Goal: Task Accomplishment & Management: Manage account settings

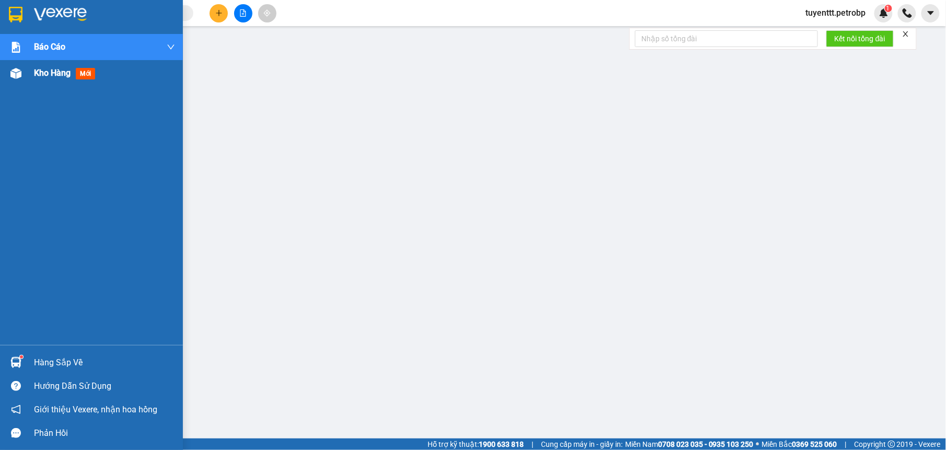
click at [15, 67] on div at bounding box center [16, 73] width 18 height 18
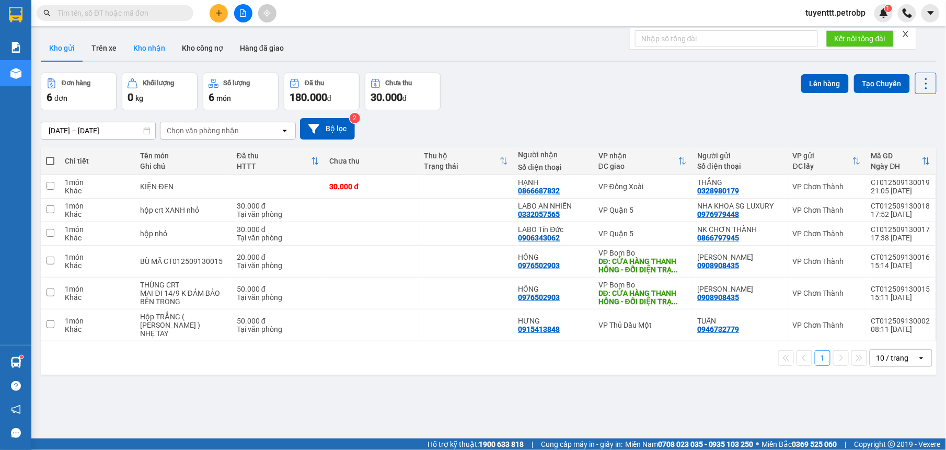
click at [149, 51] on button "Kho nhận" at bounding box center [149, 48] width 49 height 25
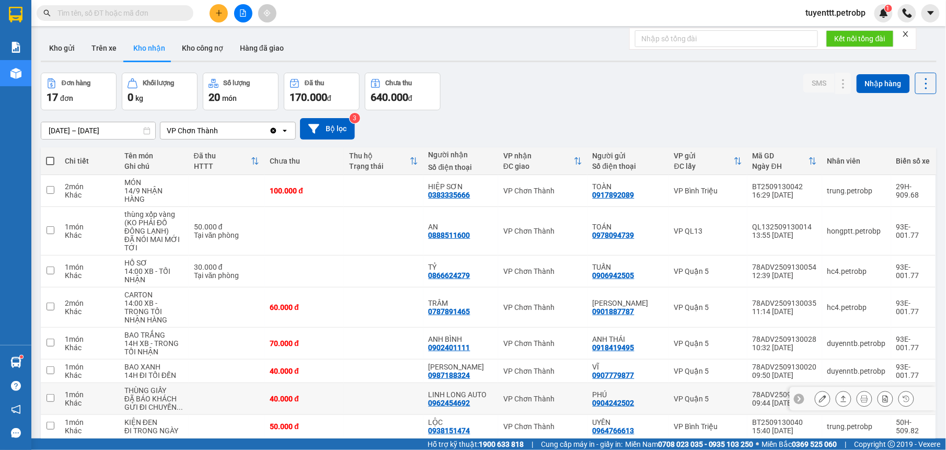
scroll to position [109, 0]
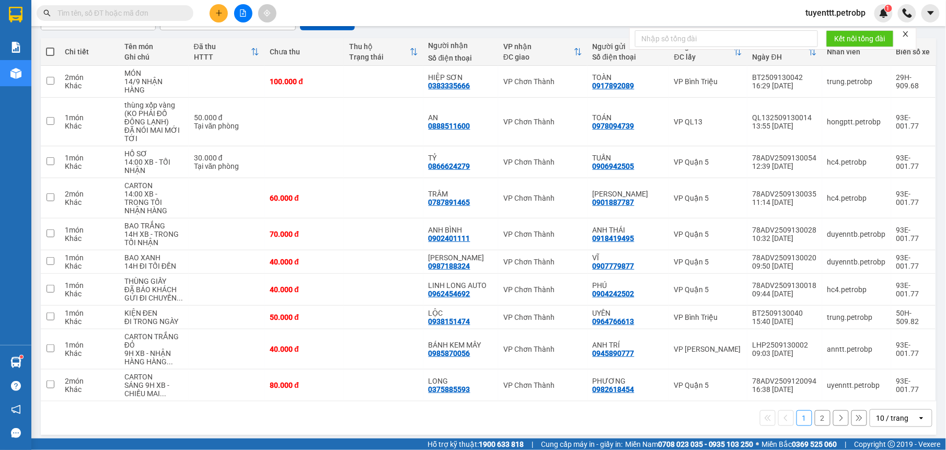
click at [815, 412] on button "2" at bounding box center [823, 418] width 16 height 16
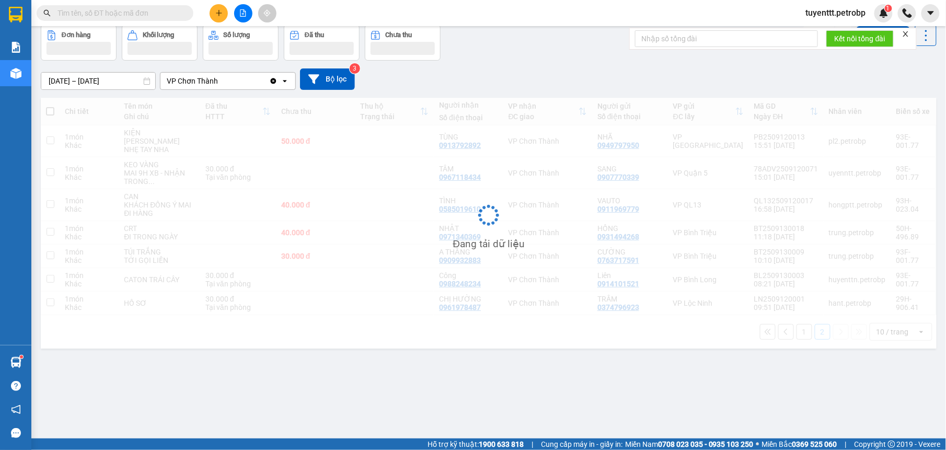
scroll to position [48, 0]
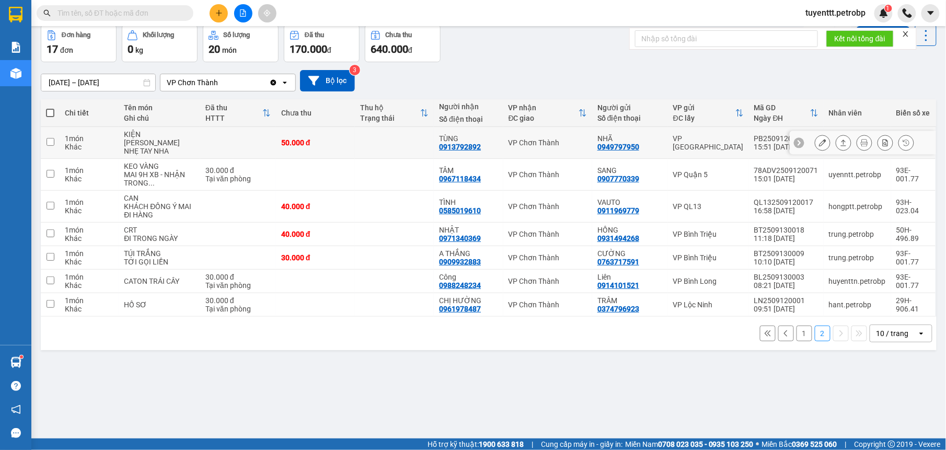
click at [503, 139] on td "VP Chơn Thành" at bounding box center [547, 143] width 89 height 32
checkbox input "true"
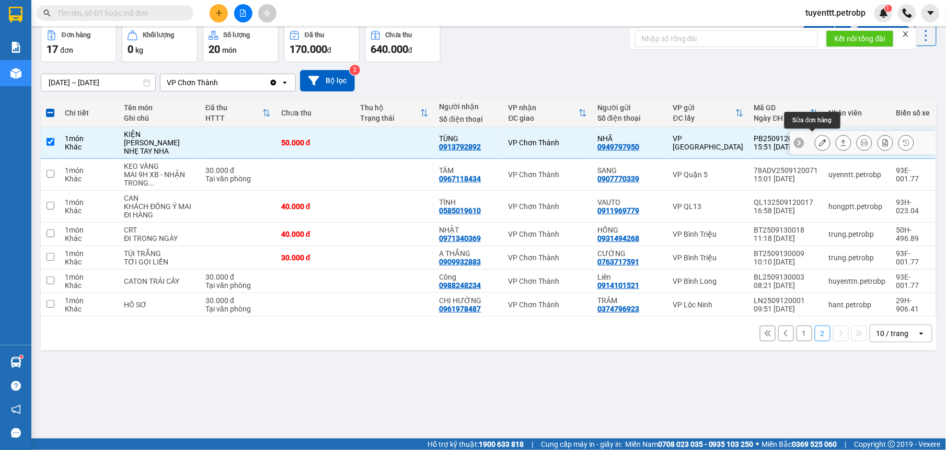
click at [819, 143] on icon at bounding box center [822, 142] width 7 height 7
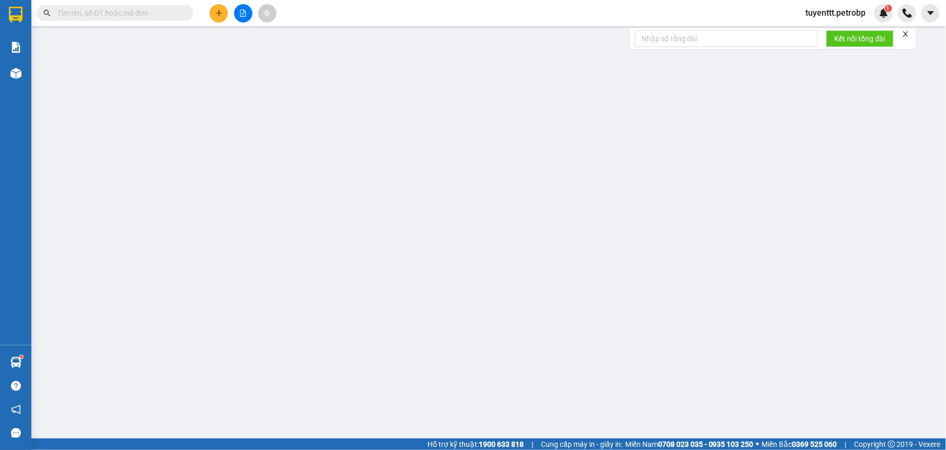
type input "0949797950"
type input "NHÃ"
type input "0913792892"
type input "TÙNG"
type input "50.000"
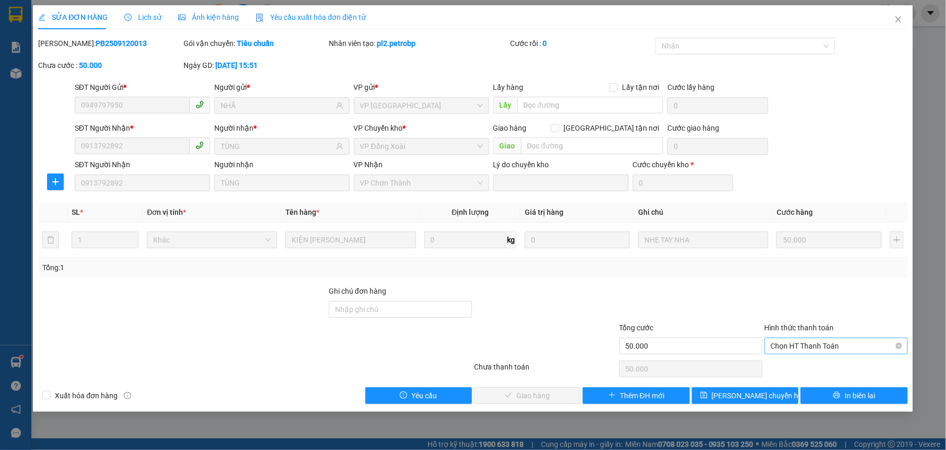
click at [810, 349] on span "Chọn HT Thanh Toán" at bounding box center [836, 346] width 131 height 16
click at [810, 371] on div "Tại văn phòng" at bounding box center [836, 367] width 131 height 11
type input "0"
click at [558, 409] on div "SỬA ĐƠN HÀNG Lịch sử Ảnh kiện hàng Yêu cầu xuất hóa đơn điện tử Total Paid Fee …" at bounding box center [473, 208] width 880 height 407
click at [554, 402] on button "Giao hàng" at bounding box center [527, 395] width 107 height 17
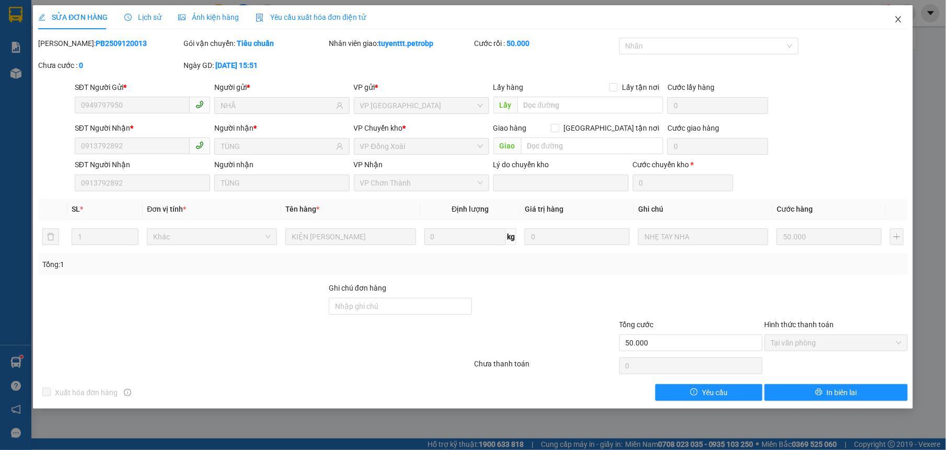
click at [900, 19] on icon "close" at bounding box center [898, 19] width 8 height 8
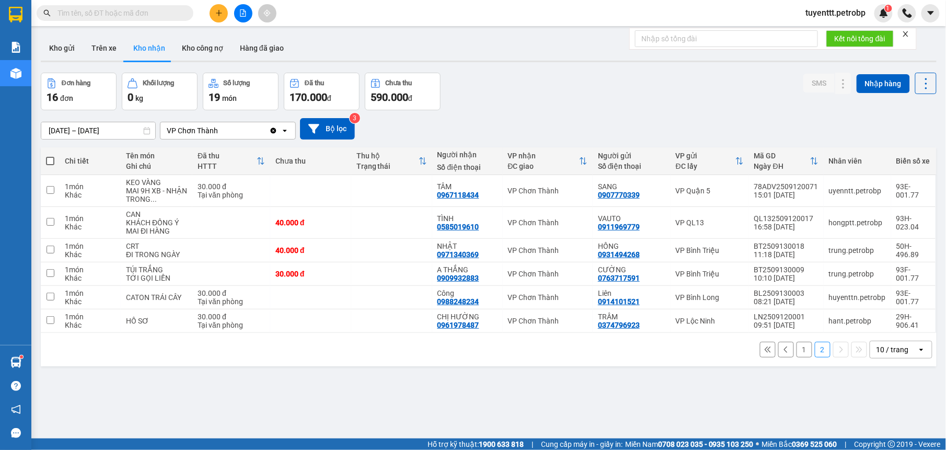
click at [799, 354] on button "1" at bounding box center [805, 350] width 16 height 16
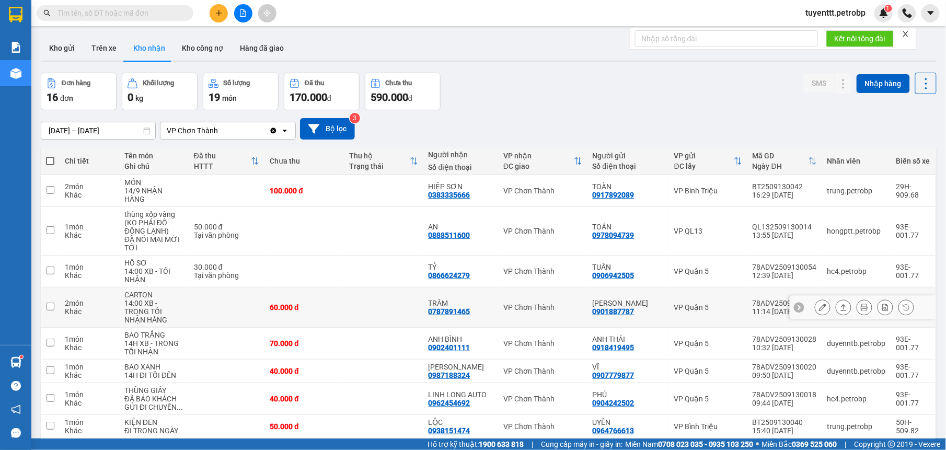
click at [482, 302] on div "TRÂM" at bounding box center [461, 303] width 64 height 8
checkbox input "true"
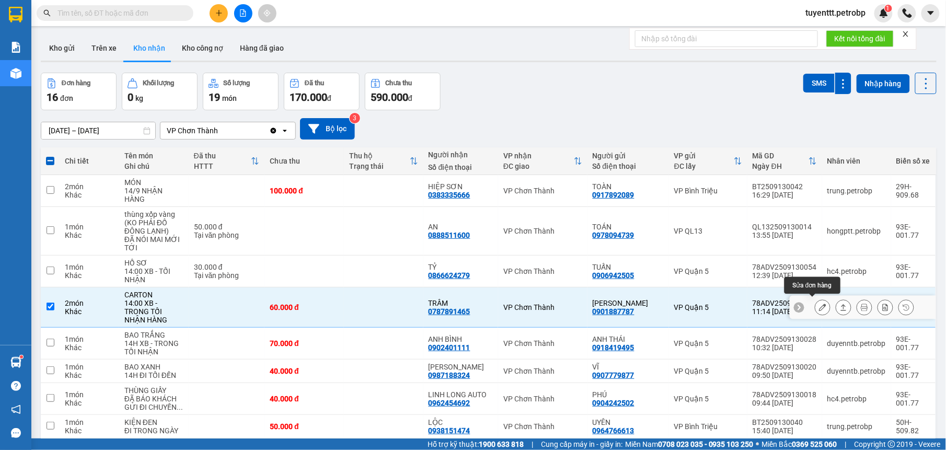
click at [819, 304] on icon at bounding box center [822, 307] width 7 height 7
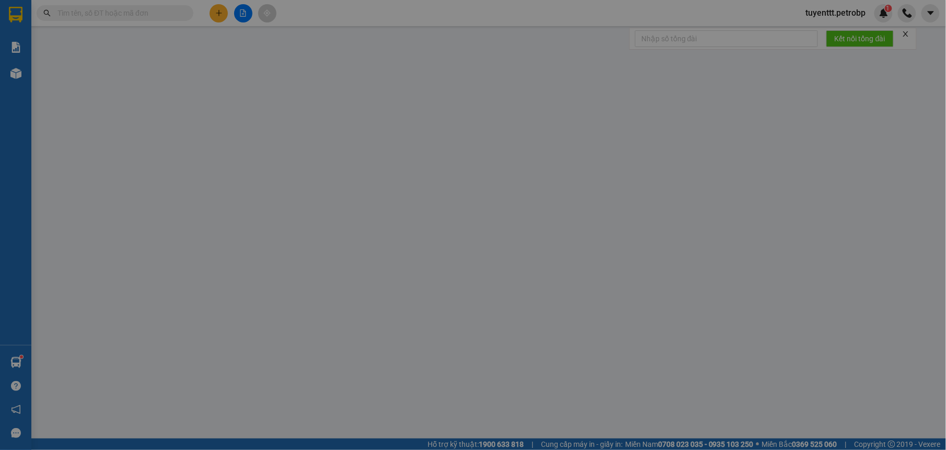
type input "0901887787"
type input "ANH BẢO"
type input "0787891465"
type input "TRÂM"
type input "60.000"
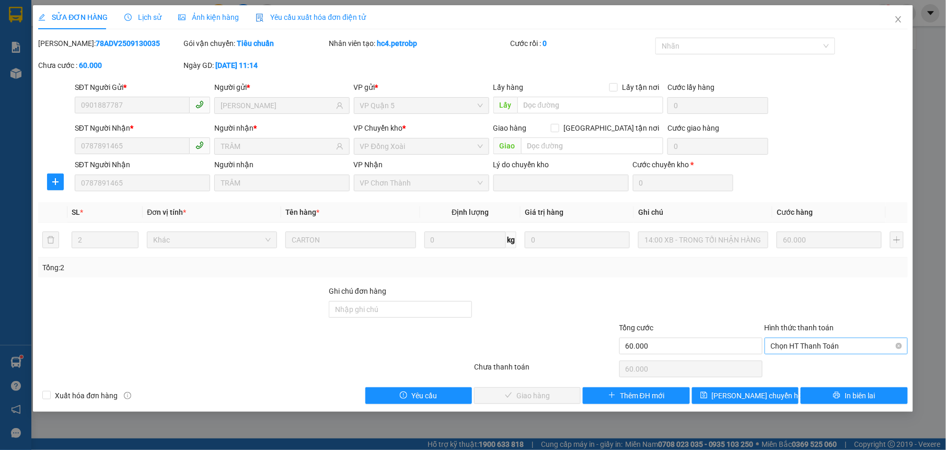
click at [803, 348] on span "Chọn HT Thanh Toán" at bounding box center [836, 346] width 131 height 16
click at [796, 365] on div "Tại văn phòng" at bounding box center [836, 367] width 131 height 11
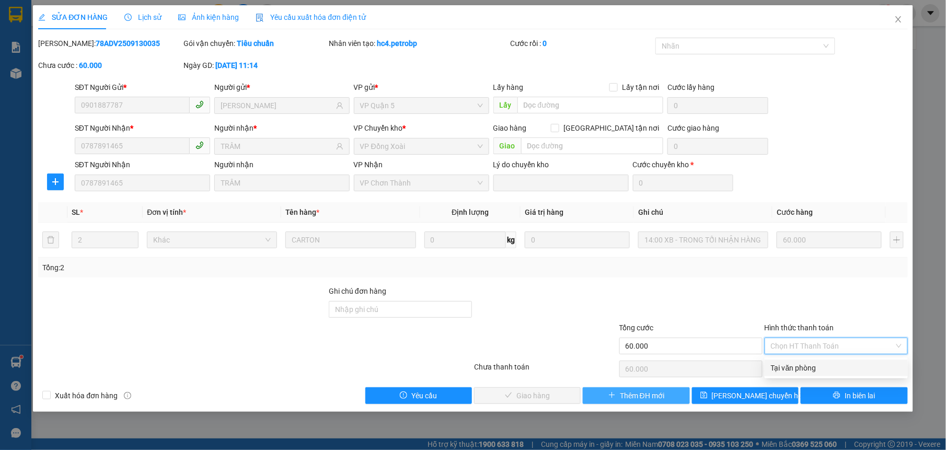
type input "0"
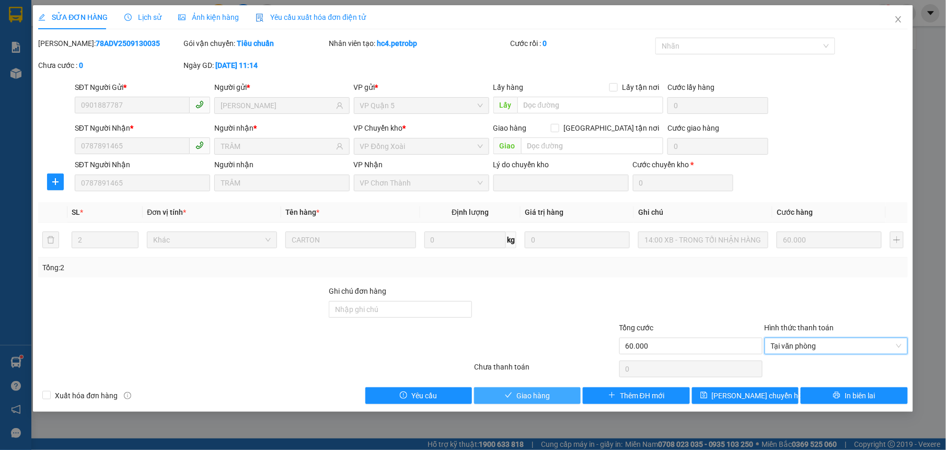
click at [562, 398] on button "Giao hàng" at bounding box center [527, 395] width 107 height 17
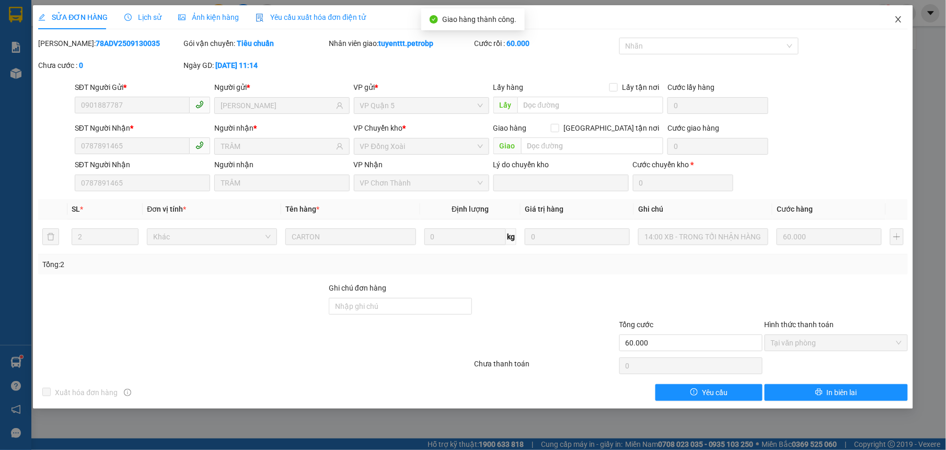
click at [899, 17] on icon "close" at bounding box center [898, 19] width 8 height 8
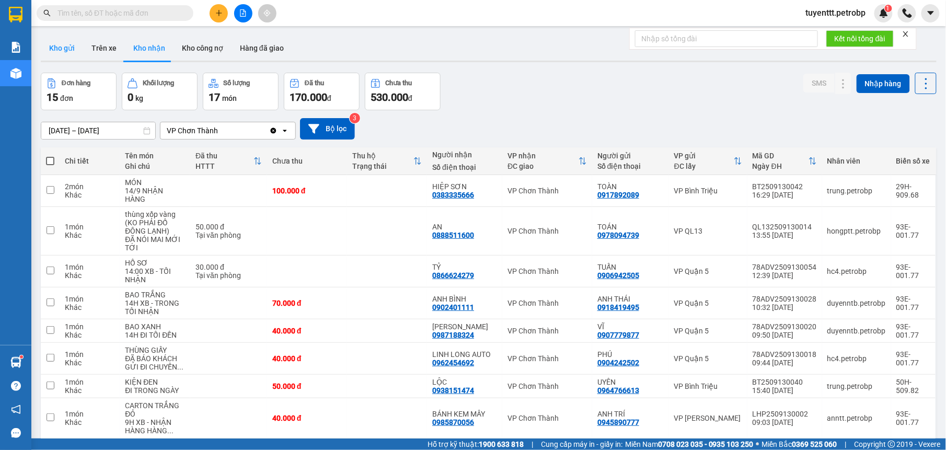
click at [61, 46] on button "Kho gửi" at bounding box center [62, 48] width 42 height 25
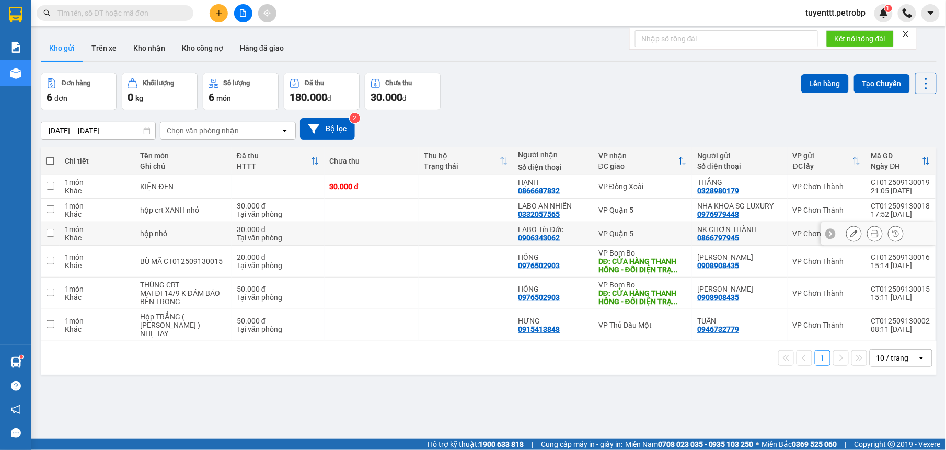
click at [638, 230] on div "VP Quận 5" at bounding box center [642, 233] width 88 height 8
checkbox input "true"
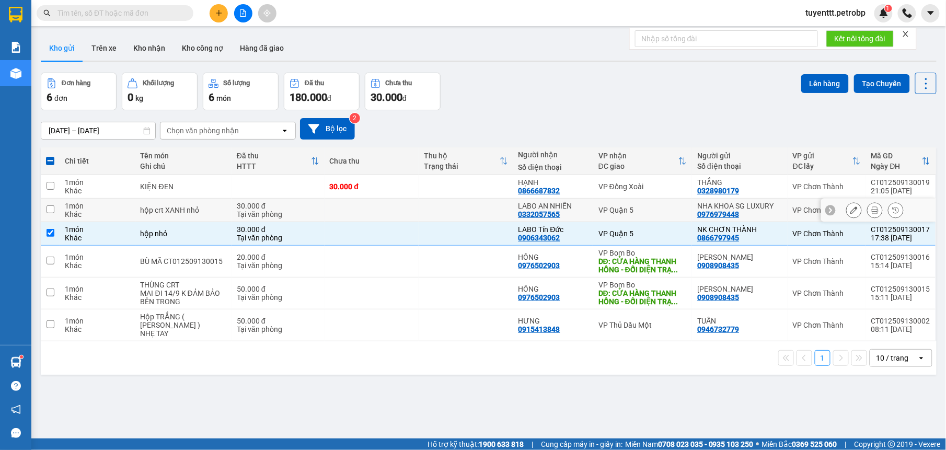
click at [649, 210] on div "VP Quận 5" at bounding box center [642, 210] width 88 height 8
checkbox input "true"
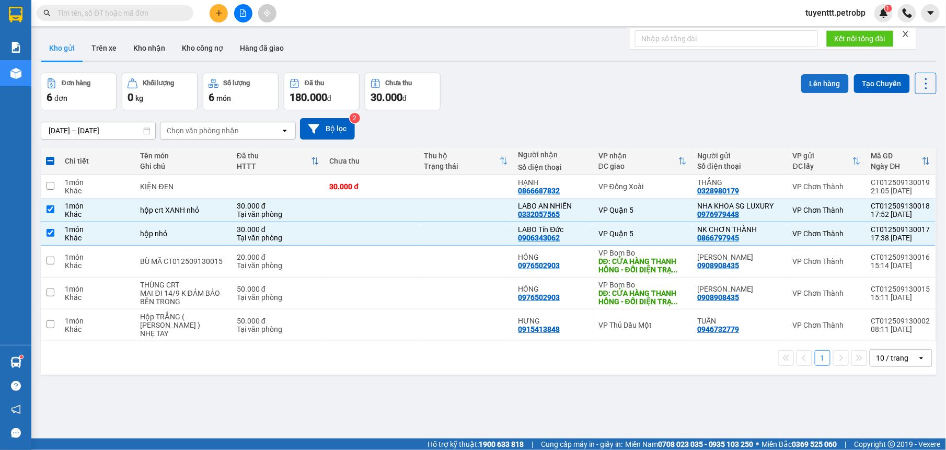
click at [835, 82] on button "Lên hàng" at bounding box center [825, 83] width 48 height 19
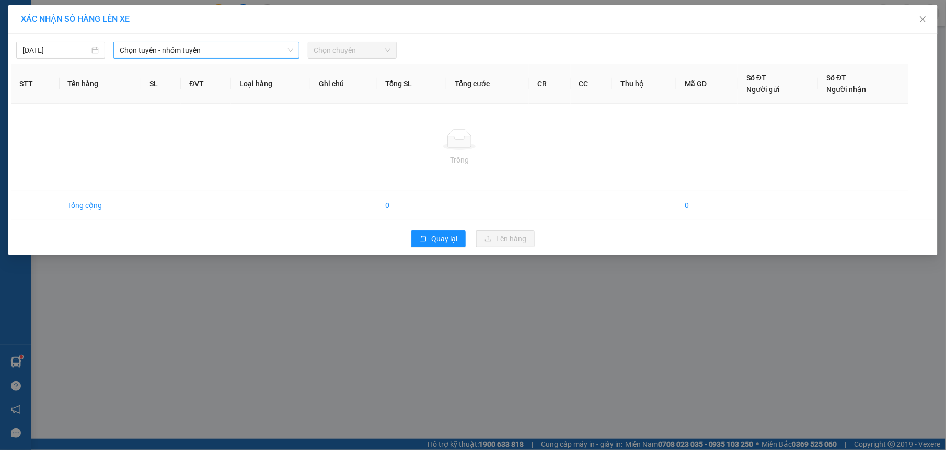
click at [200, 49] on span "Chọn tuyến - nhóm tuyến" at bounding box center [207, 50] width 174 height 16
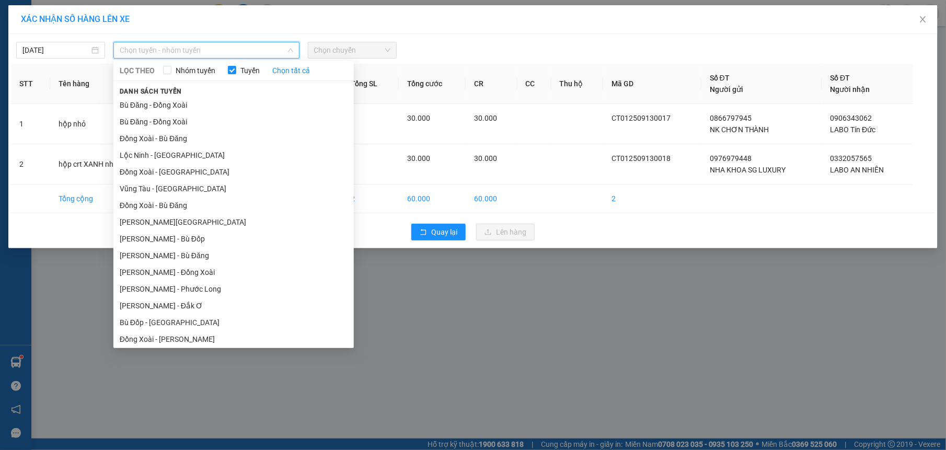
scroll to position [87, 0]
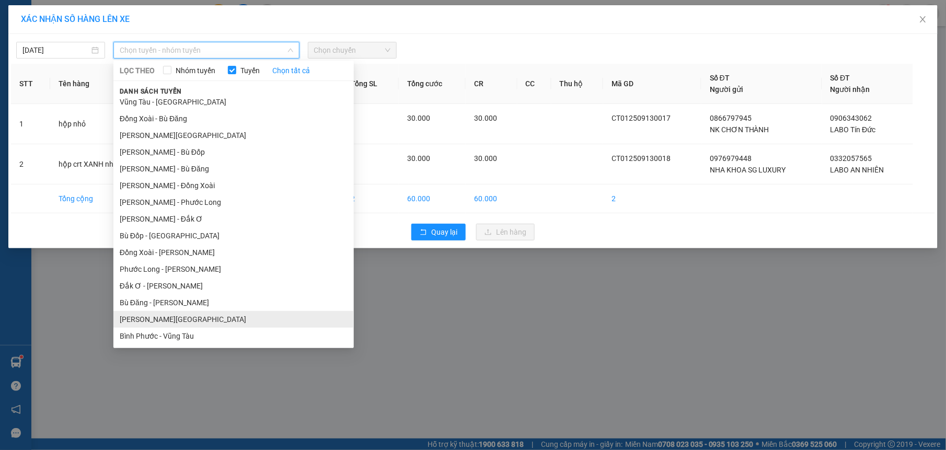
click at [186, 314] on li "[PERSON_NAME][GEOGRAPHIC_DATA]" at bounding box center [233, 319] width 240 height 17
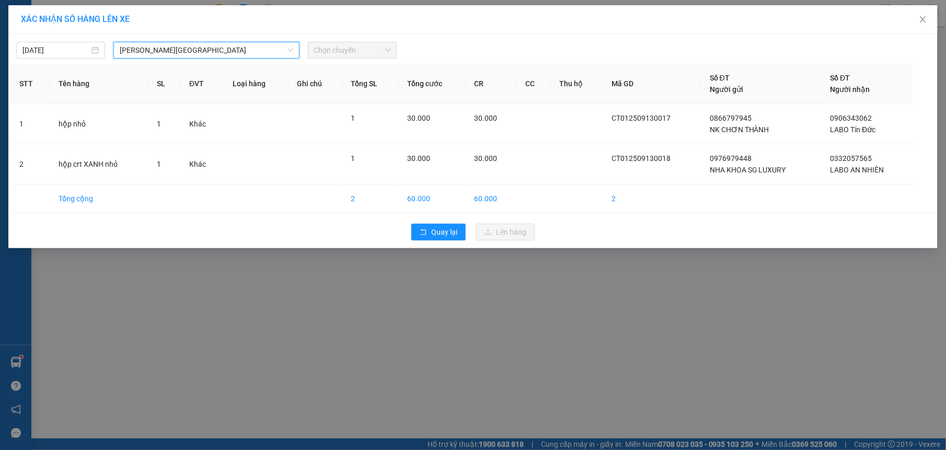
click at [375, 53] on span "Chọn chuyến" at bounding box center [352, 50] width 76 height 16
click at [343, 47] on span "Chọn chuyến" at bounding box center [352, 50] width 76 height 16
click at [342, 52] on span "Chọn chuyến" at bounding box center [352, 50] width 76 height 16
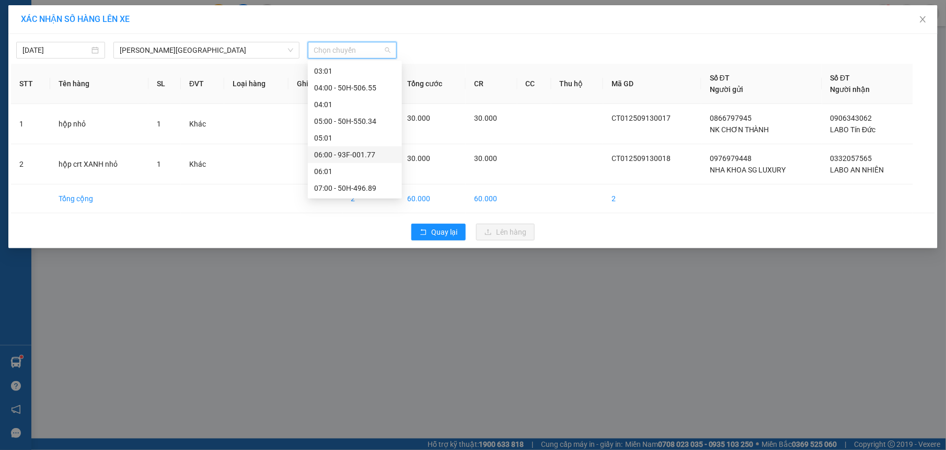
scroll to position [120, 0]
click at [344, 134] on div "06:00 - 93F-001.77" at bounding box center [355, 134] width 82 height 11
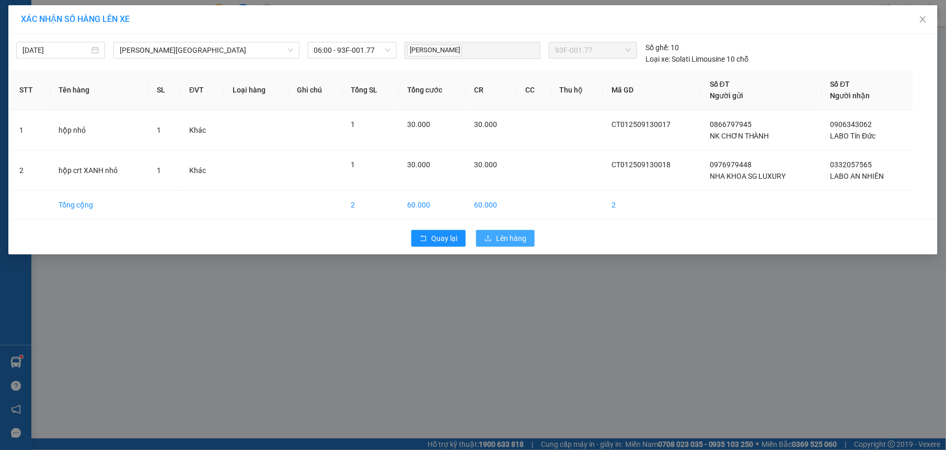
click at [513, 236] on span "Lên hàng" at bounding box center [511, 238] width 30 height 11
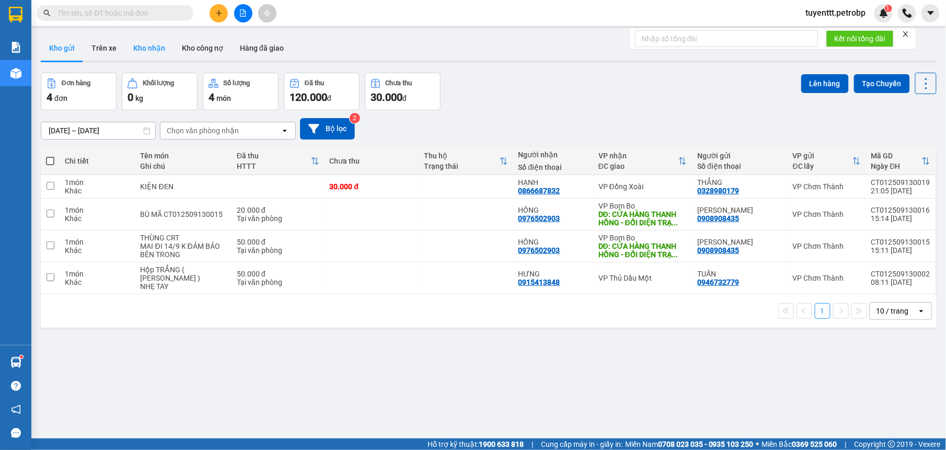
click at [143, 44] on button "Kho nhận" at bounding box center [149, 48] width 49 height 25
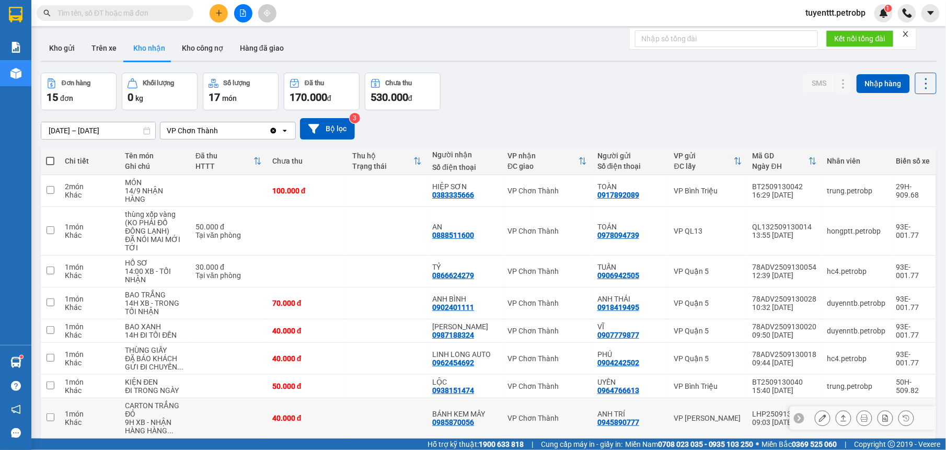
scroll to position [109, 0]
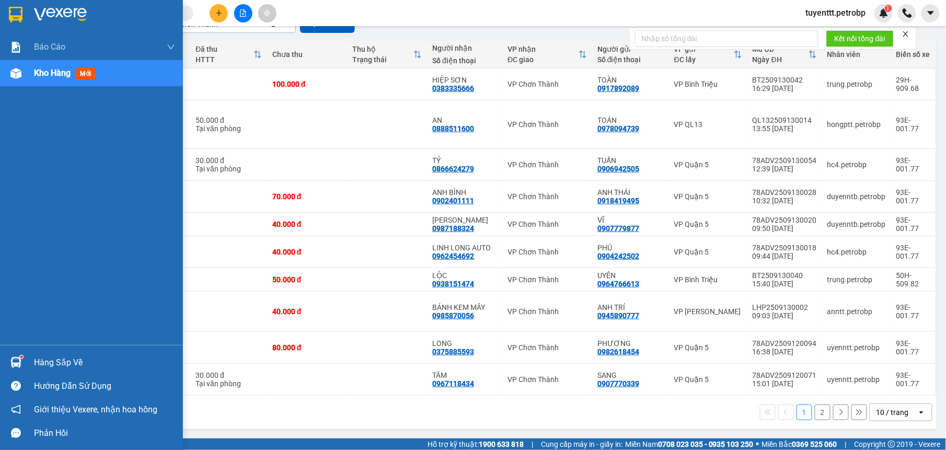
click at [15, 362] on img at bounding box center [15, 362] width 11 height 11
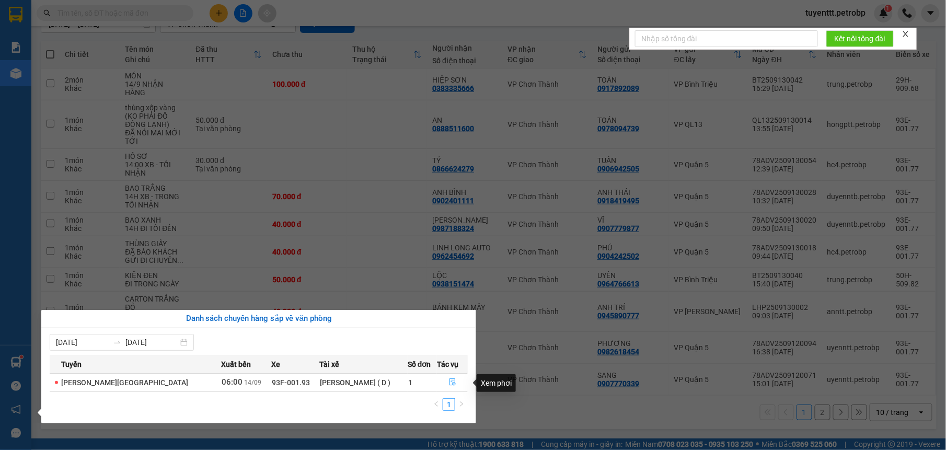
click at [449, 383] on icon "file-done" at bounding box center [452, 382] width 6 height 7
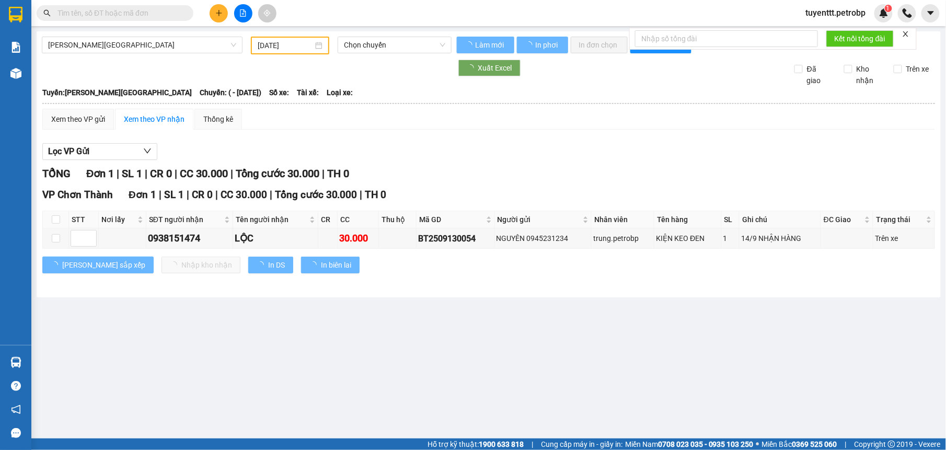
type input "[DATE]"
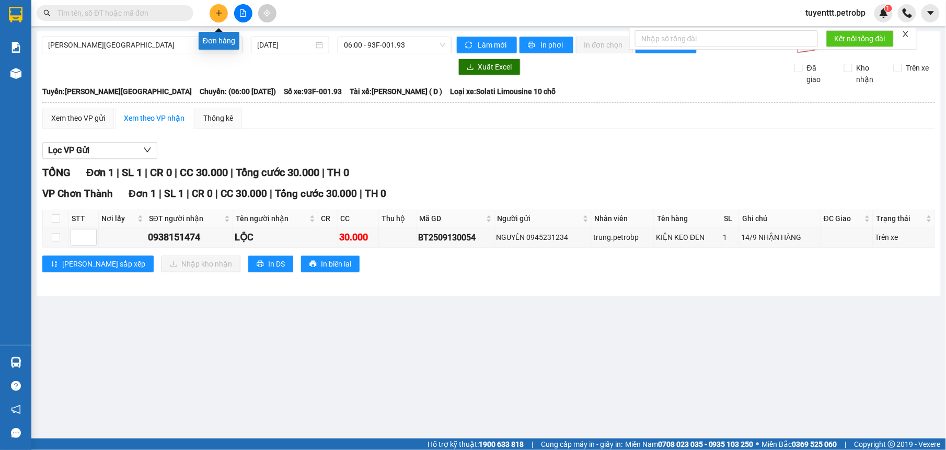
click at [223, 9] on button at bounding box center [219, 13] width 18 height 18
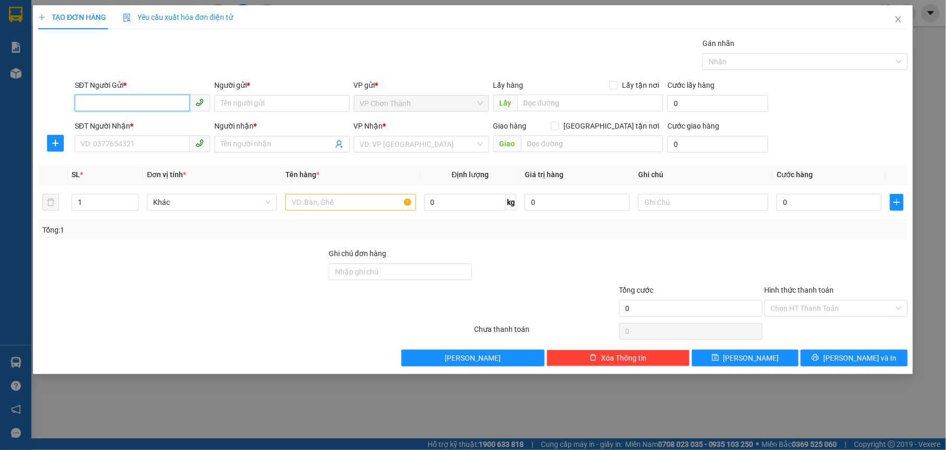
click at [131, 95] on input "SĐT Người Gửi *" at bounding box center [132, 103] width 115 height 17
click at [119, 101] on input "SĐT Người Gửi *" at bounding box center [132, 103] width 115 height 17
type input "0988334939"
click at [251, 109] on input "Người gửi *" at bounding box center [281, 103] width 135 height 17
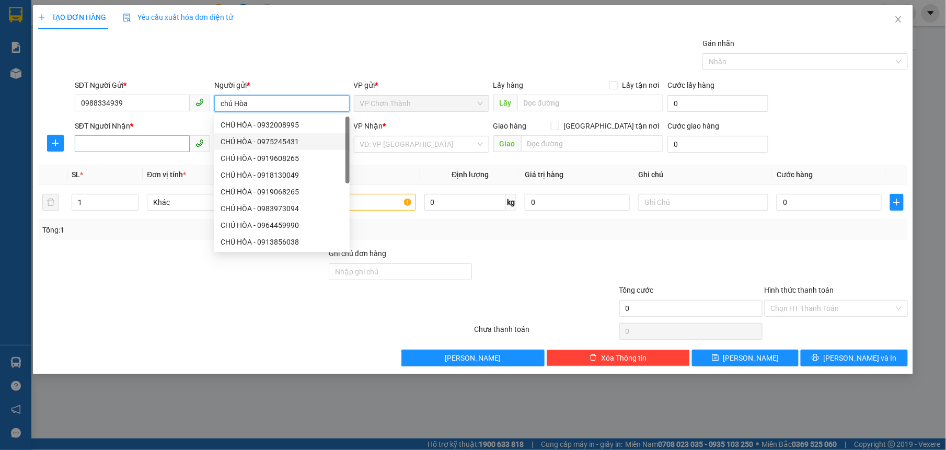
type input "chú Hòa"
click at [155, 144] on input "SĐT Người Nhận *" at bounding box center [132, 143] width 115 height 17
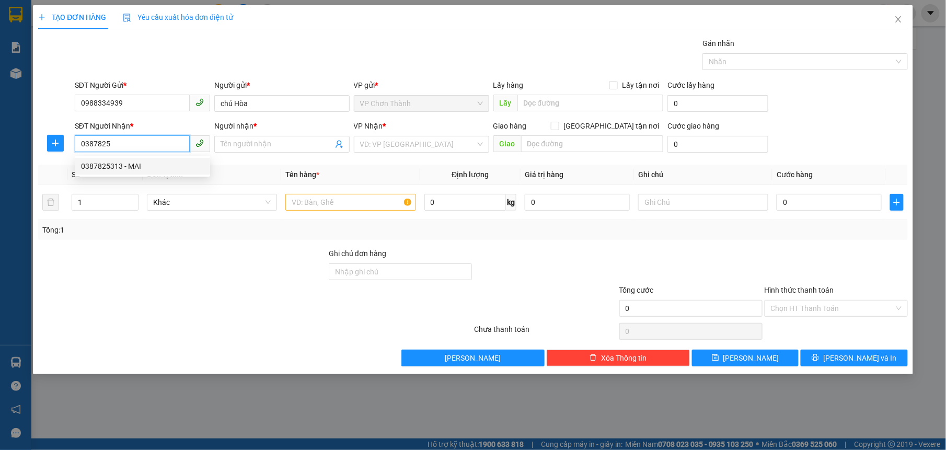
click at [162, 168] on div "0387825313 - MAI" at bounding box center [142, 165] width 123 height 11
type input "0387825313"
type input "MAI"
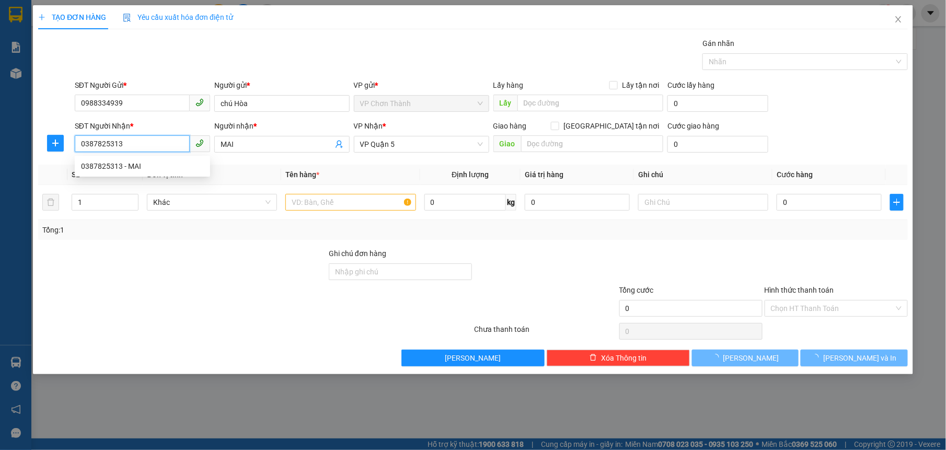
type input "60.000"
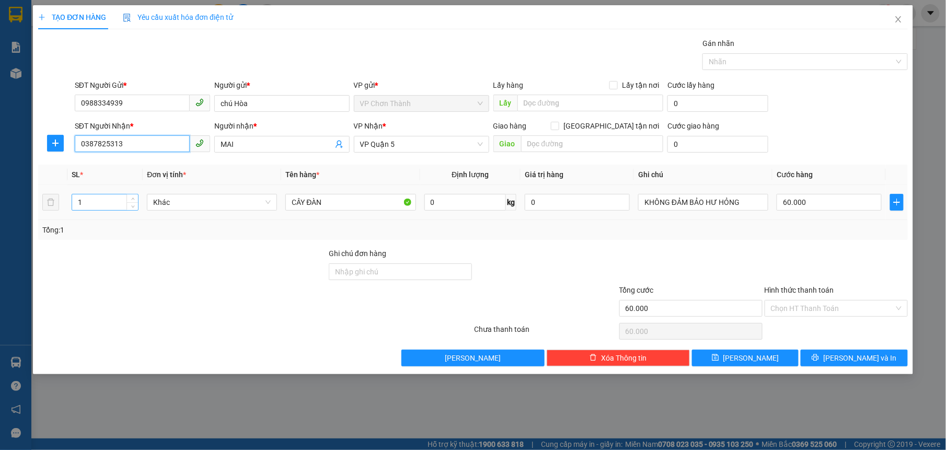
type input "0387825313"
click at [97, 205] on input "1" at bounding box center [105, 202] width 66 height 16
type input "2"
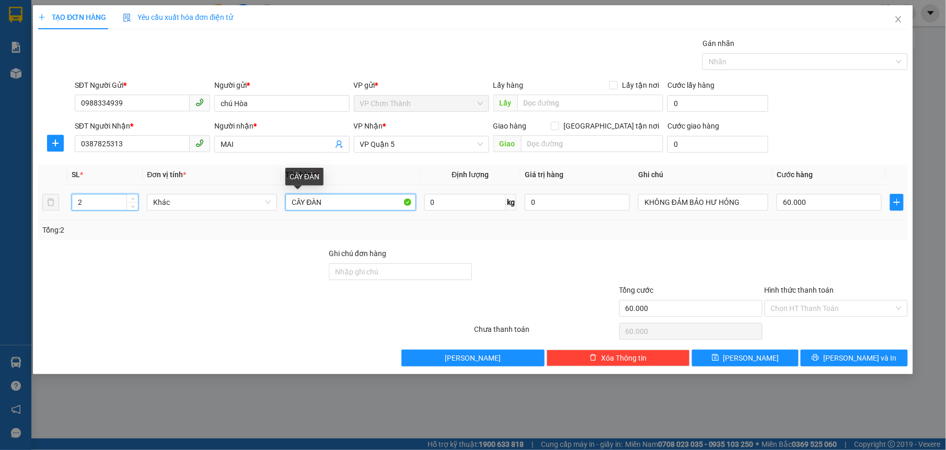
click at [349, 199] on input "CÂY ĐÀN" at bounding box center [350, 202] width 130 height 17
type input "0"
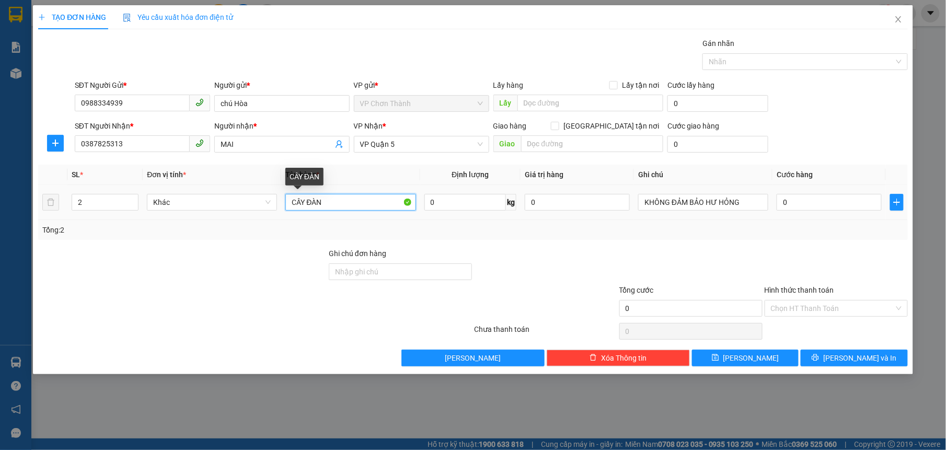
click at [349, 199] on input "CÂY ĐÀN" at bounding box center [350, 202] width 130 height 17
click at [825, 203] on input "0" at bounding box center [829, 202] width 105 height 17
click at [379, 203] on input "thùng xốp + hộp CRT" at bounding box center [350, 202] width 130 height 17
type input "thùng xốp + hộp CRT - ĐỒ ĂN"
click at [843, 208] on input "0" at bounding box center [829, 202] width 105 height 17
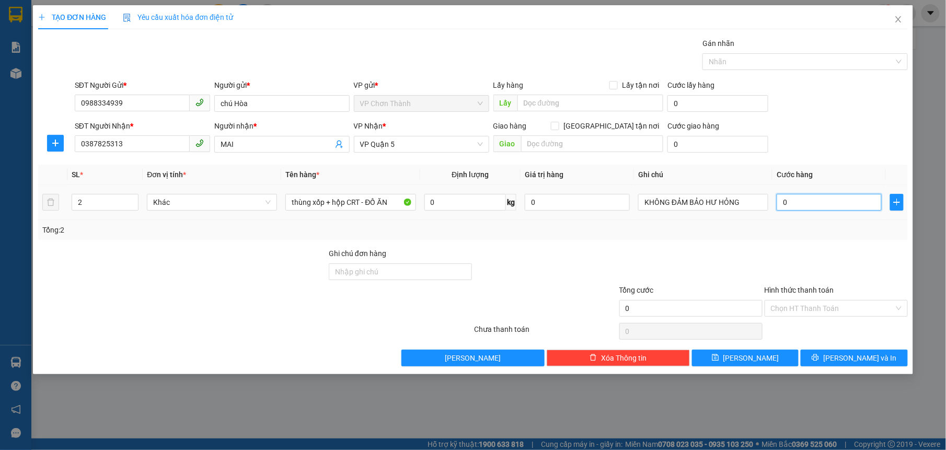
type input "8"
type input "80"
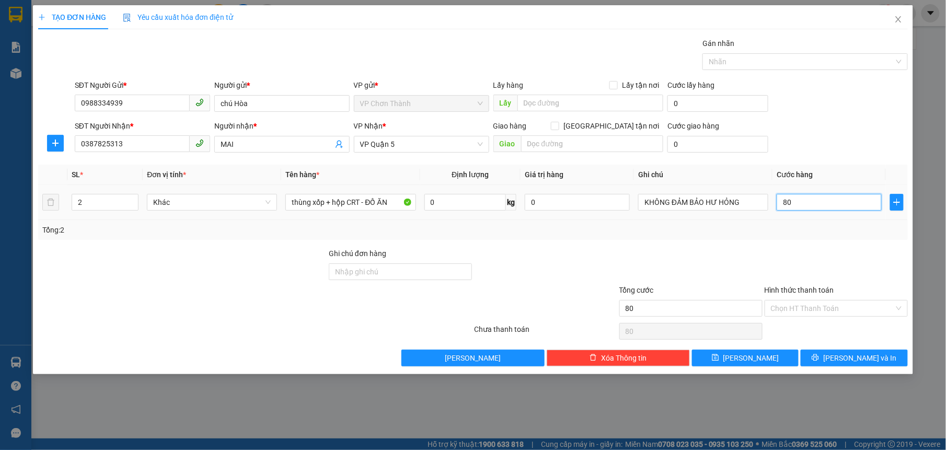
type input "800"
type input "8.000"
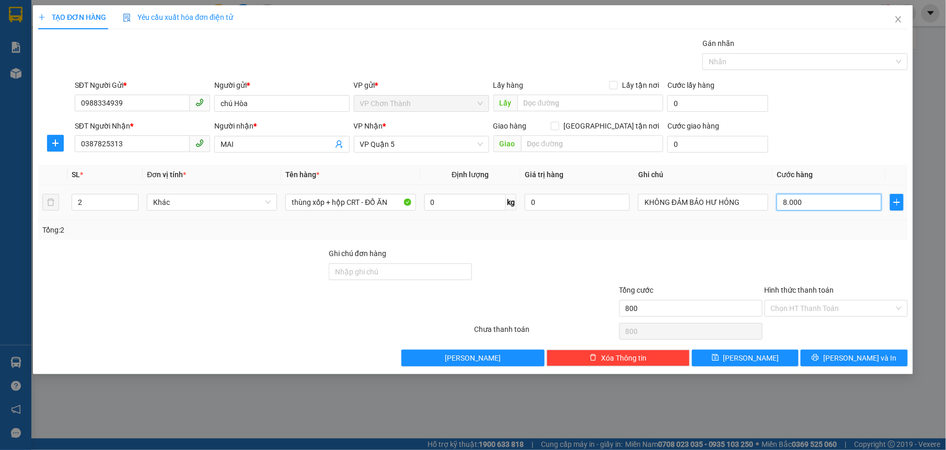
type input "8.000"
type input "80.000"
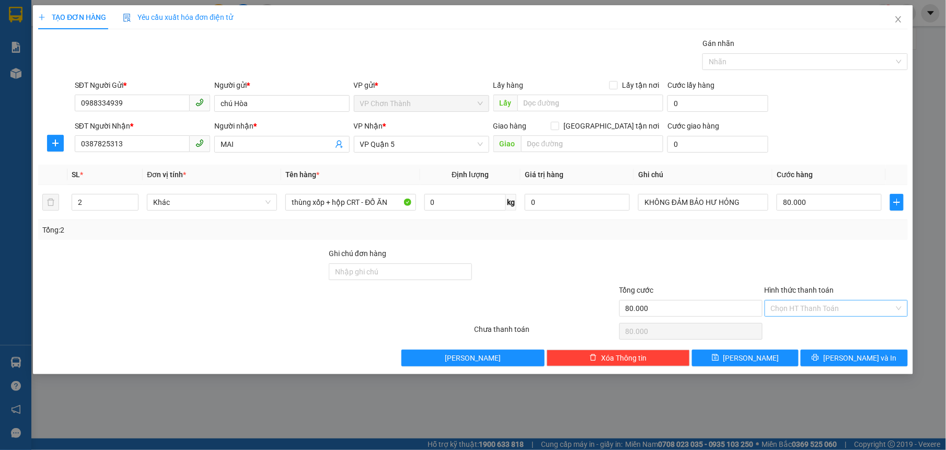
click at [820, 313] on input "Hình thức thanh toán" at bounding box center [832, 309] width 123 height 16
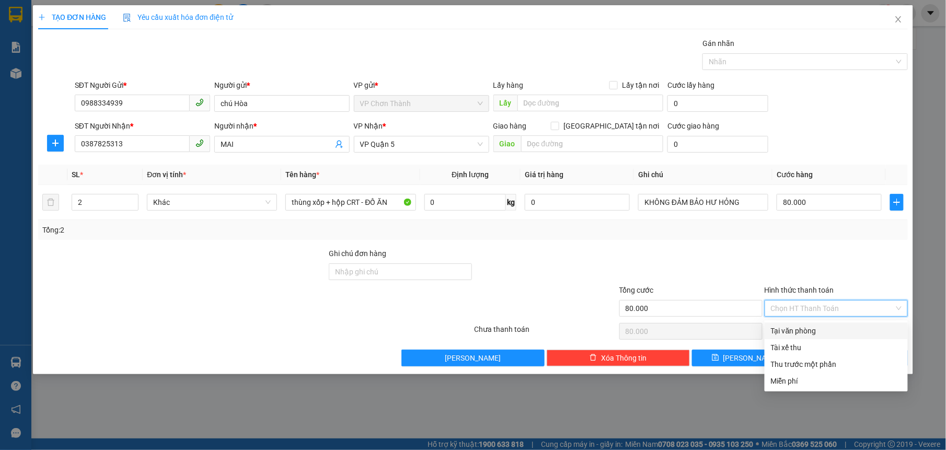
click at [809, 325] on div "Tại văn phòng" at bounding box center [836, 330] width 131 height 11
type input "0"
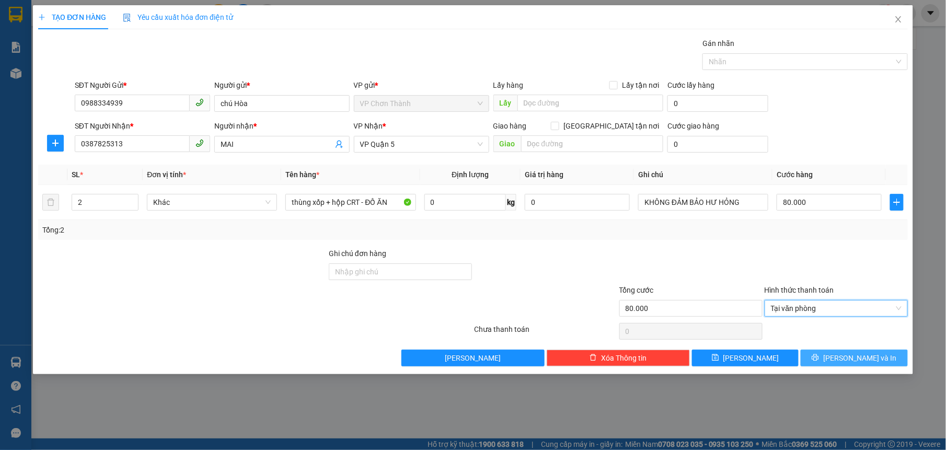
click at [819, 358] on icon "printer" at bounding box center [815, 357] width 7 height 7
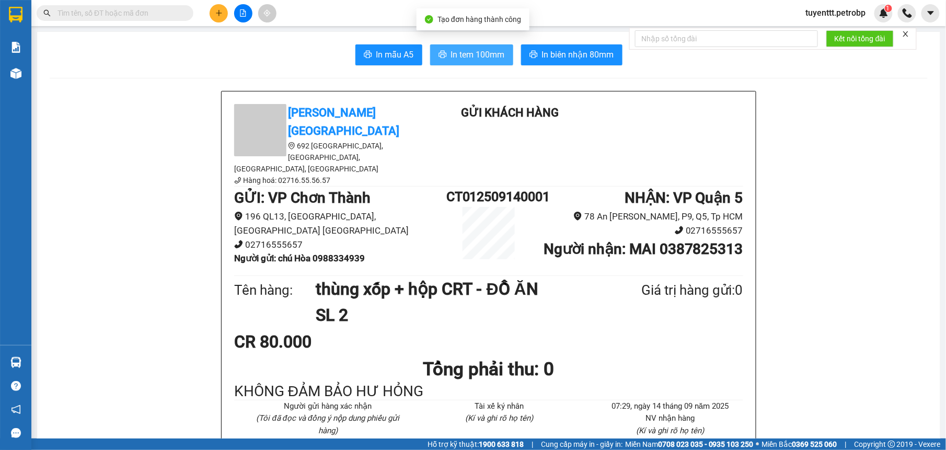
click at [456, 60] on span "In tem 100mm" at bounding box center [478, 54] width 54 height 13
click at [476, 50] on span "In tem 100mm" at bounding box center [478, 54] width 54 height 13
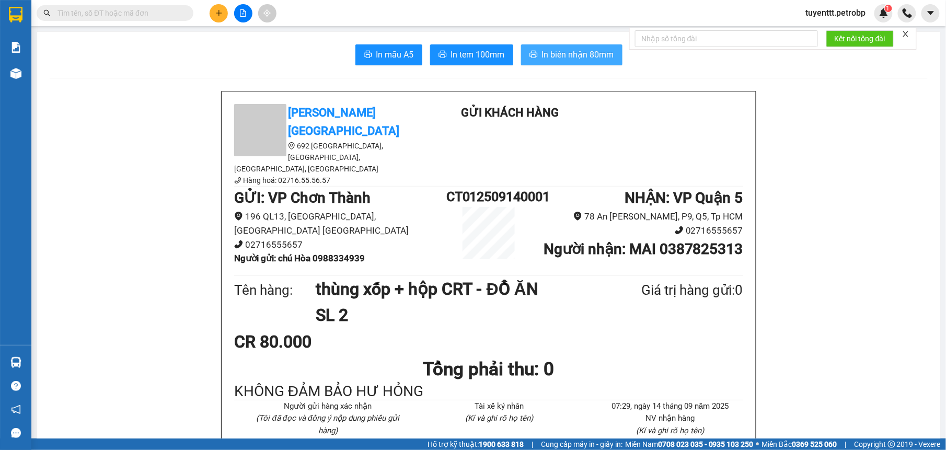
click at [547, 47] on button "In biên nhận 80mm" at bounding box center [571, 54] width 101 height 21
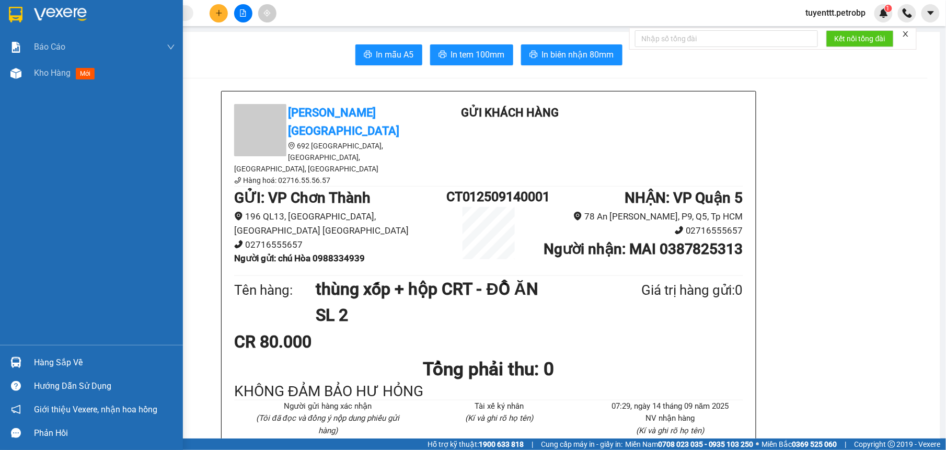
click at [21, 365] on img at bounding box center [15, 362] width 11 height 11
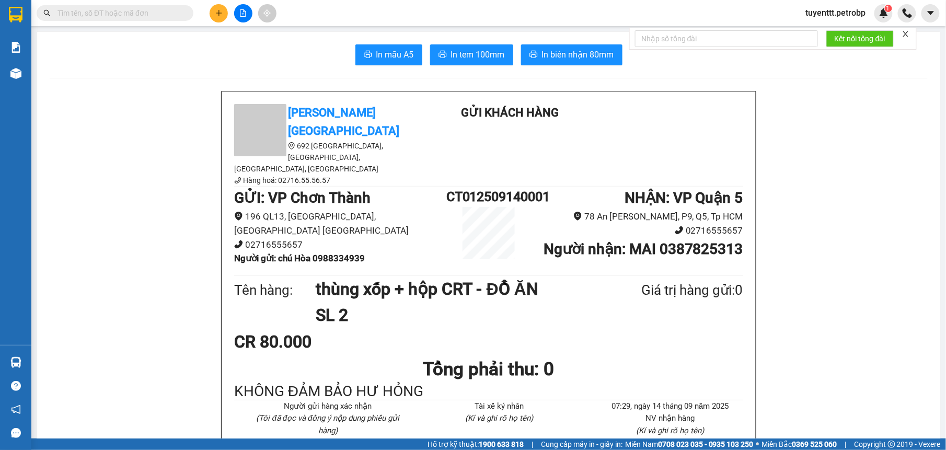
click at [117, 78] on section "Kết quả tìm kiếm ( 0 ) Bộ lọc No Data tuyenttt.petrobp 1 Báo cáo BC tiền tận nơ…" at bounding box center [473, 225] width 946 height 450
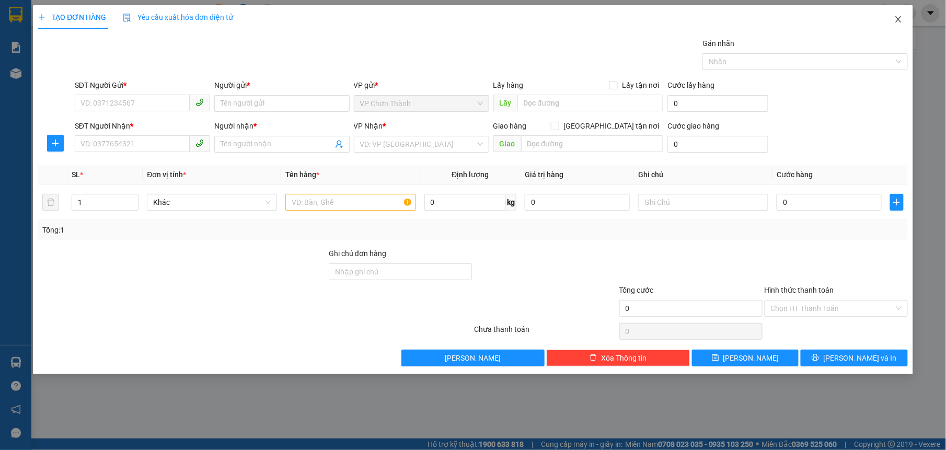
click at [900, 17] on icon "close" at bounding box center [898, 19] width 8 height 8
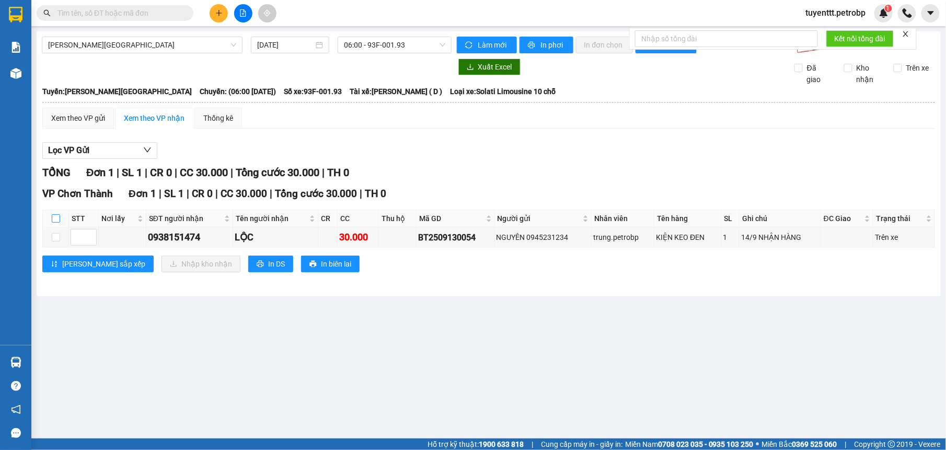
click at [52, 220] on input "checkbox" at bounding box center [56, 218] width 8 height 8
checkbox input "true"
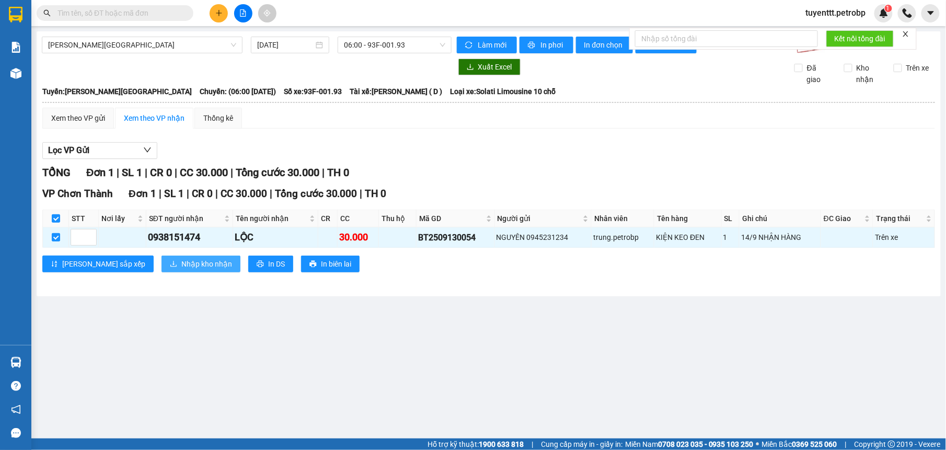
click at [162, 263] on button "Nhập kho nhận" at bounding box center [201, 264] width 79 height 17
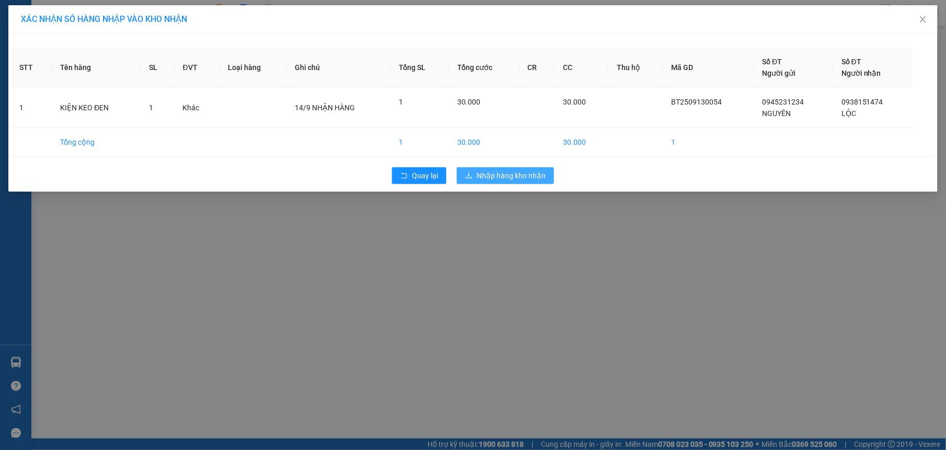
click at [518, 172] on span "Nhập hàng kho nhận" at bounding box center [511, 175] width 69 height 11
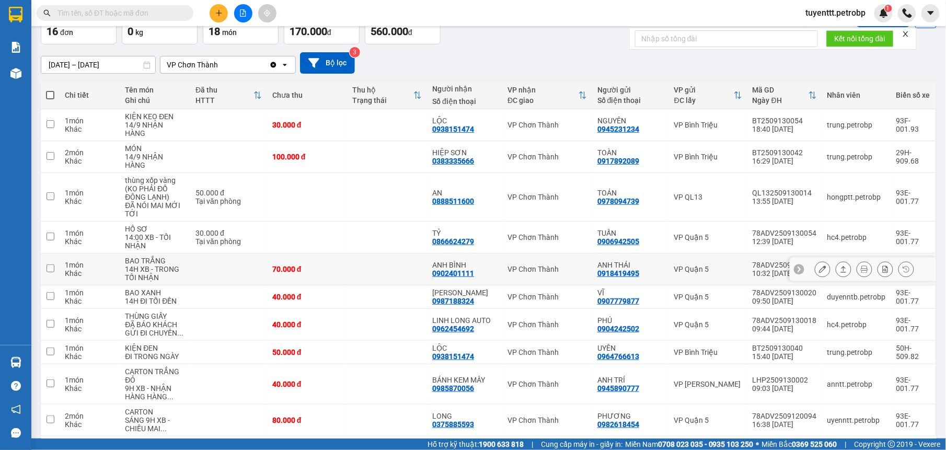
scroll to position [109, 0]
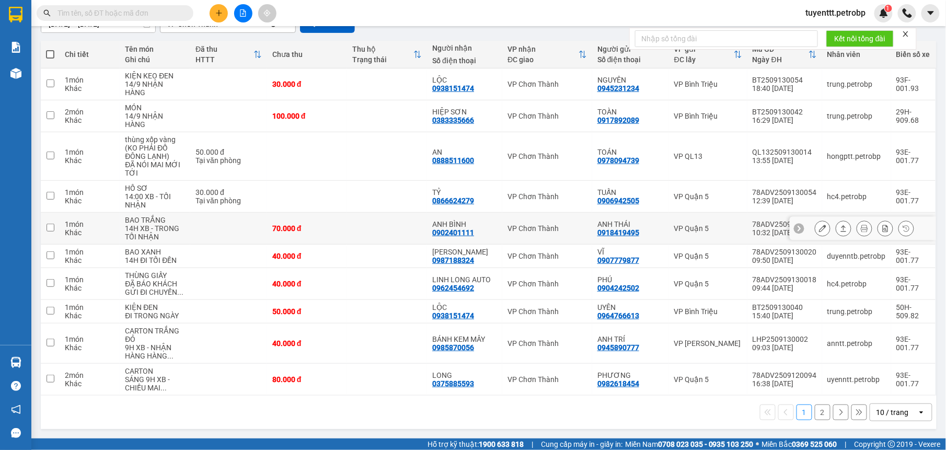
click at [478, 226] on div "ANH BÌNH" at bounding box center [464, 224] width 65 height 8
checkbox input "true"
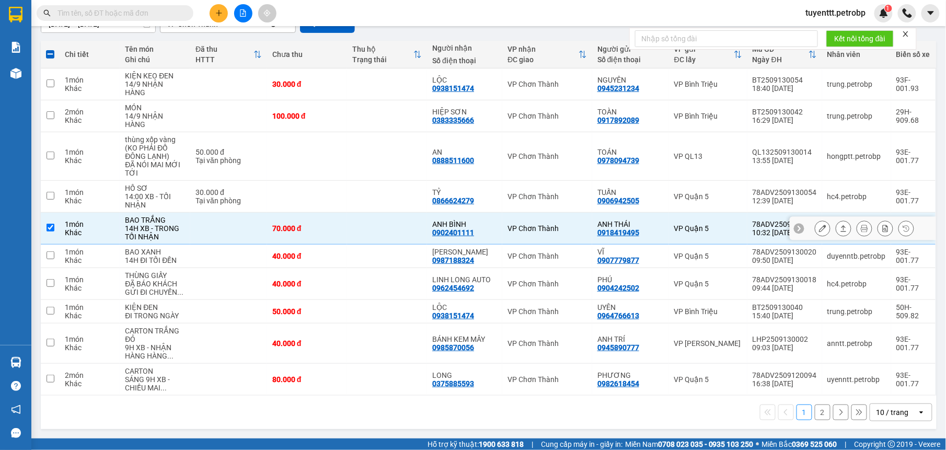
click at [815, 223] on button at bounding box center [822, 229] width 15 height 18
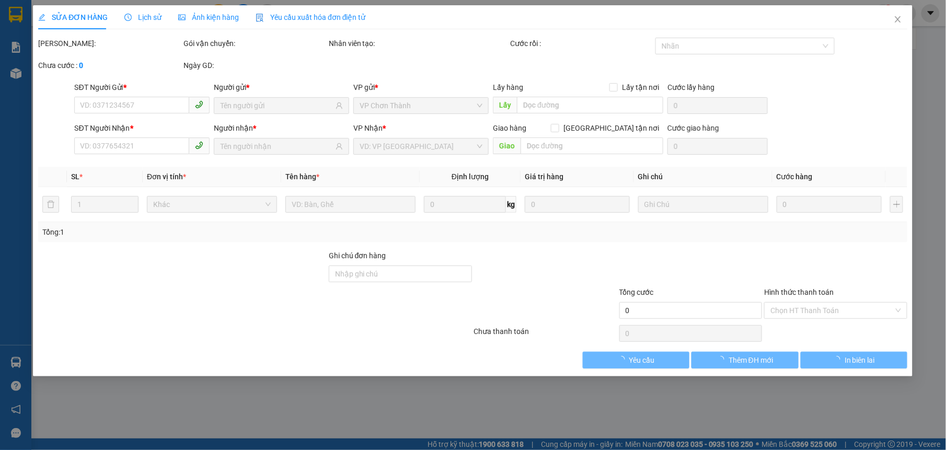
type input "0918419495"
type input "ANH THÁI"
type input "0902401111"
type input "ANH BÌNH"
type input "70.000"
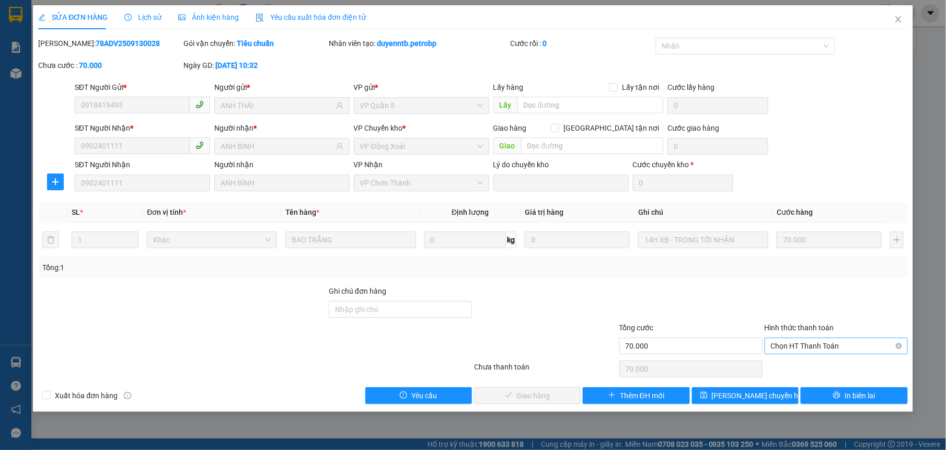
click at [812, 345] on span "Chọn HT Thanh Toán" at bounding box center [836, 346] width 131 height 16
click at [808, 373] on div "Tại văn phòng" at bounding box center [836, 367] width 131 height 11
type input "0"
click at [543, 397] on span "Giao hàng" at bounding box center [532, 395] width 33 height 11
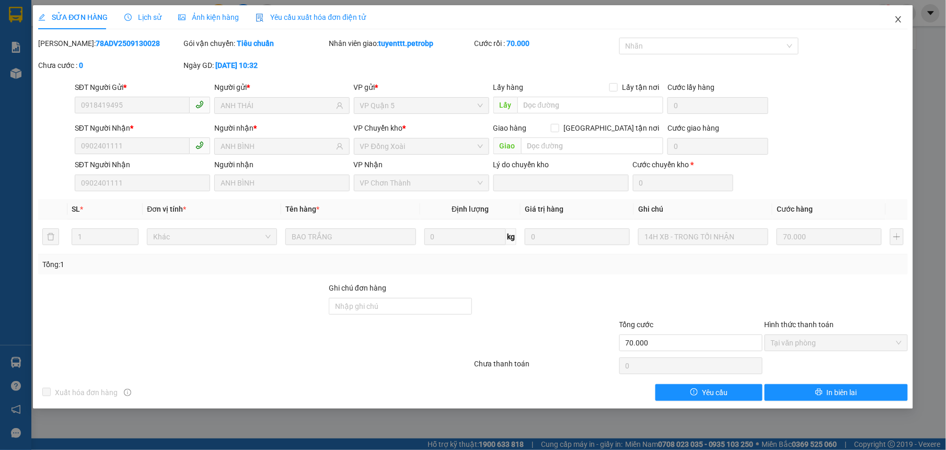
click at [900, 19] on icon "close" at bounding box center [898, 19] width 8 height 8
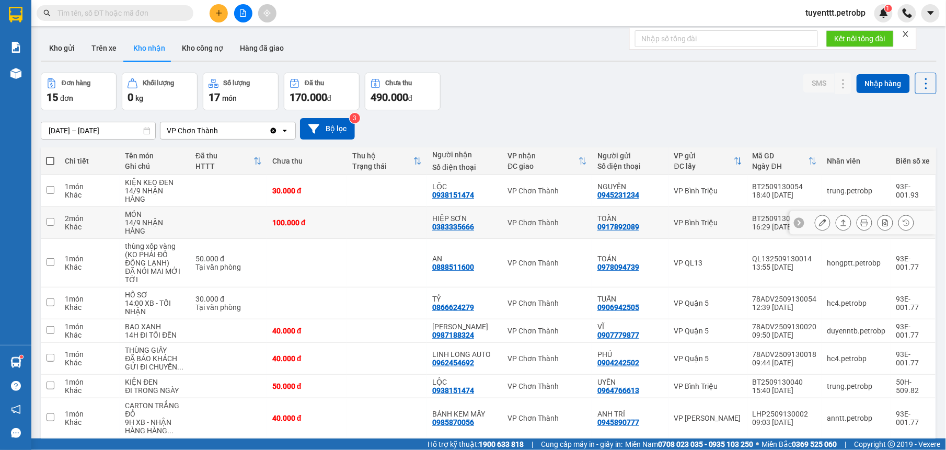
scroll to position [109, 0]
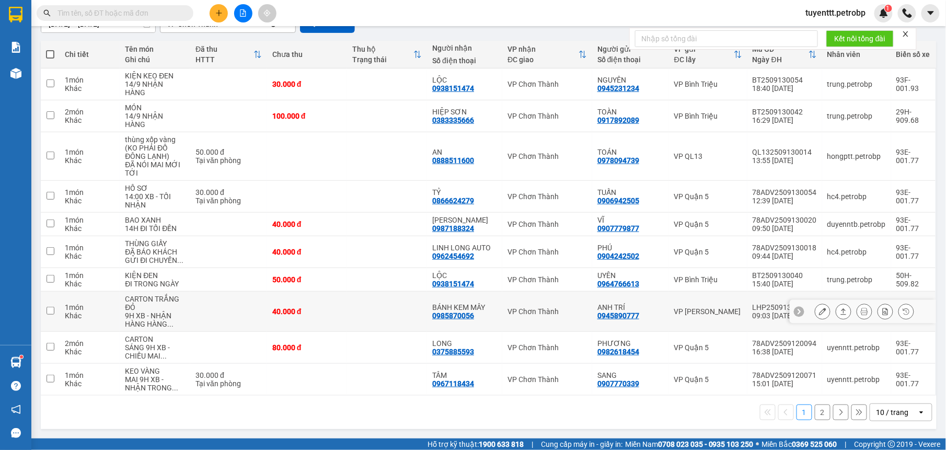
click at [222, 312] on td at bounding box center [228, 312] width 77 height 40
checkbox input "true"
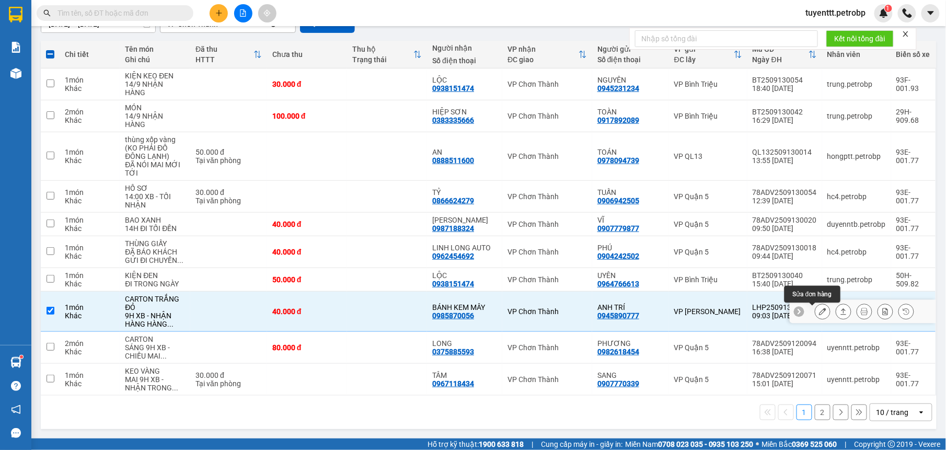
click at [819, 314] on icon at bounding box center [822, 311] width 7 height 7
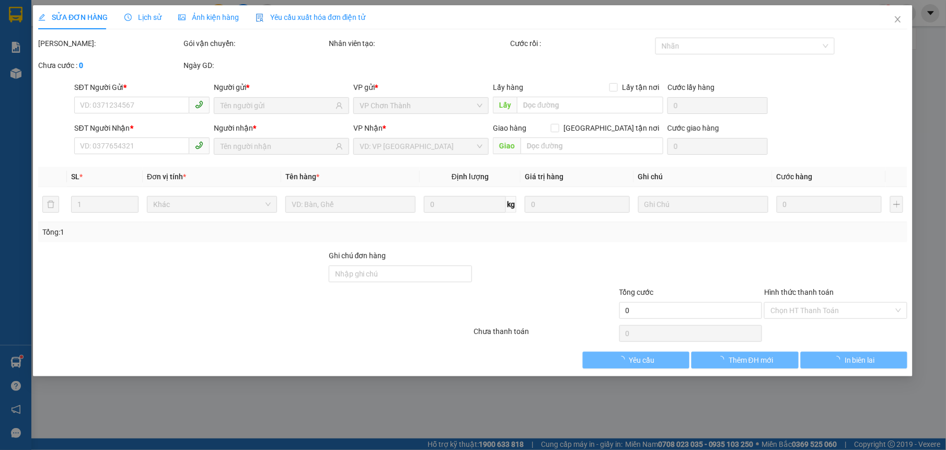
type input "0945890777"
type input "ANH TRÍ"
type input "0985870056"
type input "BÁNH KEM MÂY"
type input "40.000"
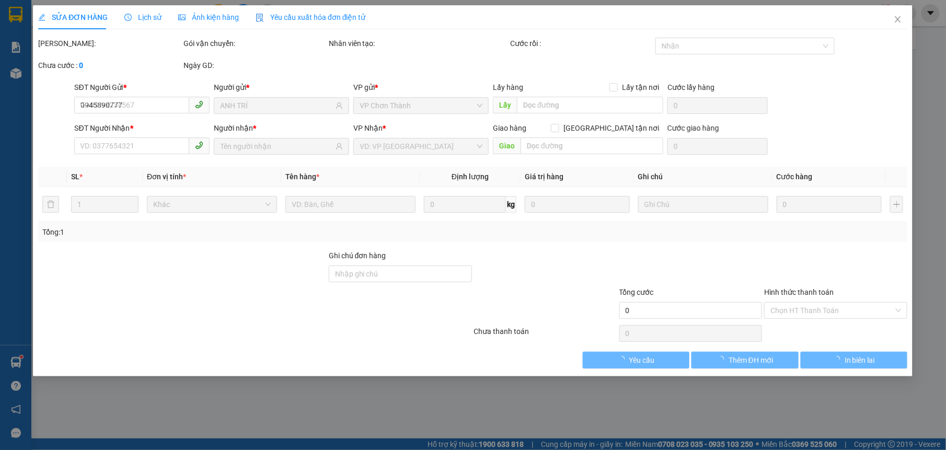
type input "40.000"
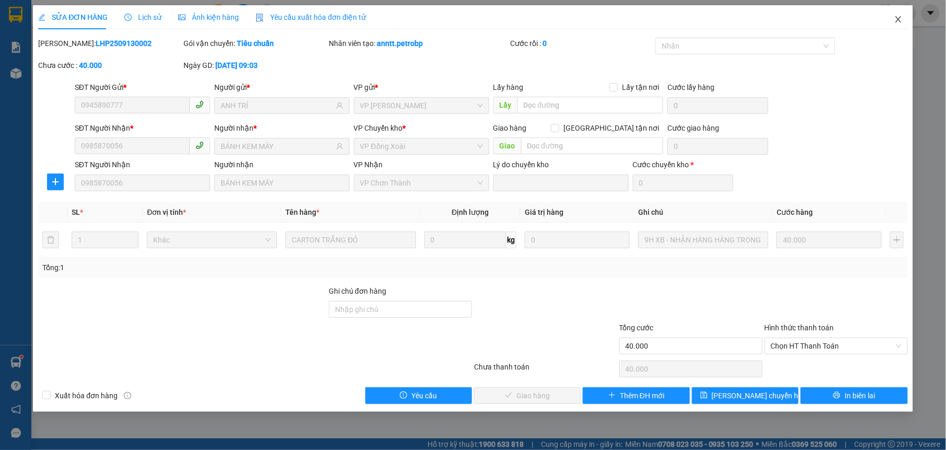
click at [900, 17] on icon "close" at bounding box center [898, 19] width 8 height 8
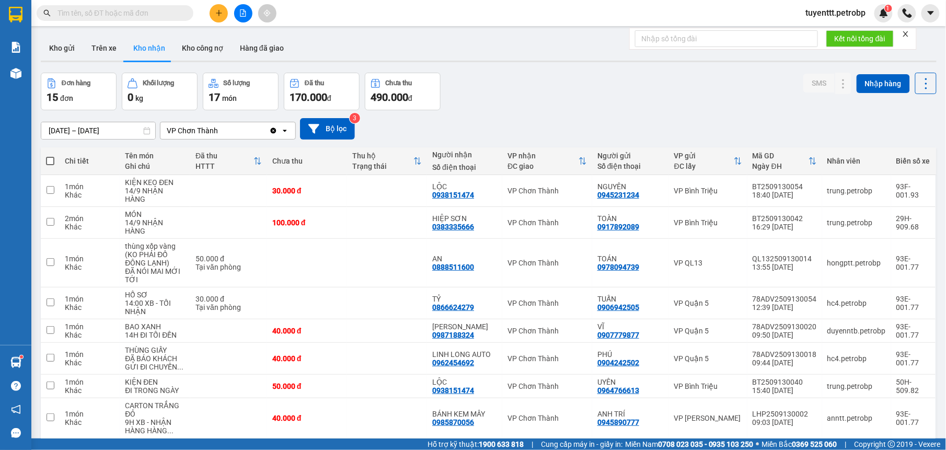
click at [91, 130] on input "[DATE] – [DATE]" at bounding box center [98, 130] width 114 height 17
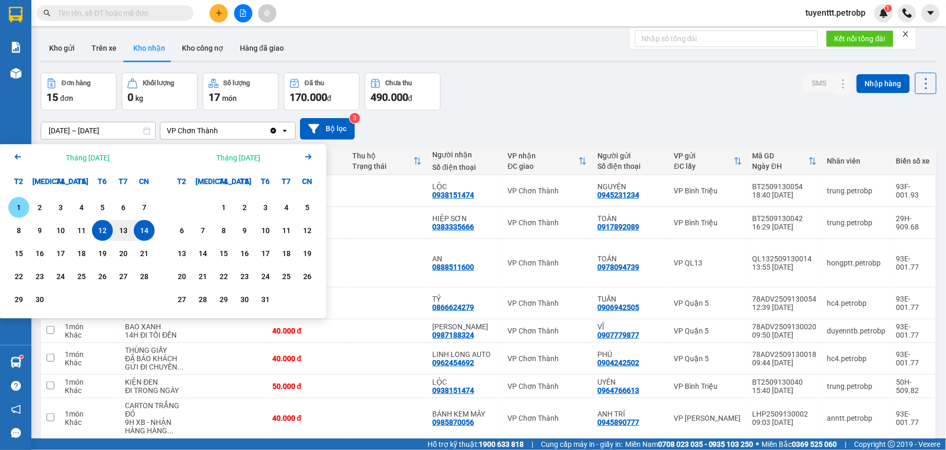
click at [25, 204] on div "1" at bounding box center [18, 207] width 15 height 13
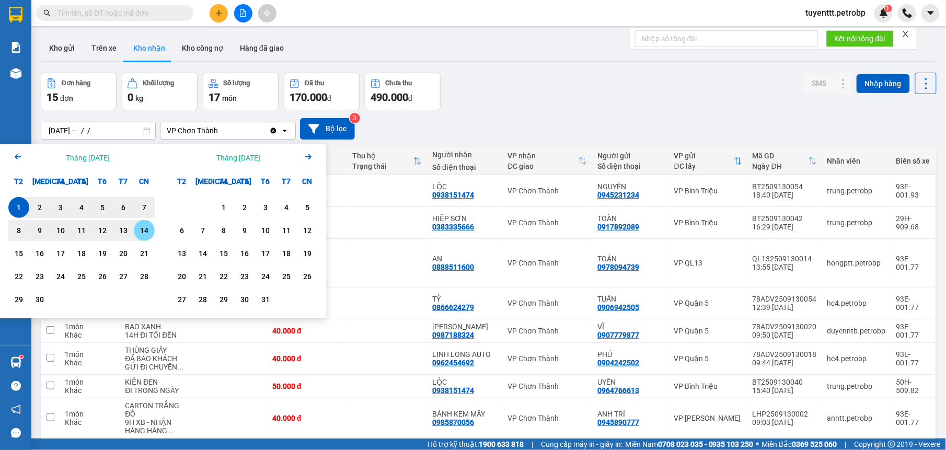
click at [142, 229] on div "14" at bounding box center [144, 230] width 15 height 13
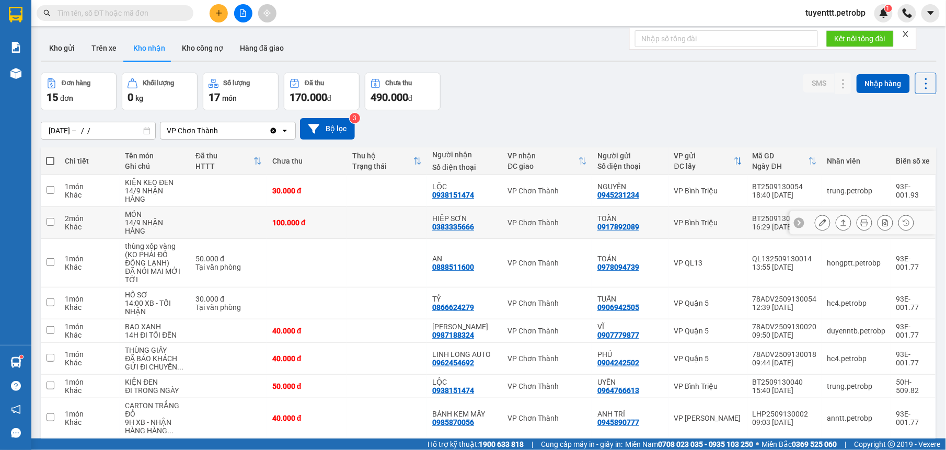
type input "01/09/2025 – 14/09/2025"
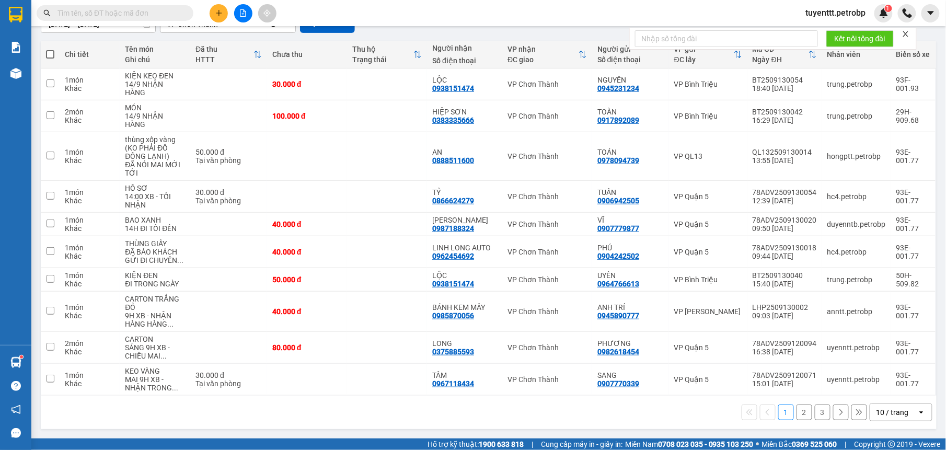
click at [815, 410] on button "3" at bounding box center [823, 413] width 16 height 16
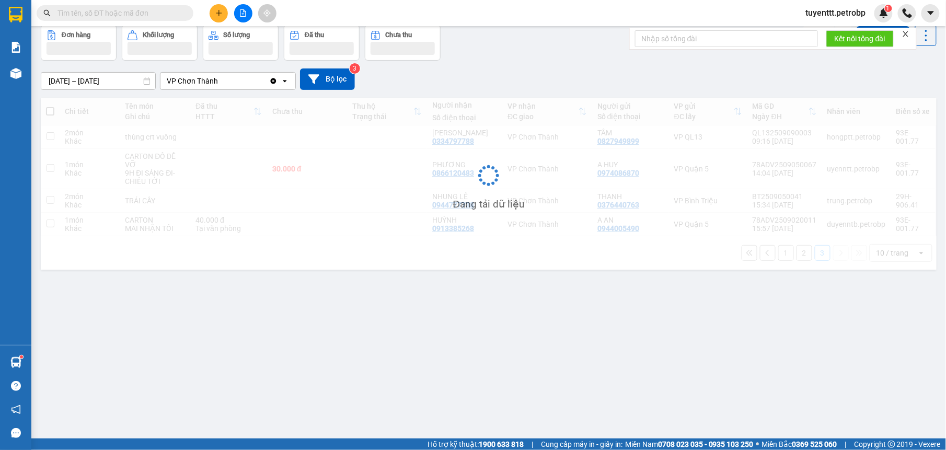
scroll to position [48, 0]
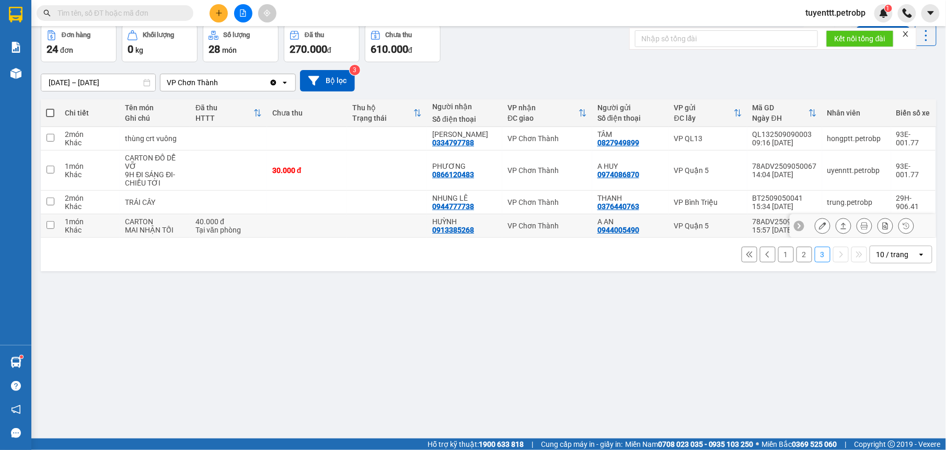
click at [286, 228] on td at bounding box center [307, 226] width 80 height 24
checkbox input "true"
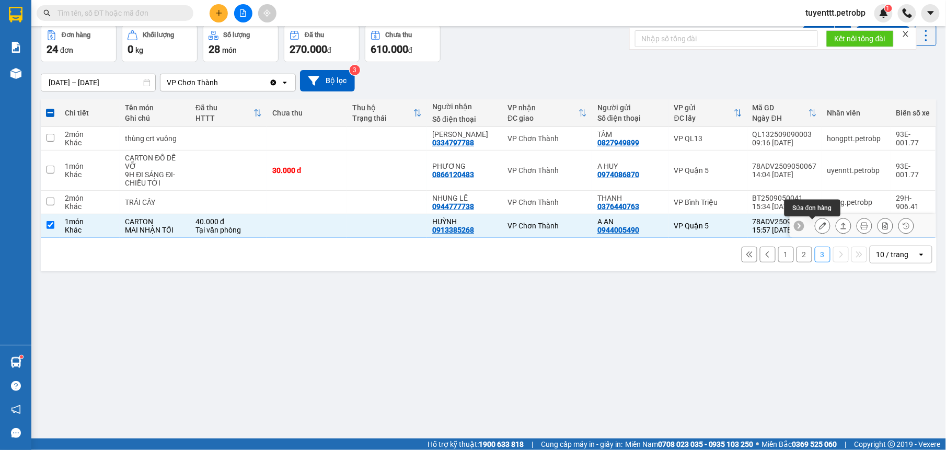
click at [819, 226] on icon at bounding box center [822, 225] width 7 height 7
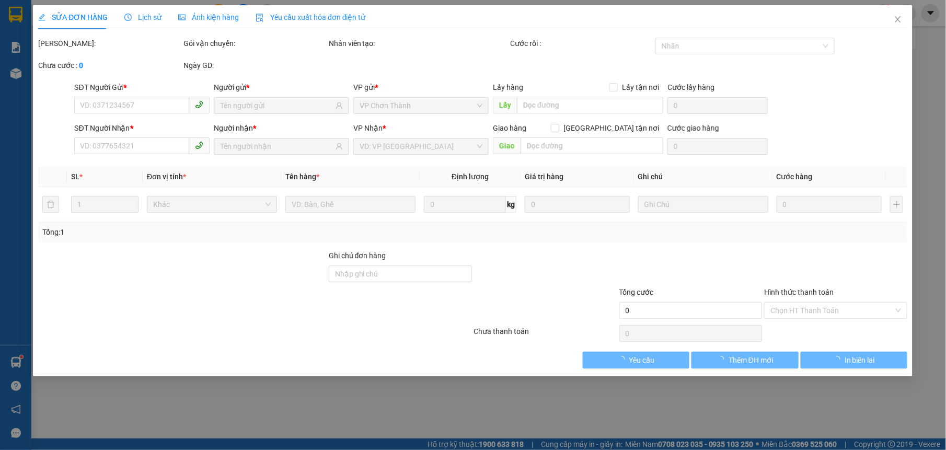
type input "0944005490"
type input "A AN"
type input "0913385268"
type input "HUỲNH"
type input "40.000"
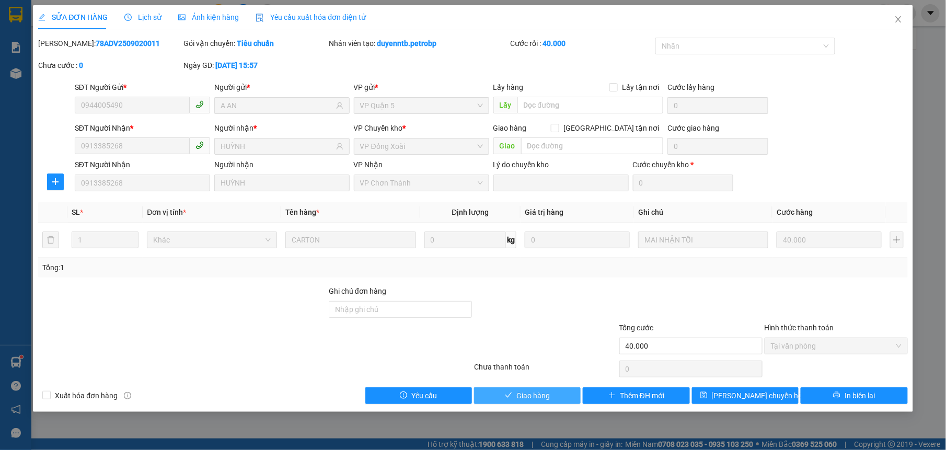
click at [555, 398] on button "Giao hàng" at bounding box center [527, 395] width 107 height 17
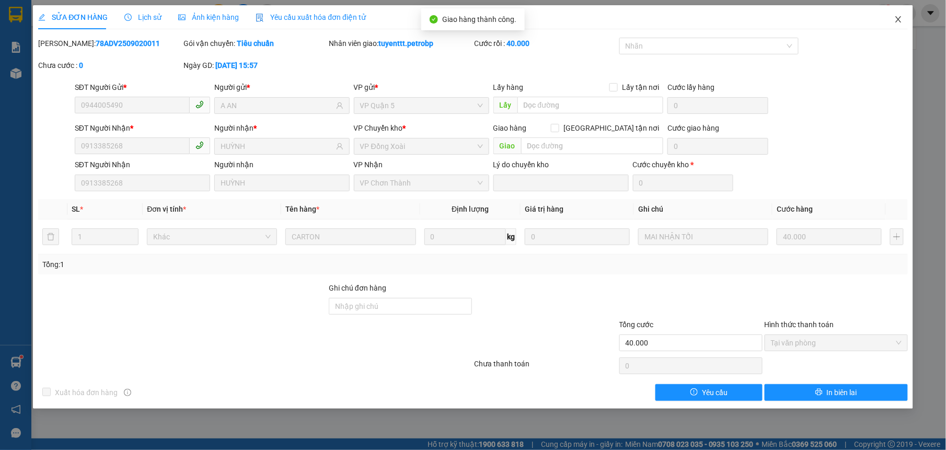
click at [895, 22] on icon "close" at bounding box center [898, 19] width 8 height 8
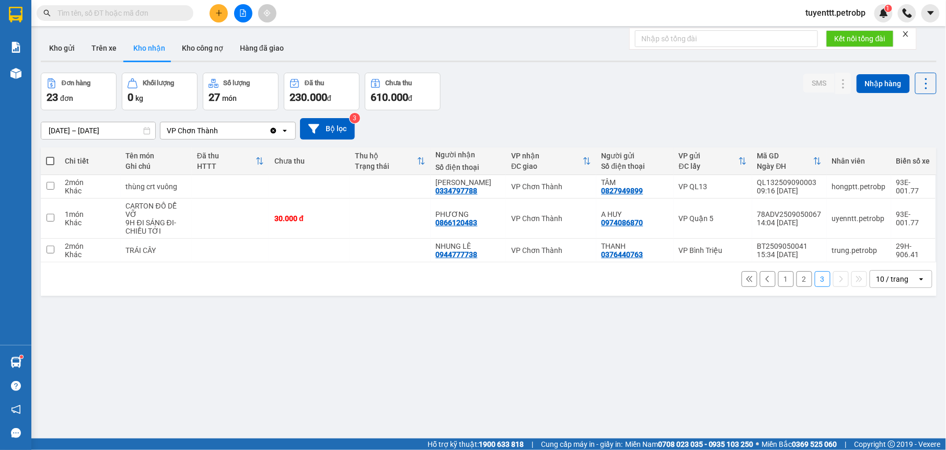
click at [797, 277] on button "2" at bounding box center [805, 279] width 16 height 16
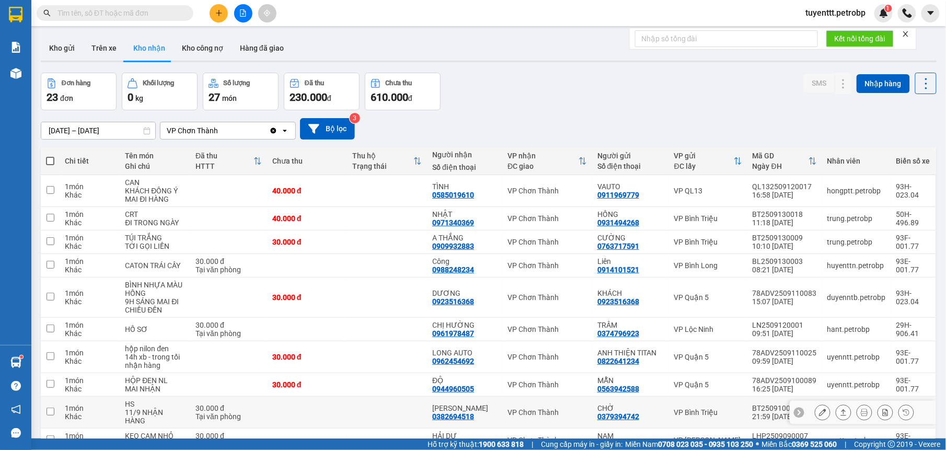
scroll to position [59, 0]
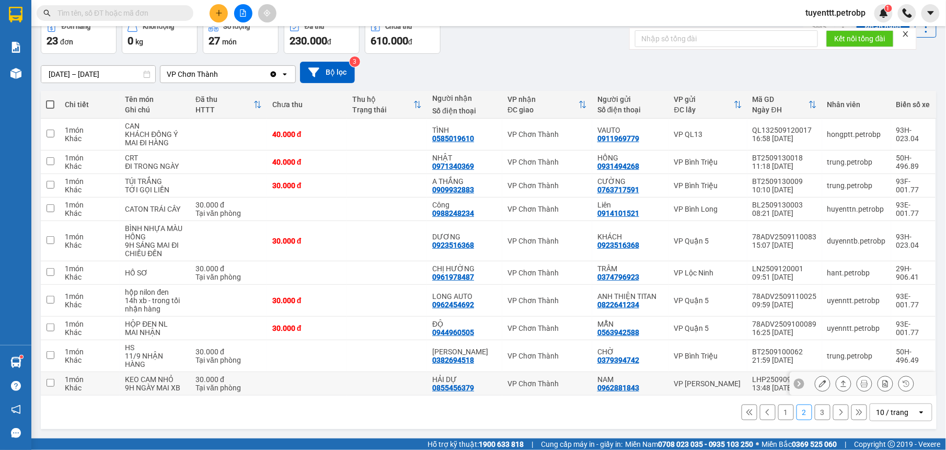
click at [502, 389] on td "VP Chơn Thành" at bounding box center [547, 384] width 90 height 24
checkbox input "true"
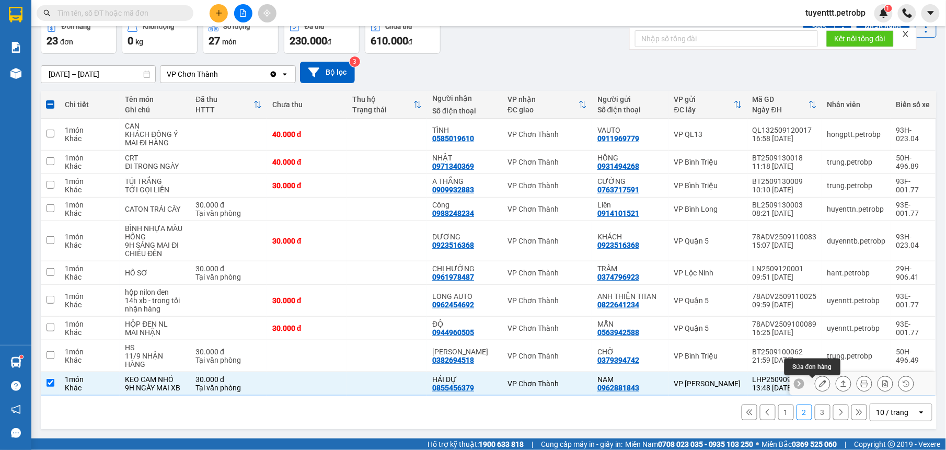
click at [819, 383] on icon at bounding box center [822, 383] width 7 height 7
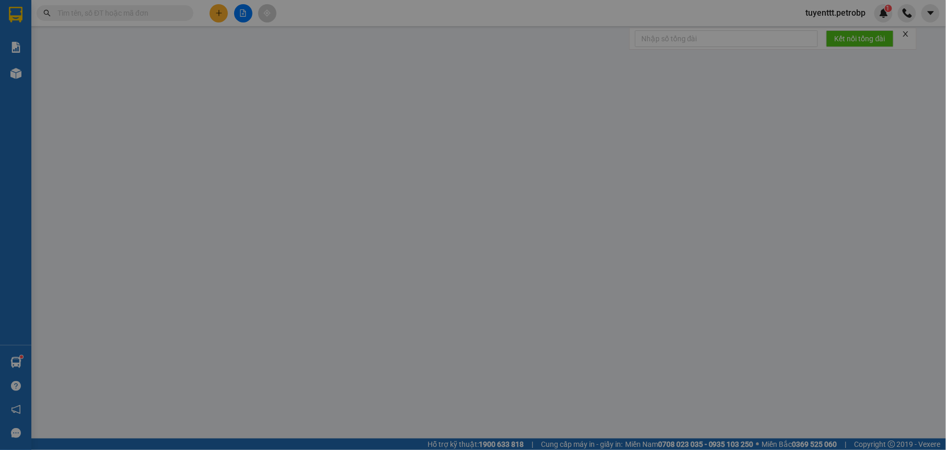
type input "0962881843"
type input "NAM"
type input "0855456379"
type input "HẢI DỰ"
type input "30.000"
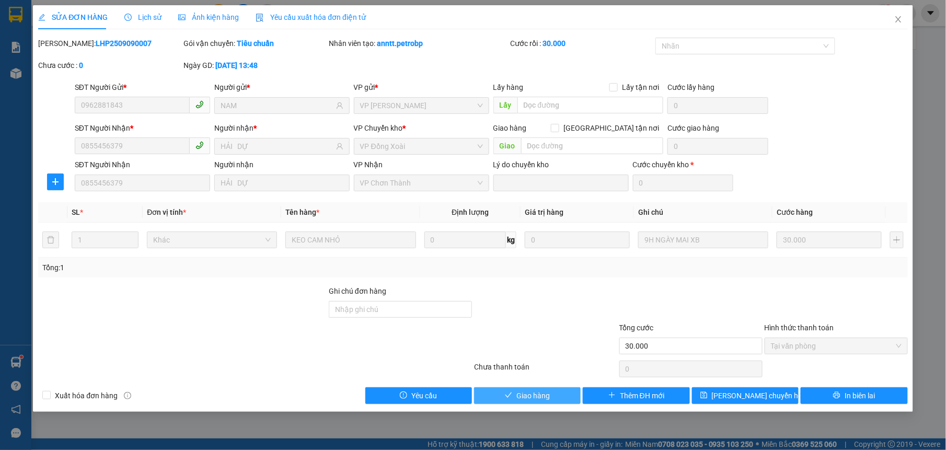
click at [547, 390] on button "Giao hàng" at bounding box center [527, 395] width 107 height 17
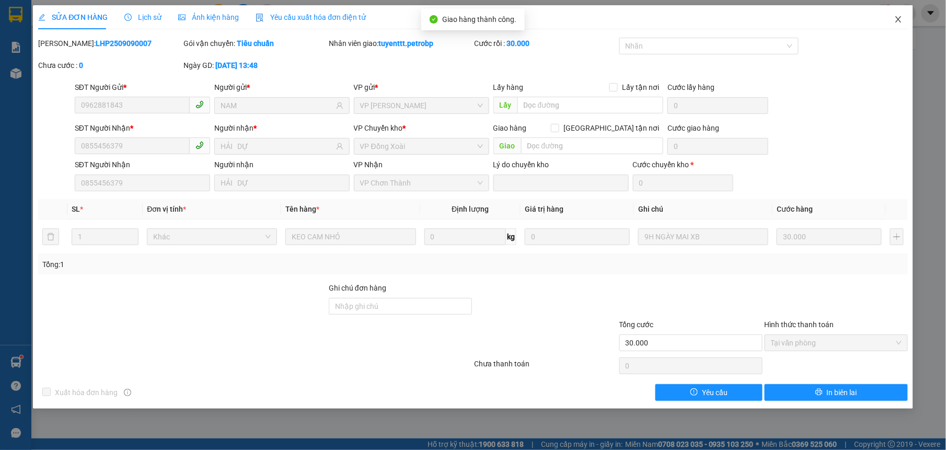
click at [898, 21] on icon "close" at bounding box center [898, 19] width 6 height 6
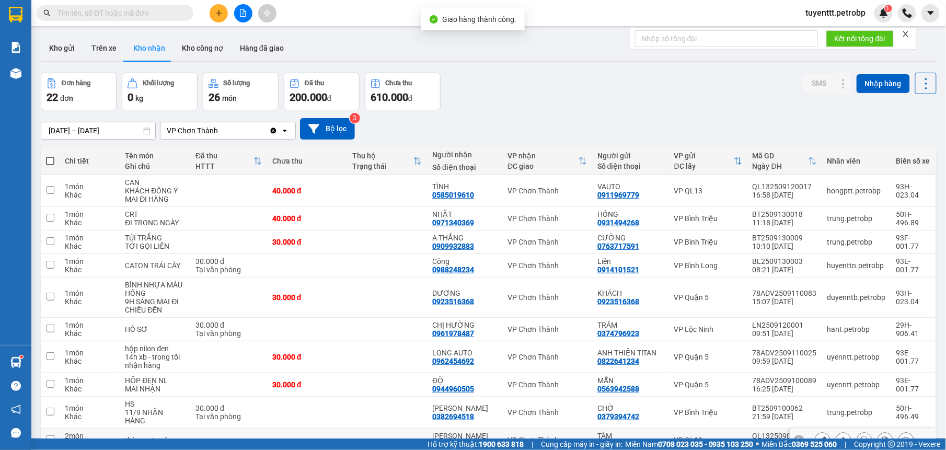
scroll to position [59, 0]
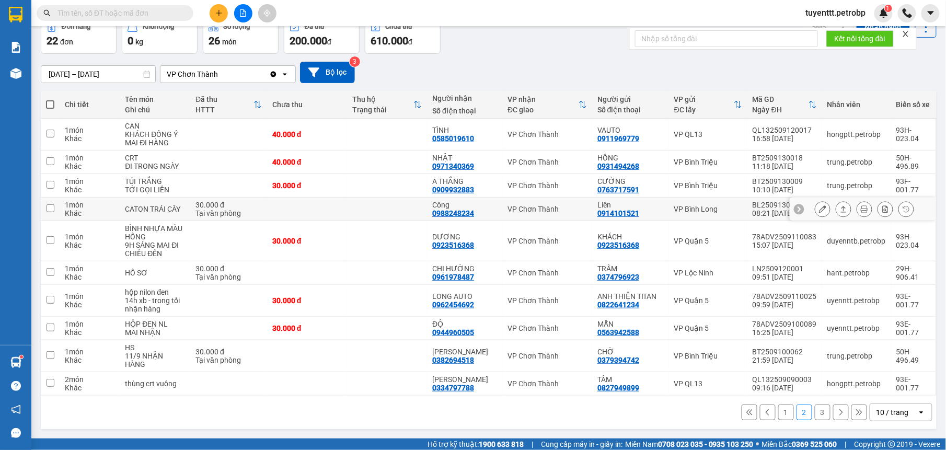
click at [490, 209] on div "Công 0988248234" at bounding box center [464, 209] width 65 height 17
checkbox input "true"
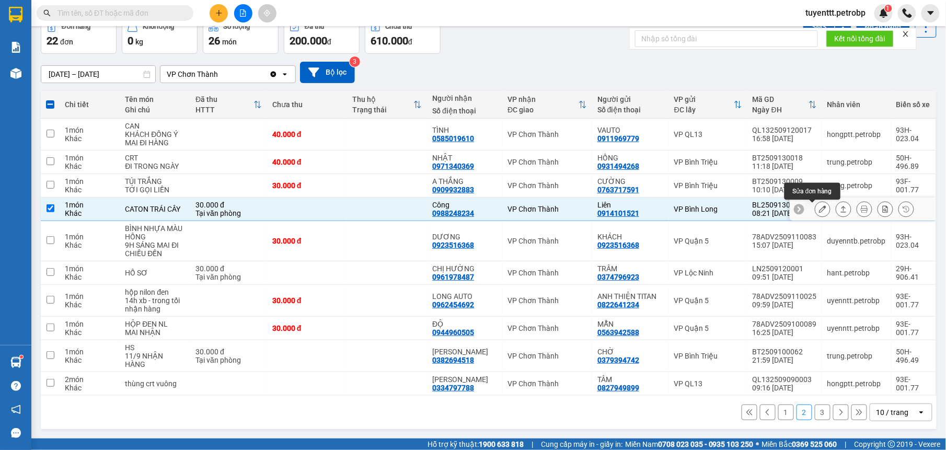
click at [816, 207] on button at bounding box center [822, 209] width 15 height 18
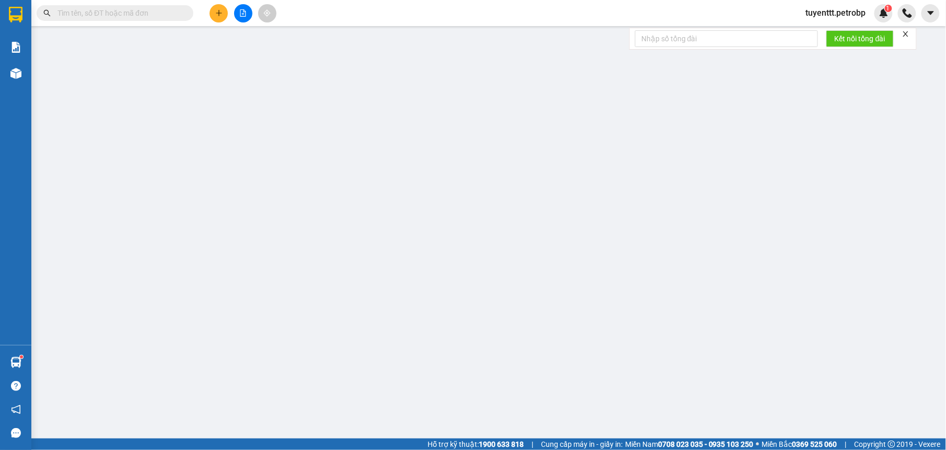
type input "0914101521"
type input "Liên"
type input "0988248234"
type input "Công"
type input "30.000"
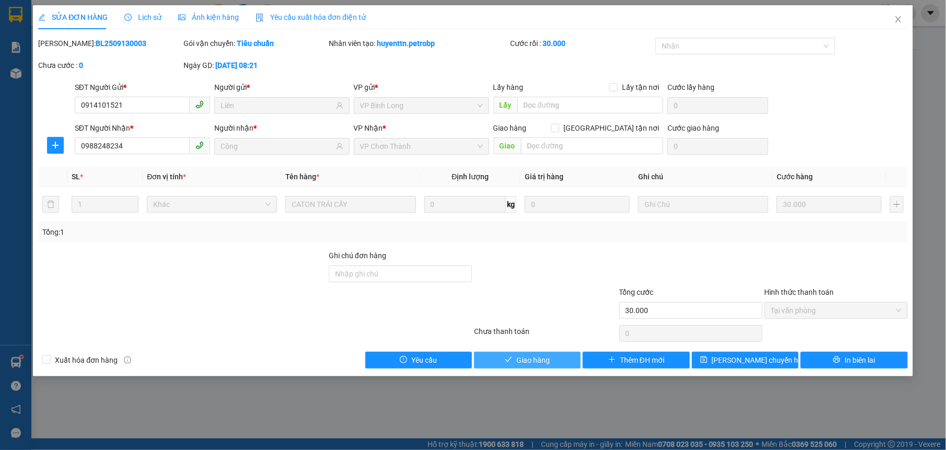
click at [557, 364] on button "Giao hàng" at bounding box center [527, 360] width 107 height 17
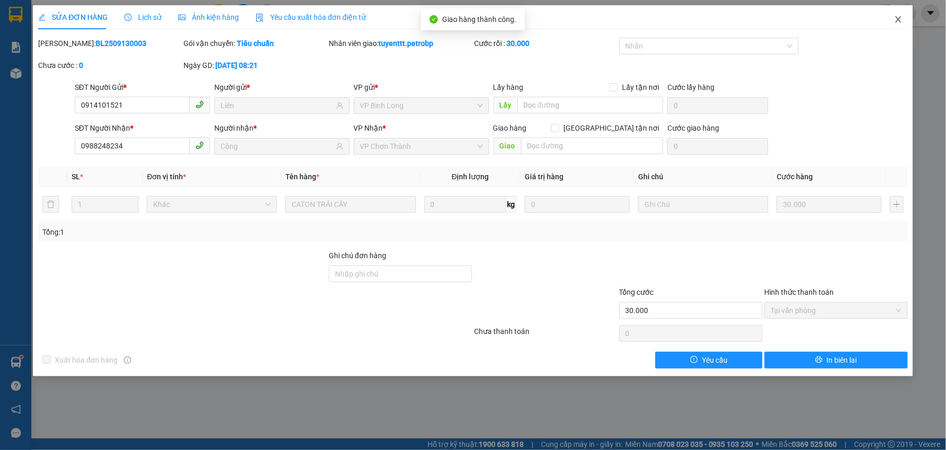
click at [898, 19] on icon "close" at bounding box center [898, 19] width 8 height 8
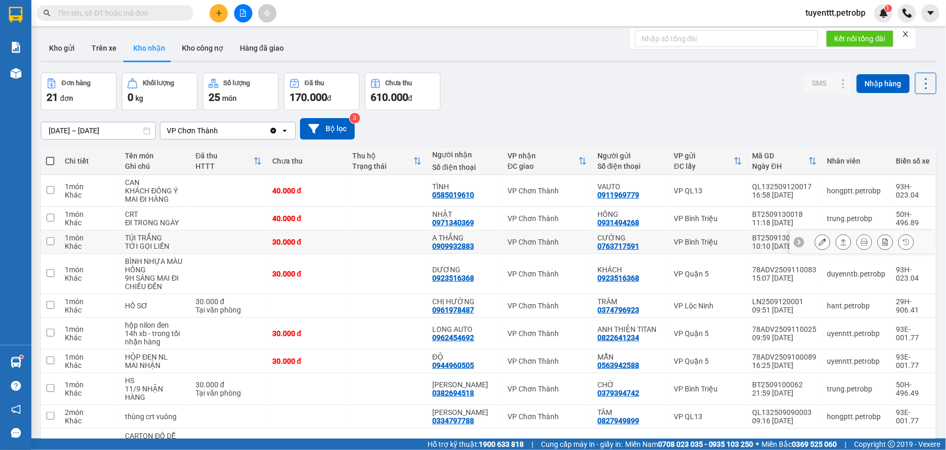
click at [508, 239] on div "VP Chơn Thành" at bounding box center [547, 242] width 79 height 8
checkbox input "true"
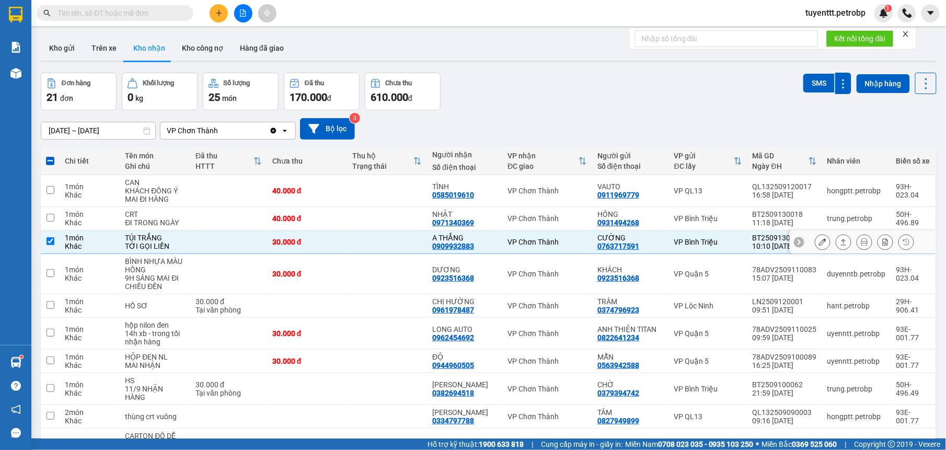
click at [819, 239] on icon at bounding box center [822, 241] width 7 height 7
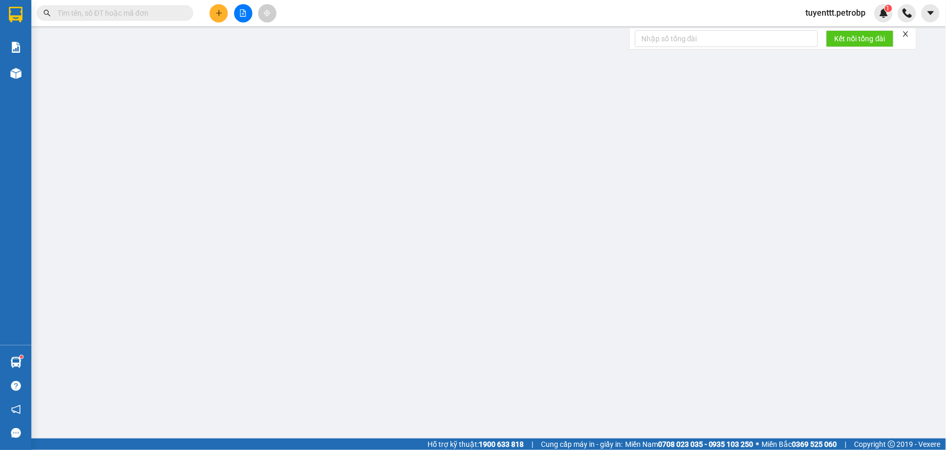
type input "0763717591"
type input "CƯỜNG"
type input "0909932883"
type input "A THẮNG"
type input "30.000"
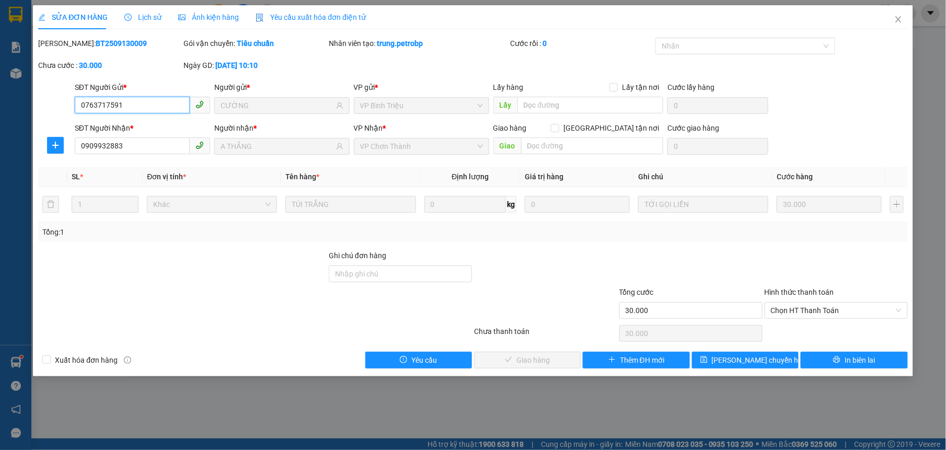
drag, startPoint x: 787, startPoint y: 309, endPoint x: 788, endPoint y: 321, distance: 11.6
click at [787, 314] on span "Chọn HT Thanh Toán" at bounding box center [836, 311] width 131 height 16
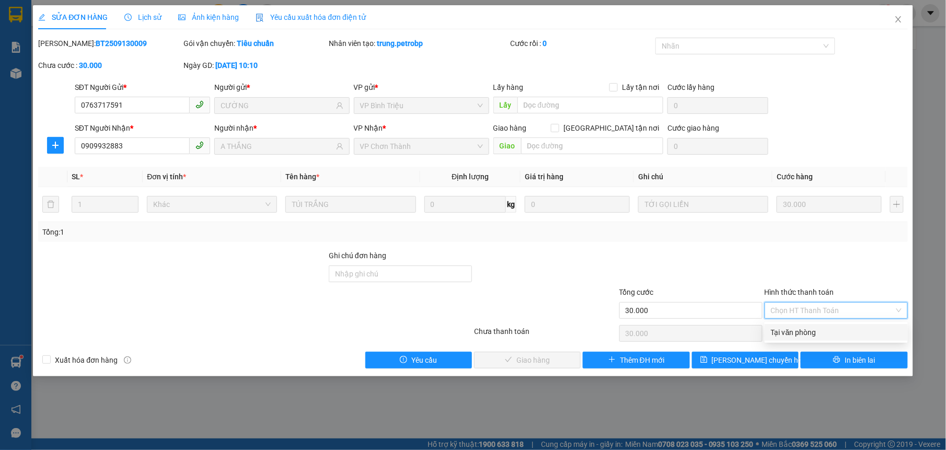
click at [787, 331] on div "Tại văn phòng" at bounding box center [836, 332] width 131 height 11
type input "0"
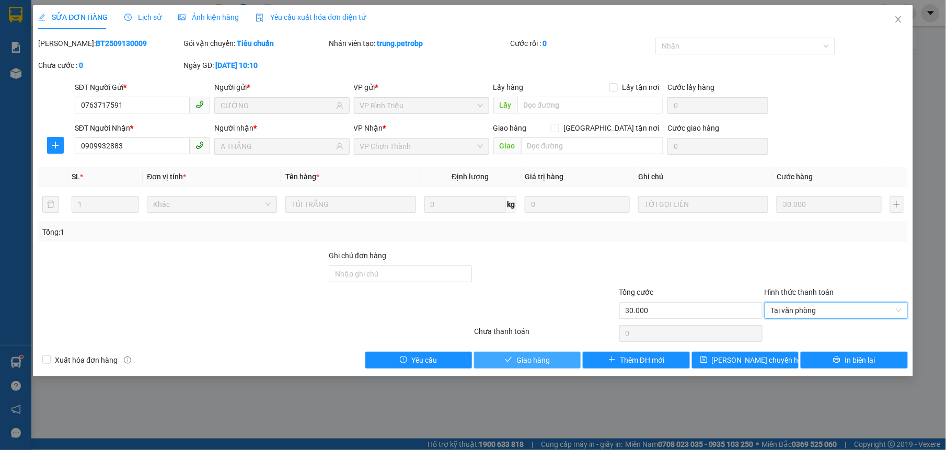
click at [580, 360] on button "Giao hàng" at bounding box center [527, 360] width 107 height 17
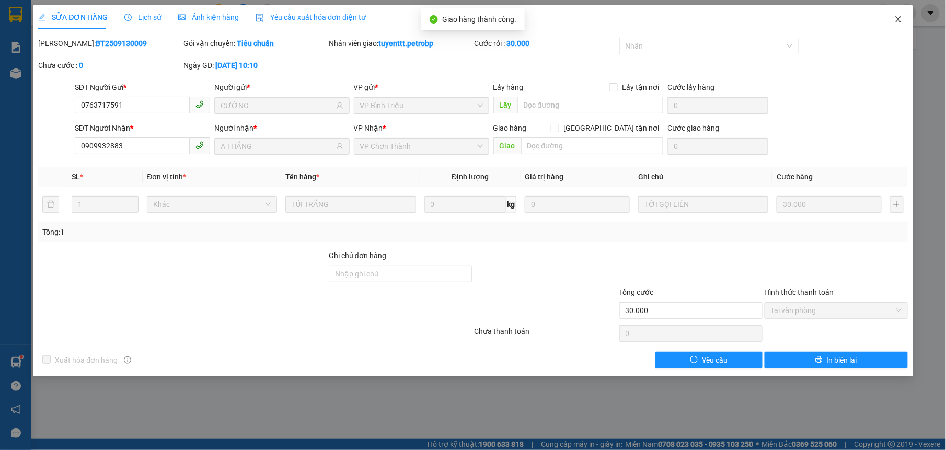
click at [895, 21] on icon "close" at bounding box center [898, 19] width 8 height 8
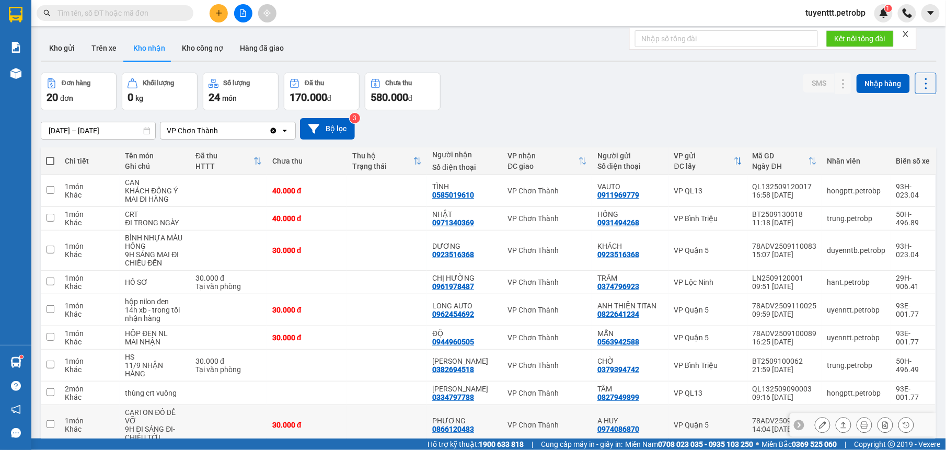
scroll to position [76, 0]
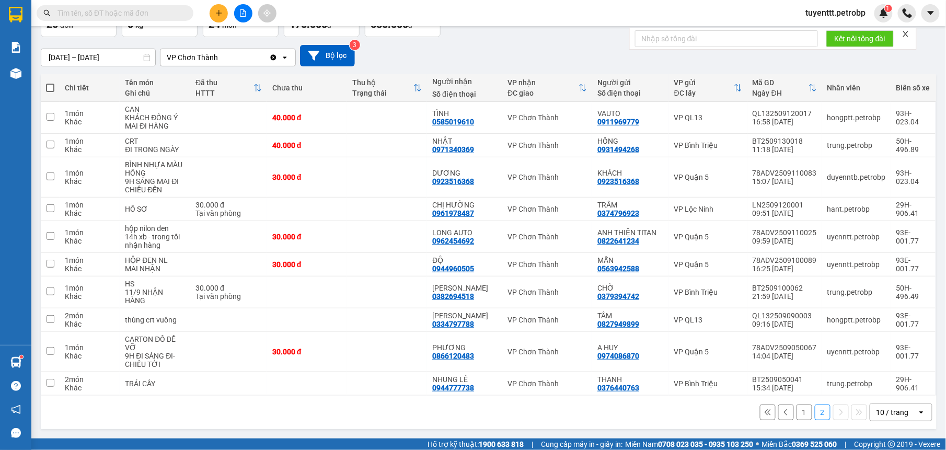
click at [797, 407] on button "1" at bounding box center [805, 413] width 16 height 16
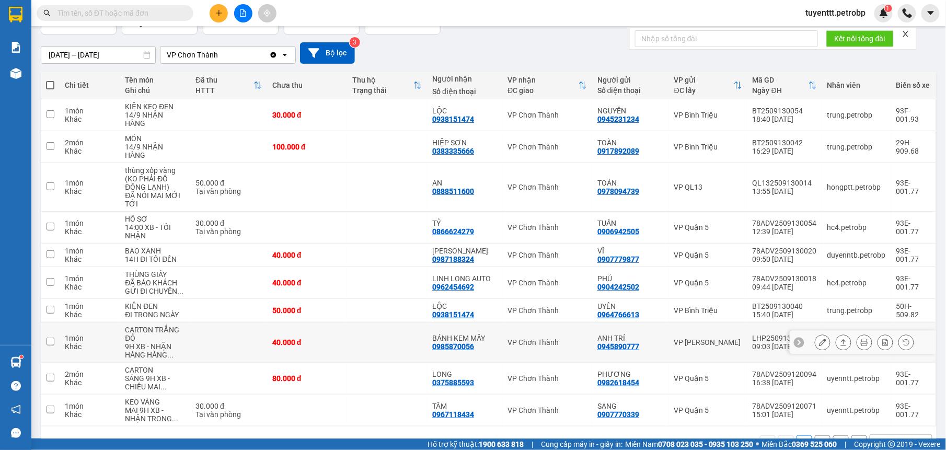
scroll to position [109, 0]
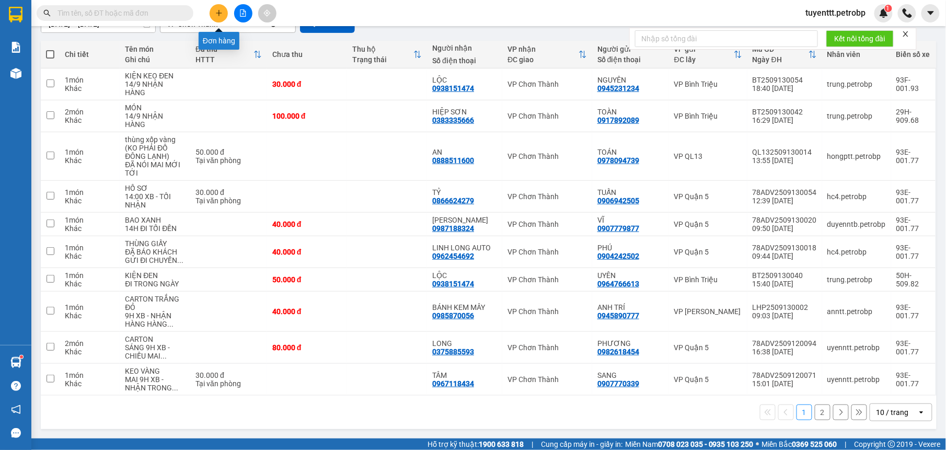
click at [222, 11] on icon "plus" at bounding box center [218, 12] width 7 height 7
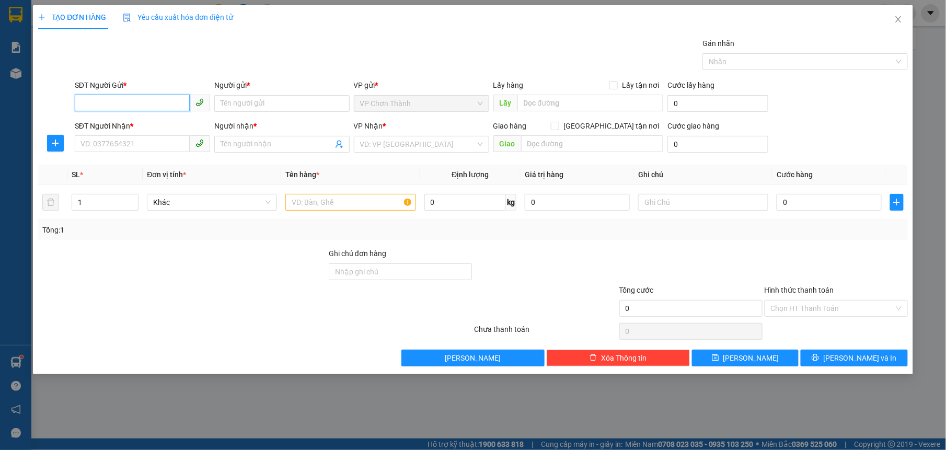
click at [149, 106] on input "SĐT Người Gửi *" at bounding box center [132, 103] width 115 height 17
drag, startPoint x: 149, startPoint y: 106, endPoint x: 899, endPoint y: 19, distance: 755.0
click at [899, 19] on icon "close" at bounding box center [898, 19] width 8 height 8
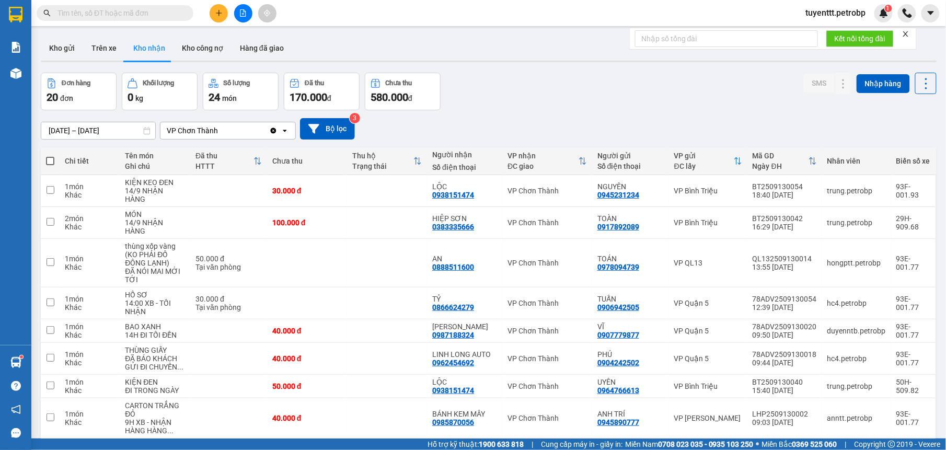
paste input "0915900001"
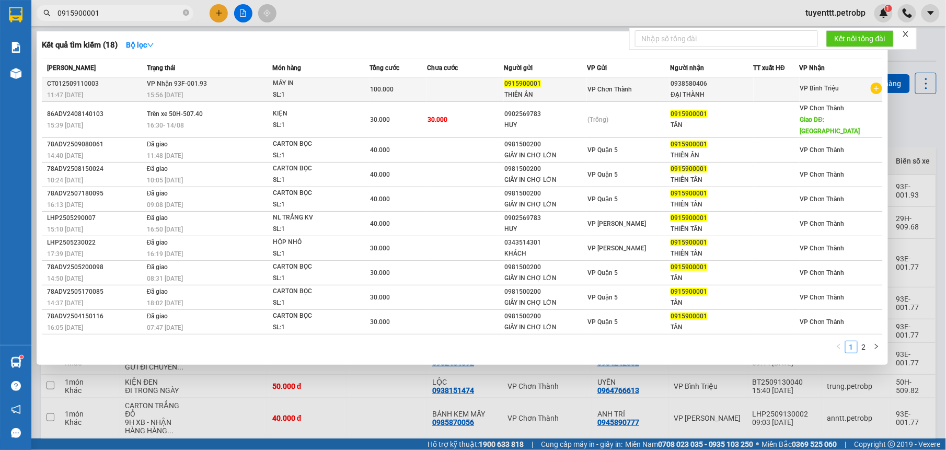
type input "0915900001"
click at [228, 86] on td "VP Nhận 93F-001.93 15:56 - 11/09" at bounding box center [208, 89] width 128 height 25
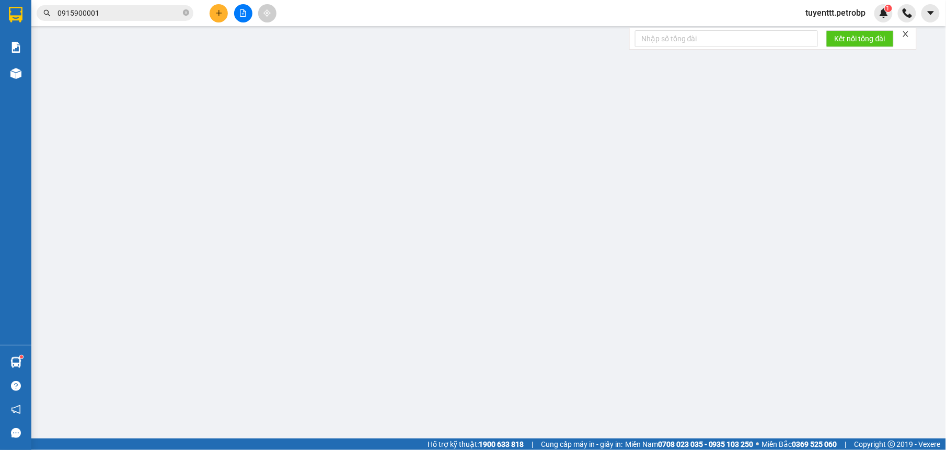
type input "0915900001"
type input "0938580406"
type input "100.000"
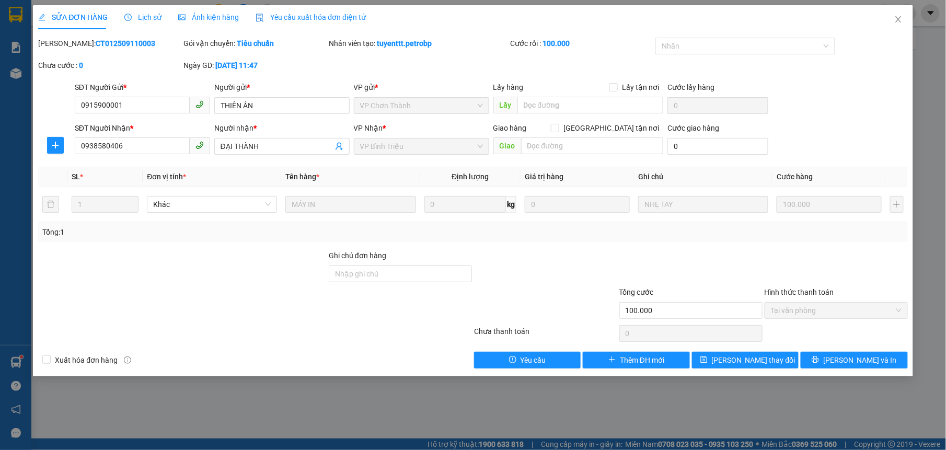
click at [152, 15] on span "Lịch sử" at bounding box center [142, 17] width 37 height 8
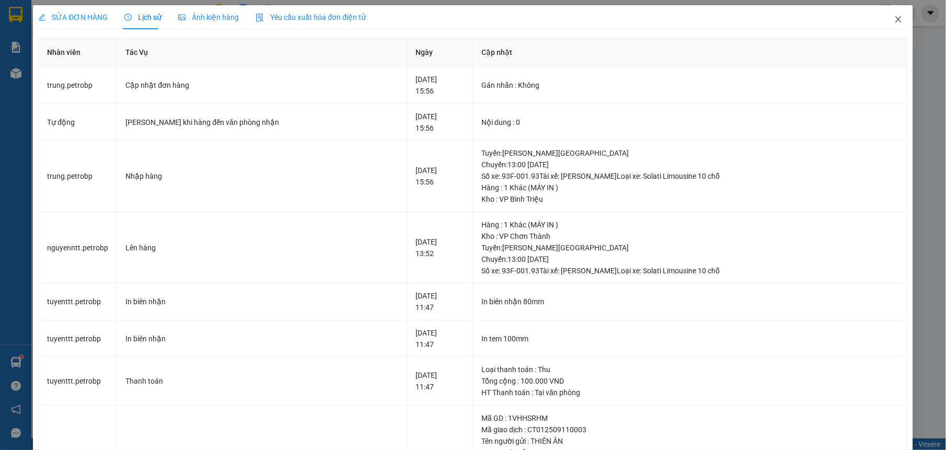
click at [895, 18] on icon "close" at bounding box center [898, 19] width 6 height 6
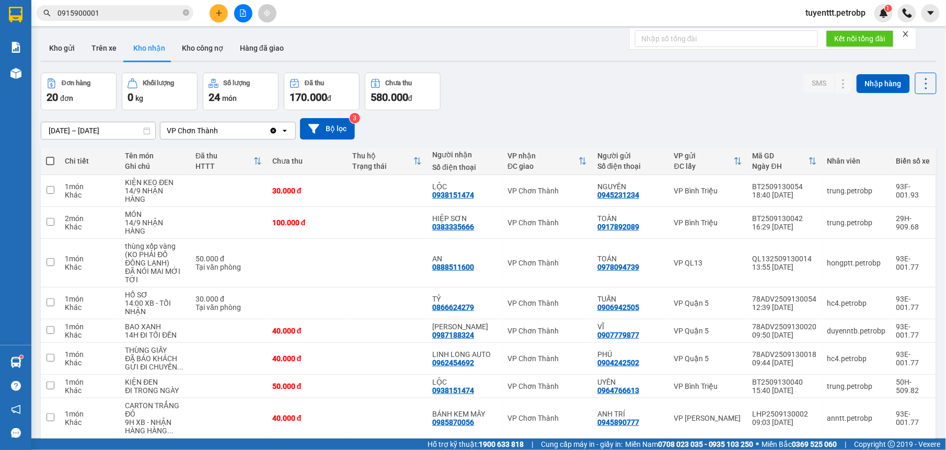
click at [139, 10] on input "0915900001" at bounding box center [118, 12] width 123 height 11
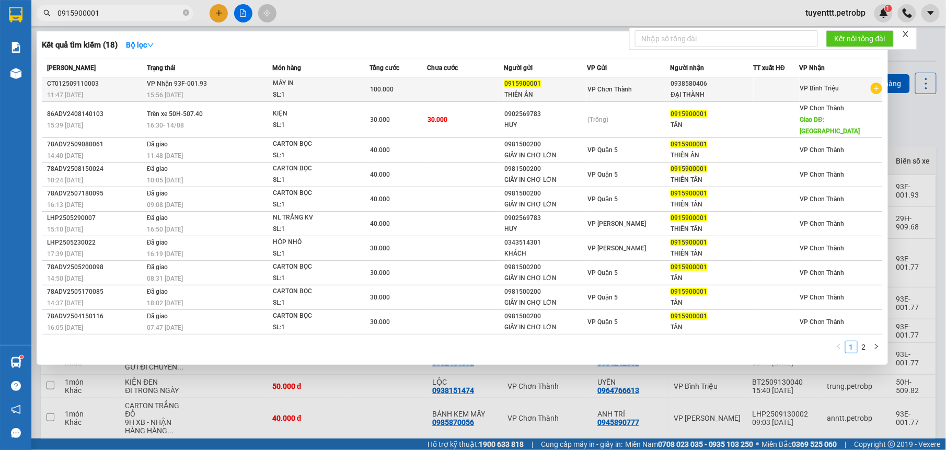
click at [226, 86] on td "VP Nhận 93F-001.93 15:56 - 11/09" at bounding box center [208, 89] width 128 height 25
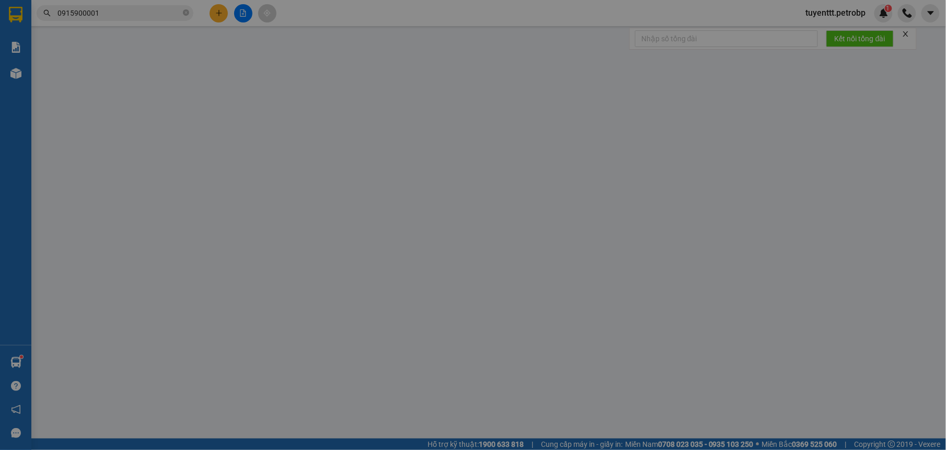
type input "0915900001"
type input "0938580406"
type input "100.000"
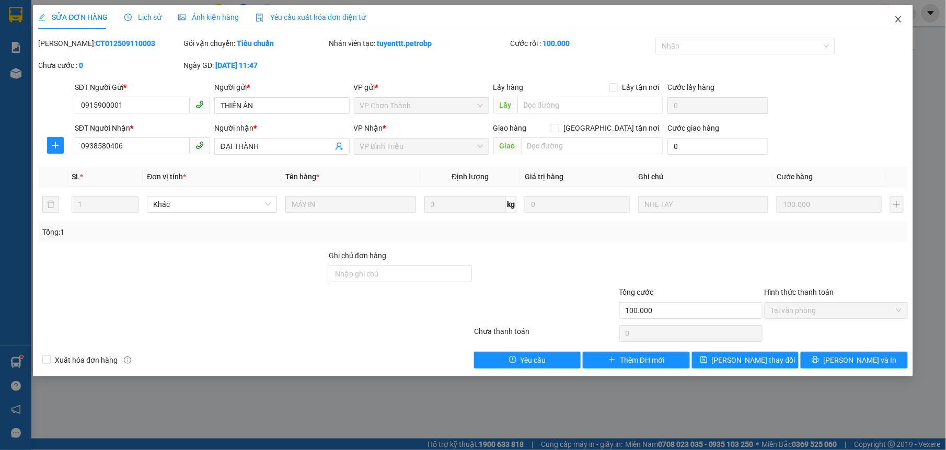
click at [900, 17] on icon "close" at bounding box center [898, 19] width 8 height 8
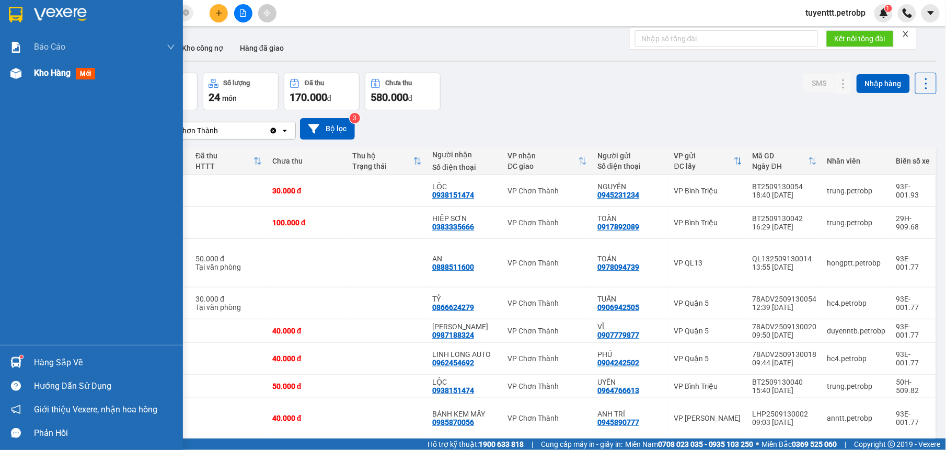
click at [17, 73] on img at bounding box center [15, 73] width 11 height 11
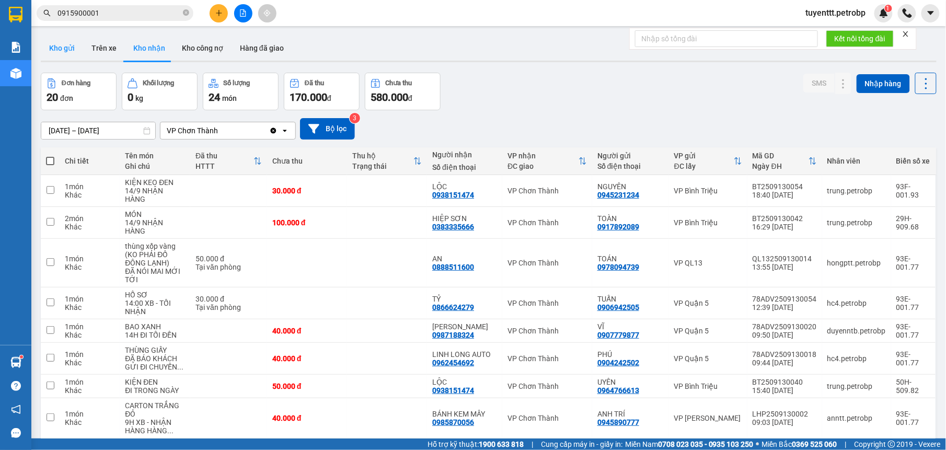
drag, startPoint x: 65, startPoint y: 51, endPoint x: 77, endPoint y: 55, distance: 13.4
click at [62, 51] on button "Kho gửi" at bounding box center [62, 48] width 42 height 25
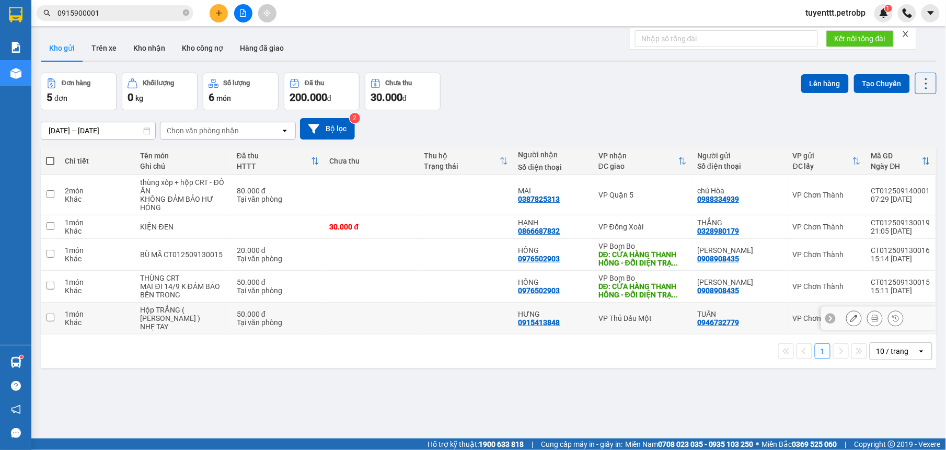
click at [581, 317] on div "HƯNG 0915413848" at bounding box center [553, 318] width 70 height 17
checkbox input "true"
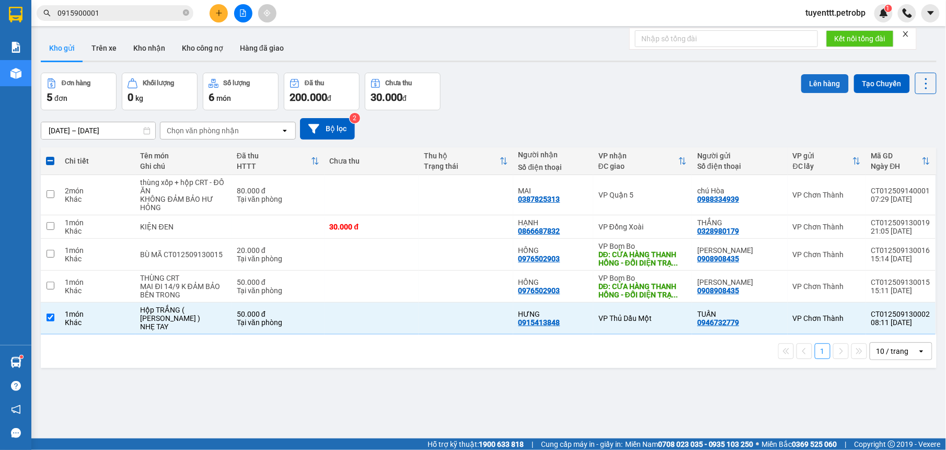
click at [810, 78] on button "Lên hàng" at bounding box center [825, 83] width 48 height 19
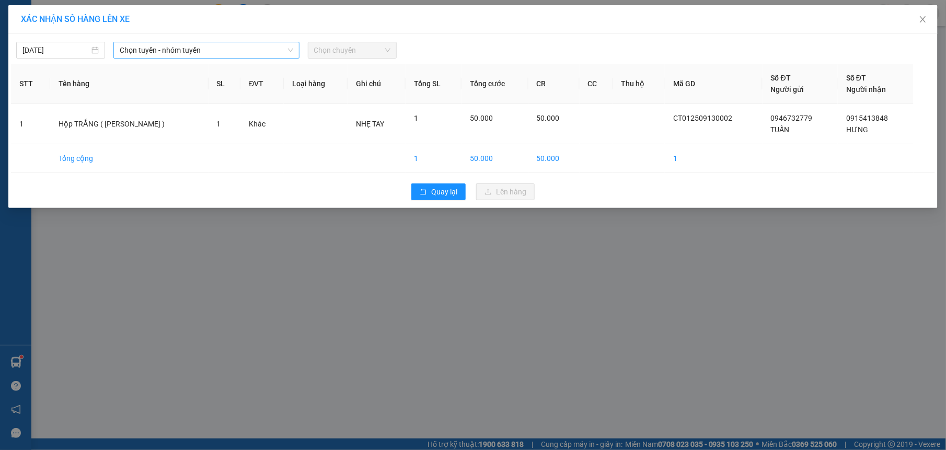
click at [198, 49] on span "Chọn tuyến - nhóm tuyến" at bounding box center [207, 50] width 174 height 16
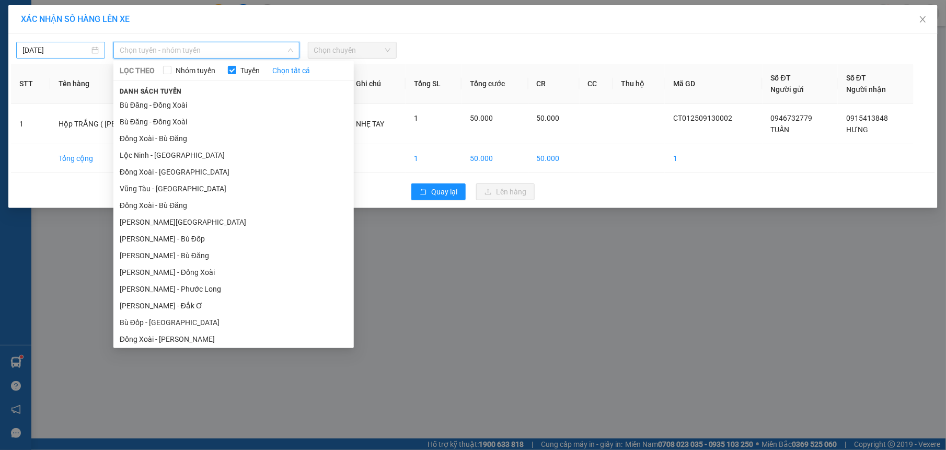
click at [55, 51] on body "Kết quả tìm kiếm ( 18 ) Bộ lọc Mã ĐH Trạng thái Món hàng Tổng cước Chưa cước Ng…" at bounding box center [473, 225] width 946 height 450
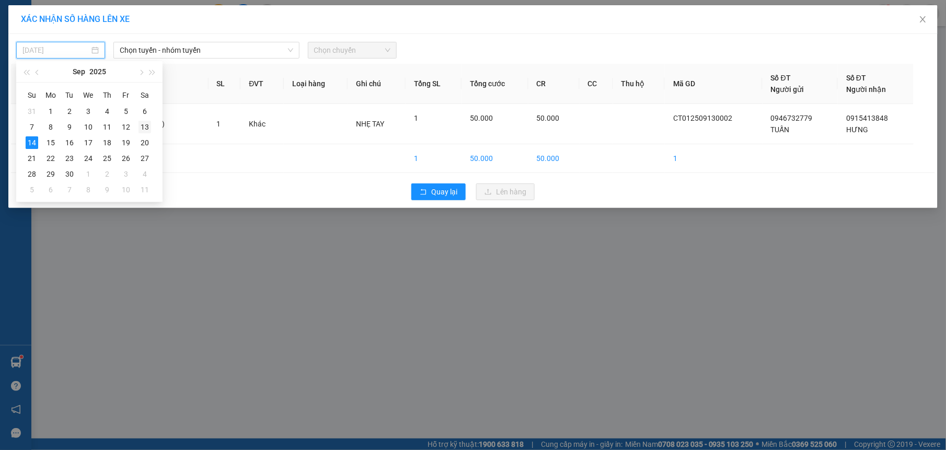
click at [147, 126] on div "13" at bounding box center [145, 127] width 13 height 13
type input "13/09/2025"
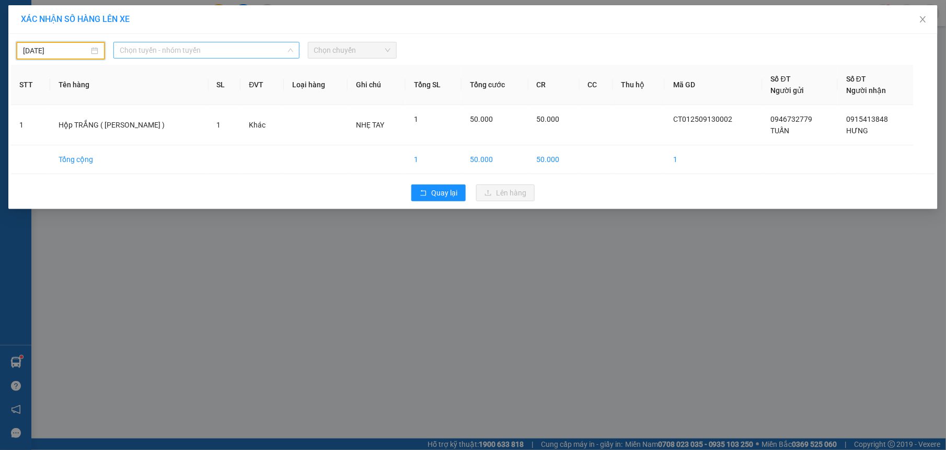
click at [193, 51] on span "Chọn tuyến - nhóm tuyến" at bounding box center [207, 50] width 174 height 16
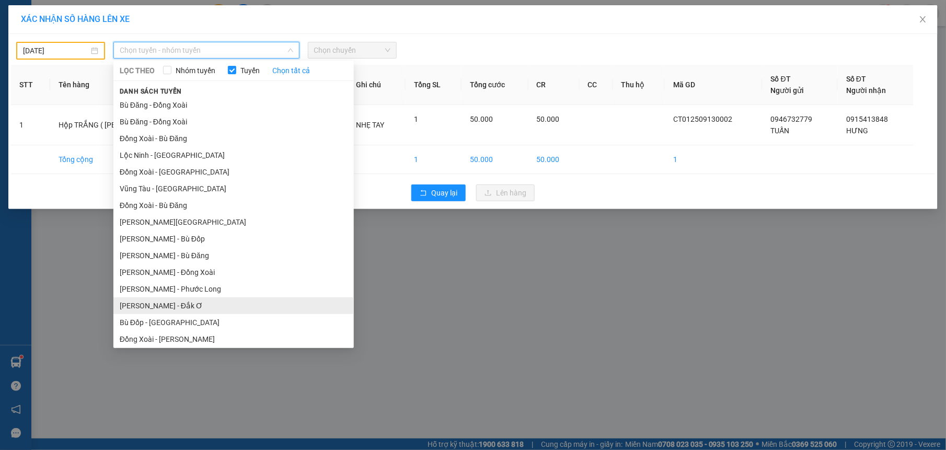
scroll to position [87, 0]
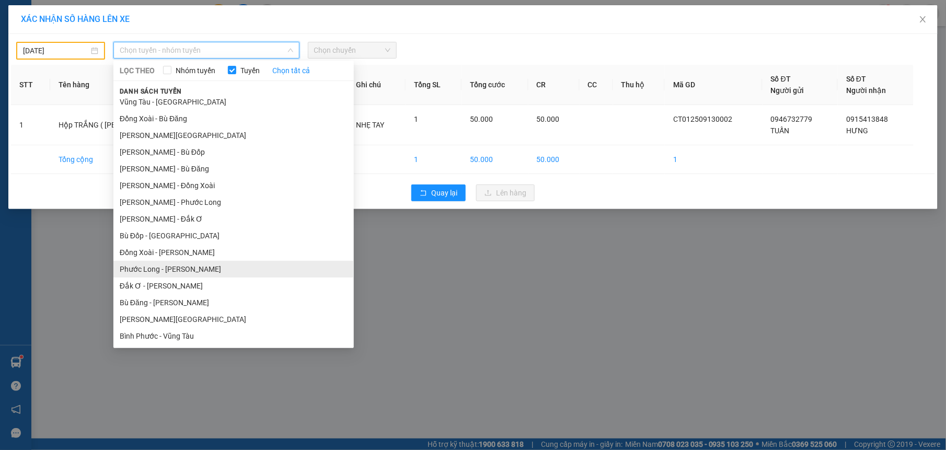
click at [175, 275] on li "Phước Long - [PERSON_NAME]" at bounding box center [233, 269] width 240 height 17
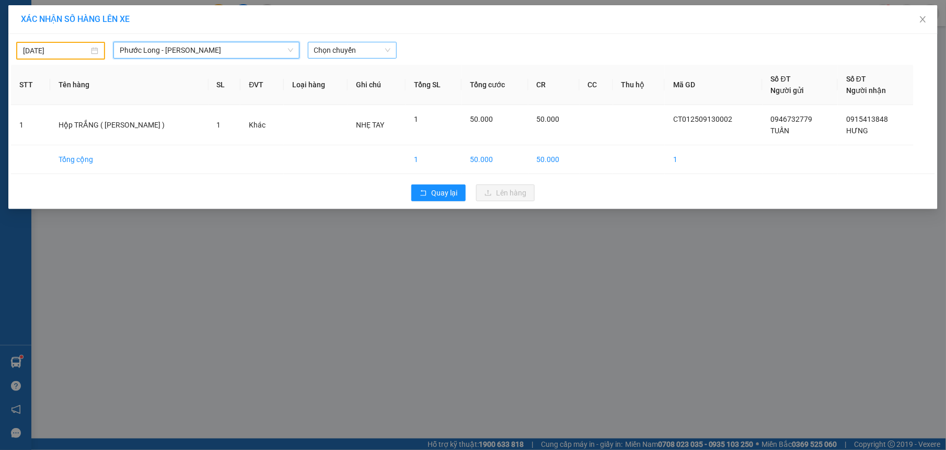
click at [328, 49] on span "Chọn chuyến" at bounding box center [352, 50] width 76 height 16
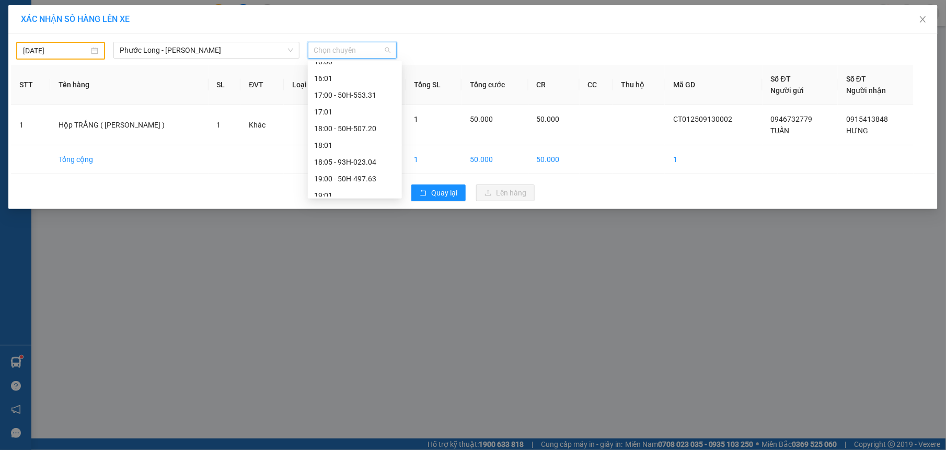
scroll to position [569, 0]
click at [360, 157] on div "18:05 - 93H-023.04" at bounding box center [355, 154] width 82 height 11
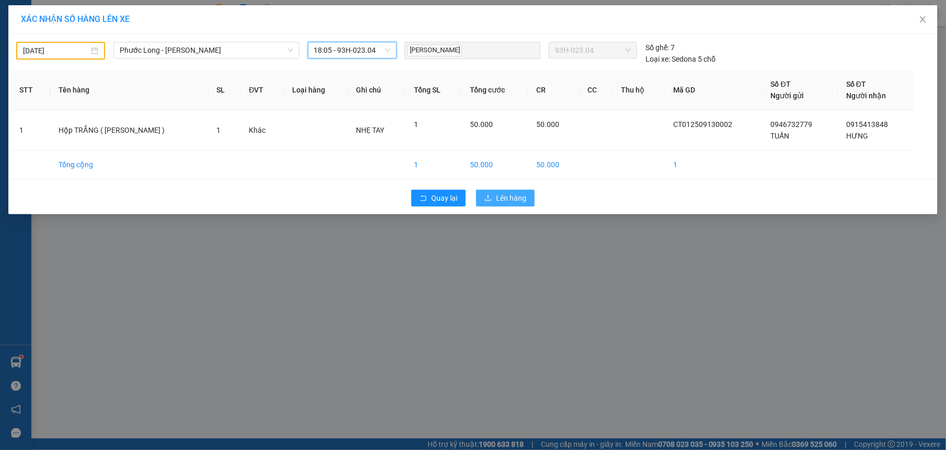
click at [520, 201] on span "Lên hàng" at bounding box center [511, 197] width 30 height 11
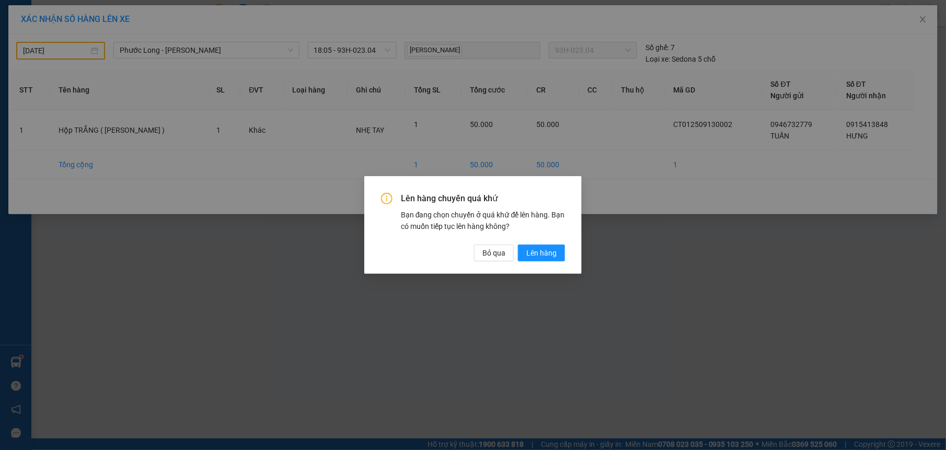
click at [541, 239] on div "Lên hàng chuyến quá khứ Bạn đang chọn chuyến ở quá khứ để lên hàng. Bạn có muốn…" at bounding box center [473, 227] width 184 height 68
click at [537, 248] on span "Lên hàng" at bounding box center [541, 252] width 30 height 11
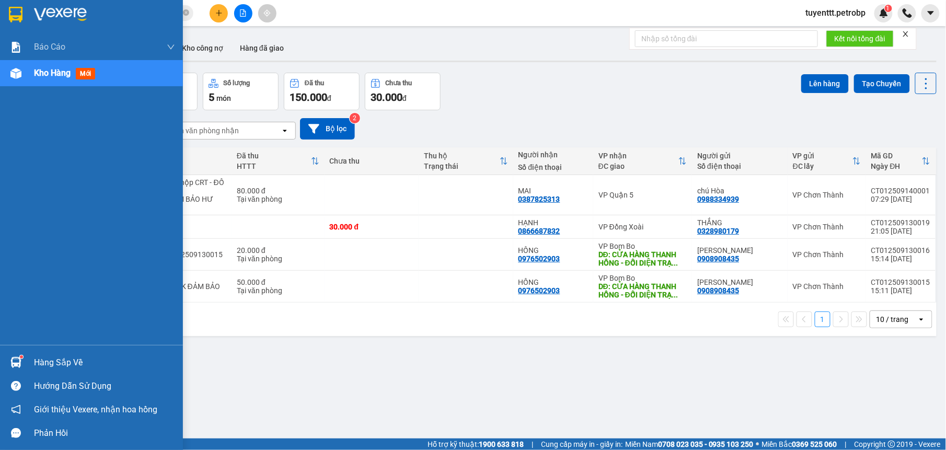
click at [19, 364] on img at bounding box center [15, 362] width 11 height 11
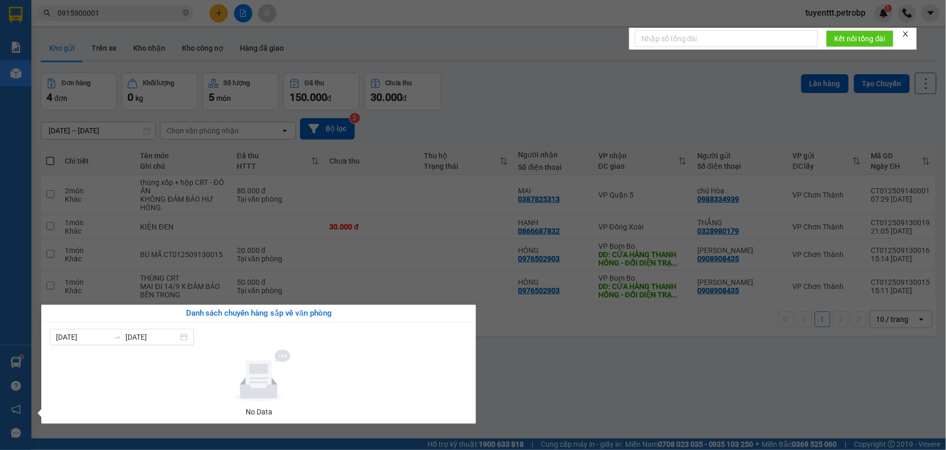
click at [564, 375] on section "Kết quả tìm kiếm ( 18 ) Bộ lọc Mã ĐH Trạng thái Món hàng Tổng cước Chưa cước Ng…" at bounding box center [473, 225] width 946 height 450
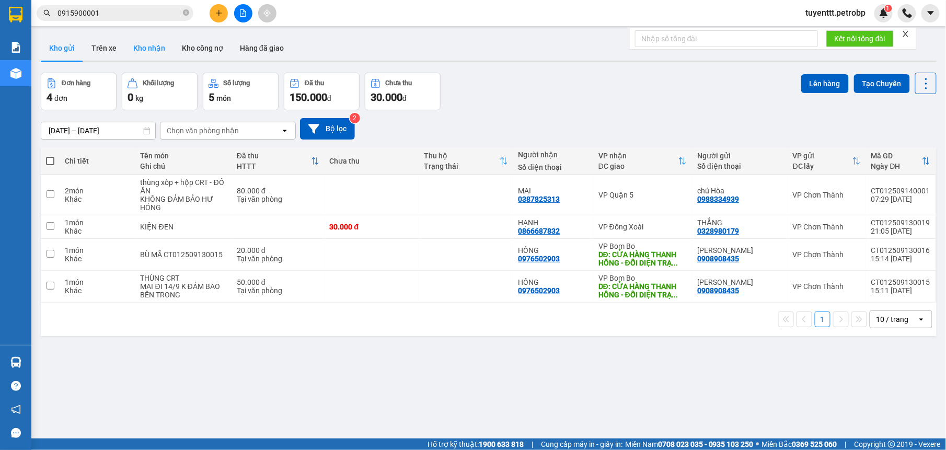
drag, startPoint x: 132, startPoint y: 49, endPoint x: 178, endPoint y: 30, distance: 50.2
click at [132, 49] on button "Kho nhận" at bounding box center [149, 48] width 49 height 25
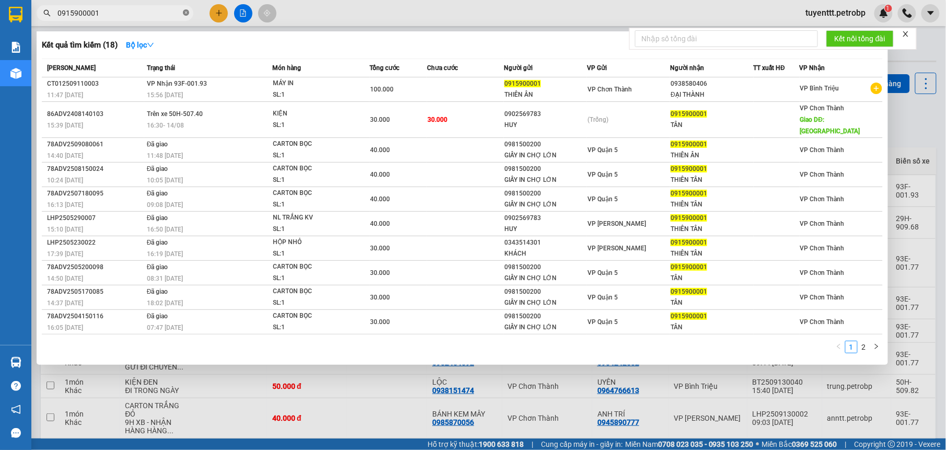
click at [187, 13] on icon "close-circle" at bounding box center [186, 12] width 6 height 6
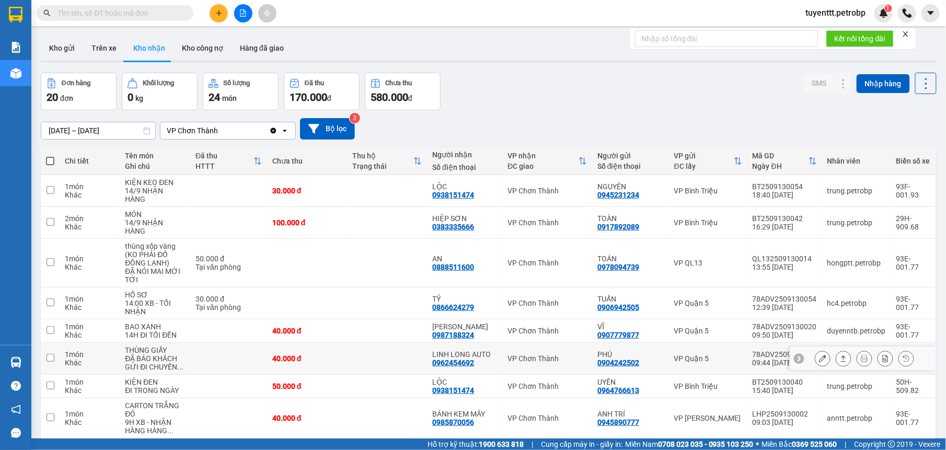
scroll to position [109, 0]
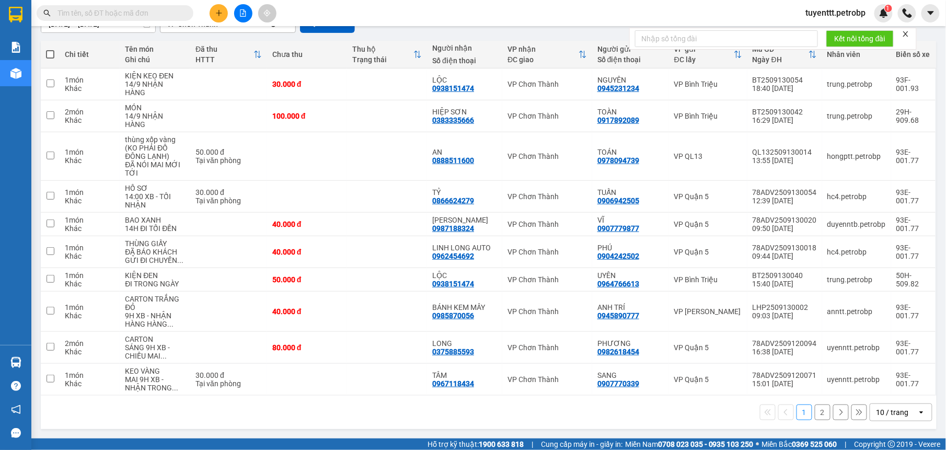
click at [115, 9] on input "text" at bounding box center [118, 12] width 123 height 11
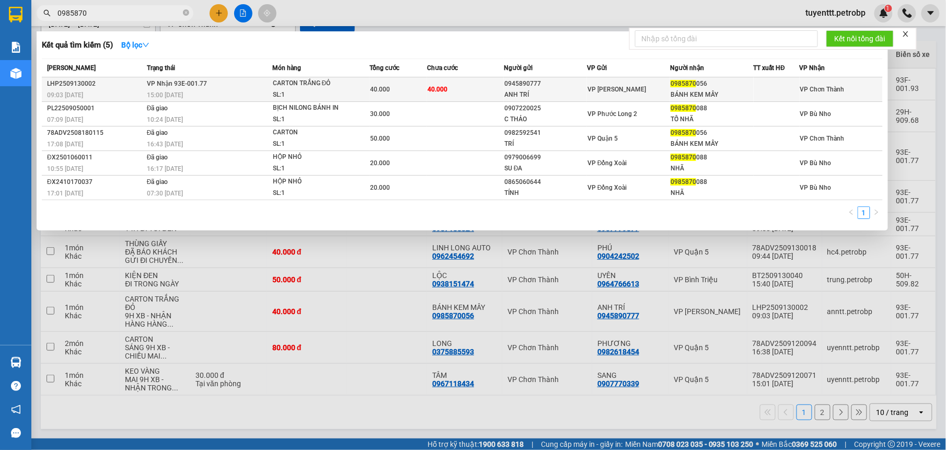
type input "0985870"
click at [471, 91] on td "40.000" at bounding box center [465, 89] width 77 height 25
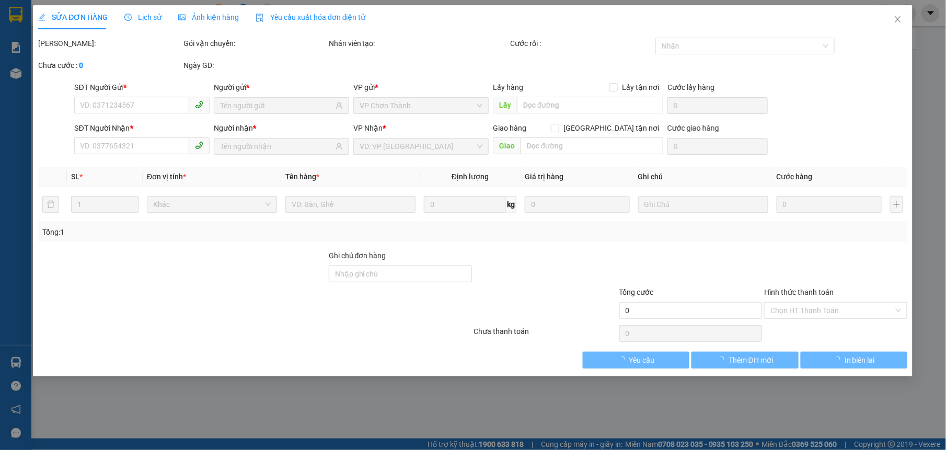
type input "0945890777"
type input "ANH TRÍ"
type input "0985870056"
type input "BÁNH KEM MÂY"
type input "40.000"
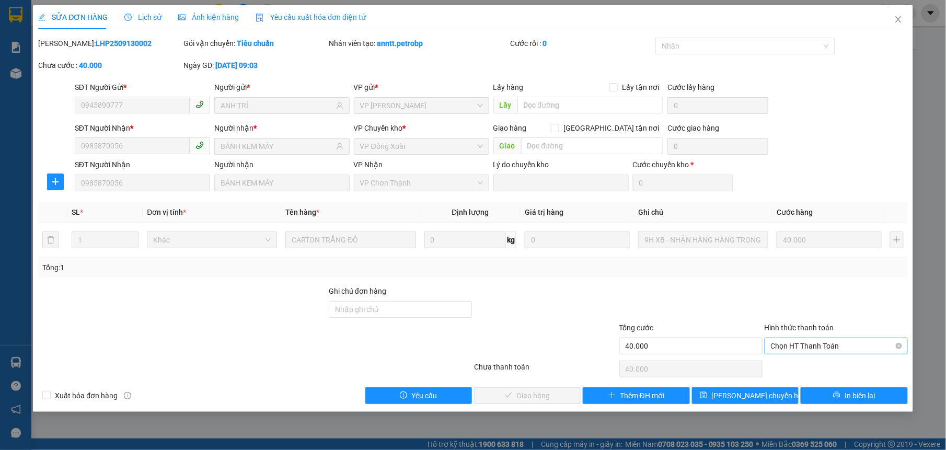
click at [816, 348] on span "Chọn HT Thanh Toán" at bounding box center [836, 346] width 131 height 16
click at [819, 369] on div "Tại văn phòng" at bounding box center [836, 367] width 131 height 11
type input "0"
click at [559, 399] on button "Giao hàng" at bounding box center [527, 395] width 107 height 17
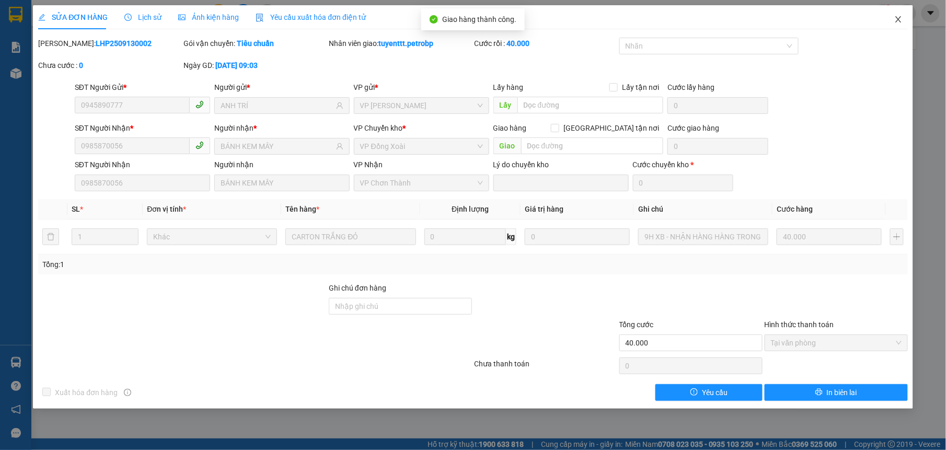
click at [900, 19] on icon "close" at bounding box center [898, 19] width 6 height 6
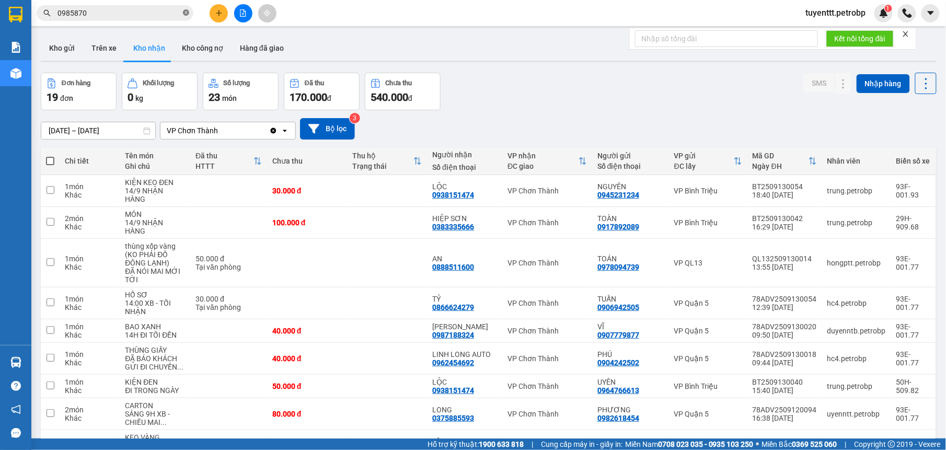
click at [187, 13] on icon "close-circle" at bounding box center [186, 12] width 6 height 6
click at [59, 52] on button "Kho gửi" at bounding box center [62, 48] width 42 height 25
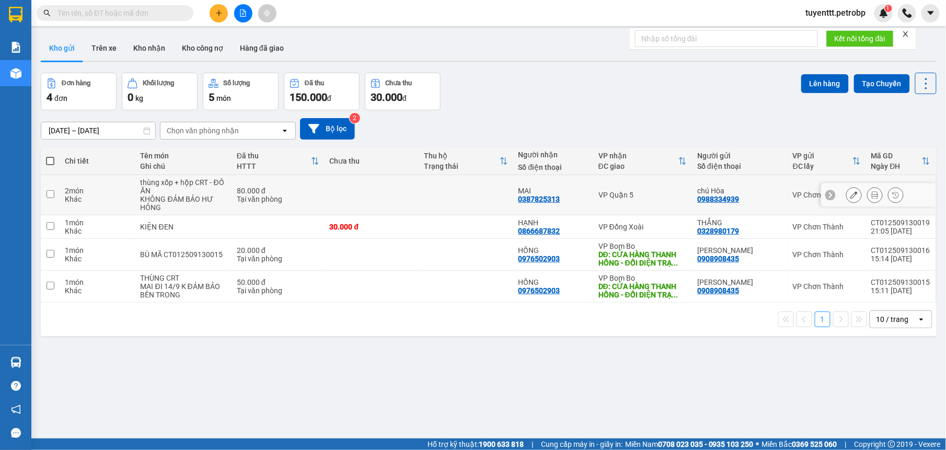
click at [561, 193] on div "MAI" at bounding box center [553, 191] width 70 height 8
checkbox input "true"
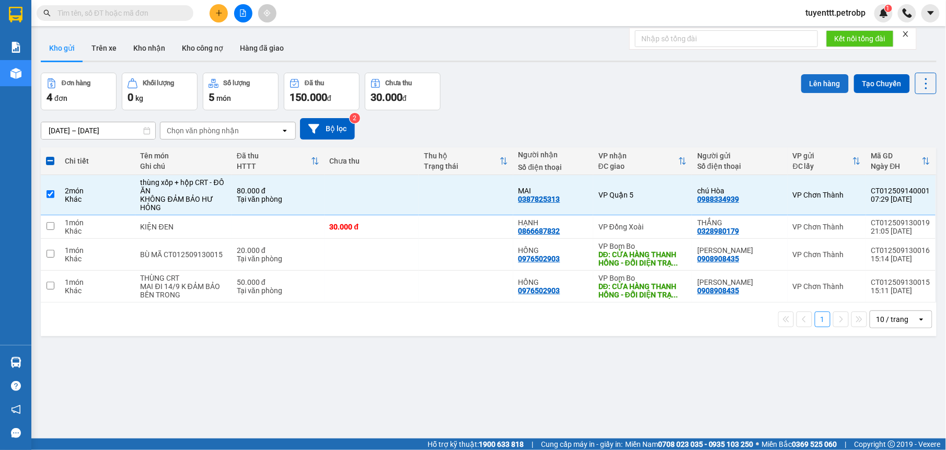
click at [816, 80] on button "Lên hàng" at bounding box center [825, 83] width 48 height 19
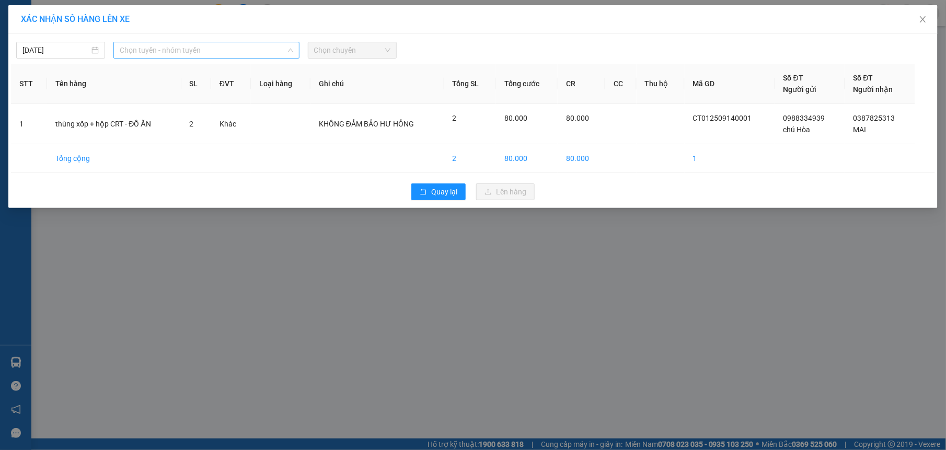
click at [178, 44] on span "Chọn tuyến - nhóm tuyến" at bounding box center [207, 50] width 174 height 16
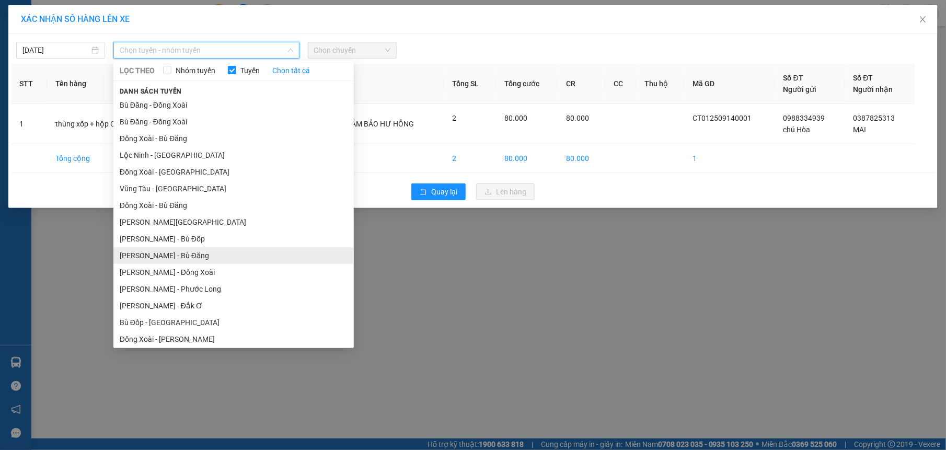
scroll to position [87, 0]
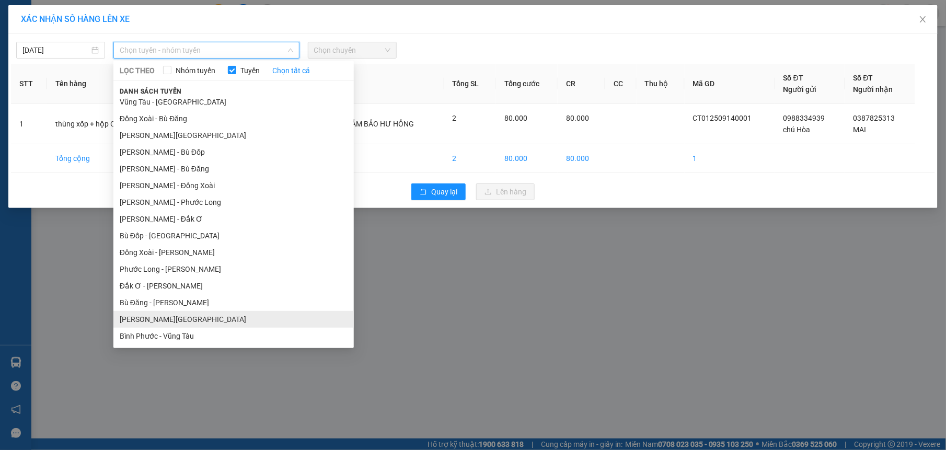
click at [185, 320] on li "[PERSON_NAME][GEOGRAPHIC_DATA]" at bounding box center [233, 319] width 240 height 17
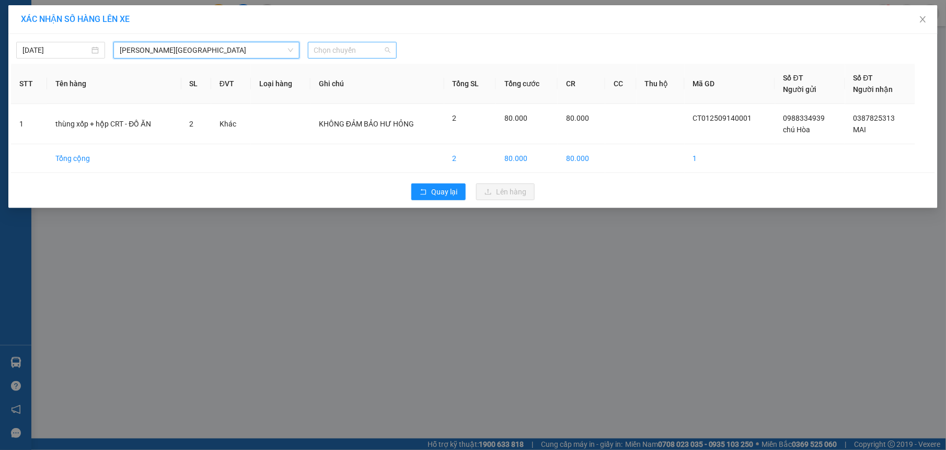
click at [361, 51] on span "Chọn chuyến" at bounding box center [352, 50] width 76 height 16
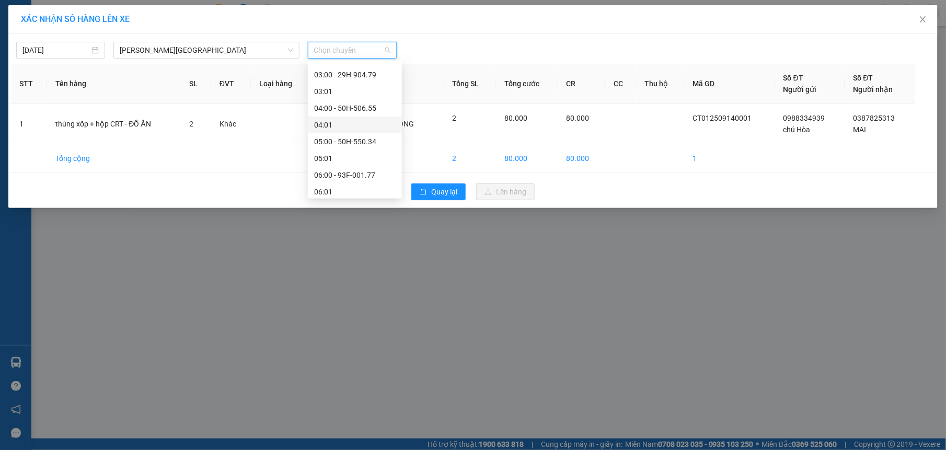
scroll to position [160, 0]
click at [371, 174] on div "08:01 - 50H-545.34" at bounding box center [355, 178] width 82 height 11
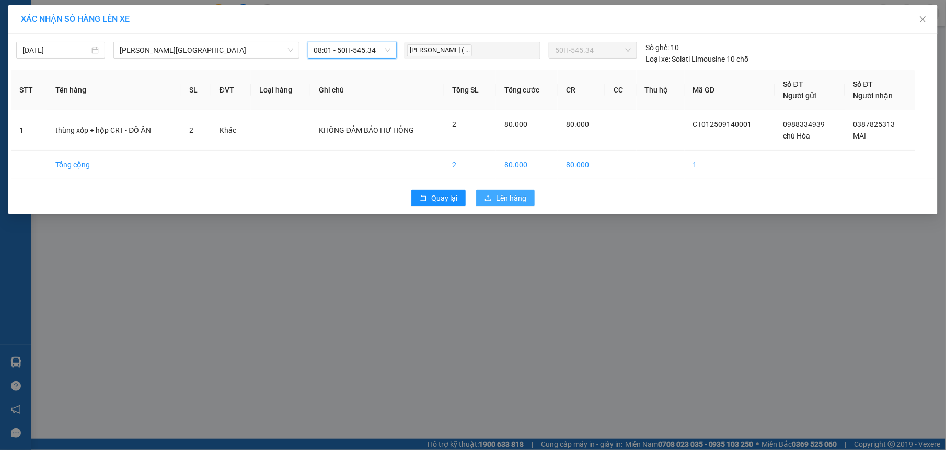
click at [521, 192] on button "Lên hàng" at bounding box center [505, 198] width 59 height 17
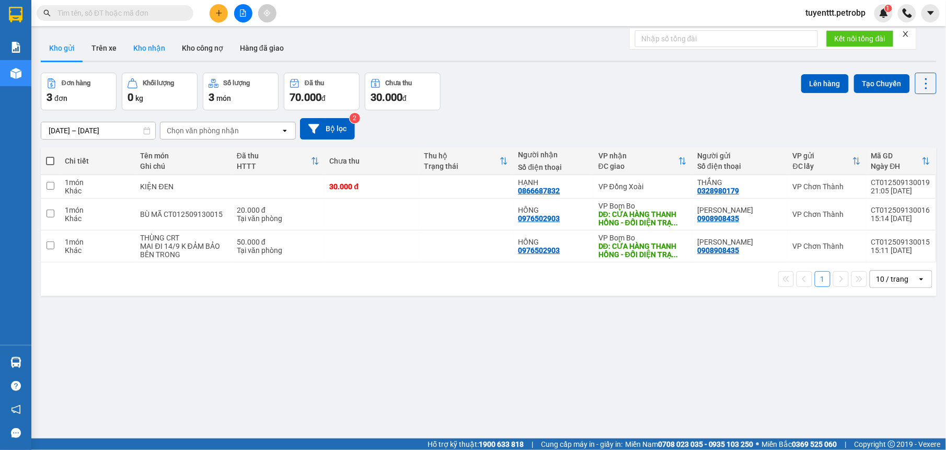
click at [147, 40] on button "Kho nhận" at bounding box center [149, 48] width 49 height 25
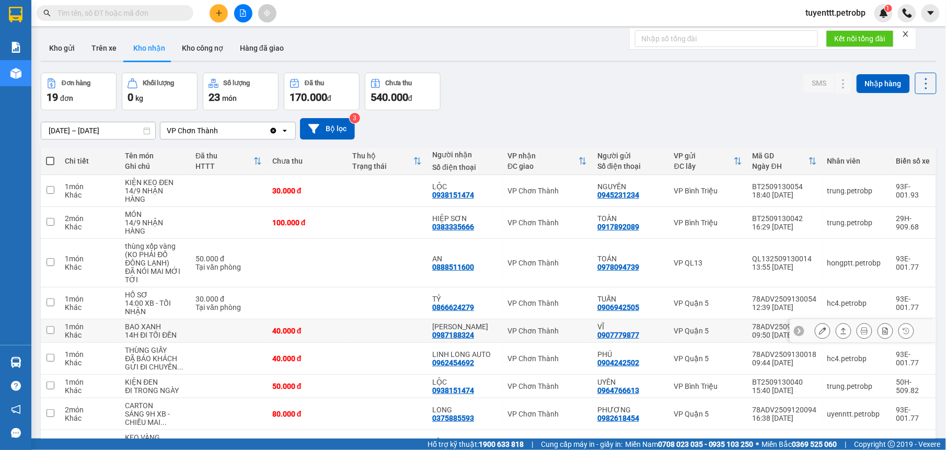
scroll to position [101, 0]
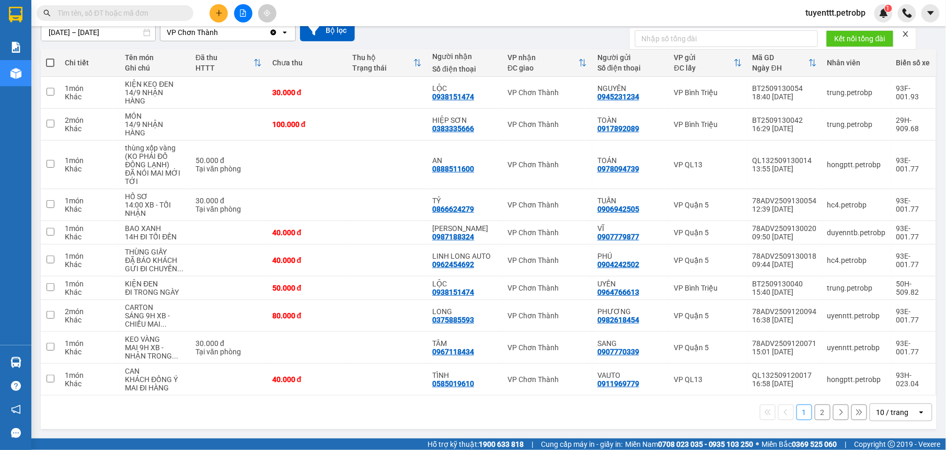
click at [816, 412] on button "2" at bounding box center [823, 413] width 16 height 16
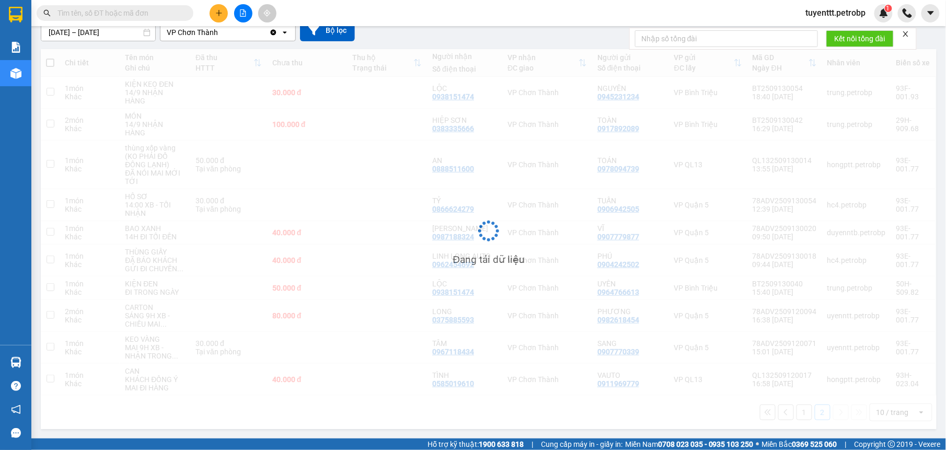
scroll to position [48, 0]
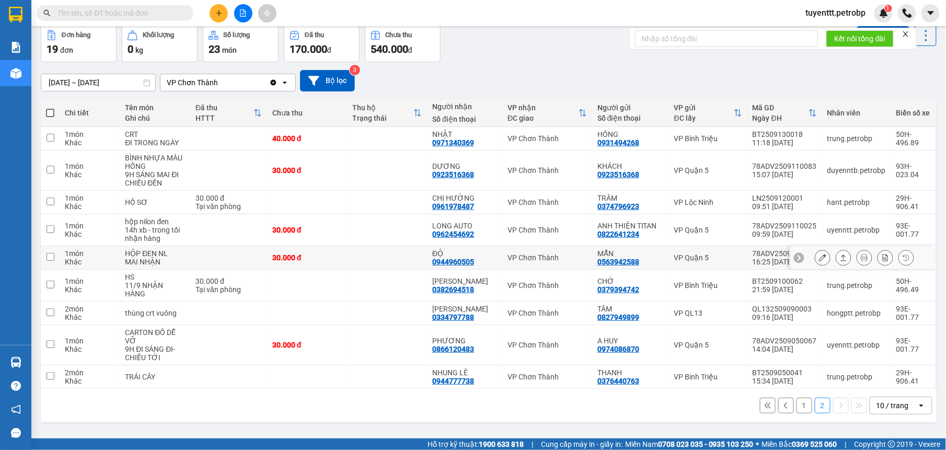
click at [466, 252] on div "ĐỘ" at bounding box center [464, 253] width 65 height 8
checkbox input "true"
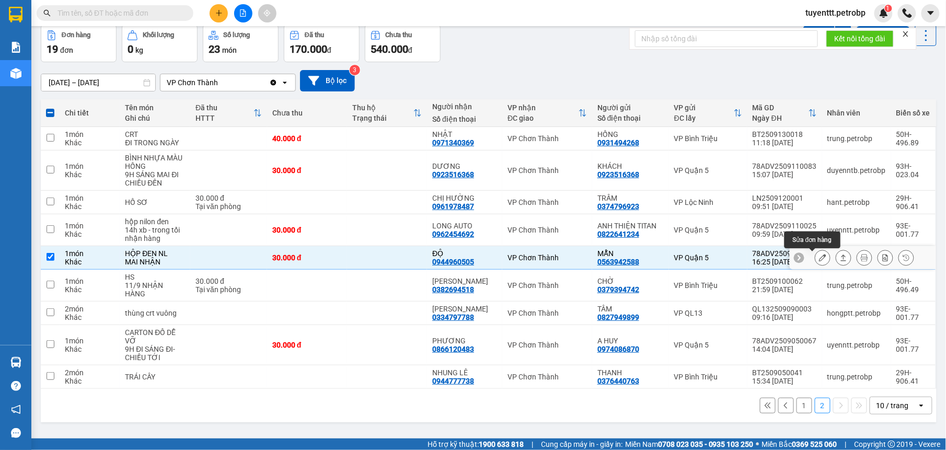
click at [815, 258] on button at bounding box center [822, 258] width 15 height 18
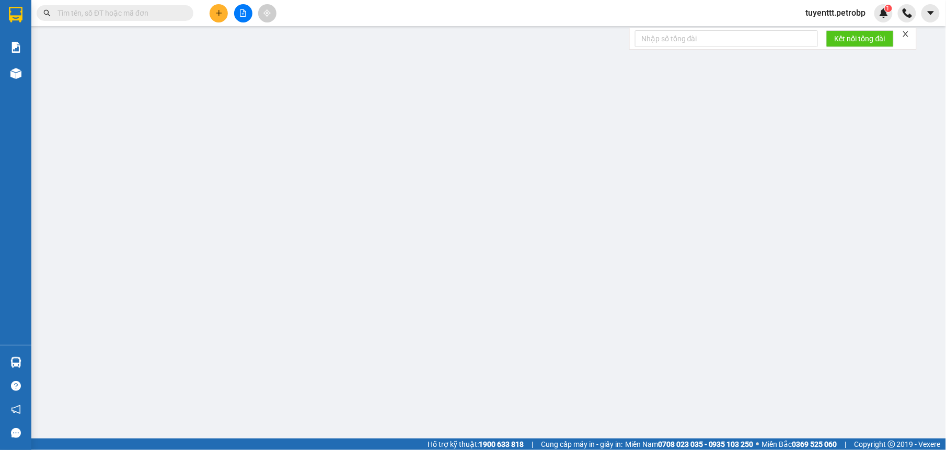
type input "0563942588"
type input "MẪN"
type input "0944960505"
type input "ĐỘ"
type input "30.000"
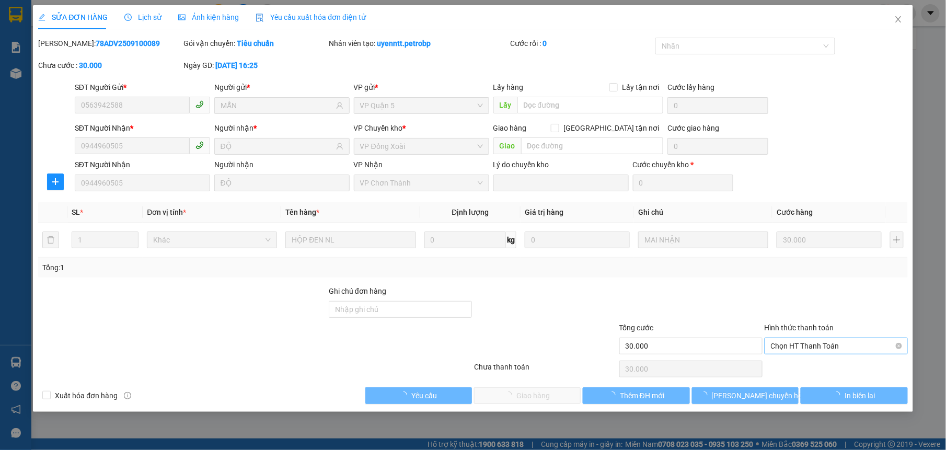
click at [789, 344] on span "Chọn HT Thanh Toán" at bounding box center [836, 346] width 131 height 16
click at [797, 371] on div "Tại văn phòng" at bounding box center [836, 367] width 131 height 11
type input "0"
click at [542, 397] on span "Giao hàng" at bounding box center [532, 395] width 33 height 11
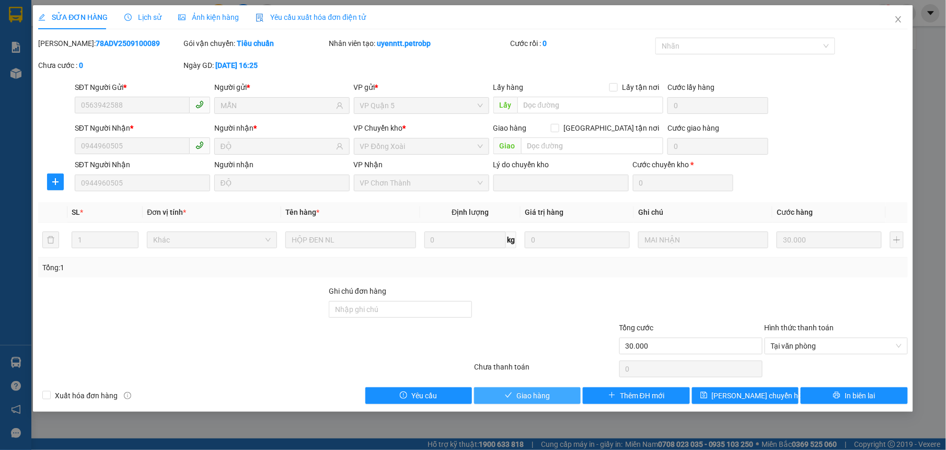
click at [542, 396] on span "Giao hàng" at bounding box center [532, 395] width 33 height 11
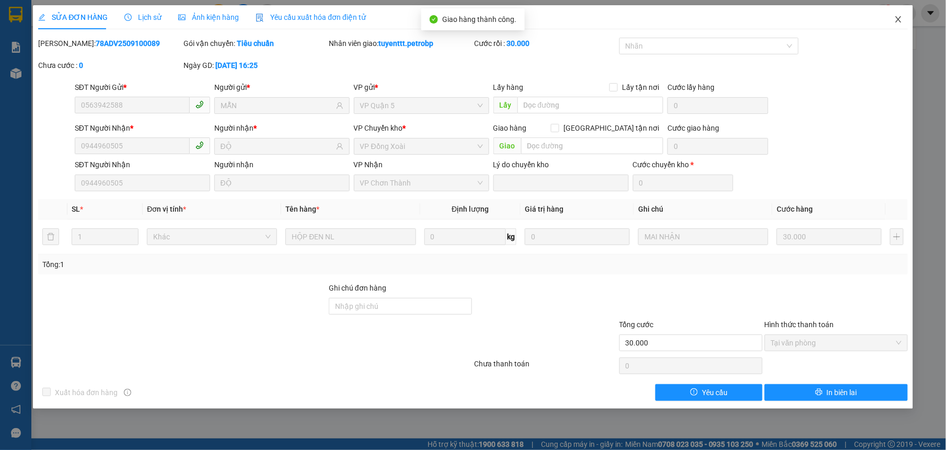
click at [900, 17] on icon "close" at bounding box center [898, 19] width 8 height 8
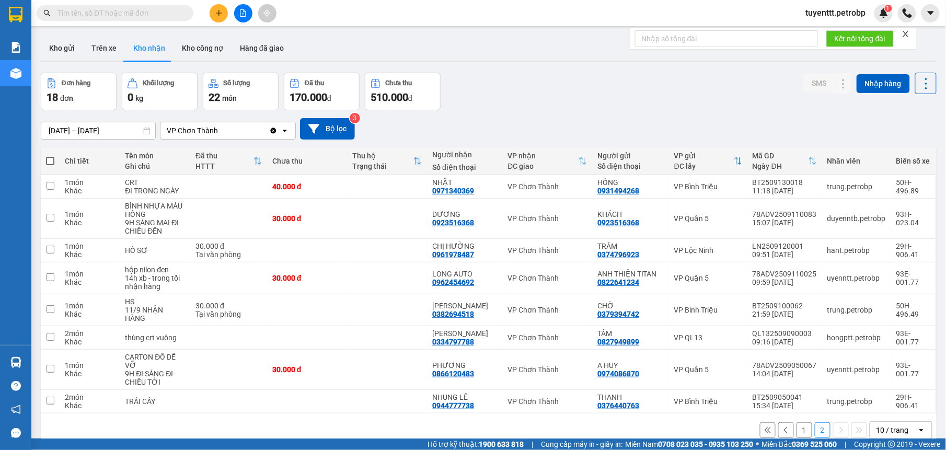
drag, startPoint x: 793, startPoint y: 429, endPoint x: 755, endPoint y: 369, distance: 70.5
click at [797, 429] on button "1" at bounding box center [805, 430] width 16 height 16
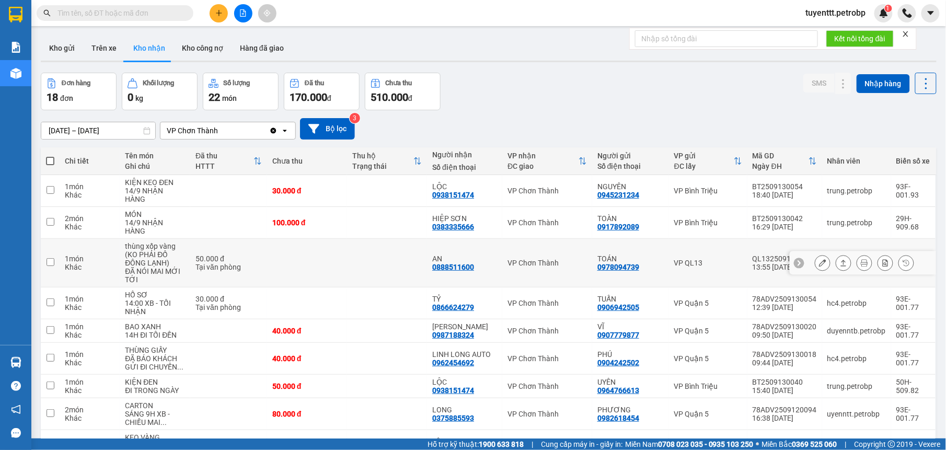
scroll to position [101, 0]
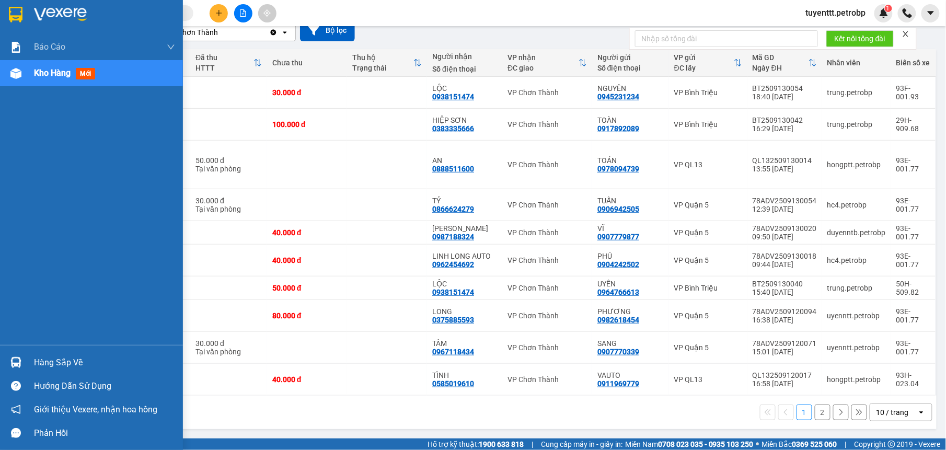
click at [18, 362] on img at bounding box center [15, 362] width 11 height 11
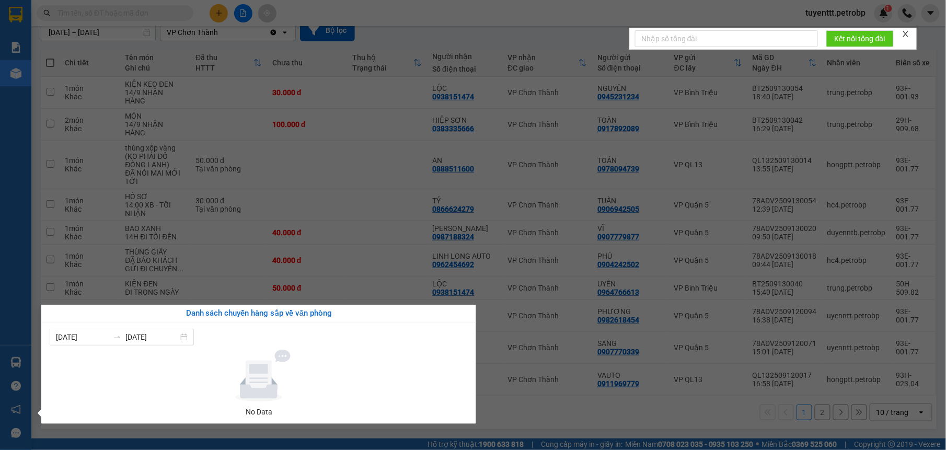
click at [598, 80] on section "Kết quả tìm kiếm ( 5 ) Bộ lọc Mã ĐH Trạng thái Món hàng Tổng cước Chưa cước Ngư…" at bounding box center [473, 225] width 946 height 450
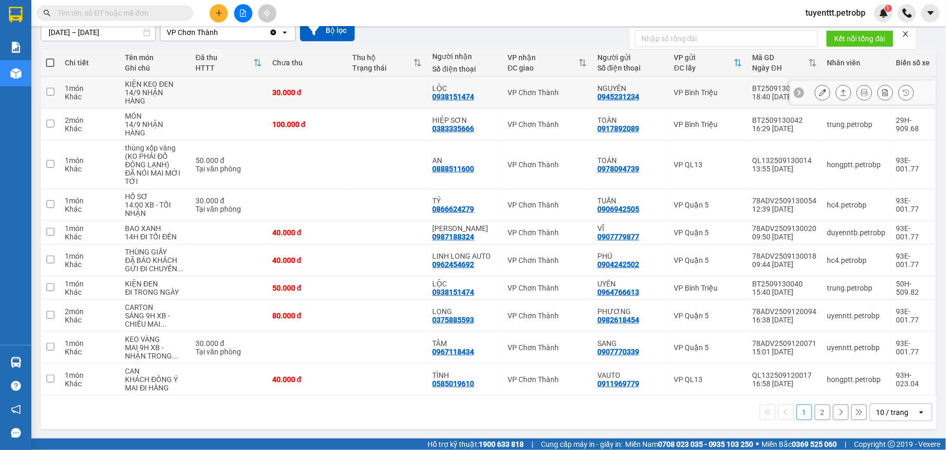
scroll to position [0, 0]
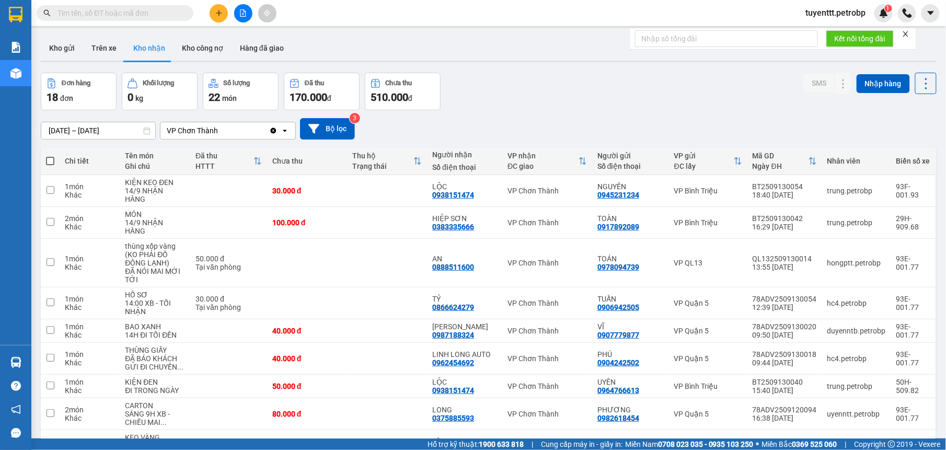
click at [237, 11] on button at bounding box center [243, 13] width 18 height 18
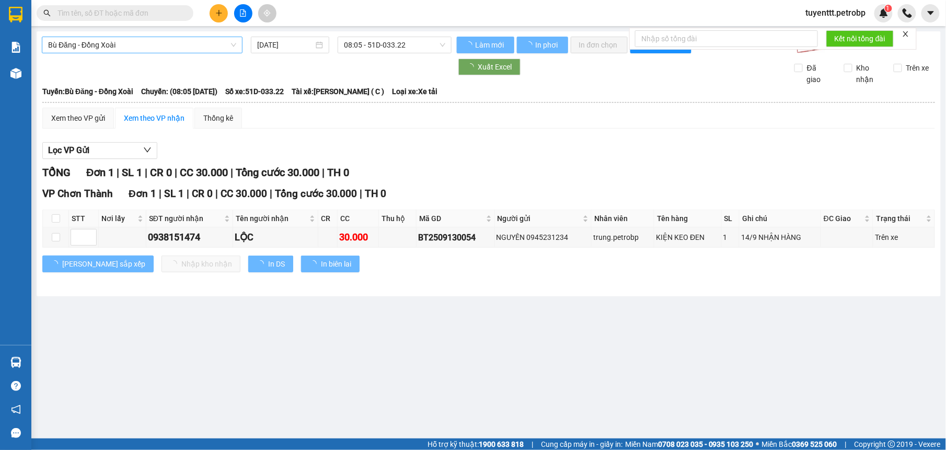
click at [141, 43] on span "Bù Đăng - Đồng Xoài" at bounding box center [142, 45] width 188 height 16
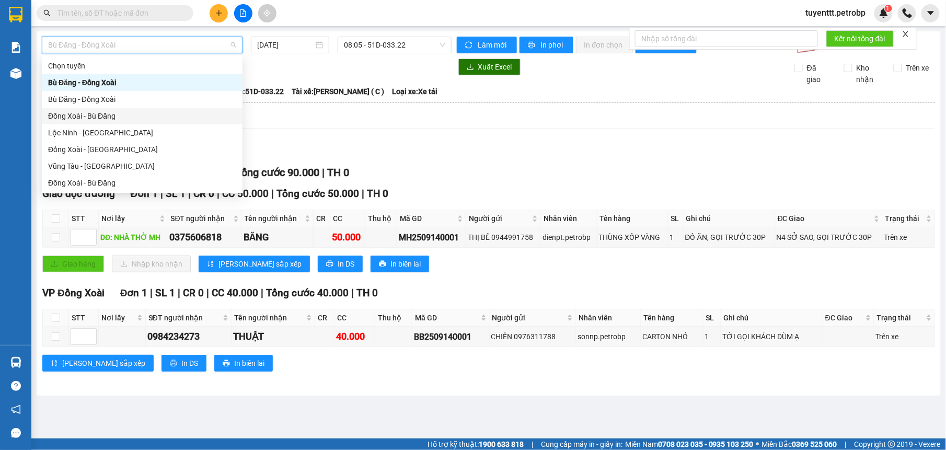
click at [415, 139] on div "Lọc VP Gửi TỔNG Đơn 2 | SL 2 | CR 0 | CC 90.000 | Tổng cước 90.000 | TH 0 Giao…" at bounding box center [488, 261] width 893 height 248
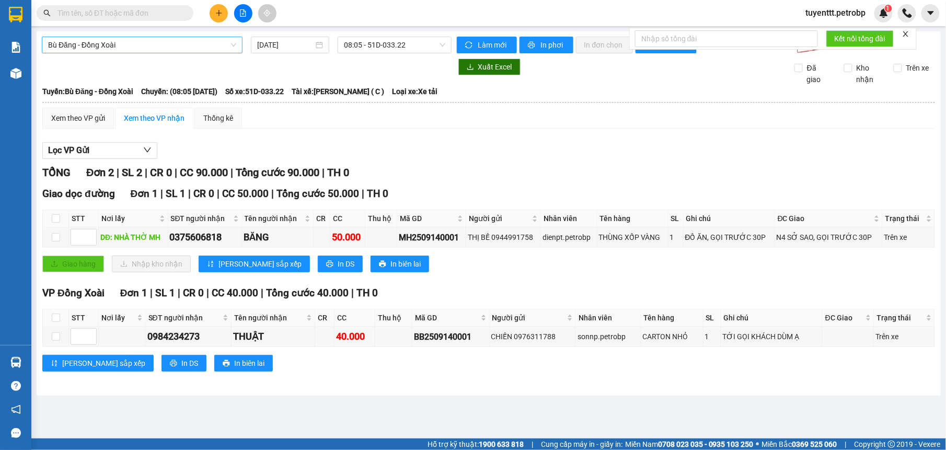
click at [199, 44] on span "Bù Đăng - Đồng Xoài" at bounding box center [142, 45] width 188 height 16
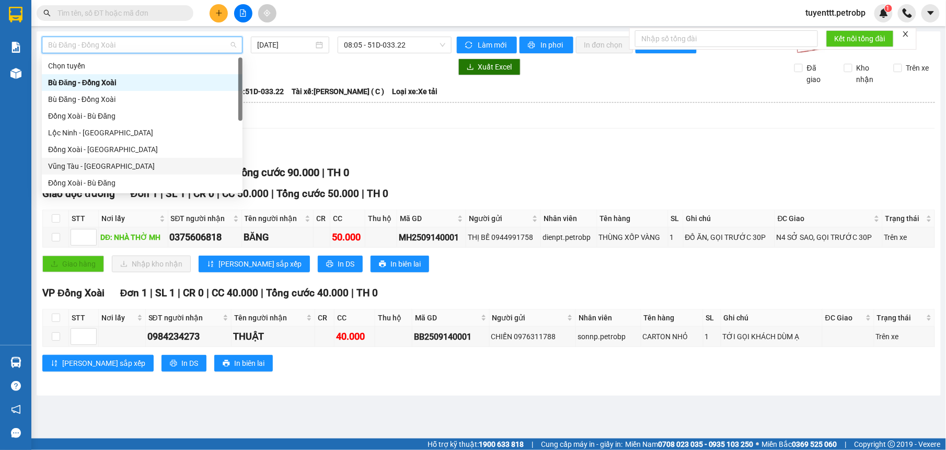
scroll to position [105, 0]
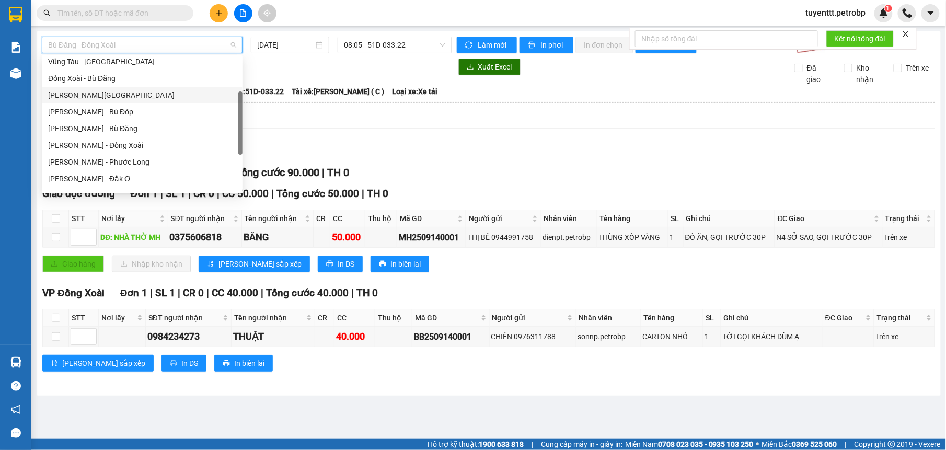
click at [134, 97] on div "[PERSON_NAME][GEOGRAPHIC_DATA]" at bounding box center [142, 94] width 188 height 11
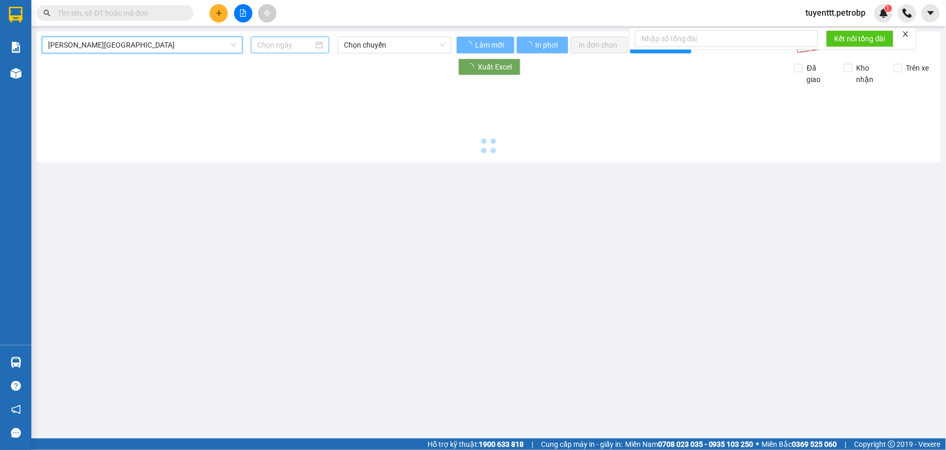
type input "[DATE]"
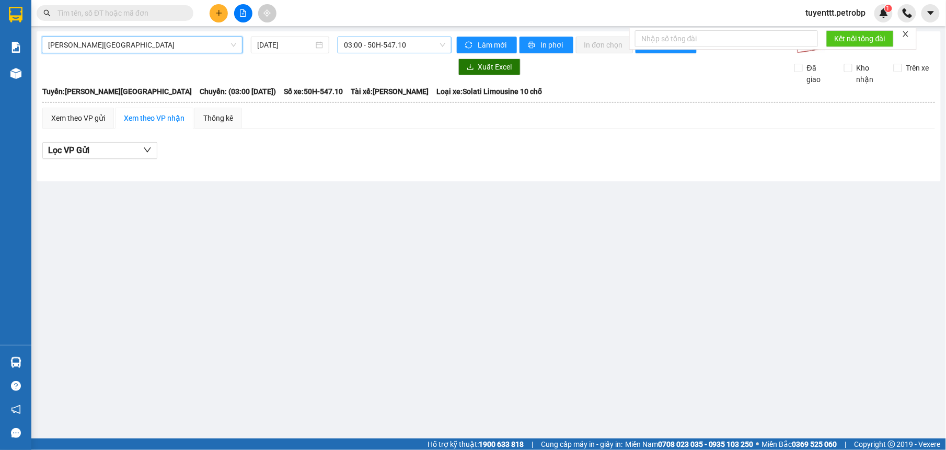
click at [389, 48] on span "03:00 - 50H-547.10" at bounding box center [394, 45] width 101 height 16
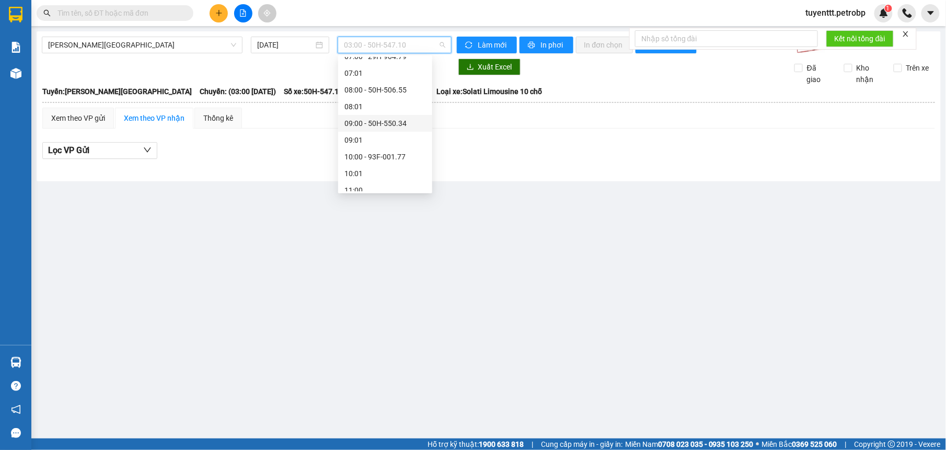
scroll to position [100, 0]
click at [392, 117] on div "07:00 - 29H-904.79" at bounding box center [385, 115] width 82 height 11
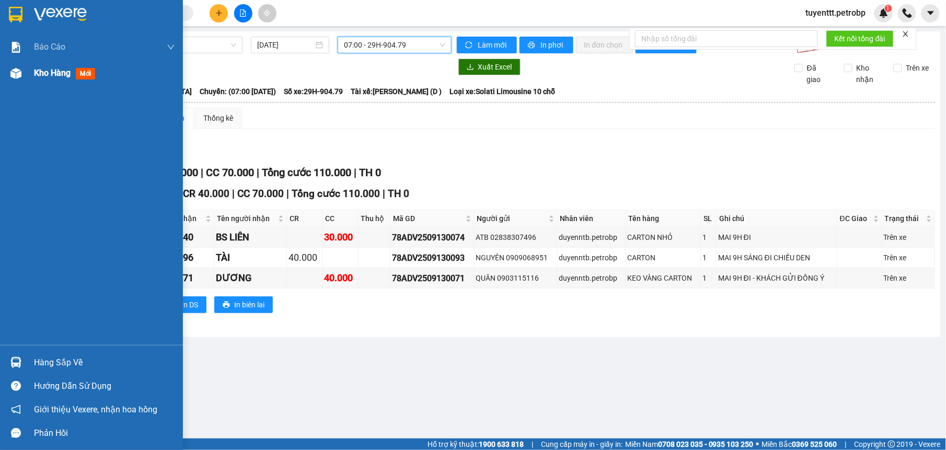
click at [17, 70] on img at bounding box center [15, 73] width 11 height 11
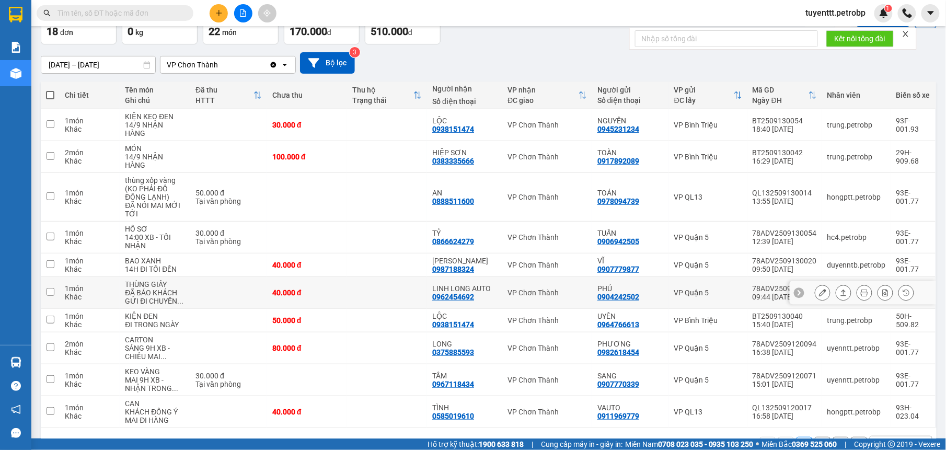
scroll to position [101, 0]
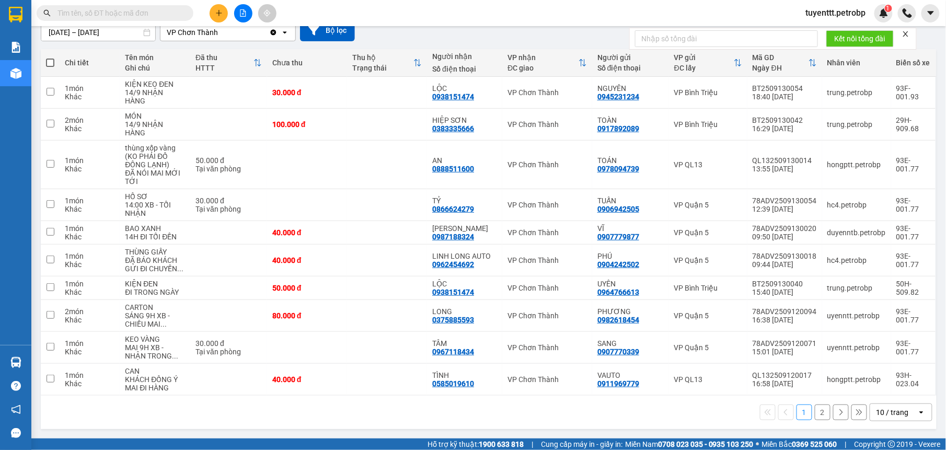
click at [815, 413] on button "2" at bounding box center [823, 413] width 16 height 16
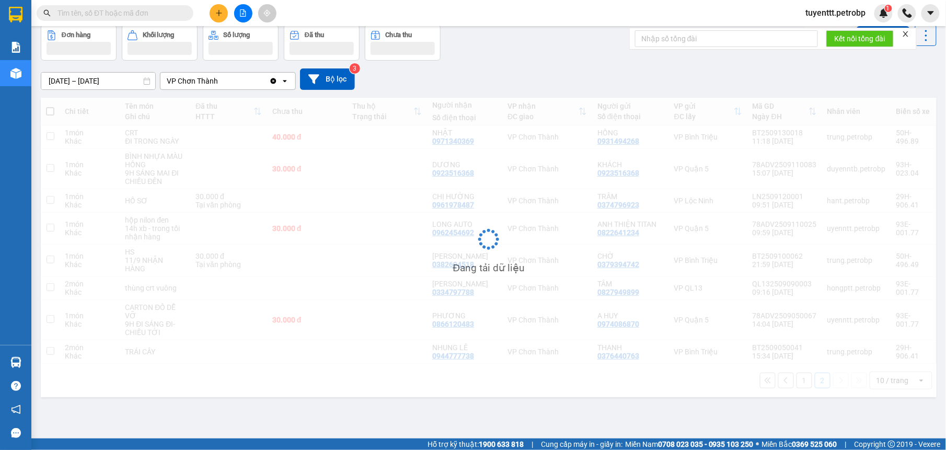
scroll to position [48, 0]
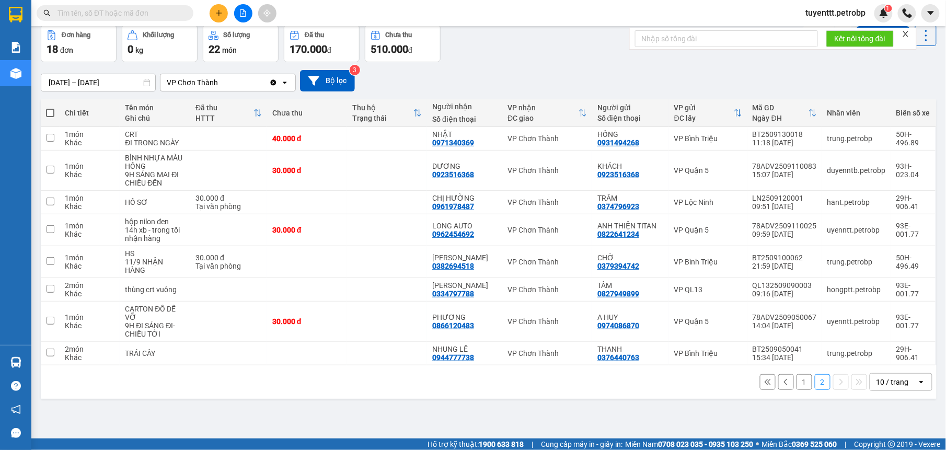
click at [797, 387] on button "1" at bounding box center [805, 382] width 16 height 16
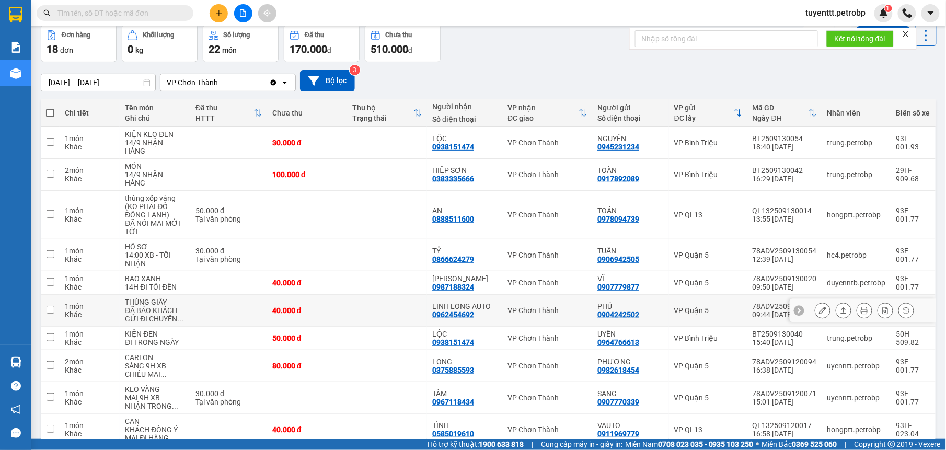
click at [490, 317] on div "LINH LONG AUTO 0962454692" at bounding box center [464, 310] width 65 height 17
checkbox input "true"
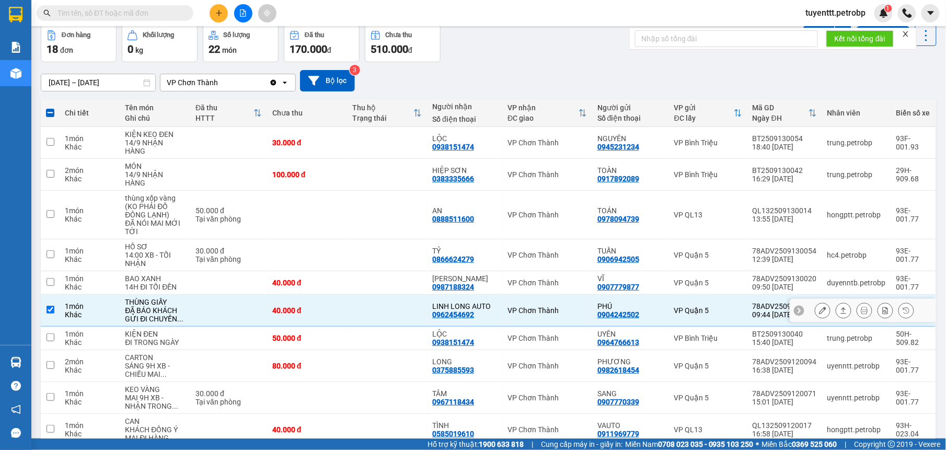
click at [819, 309] on icon at bounding box center [822, 310] width 7 height 7
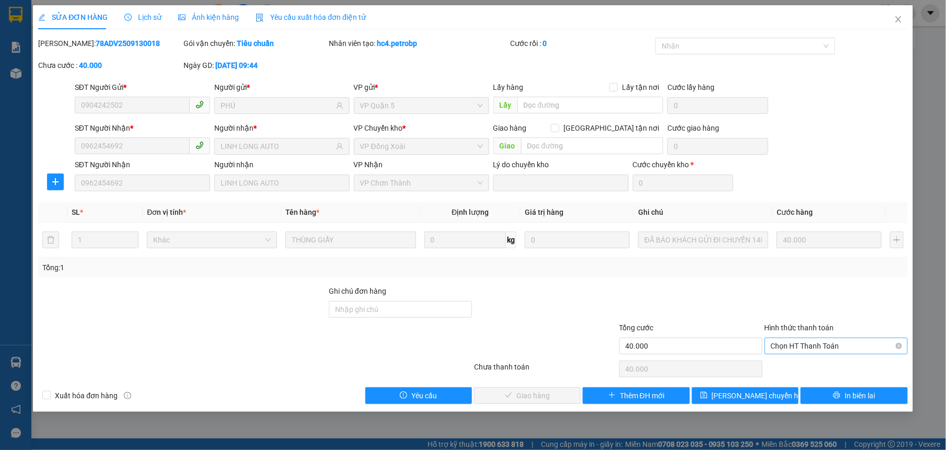
click at [805, 348] on span "Chọn HT Thanh Toán" at bounding box center [836, 346] width 131 height 16
click at [808, 360] on div "Tại văn phòng" at bounding box center [836, 368] width 143 height 17
type input "0"
drag, startPoint x: 555, startPoint y: 391, endPoint x: 598, endPoint y: 341, distance: 65.9
click at [555, 390] on button "Giao hàng" at bounding box center [527, 395] width 107 height 17
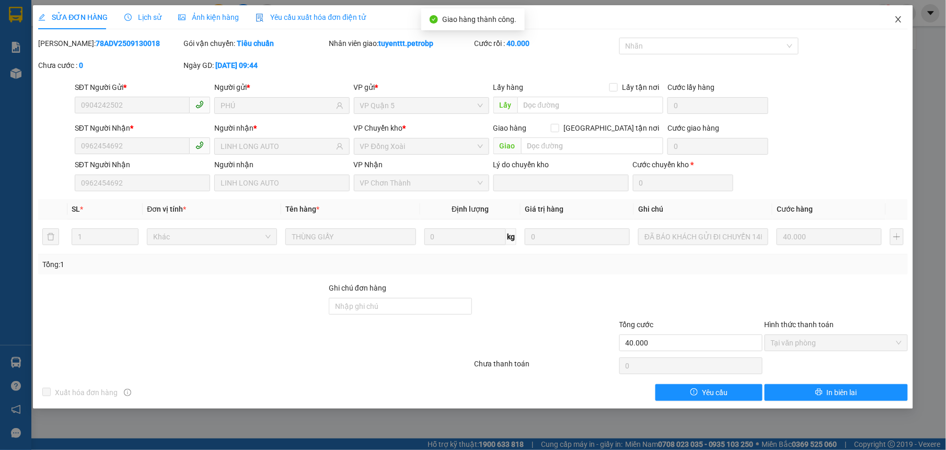
click at [896, 18] on icon "close" at bounding box center [898, 19] width 8 height 8
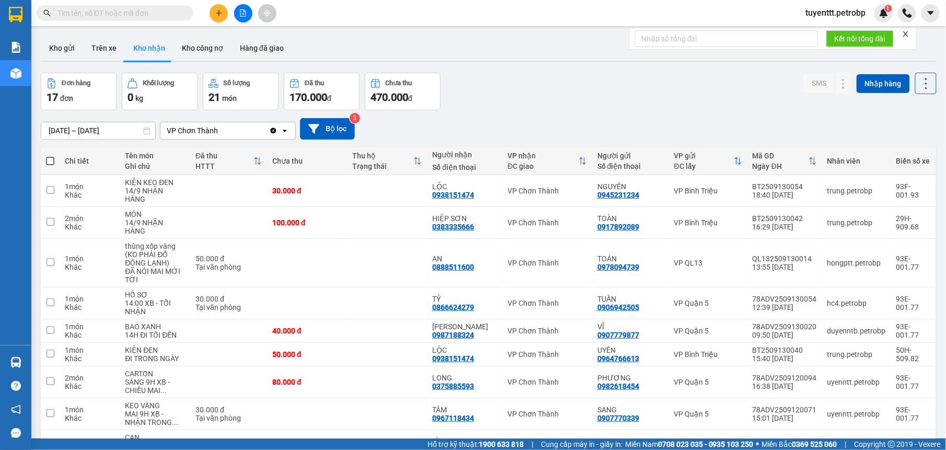
click at [145, 9] on input "text" at bounding box center [118, 12] width 123 height 11
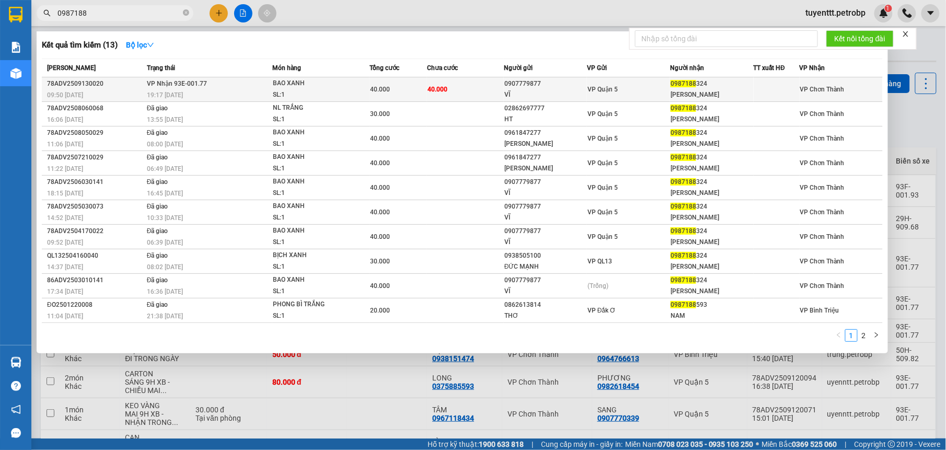
type input "0987188"
click at [594, 90] on span "VP Quận 5" at bounding box center [602, 89] width 30 height 7
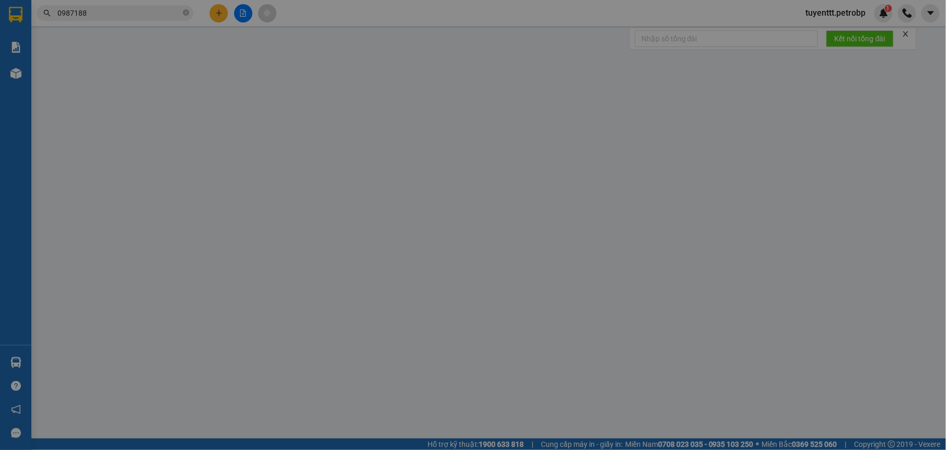
type input "0907779877"
type input "VĨ"
type input "0987188324"
type input "[PERSON_NAME]"
type input "40.000"
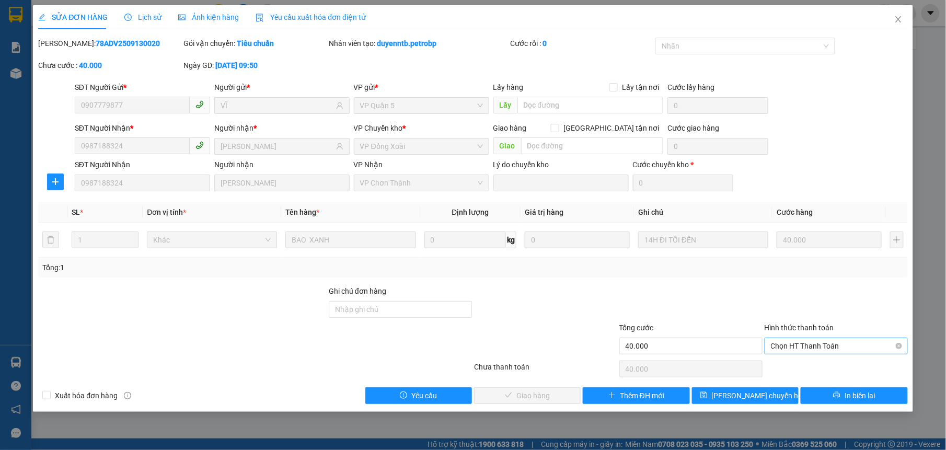
click at [806, 342] on span "Chọn HT Thanh Toán" at bounding box center [836, 346] width 131 height 16
click at [807, 362] on div "Tại văn phòng" at bounding box center [836, 367] width 131 height 11
type input "0"
click at [565, 392] on button "Giao hàng" at bounding box center [527, 395] width 107 height 17
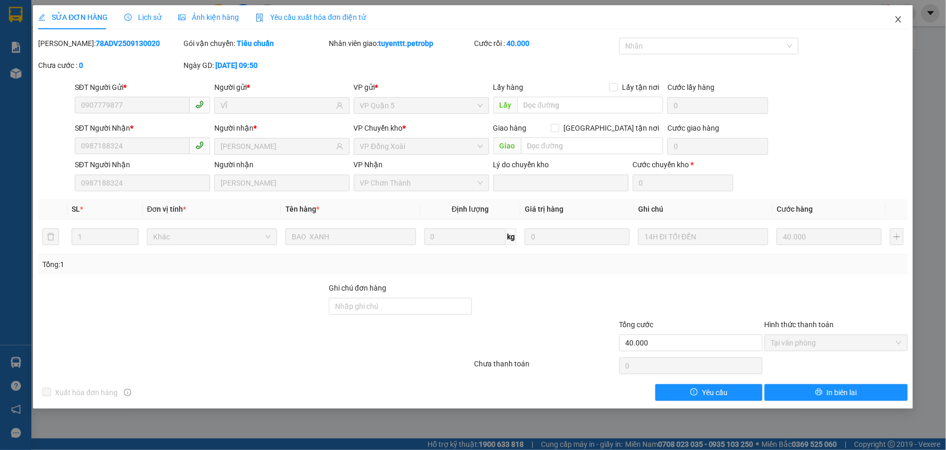
click at [902, 21] on icon "close" at bounding box center [898, 19] width 8 height 8
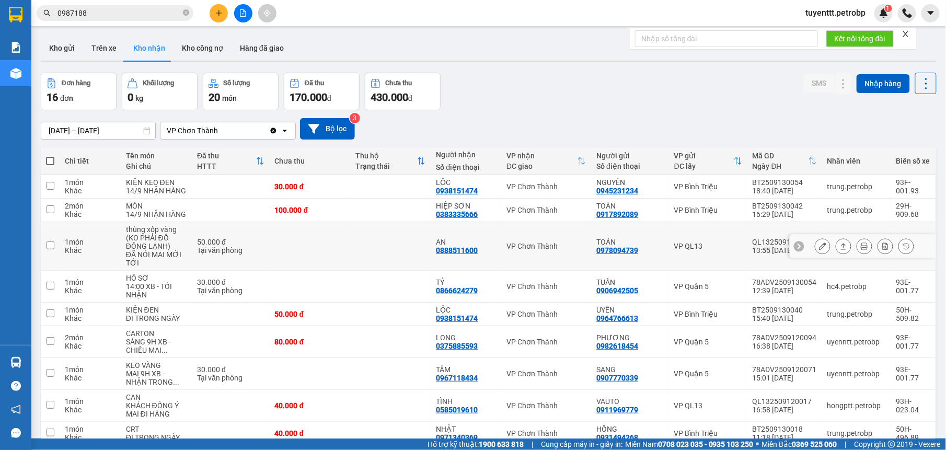
scroll to position [109, 0]
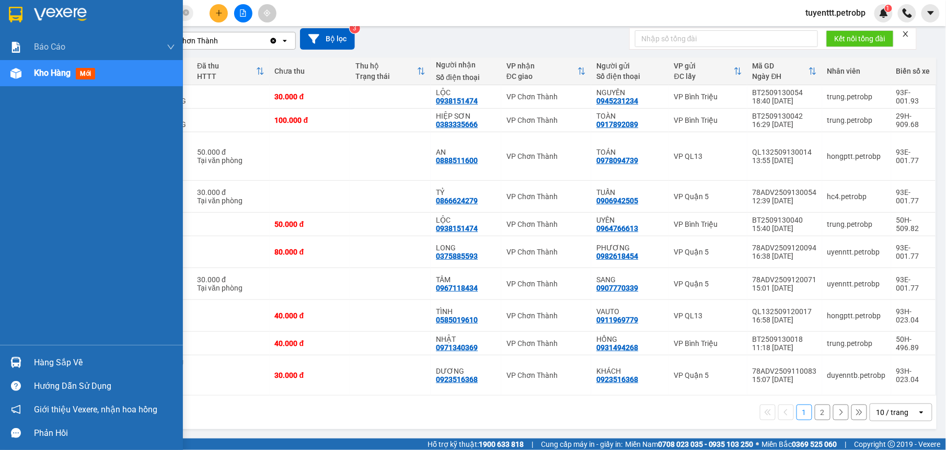
click at [21, 363] on div at bounding box center [16, 362] width 18 height 18
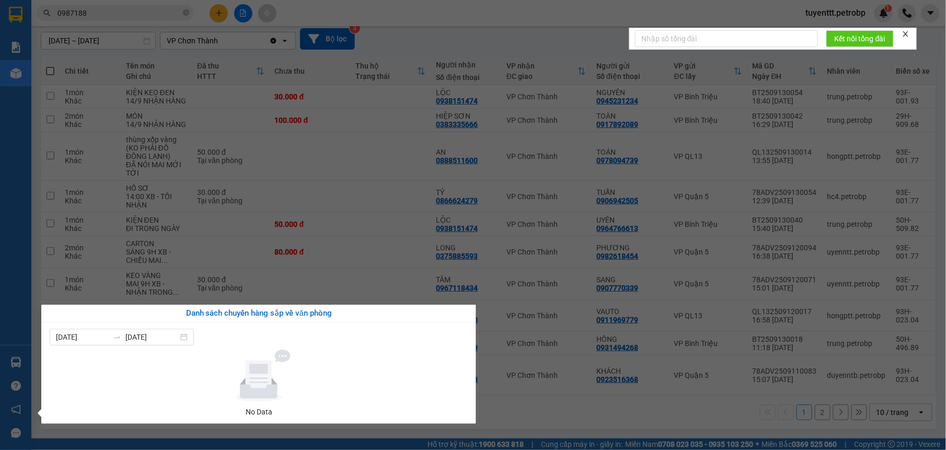
click at [9, 300] on div "Báo cáo BC tiền tận nơi (trưởng trạm) Báo cáo 1 (nv): Số tiền đã thu của văn ph…" at bounding box center [15, 225] width 31 height 450
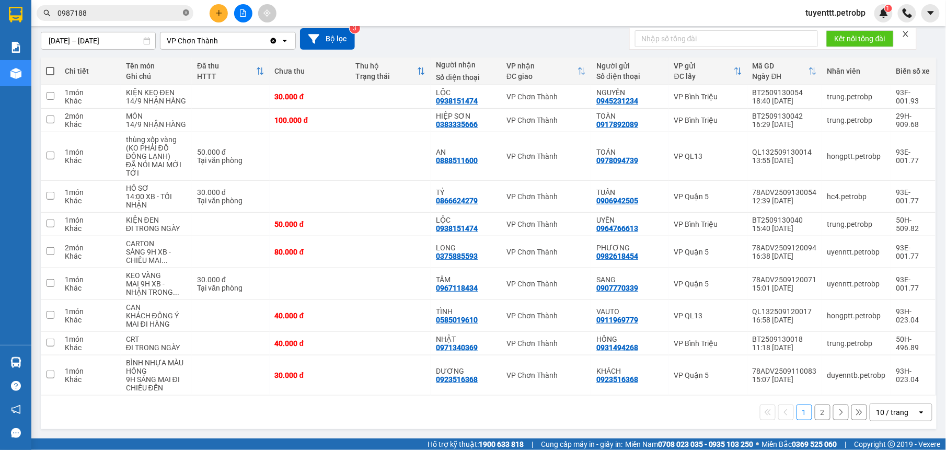
click at [185, 10] on icon "close-circle" at bounding box center [186, 12] width 6 height 6
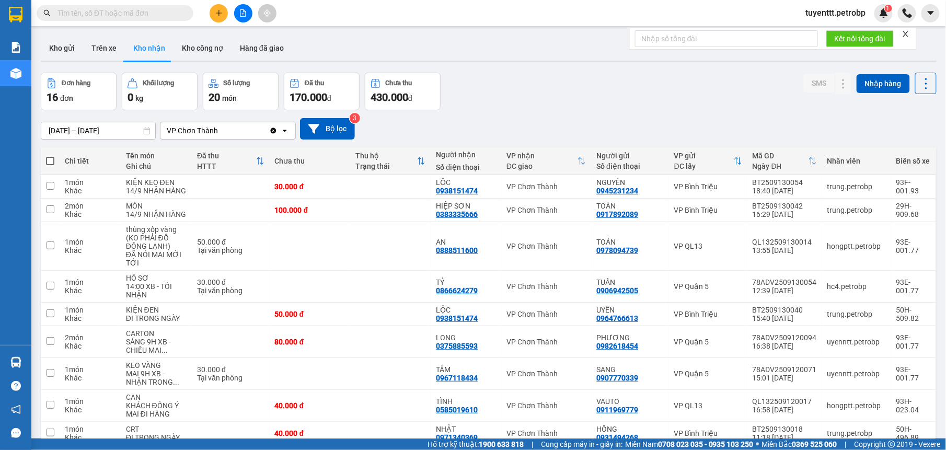
click at [243, 8] on button at bounding box center [243, 13] width 18 height 18
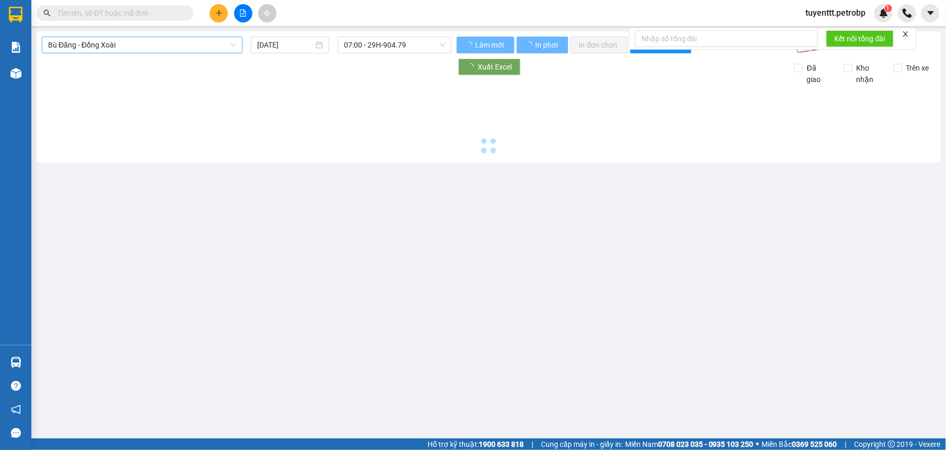
click at [139, 47] on span "Bù Đăng - Đồng Xoài" at bounding box center [142, 45] width 188 height 16
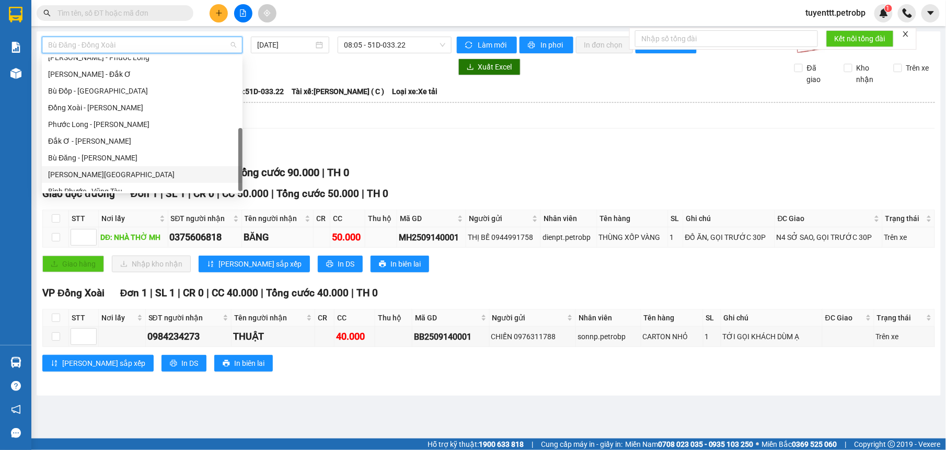
scroll to position [217, 0]
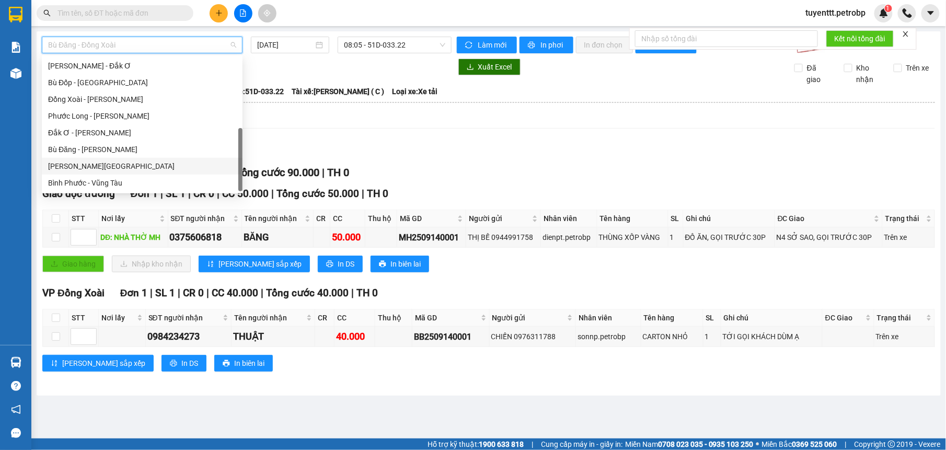
click at [433, 166] on div "TỔNG Đơn 2 | SL 2 | CR 0 | CC 90.000 | Tổng cước 90.000 | TH 0" at bounding box center [488, 173] width 893 height 16
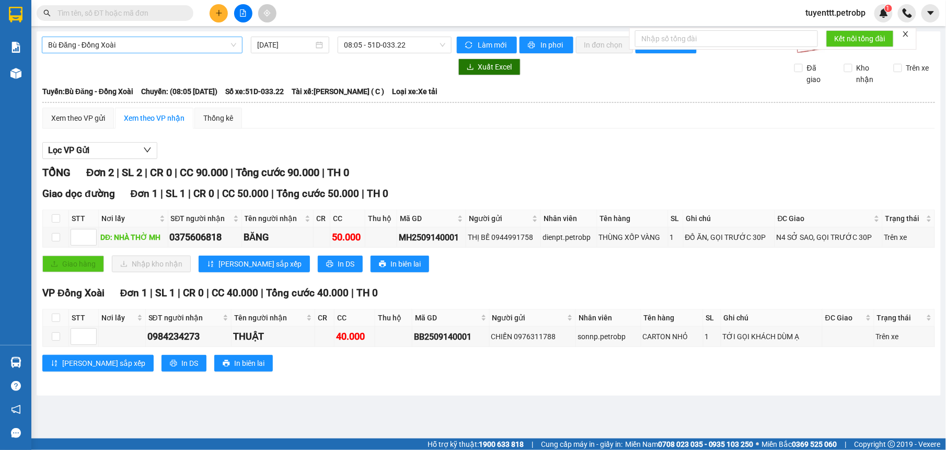
click at [186, 47] on span "Bù Đăng - Đồng Xoài" at bounding box center [142, 45] width 188 height 16
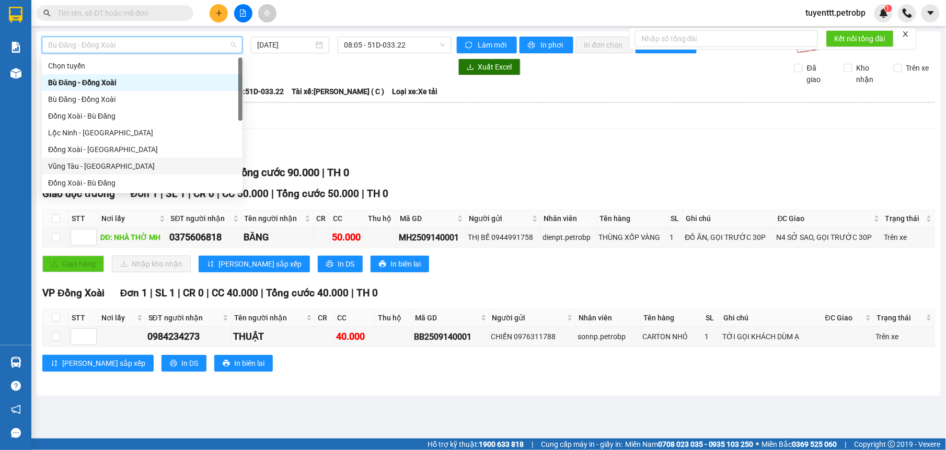
scroll to position [52, 0]
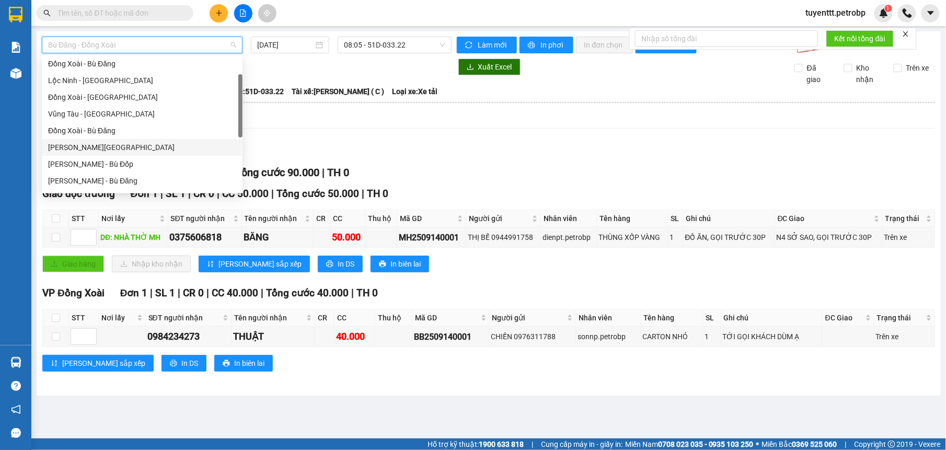
click at [120, 146] on div "[PERSON_NAME][GEOGRAPHIC_DATA]" at bounding box center [142, 147] width 188 height 11
type input "[DATE]"
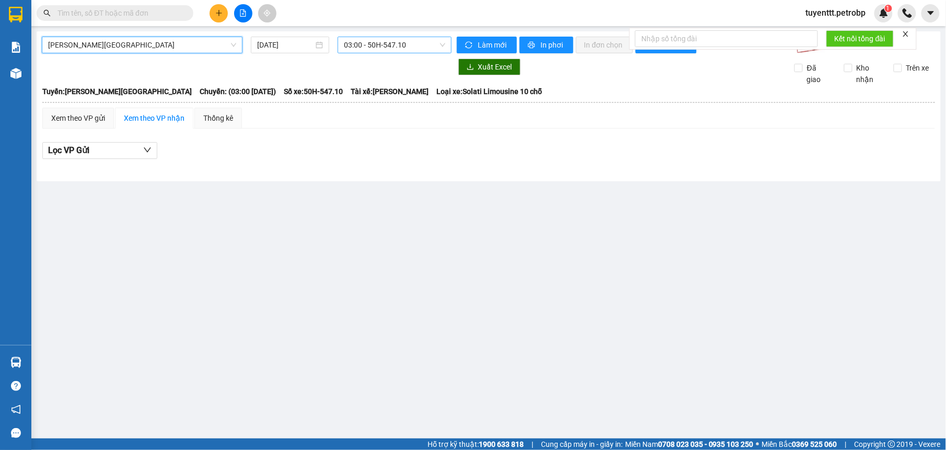
click at [368, 47] on span "03:00 - 50H-547.10" at bounding box center [394, 45] width 101 height 16
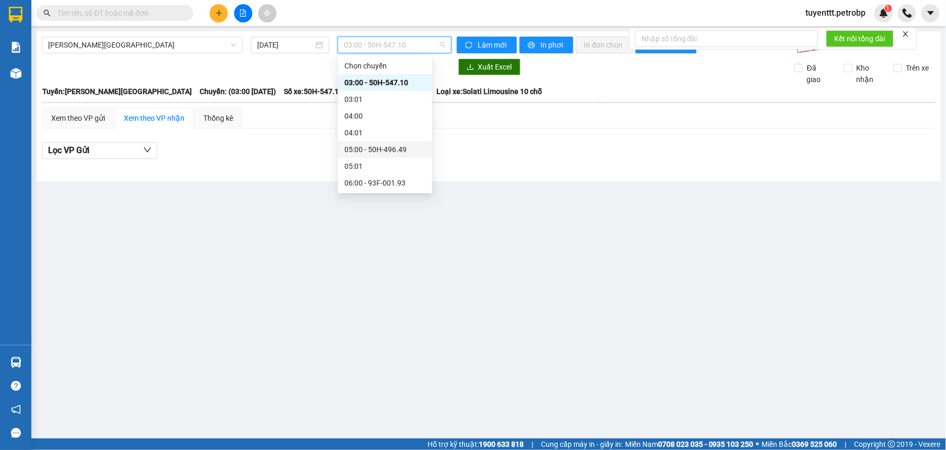
scroll to position [80, 0]
click at [393, 140] on div "07:00 - 29H-904.79" at bounding box center [385, 136] width 82 height 11
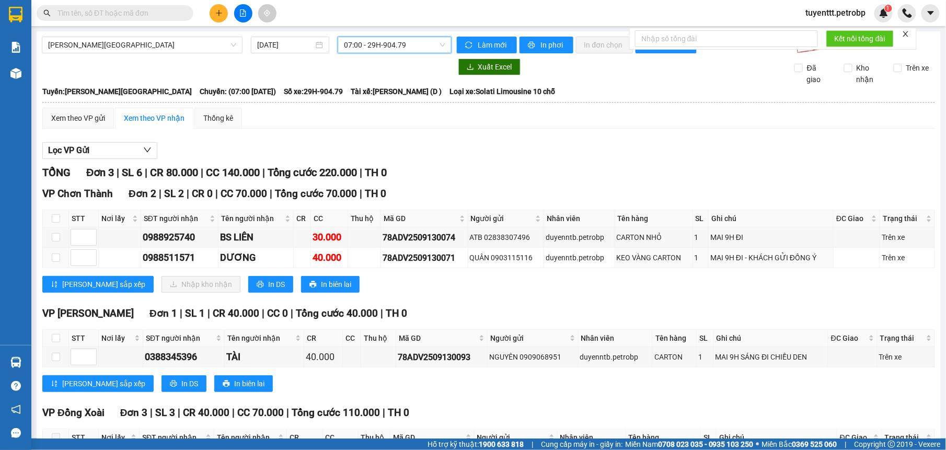
scroll to position [128, 0]
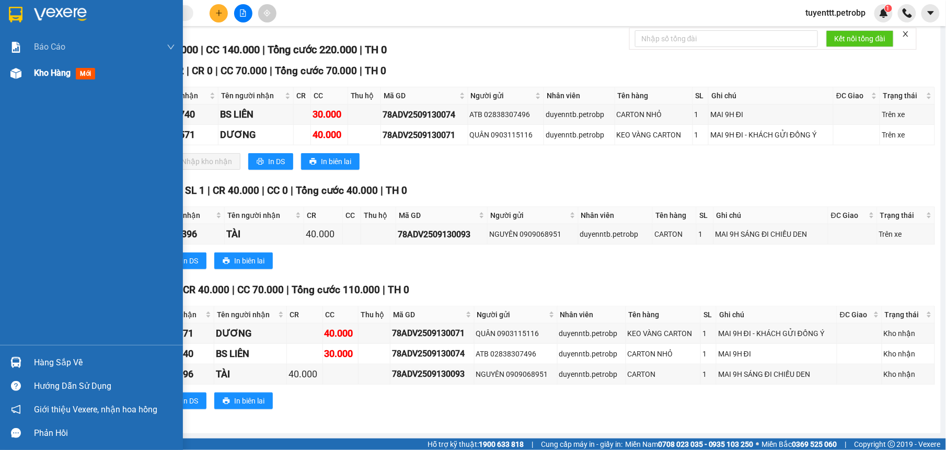
click at [24, 66] on div at bounding box center [16, 73] width 18 height 18
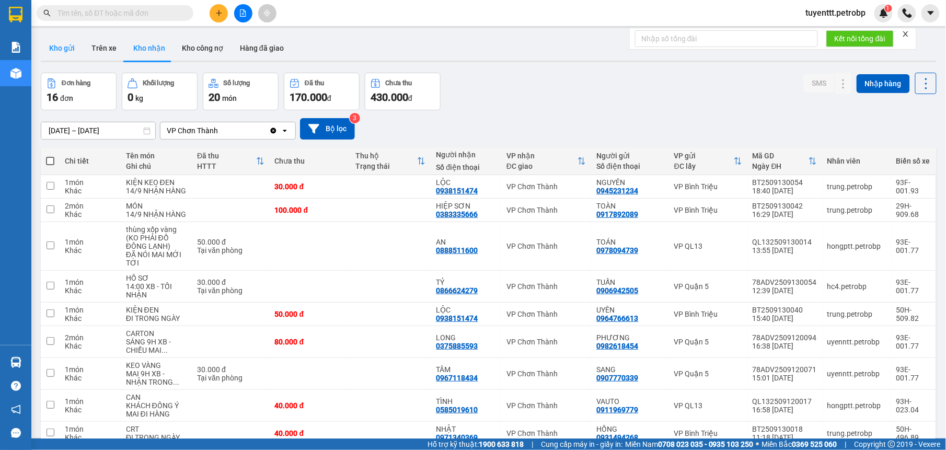
click at [59, 42] on button "Kho gửi" at bounding box center [62, 48] width 42 height 25
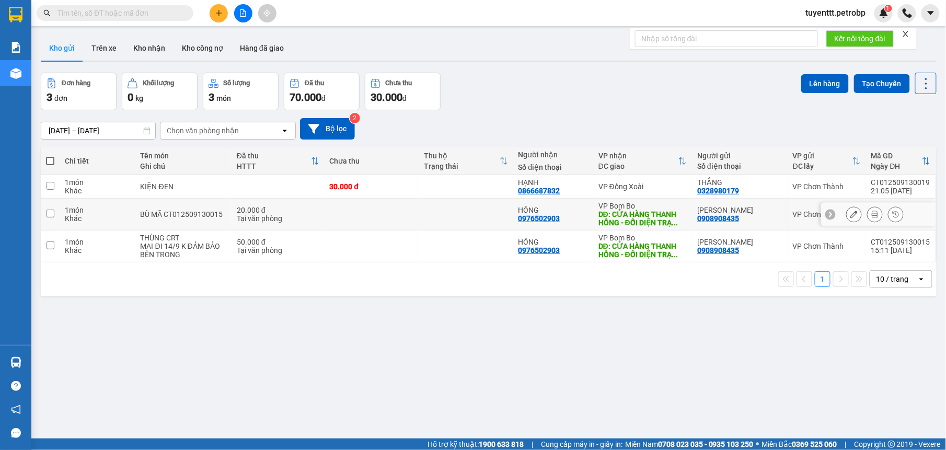
click at [644, 220] on div "DĐ: CỬA HÀNG THANH HỒNG - ĐỐI DIỆN TRẠ ..." at bounding box center [642, 218] width 88 height 17
checkbox input "true"
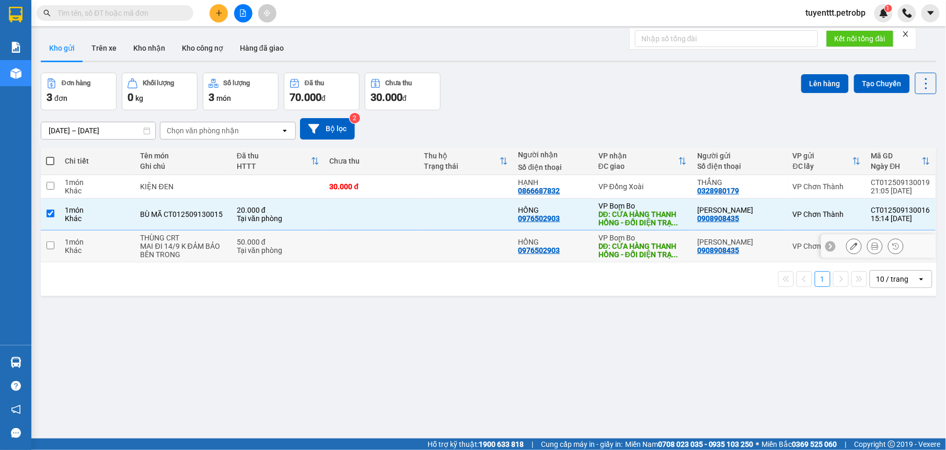
click at [643, 247] on div "DĐ: CỬA HÀNG THANH HỒNG - ĐỐI DIỆN TRẠ ..." at bounding box center [642, 250] width 88 height 17
checkbox input "true"
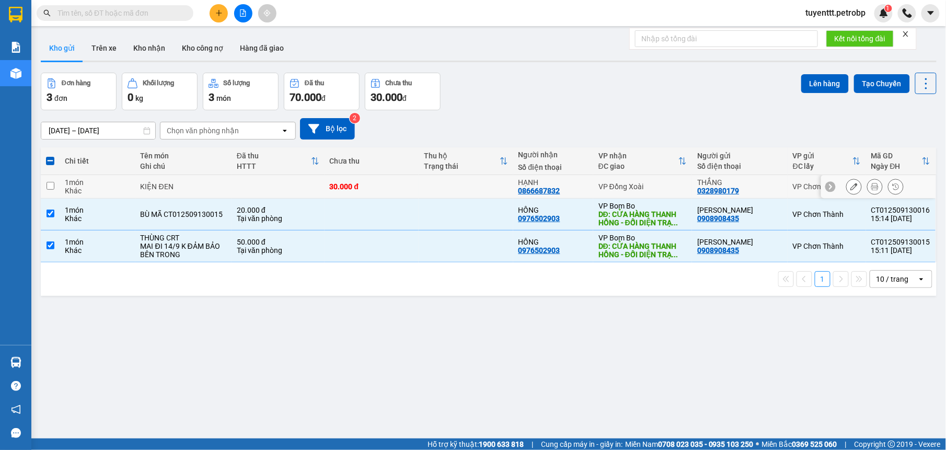
click at [651, 181] on td "VP Đồng Xoài" at bounding box center [642, 187] width 99 height 24
checkbox input "true"
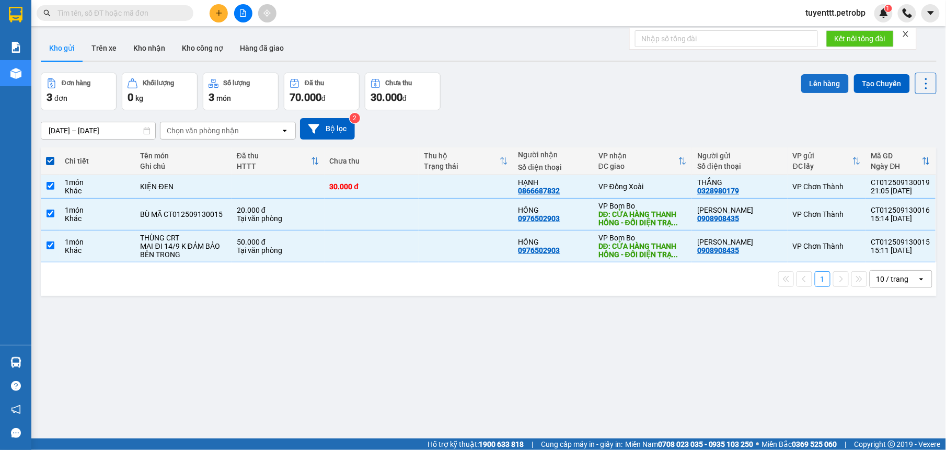
click at [822, 80] on button "Lên hàng" at bounding box center [825, 83] width 48 height 19
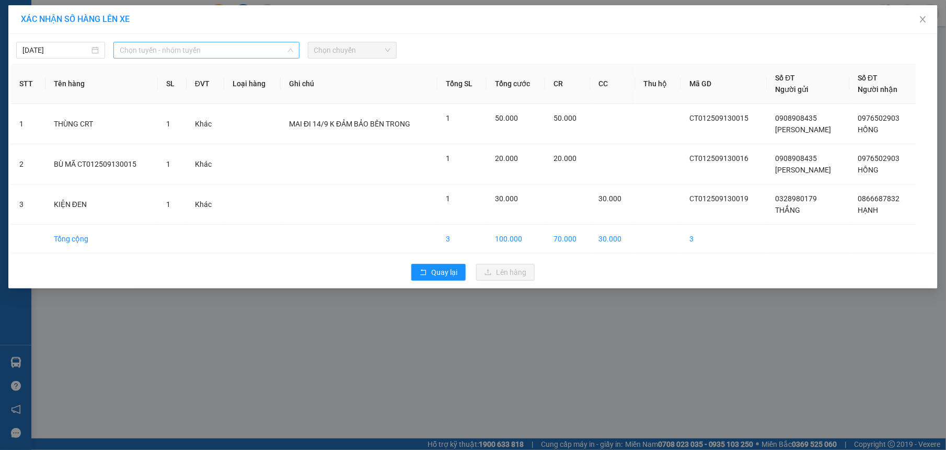
click at [208, 49] on span "Chọn tuyến - nhóm tuyến" at bounding box center [207, 50] width 174 height 16
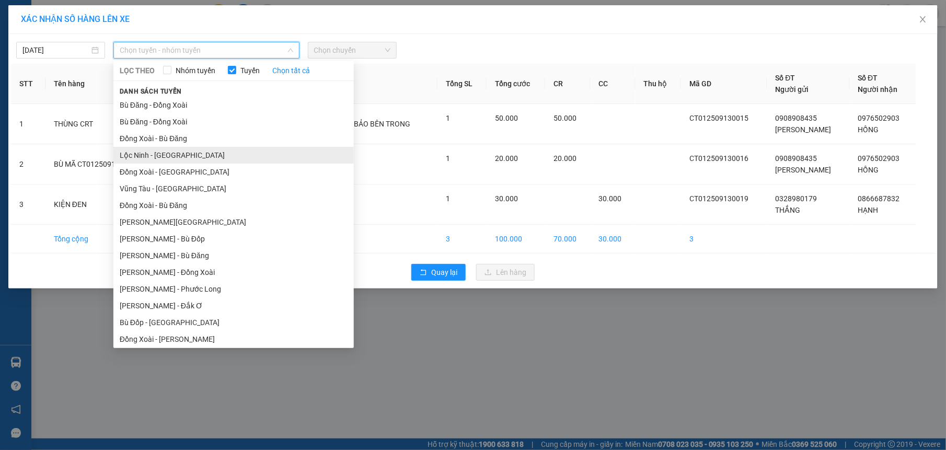
click at [171, 153] on li "Lộc Ninh - [GEOGRAPHIC_DATA]" at bounding box center [233, 155] width 240 height 17
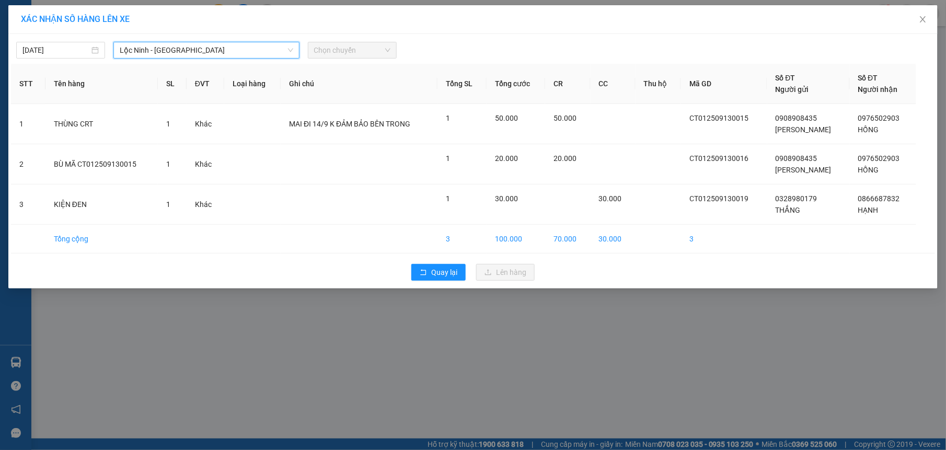
click at [333, 51] on span "Chọn chuyến" at bounding box center [352, 50] width 76 height 16
click at [364, 88] on div "08:00 - 93E-001.77" at bounding box center [355, 87] width 82 height 11
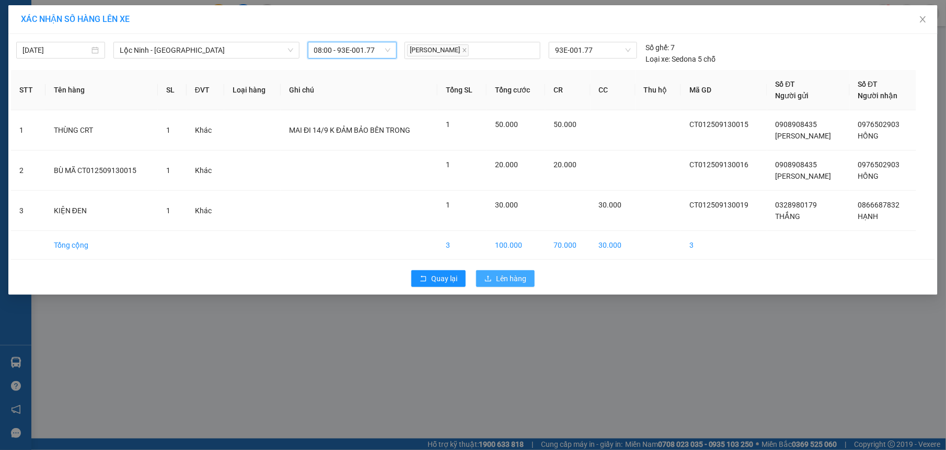
click at [511, 276] on span "Lên hàng" at bounding box center [511, 278] width 30 height 11
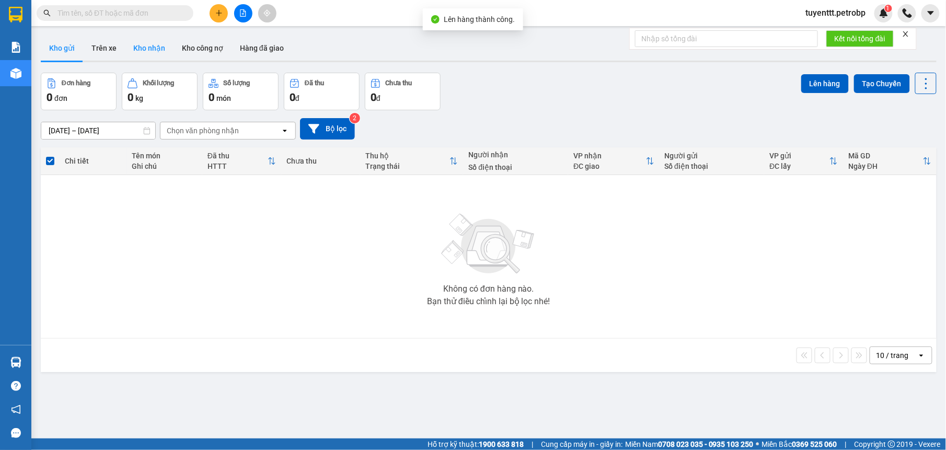
click at [145, 38] on button "Kho nhận" at bounding box center [149, 48] width 49 height 25
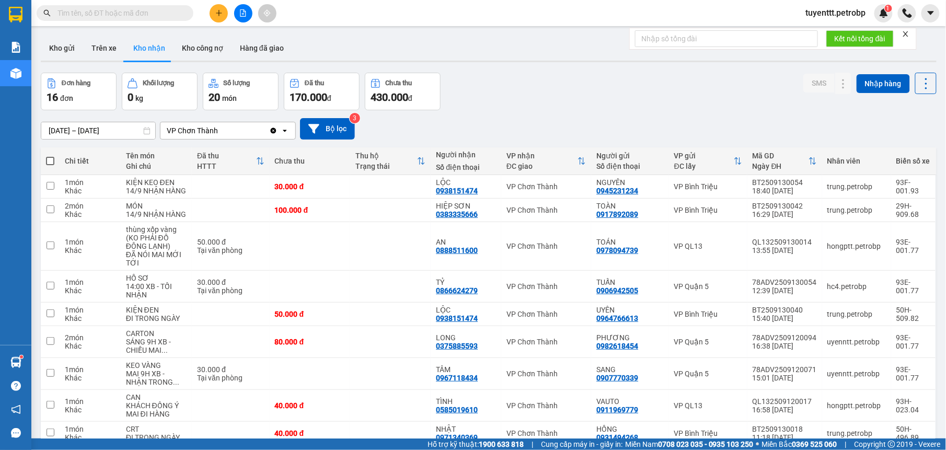
click at [217, 15] on icon "plus" at bounding box center [218, 12] width 7 height 7
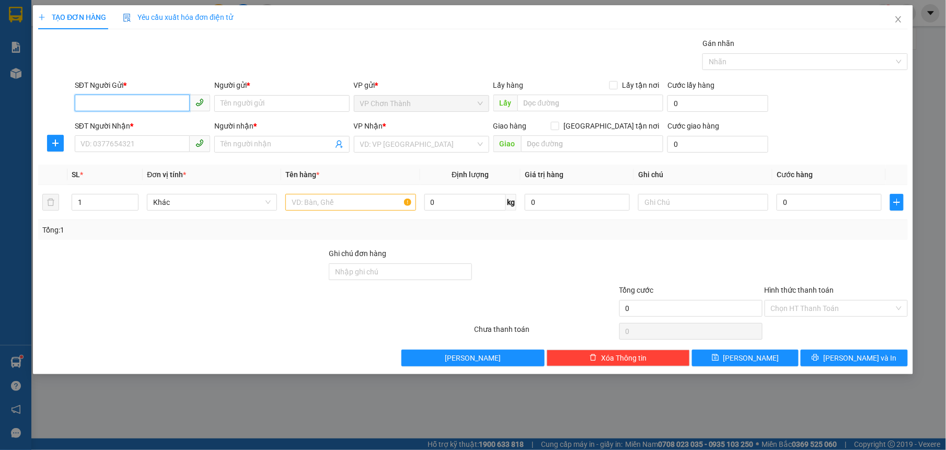
click at [171, 101] on input "SĐT Người Gửi *" at bounding box center [132, 103] width 115 height 17
type input "0915771685"
click at [299, 101] on input "Người gửi *" at bounding box center [281, 103] width 135 height 17
type input "nhật"
click at [161, 145] on input "SĐT Người Nhận *" at bounding box center [132, 143] width 115 height 17
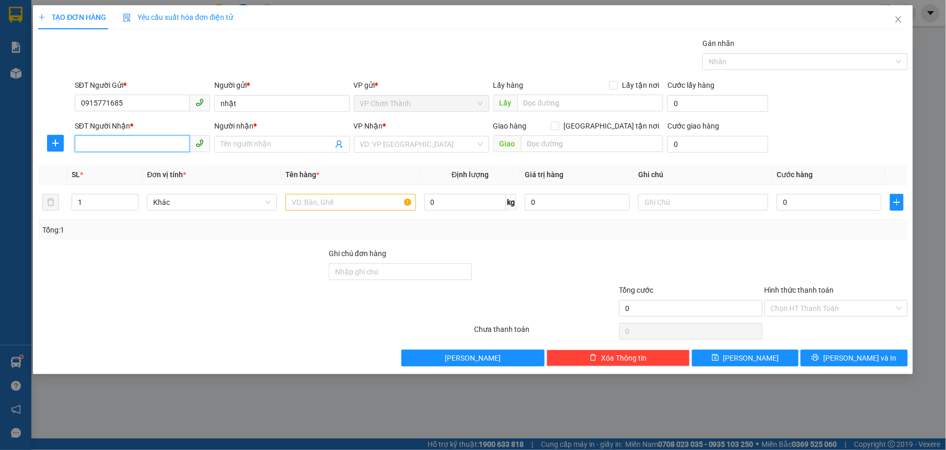
click at [165, 137] on input "SĐT Người Nhận *" at bounding box center [132, 143] width 115 height 17
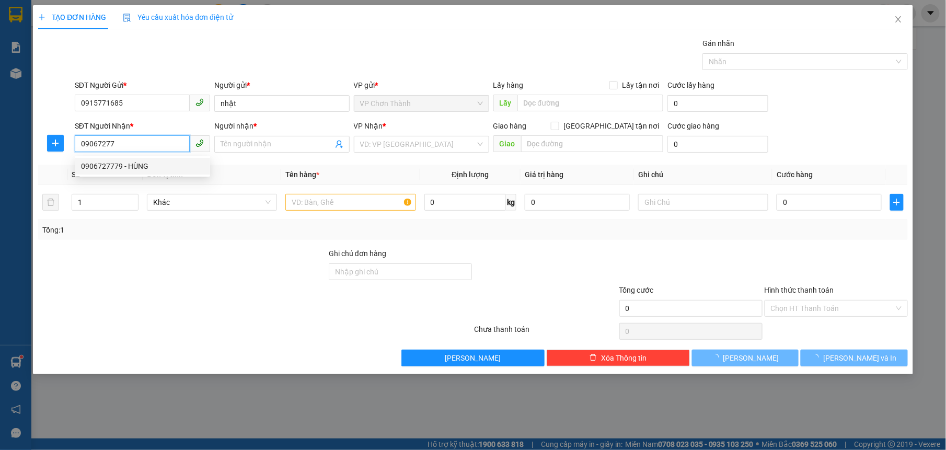
click at [164, 159] on div "0906727779 - HÙNG" at bounding box center [142, 166] width 135 height 17
type input "0906727779"
type input "HÙNG"
type input "N4 BÌNH PHƯỚC"
type input "100.000"
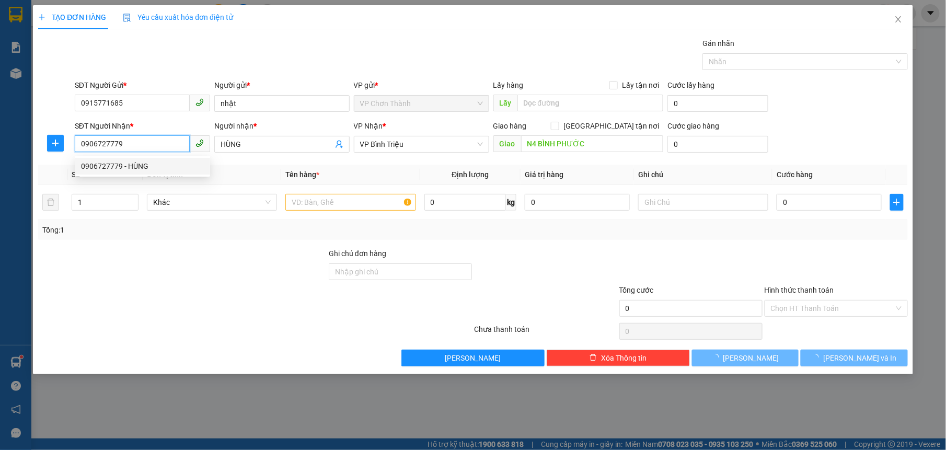
type input "100.000"
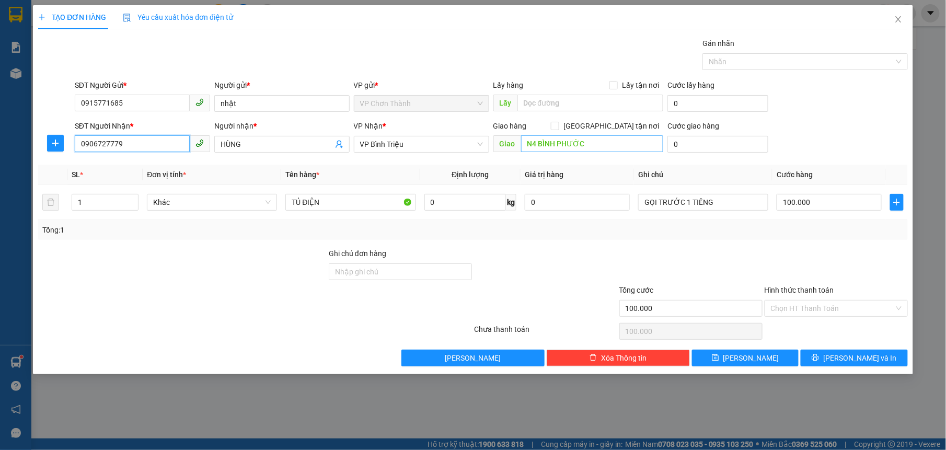
type input "0906727779"
click at [567, 136] on input "N4 BÌNH PHƯỚC" at bounding box center [592, 143] width 143 height 17
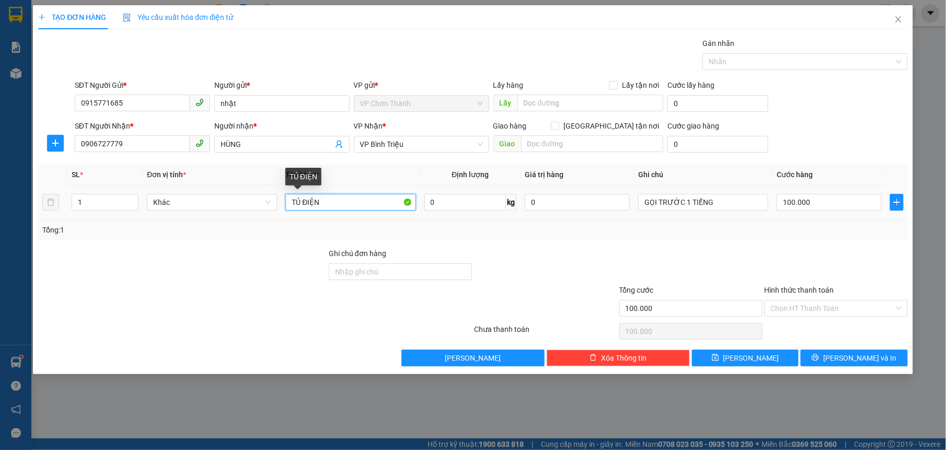
click at [322, 201] on input "TỦ ĐIỆN" at bounding box center [350, 202] width 130 height 17
click at [323, 201] on input "TỦ ĐIỆN" at bounding box center [350, 202] width 130 height 17
click at [322, 200] on input "TỦ ĐIỆN" at bounding box center [350, 202] width 130 height 17
type input "balo"
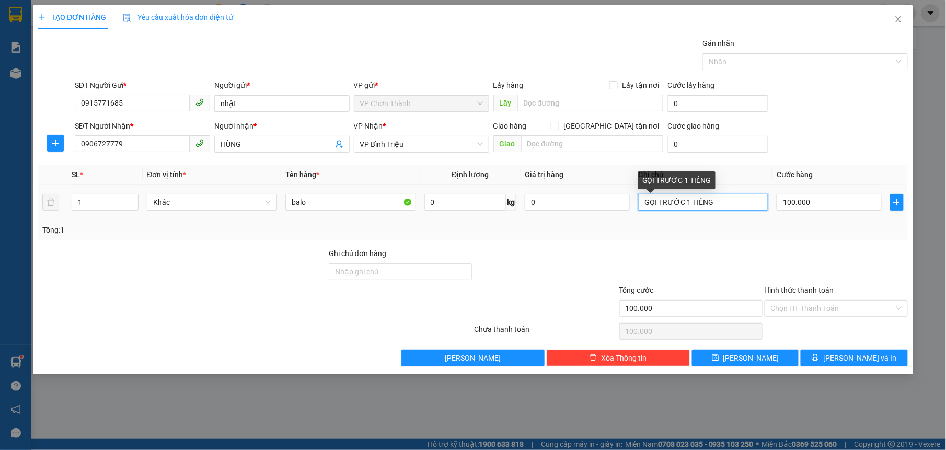
click at [701, 199] on input "GỌI TRƯỚC 1 TIẾNG" at bounding box center [703, 202] width 130 height 17
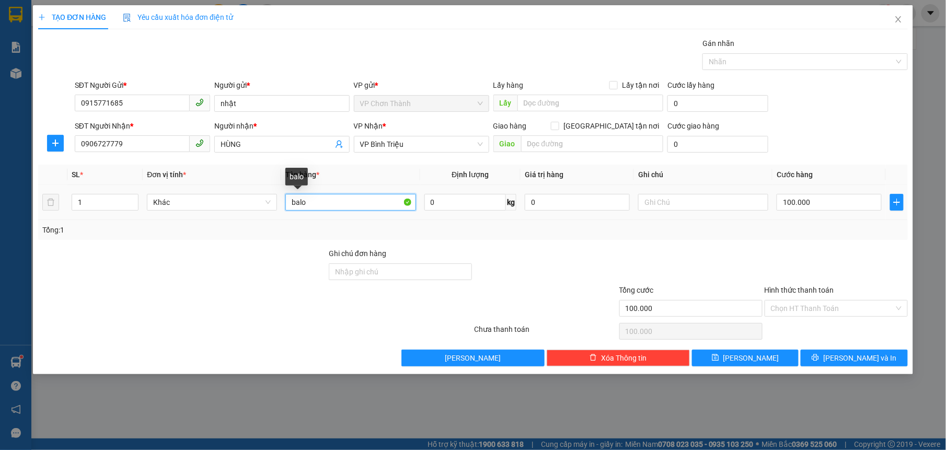
click at [337, 201] on input "balo" at bounding box center [350, 202] width 130 height 17
click at [693, 202] on input "text" at bounding box center [703, 202] width 130 height 17
click at [695, 203] on input "text" at bounding box center [703, 202] width 130 height 17
click at [371, 204] on input "balo laptop" at bounding box center [350, 202] width 130 height 17
type input "balo"
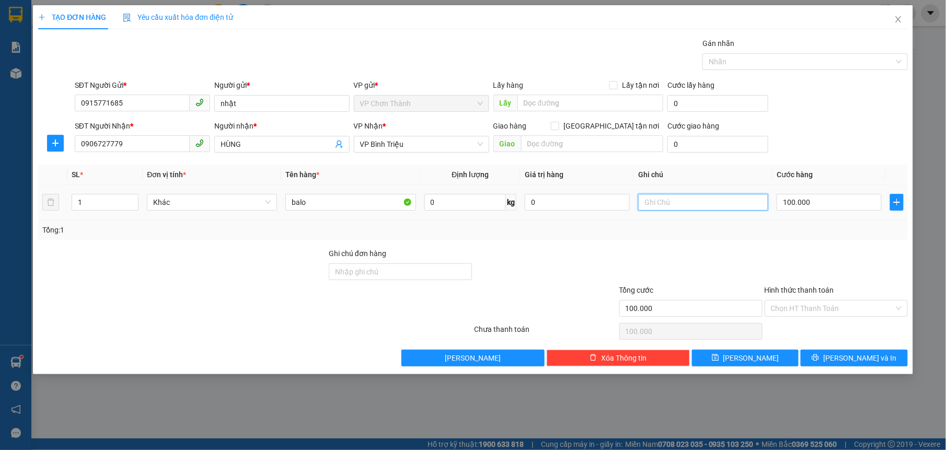
click at [701, 204] on input "text" at bounding box center [703, 202] width 130 height 17
type input "k"
type input "H"
type input "K"
click at [350, 199] on input "balo" at bounding box center [350, 202] width 130 height 17
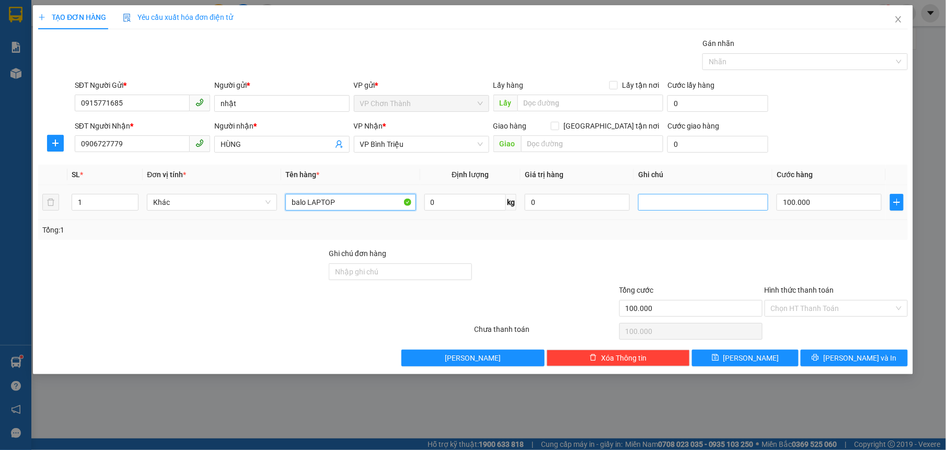
type input "balo LAPTOP"
click at [697, 201] on input "text" at bounding box center [703, 202] width 130 height 17
type input "KHÔNG ĐẢM BẢO HƯ HỎNG"
drag, startPoint x: 306, startPoint y: 201, endPoint x: 321, endPoint y: 222, distance: 26.2
click at [306, 201] on input "balo LAPTOP" at bounding box center [350, 202] width 130 height 17
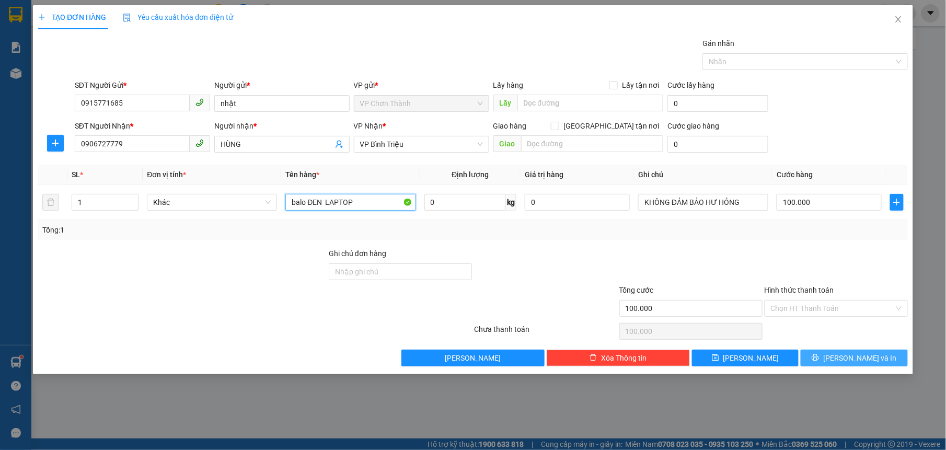
type input "balo ĐEN LAPTOP"
click at [849, 359] on span "[PERSON_NAME] và In" at bounding box center [859, 357] width 73 height 11
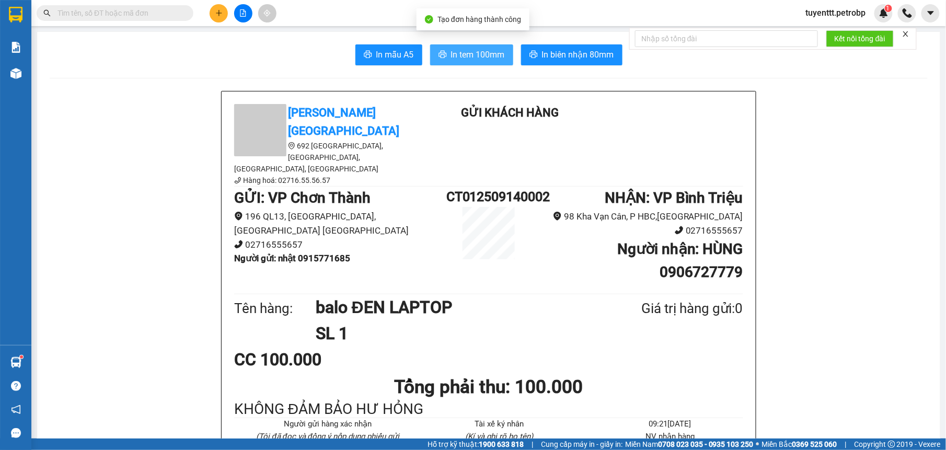
click at [476, 44] on button "In tem 100mm" at bounding box center [471, 54] width 83 height 21
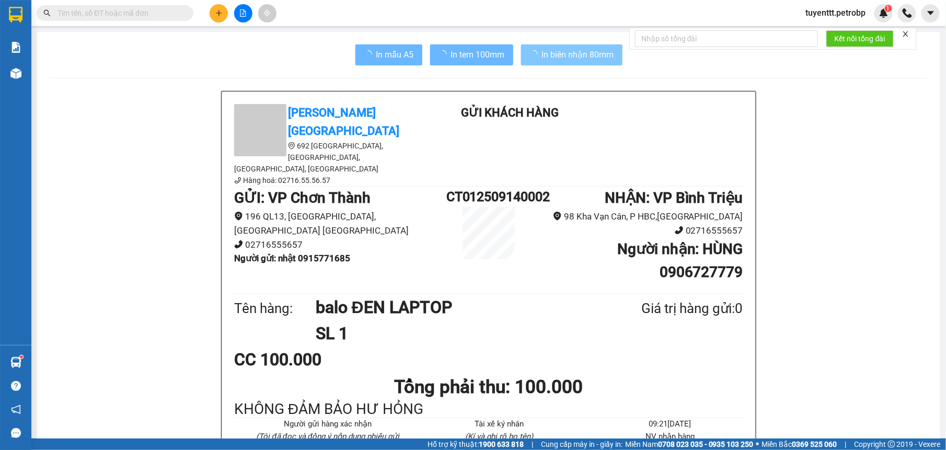
click at [567, 53] on span "In biên nhận 80mm" at bounding box center [578, 54] width 72 height 13
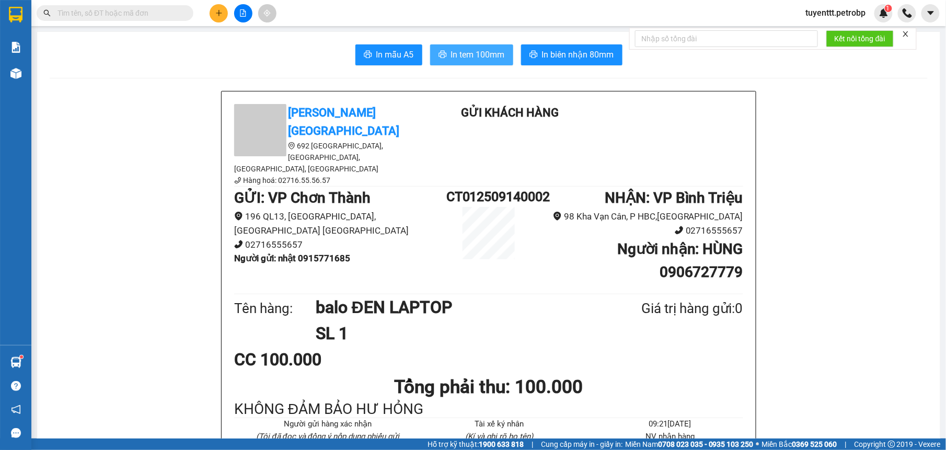
click at [473, 55] on span "In tem 100mm" at bounding box center [478, 54] width 54 height 13
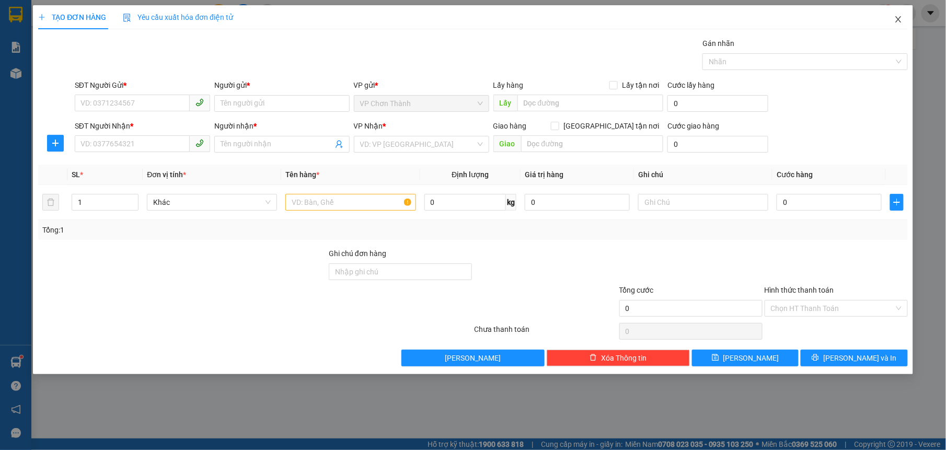
click at [895, 15] on span "Close" at bounding box center [898, 19] width 29 height 29
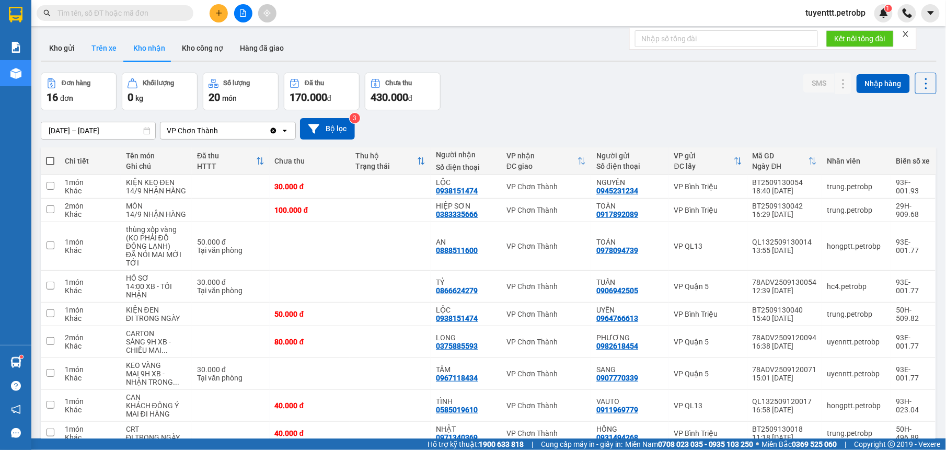
click at [105, 44] on button "Trên xe" at bounding box center [104, 48] width 42 height 25
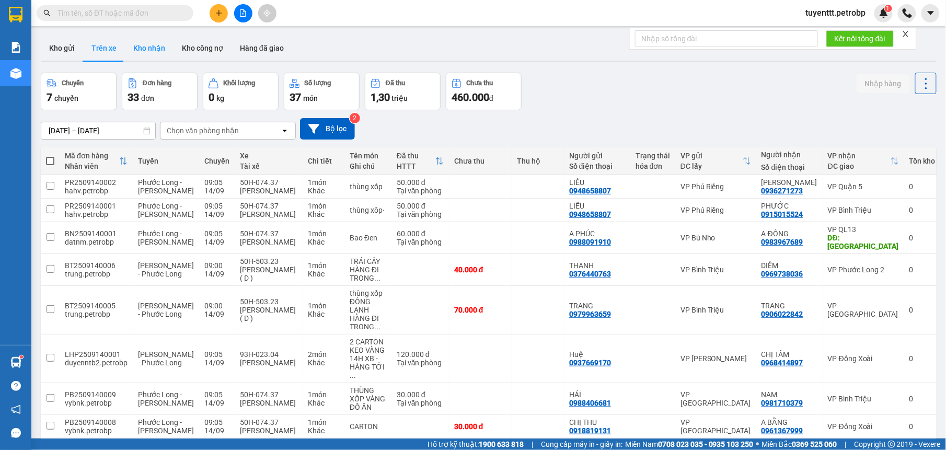
click at [155, 49] on button "Kho nhận" at bounding box center [149, 48] width 49 height 25
type input "01/09/2025 – 14/09/2025"
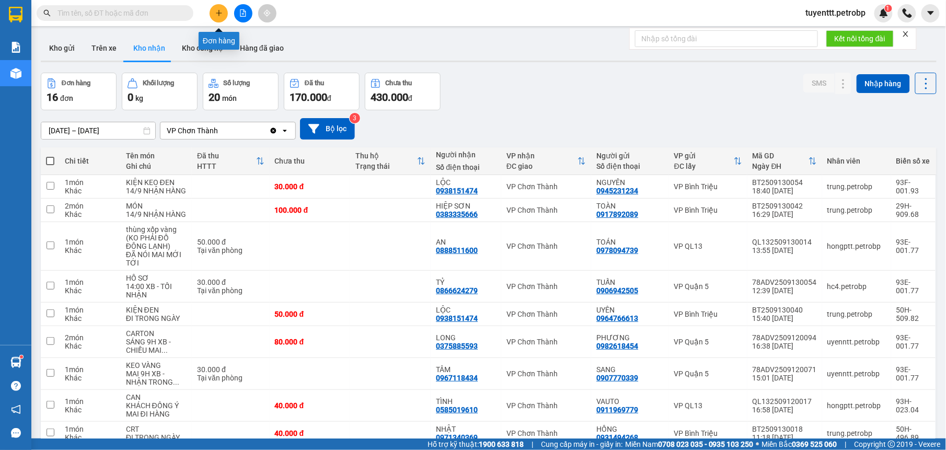
click at [218, 7] on button at bounding box center [219, 13] width 18 height 18
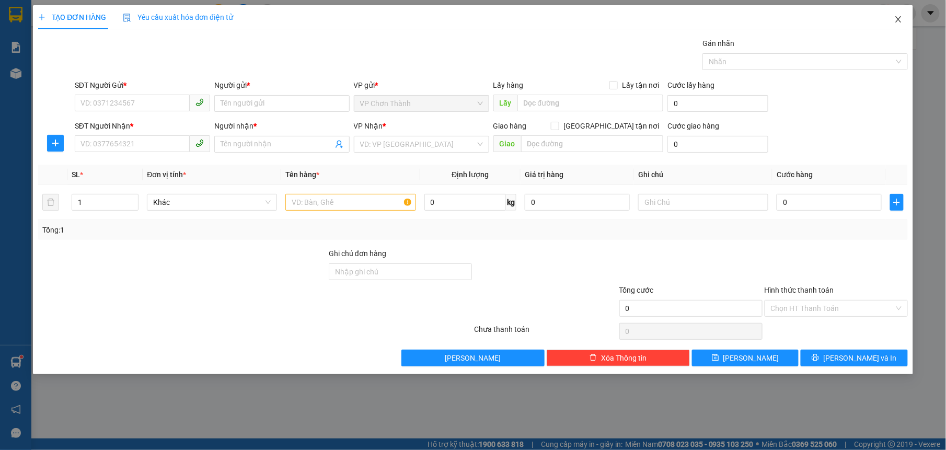
click at [896, 17] on icon "close" at bounding box center [898, 19] width 6 height 6
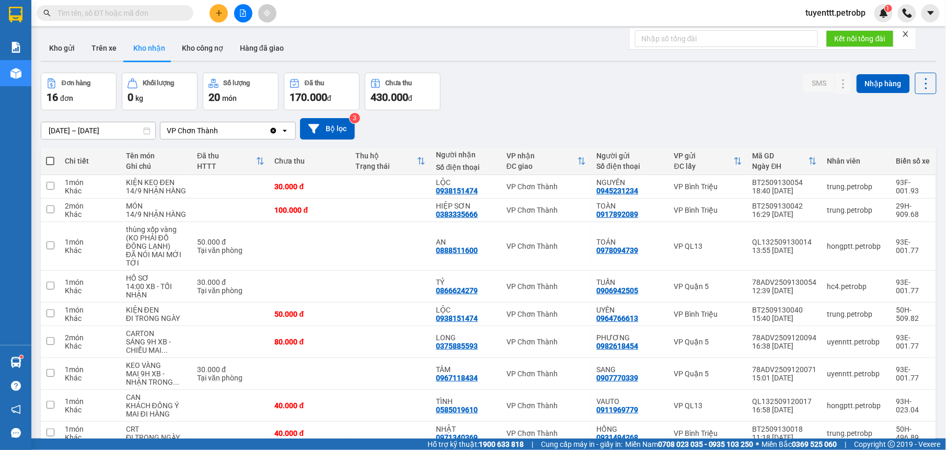
click at [215, 7] on button at bounding box center [219, 13] width 18 height 18
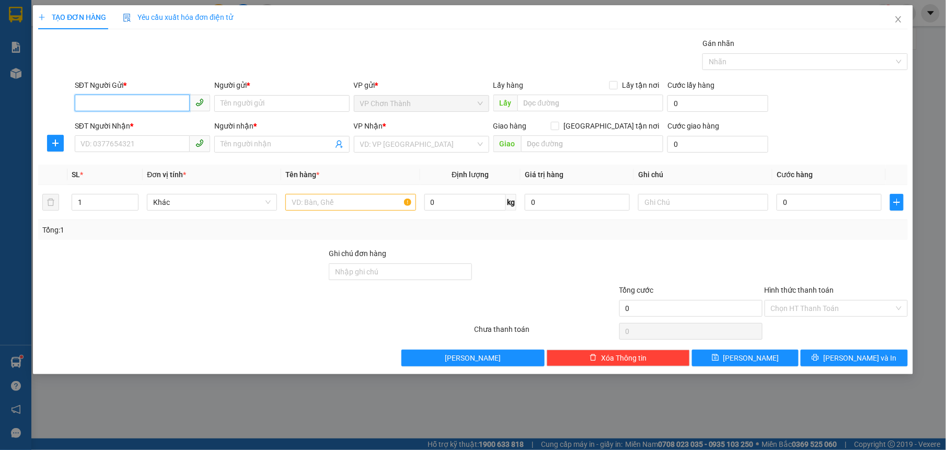
click at [125, 103] on input "SĐT Người Gửi *" at bounding box center [132, 103] width 115 height 17
type input "0948396639"
click at [281, 99] on input "Người gửi *" at bounding box center [281, 103] width 135 height 17
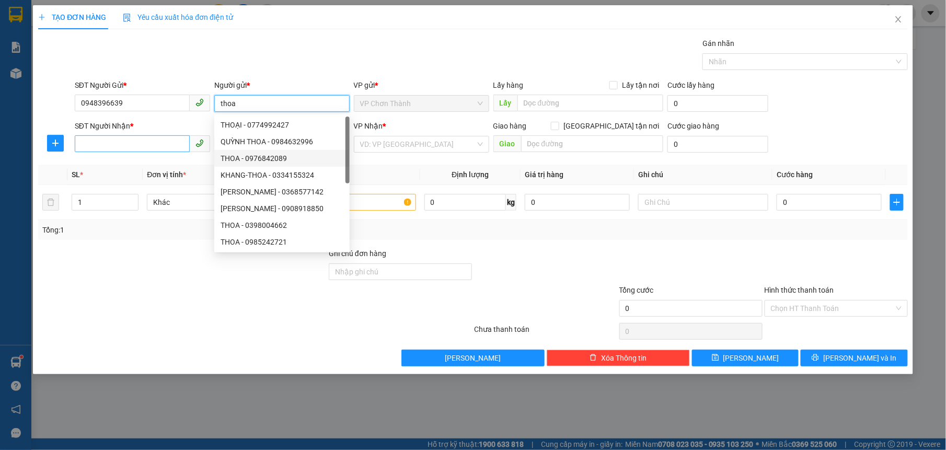
type input "thoa"
click at [170, 147] on input "SĐT Người Nhận *" at bounding box center [132, 143] width 115 height 17
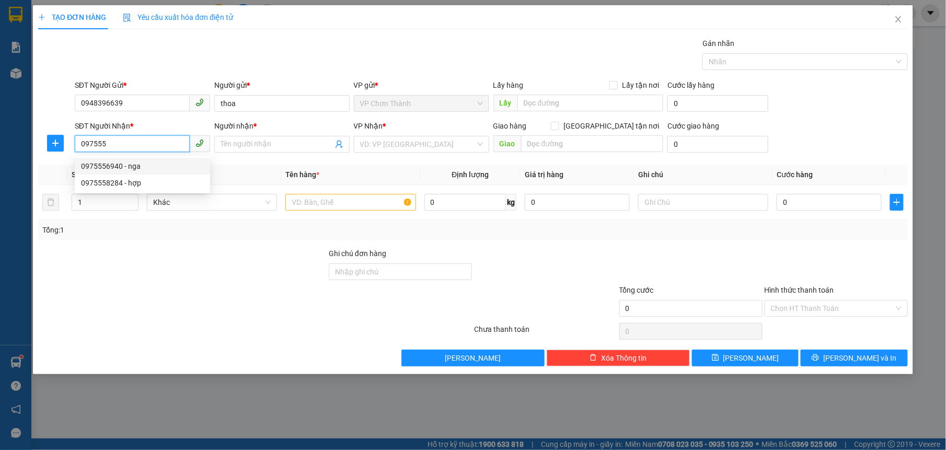
click at [154, 168] on div "0975556940 - nga" at bounding box center [142, 165] width 123 height 11
type input "0975556940"
type input "nga"
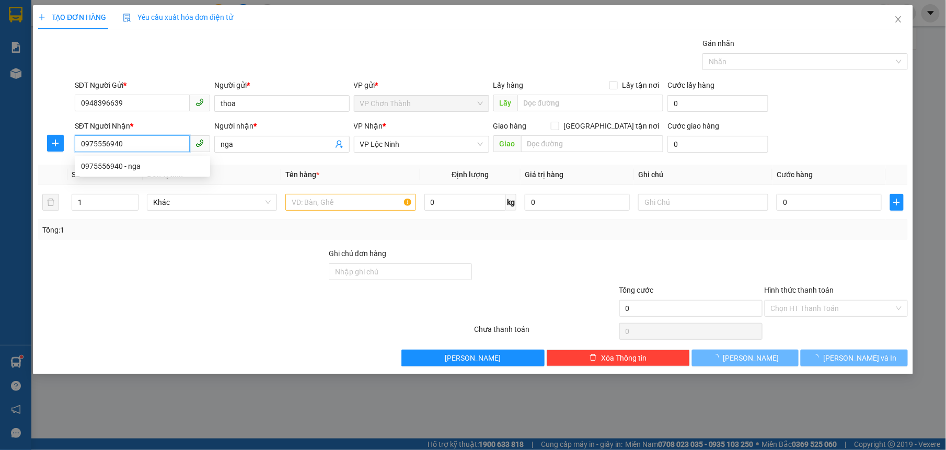
type input "40.000"
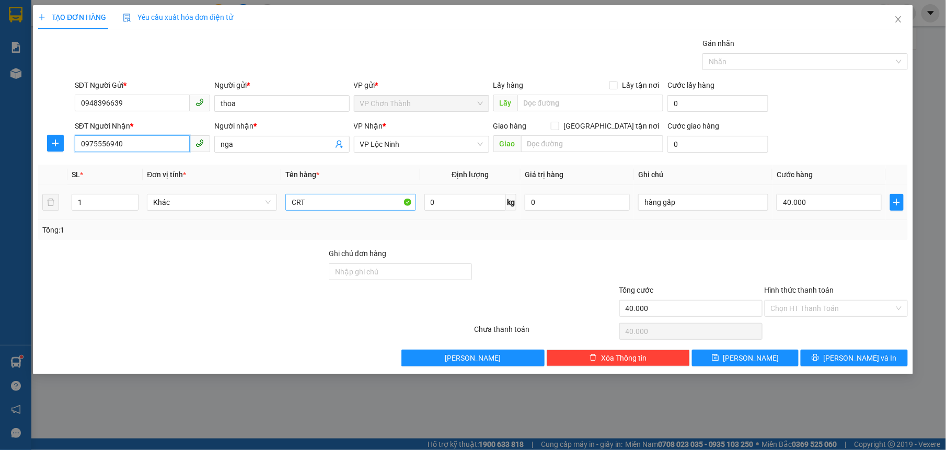
type input "0975556940"
click at [315, 202] on input "CRT" at bounding box center [350, 202] width 130 height 17
type input "túi đỏ"
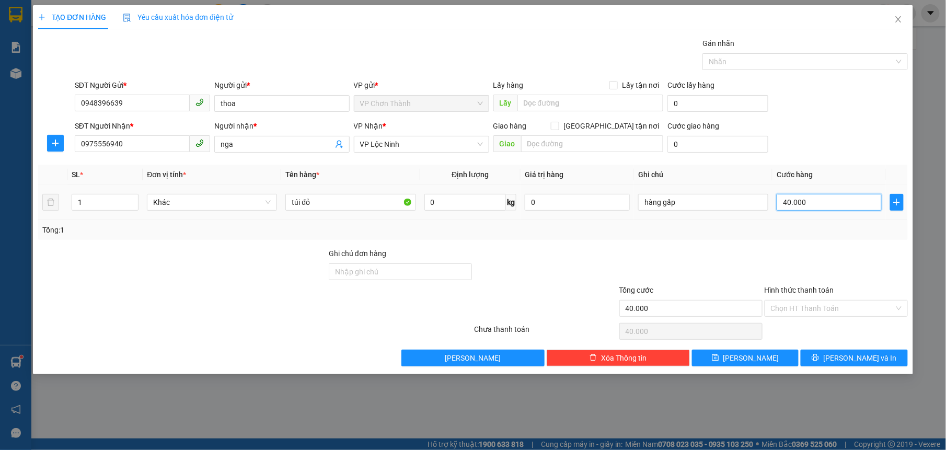
click at [834, 210] on input "40.000" at bounding box center [829, 202] width 105 height 17
type input "3"
type input "30"
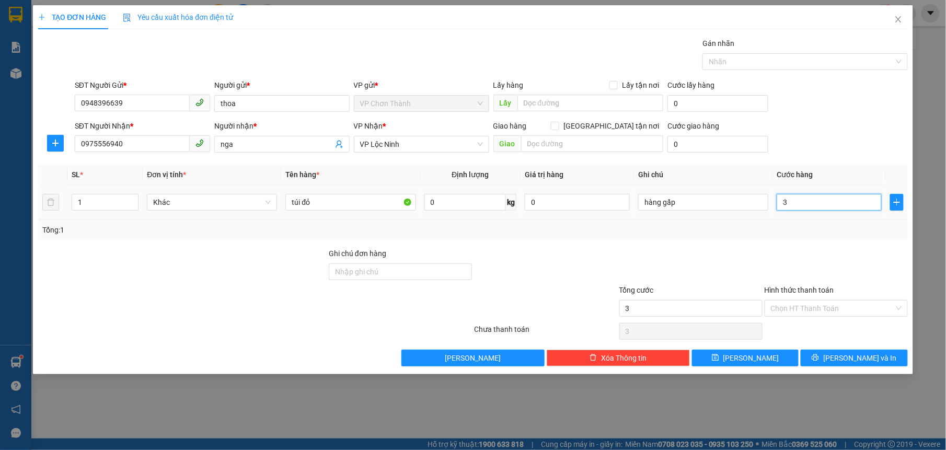
type input "30"
type input "300"
type input "3.000"
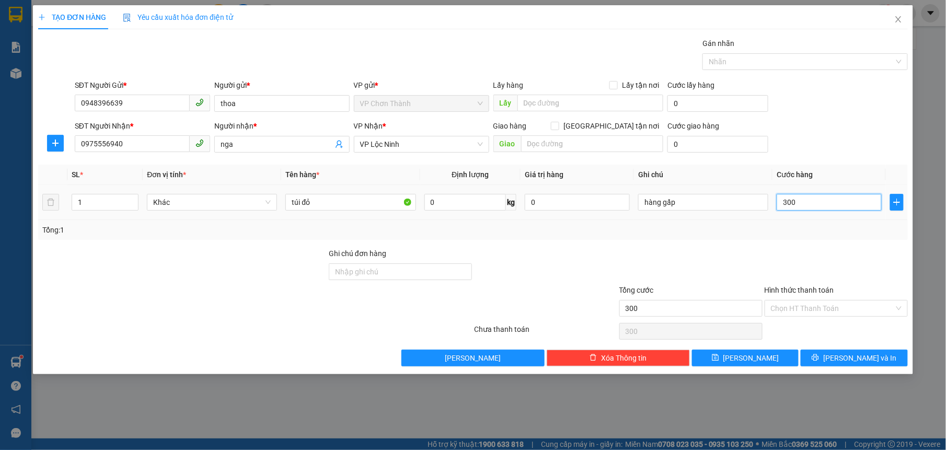
type input "3.000"
type input "30.000"
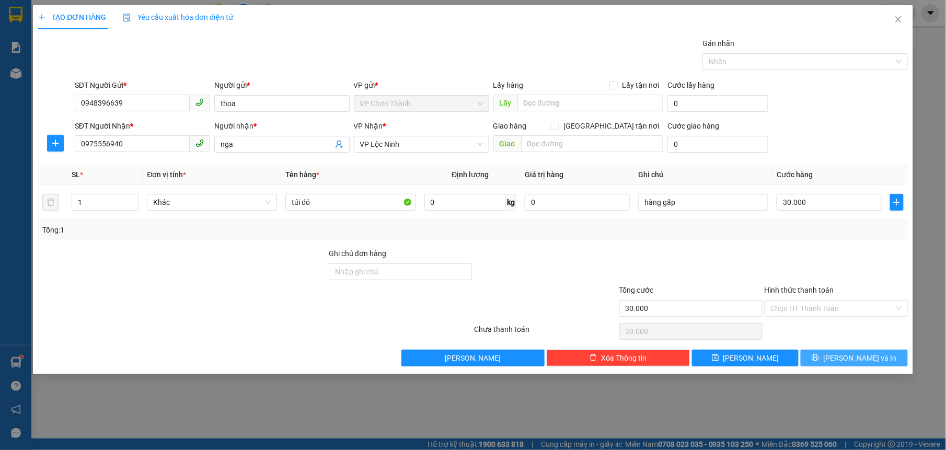
click at [883, 356] on button "[PERSON_NAME] và In" at bounding box center [854, 358] width 107 height 17
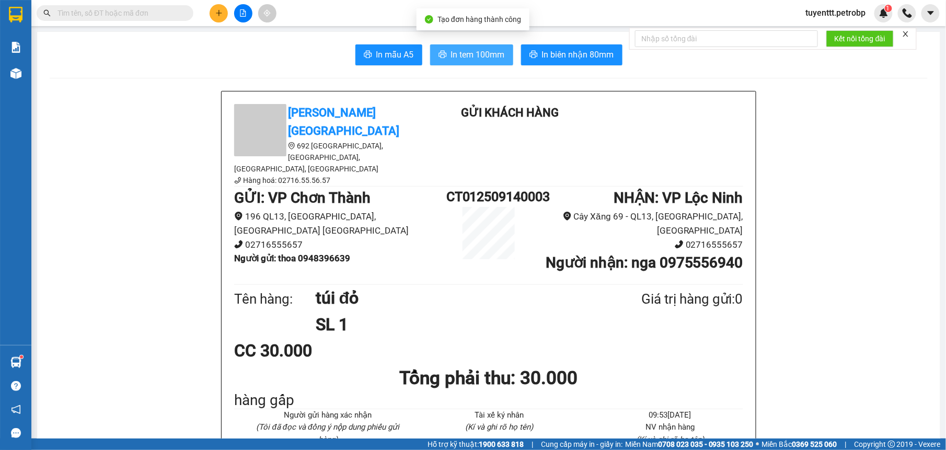
click at [460, 57] on span "In tem 100mm" at bounding box center [478, 54] width 54 height 13
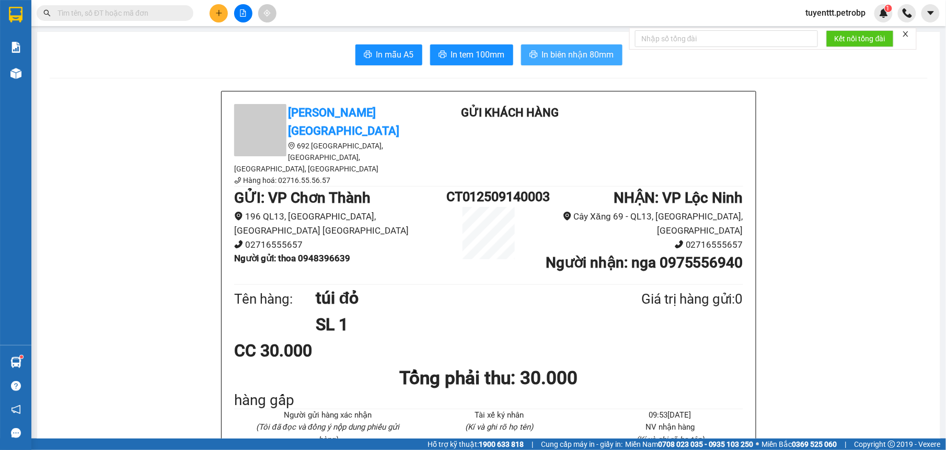
click at [571, 54] on span "In biên nhận 80mm" at bounding box center [578, 54] width 72 height 13
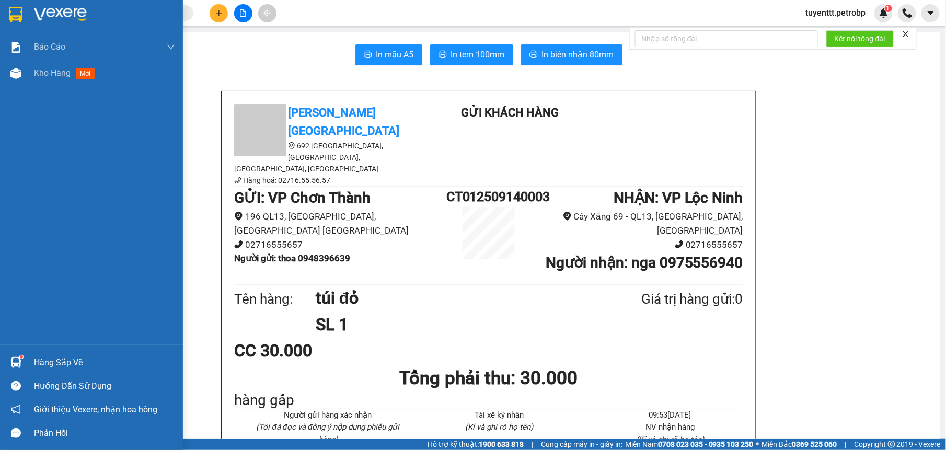
click at [15, 362] on img at bounding box center [15, 362] width 11 height 11
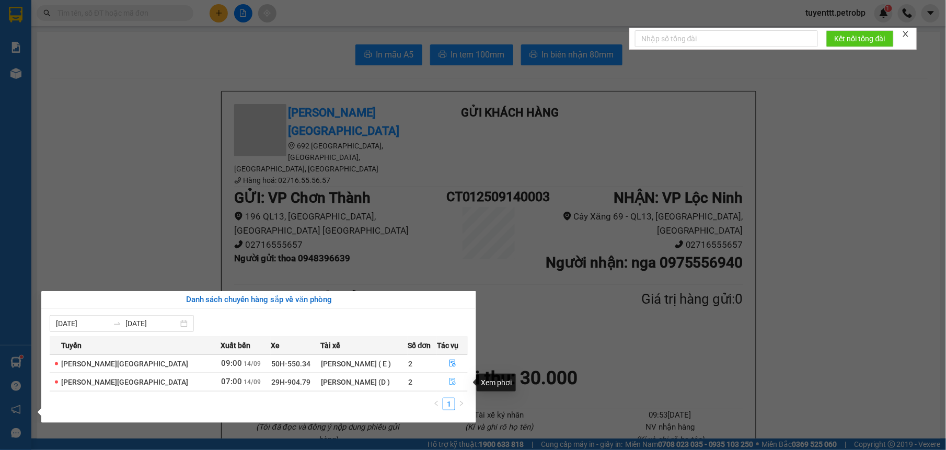
click at [450, 381] on icon "file-done" at bounding box center [452, 381] width 7 height 7
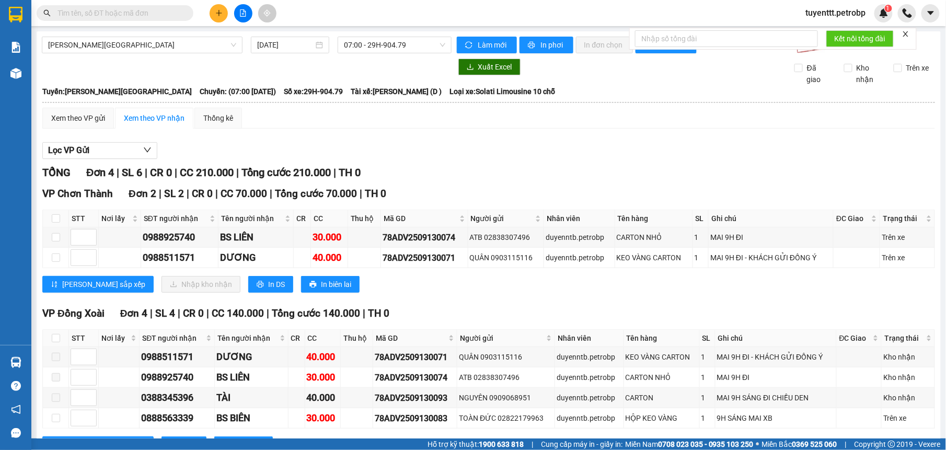
scroll to position [48, 0]
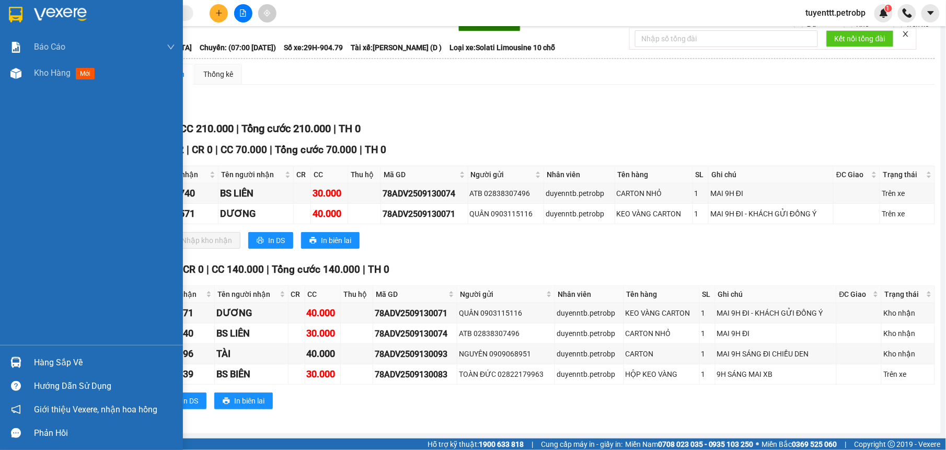
click at [24, 361] on div at bounding box center [16, 362] width 18 height 18
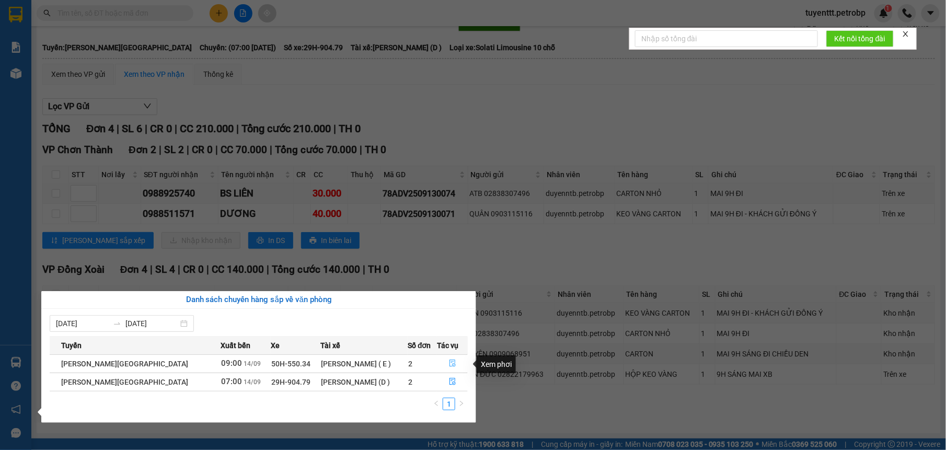
click at [450, 362] on icon "file-done" at bounding box center [452, 363] width 6 height 7
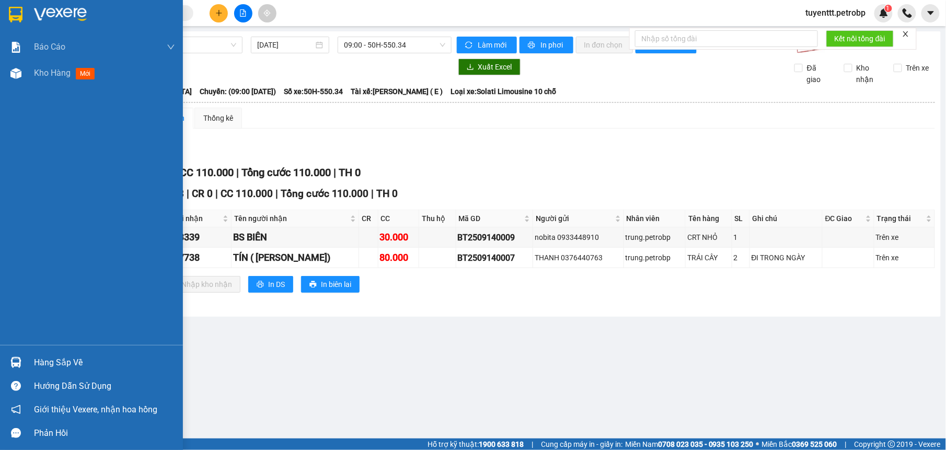
click at [32, 364] on div "Hàng sắp về" at bounding box center [91, 363] width 183 height 24
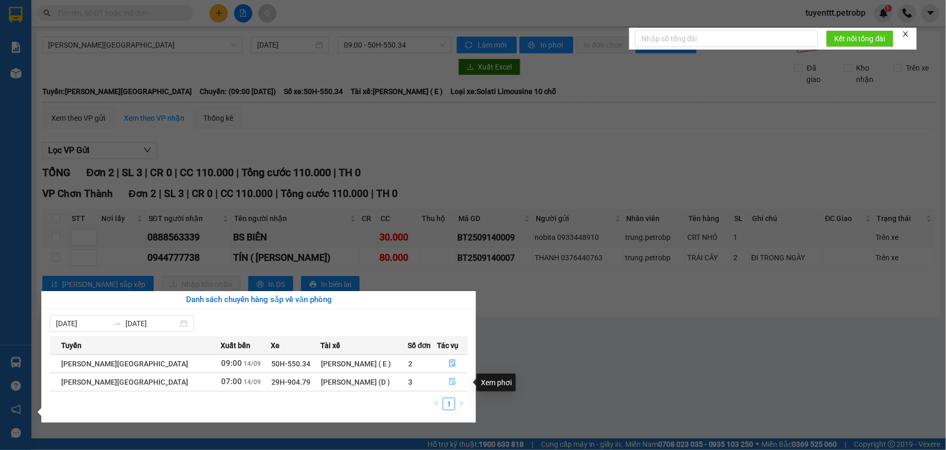
click at [449, 381] on icon "file-done" at bounding box center [452, 381] width 7 height 7
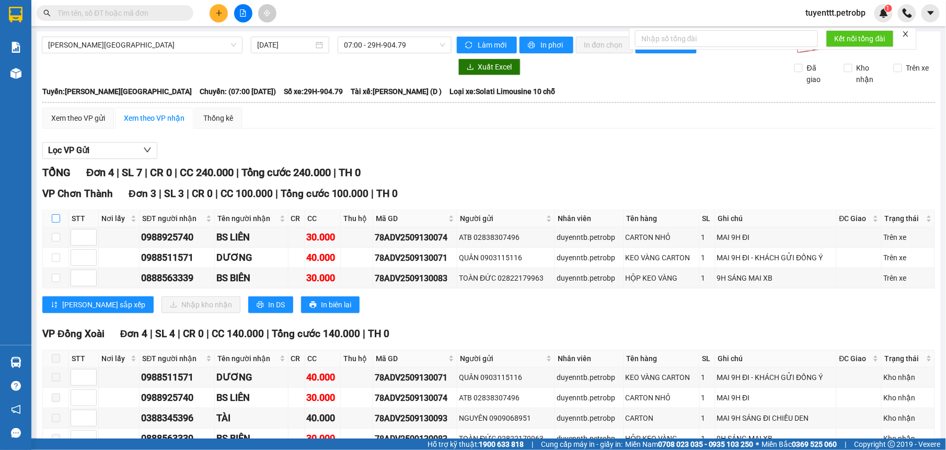
click at [55, 218] on input "checkbox" at bounding box center [56, 218] width 8 height 8
checkbox input "true"
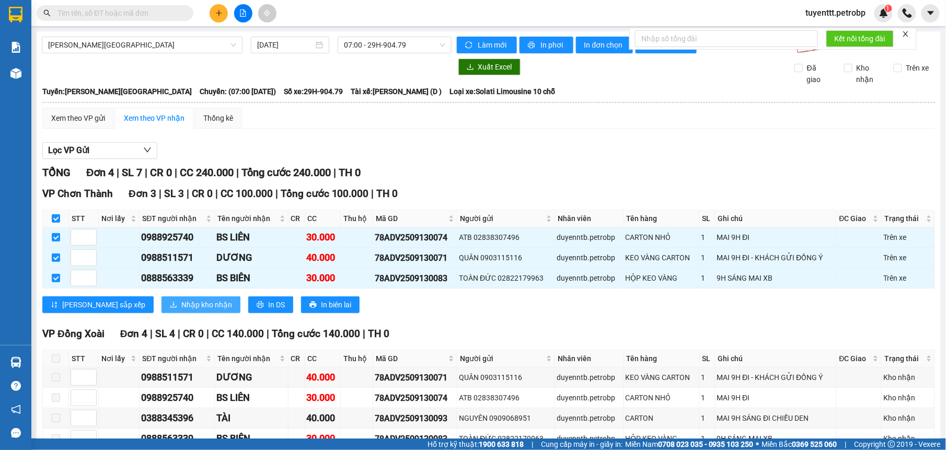
click at [181, 308] on span "Nhập kho nhận" at bounding box center [206, 304] width 51 height 11
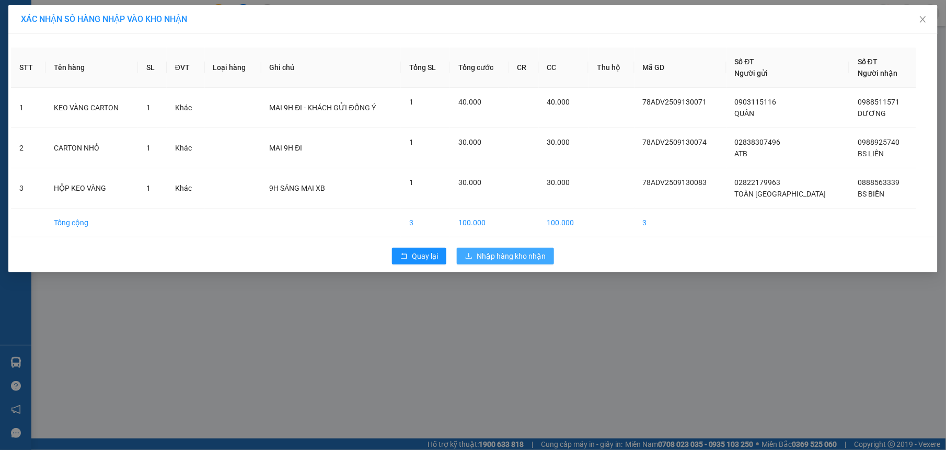
click at [501, 260] on span "Nhập hàng kho nhận" at bounding box center [511, 255] width 69 height 11
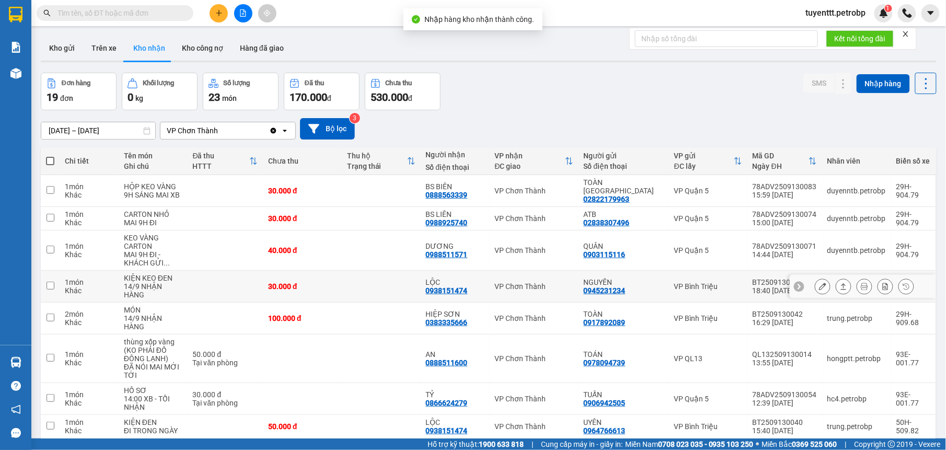
scroll to position [101, 0]
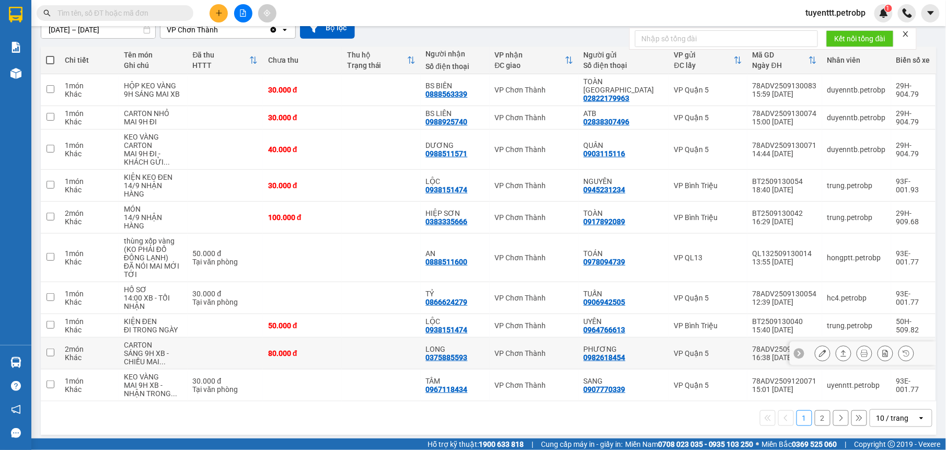
click at [490, 350] on td "LONG 0375885593" at bounding box center [455, 354] width 69 height 32
checkbox input "true"
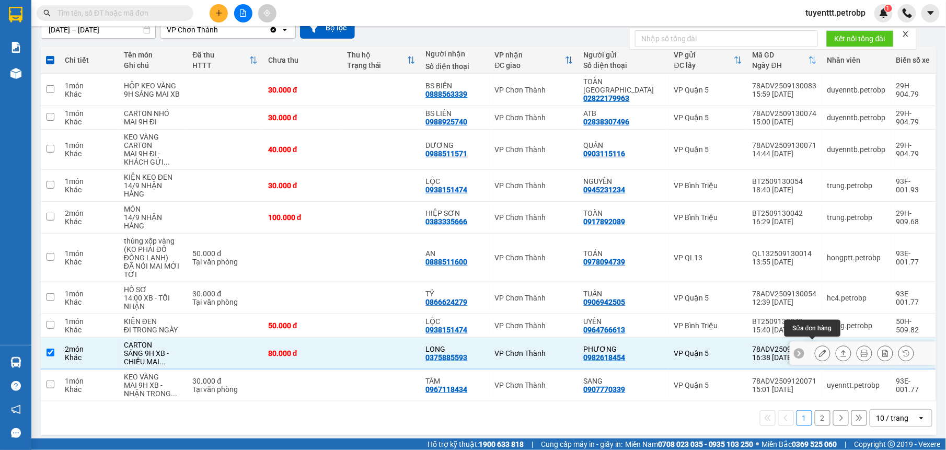
click at [819, 350] on icon at bounding box center [822, 353] width 7 height 7
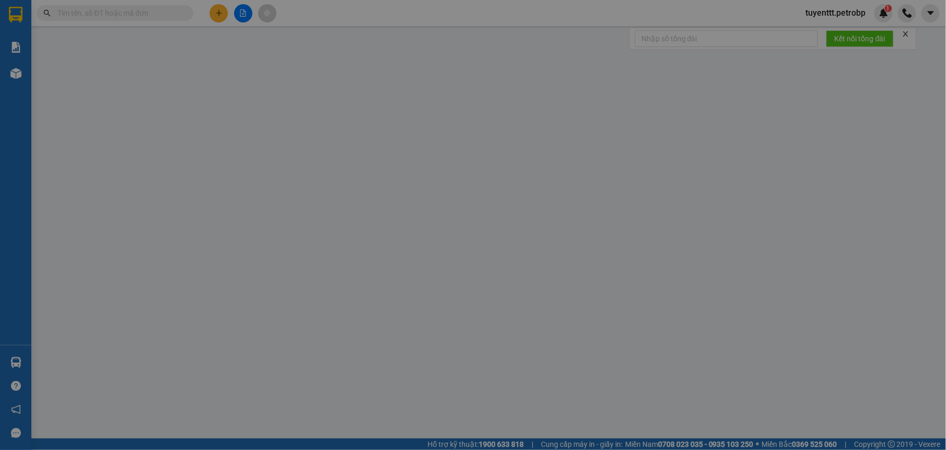
type input "0982618454"
type input "PHƯƠNG"
type input "0375885593"
type input "LONG"
type input "80.000"
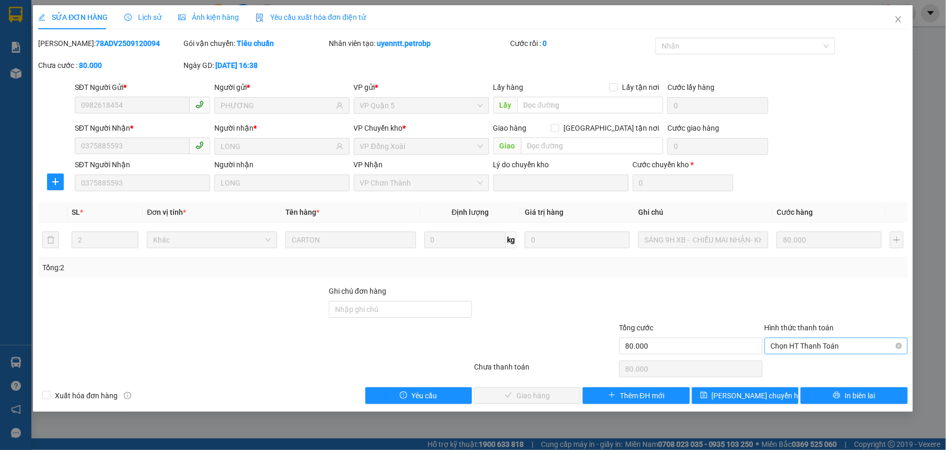
click at [803, 346] on span "Chọn HT Thanh Toán" at bounding box center [836, 346] width 131 height 16
click at [801, 361] on div "Tại văn phòng" at bounding box center [836, 368] width 143 height 17
type input "0"
click at [541, 388] on button "Giao hàng" at bounding box center [527, 395] width 107 height 17
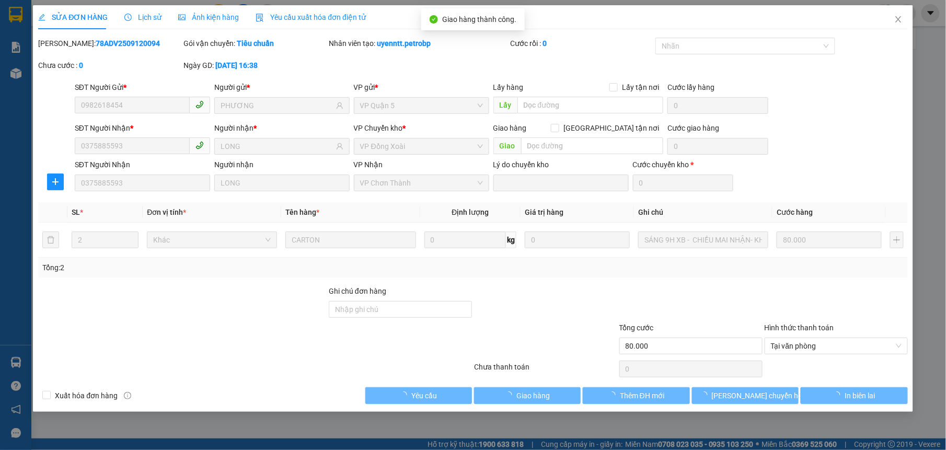
click at [896, 19] on icon "close" at bounding box center [898, 19] width 8 height 8
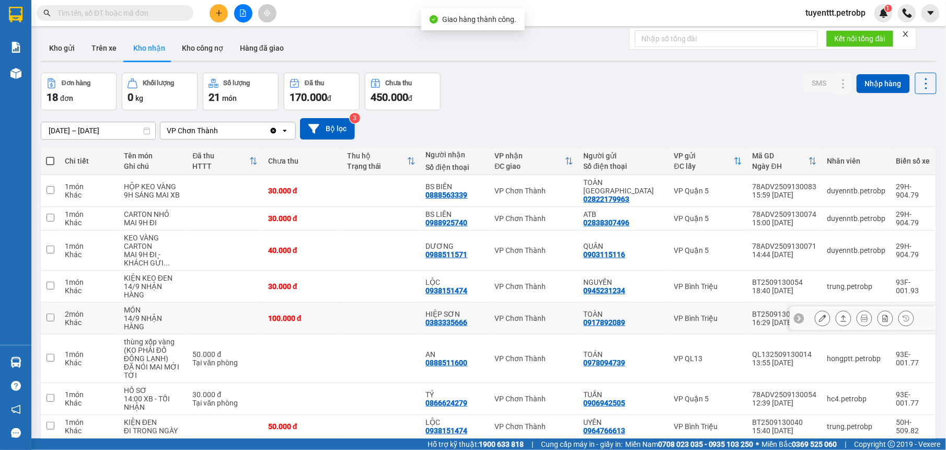
scroll to position [101, 0]
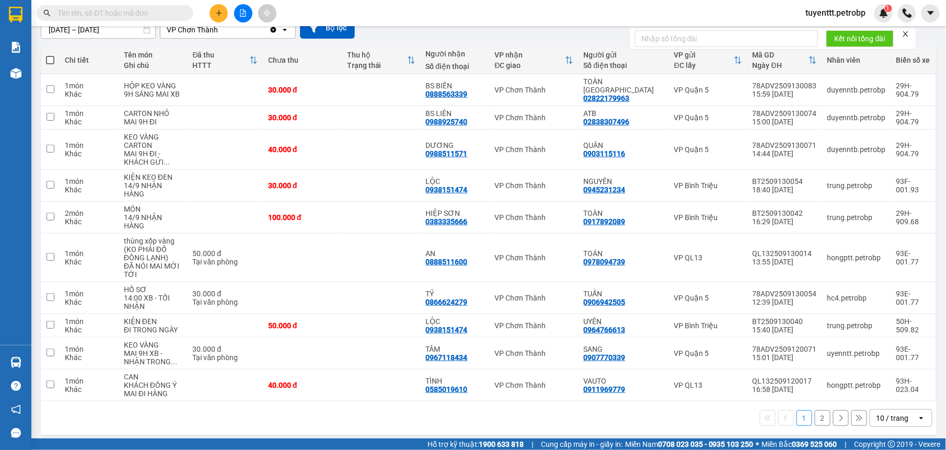
click at [815, 414] on button "2" at bounding box center [823, 418] width 16 height 16
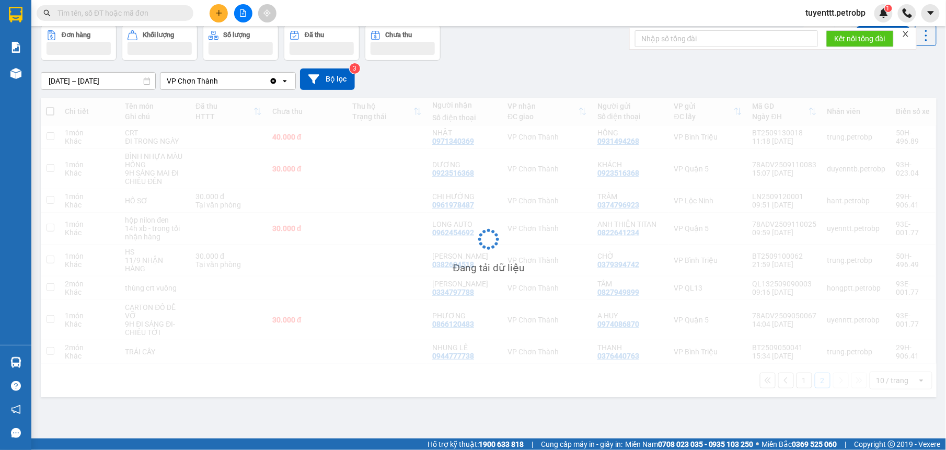
scroll to position [48, 0]
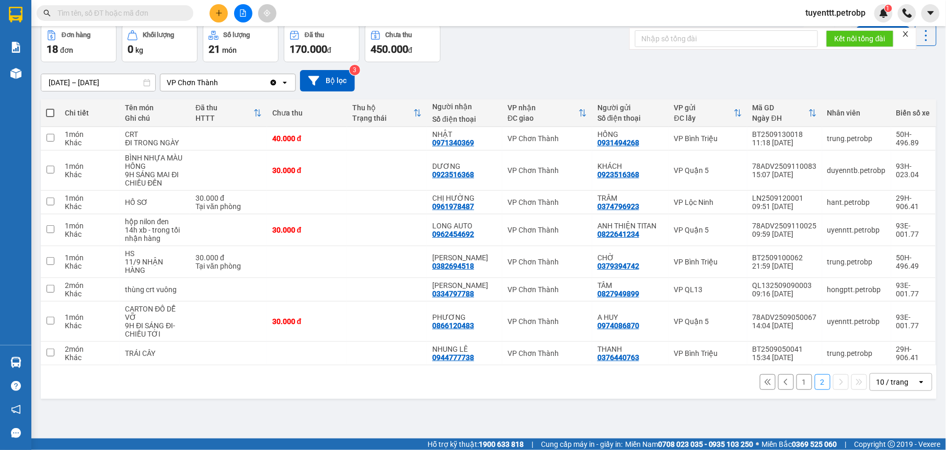
click at [797, 384] on button "1" at bounding box center [805, 382] width 16 height 16
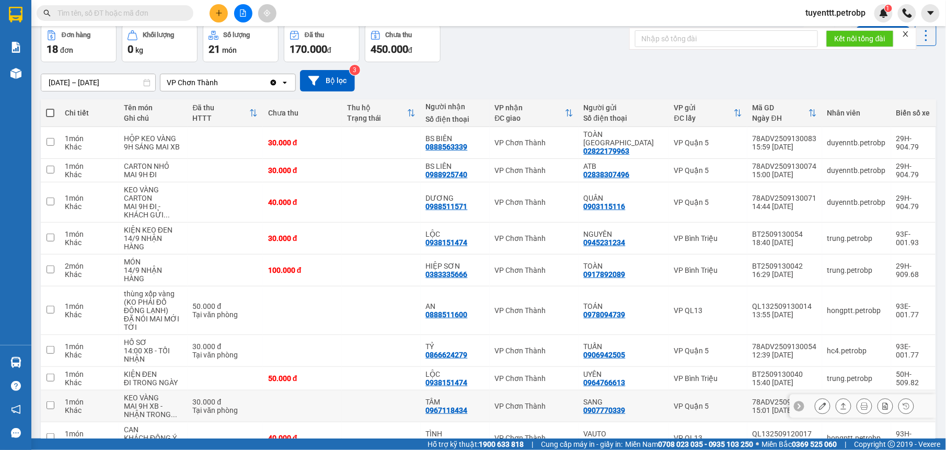
scroll to position [101, 0]
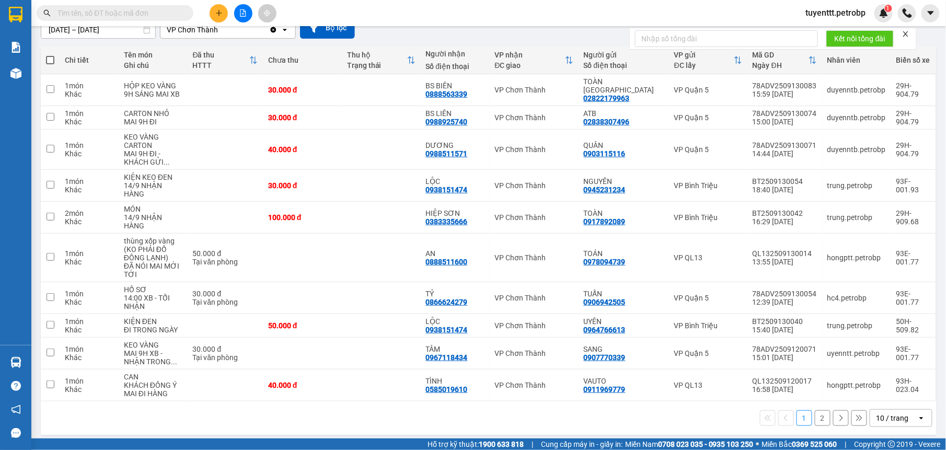
click at [815, 411] on button "2" at bounding box center [823, 418] width 16 height 16
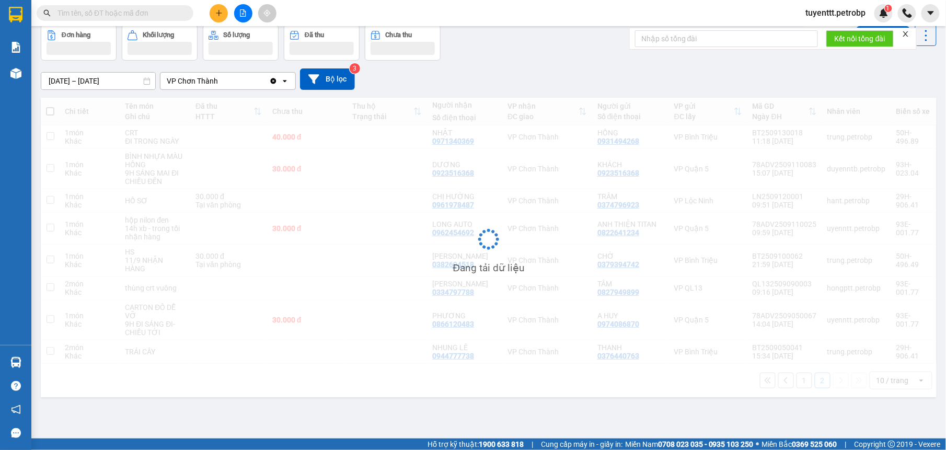
scroll to position [48, 0]
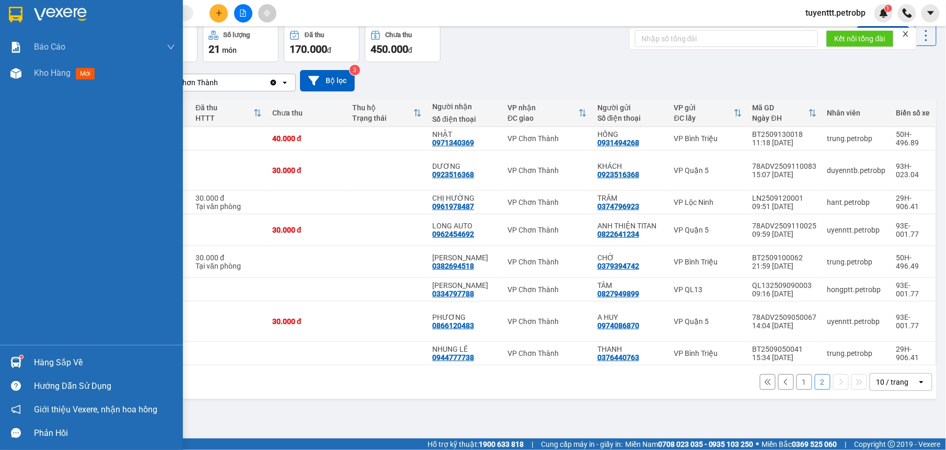
click at [17, 356] on div at bounding box center [16, 362] width 18 height 18
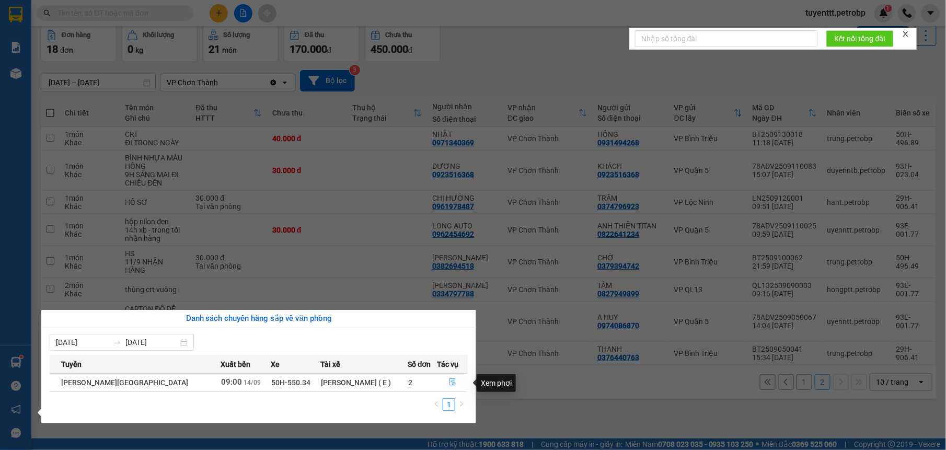
click at [452, 379] on icon "file-done" at bounding box center [452, 381] width 7 height 7
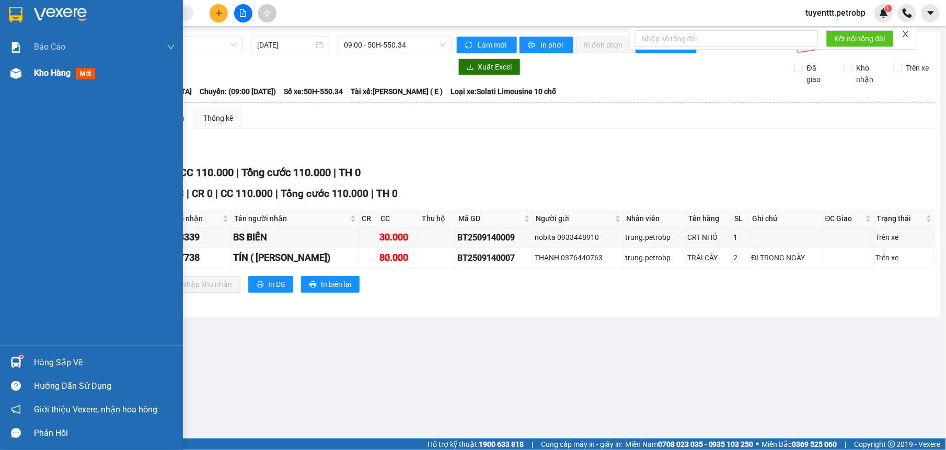
click at [13, 75] on img at bounding box center [15, 73] width 11 height 11
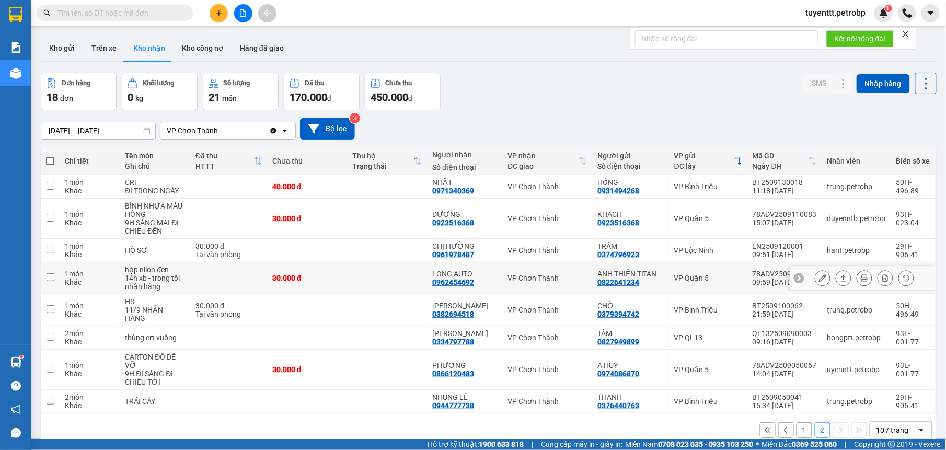
scroll to position [48, 0]
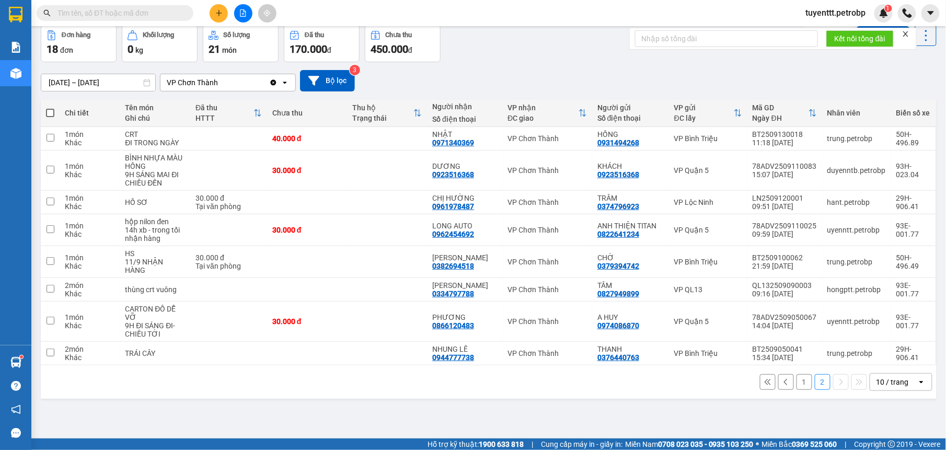
click at [797, 379] on button "1" at bounding box center [805, 382] width 16 height 16
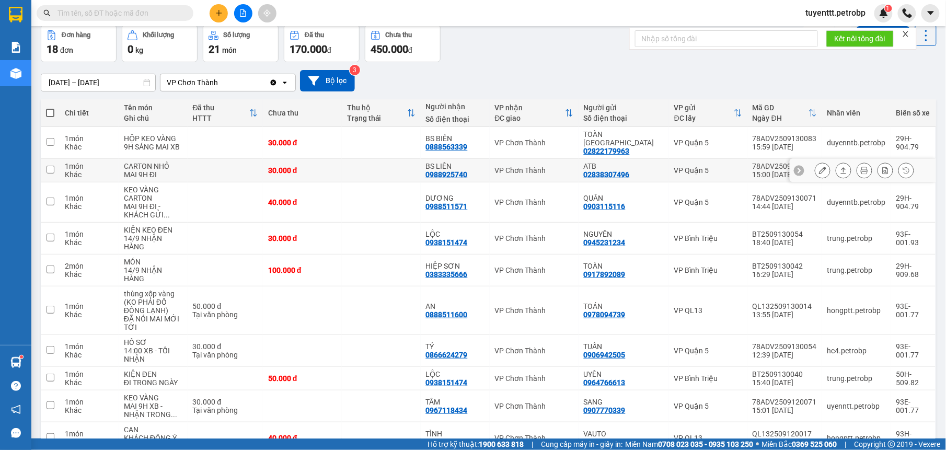
click at [485, 162] on div "BS LIÊN" at bounding box center [455, 166] width 59 height 8
checkbox input "true"
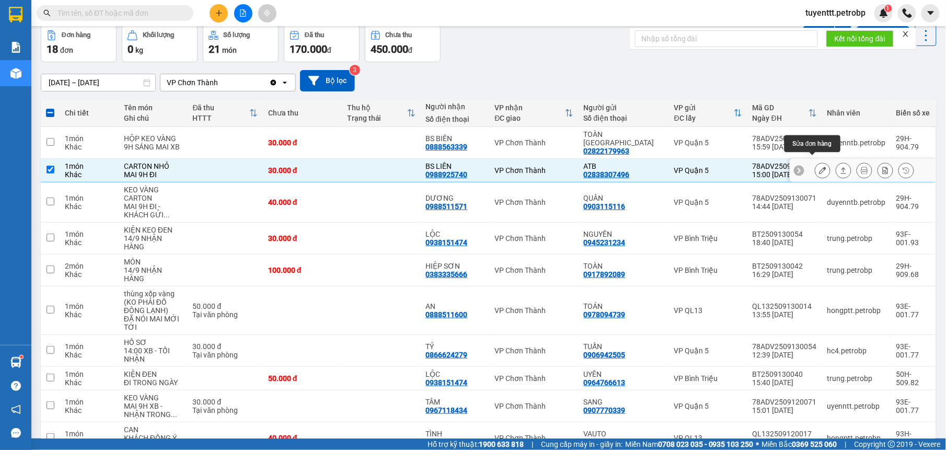
click at [819, 167] on icon at bounding box center [822, 170] width 7 height 7
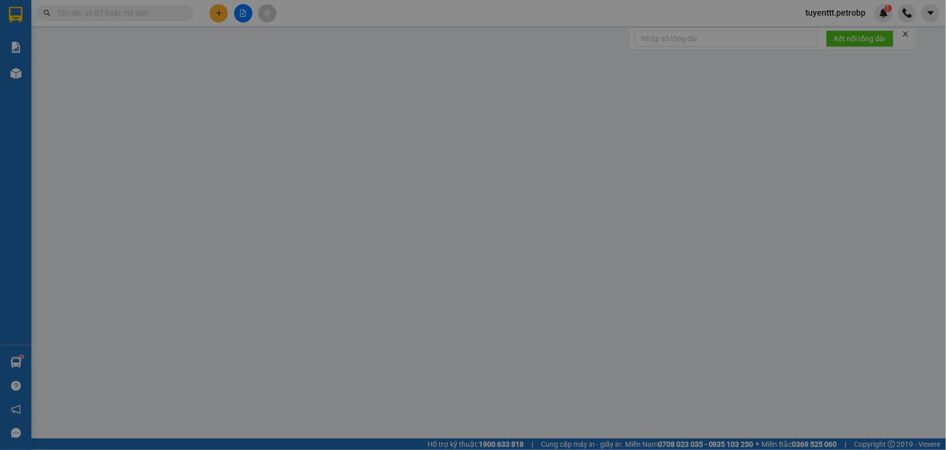
type input "02838307496"
type input "ATB"
type input "0988925740"
type input "BS LIÊN"
type input "30.000"
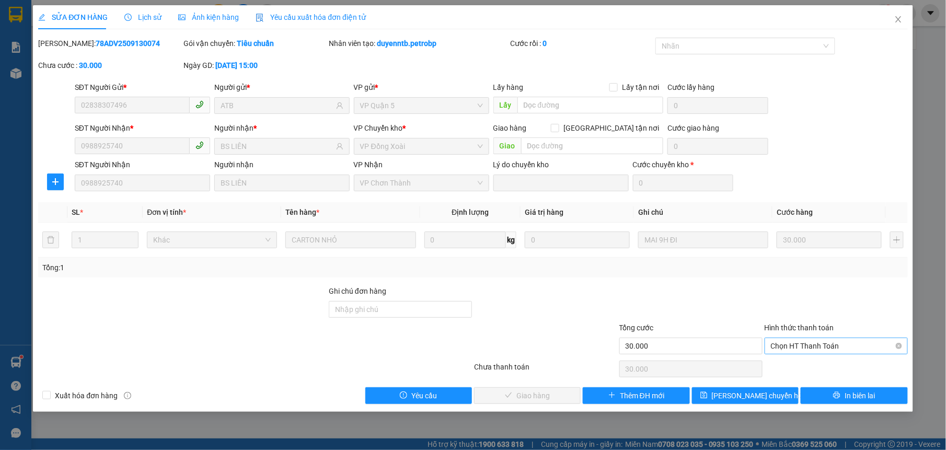
click at [803, 347] on span "Chọn HT Thanh Toán" at bounding box center [836, 346] width 131 height 16
click at [809, 364] on div "Tại văn phòng" at bounding box center [836, 367] width 131 height 11
type input "0"
click at [529, 399] on span "Giao hàng" at bounding box center [532, 395] width 33 height 11
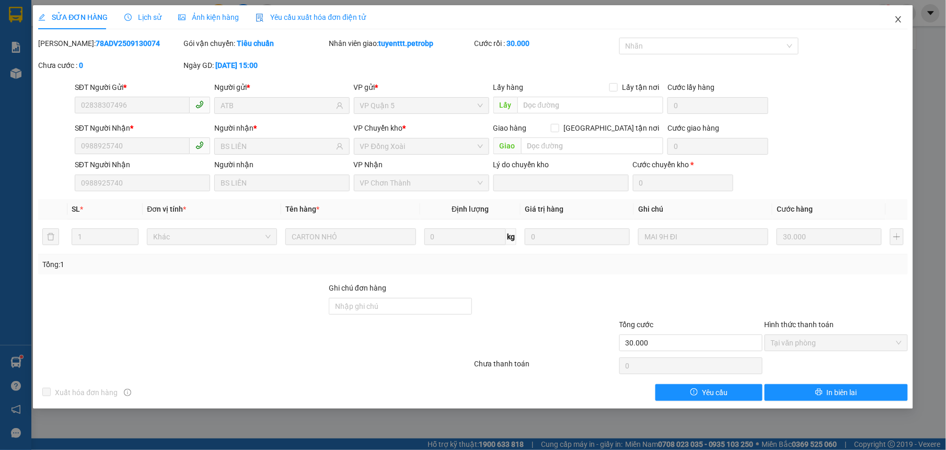
click at [903, 19] on span "Close" at bounding box center [898, 19] width 29 height 29
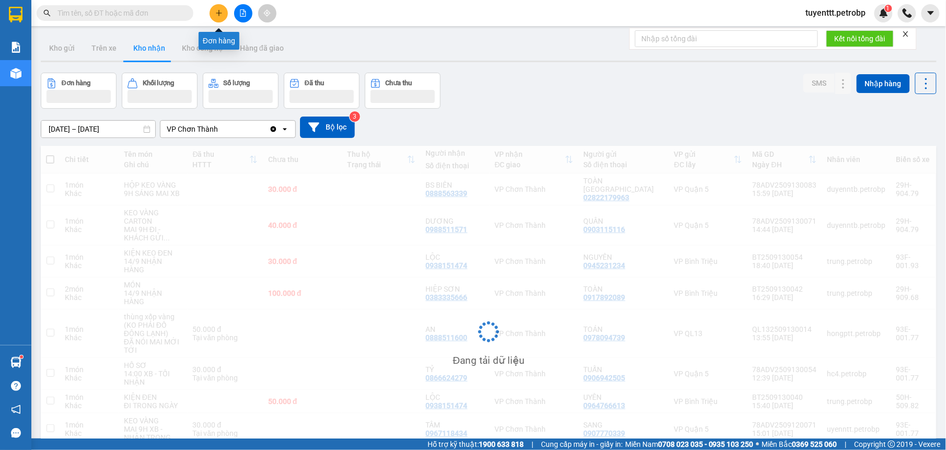
click at [215, 11] on icon "plus" at bounding box center [218, 12] width 7 height 7
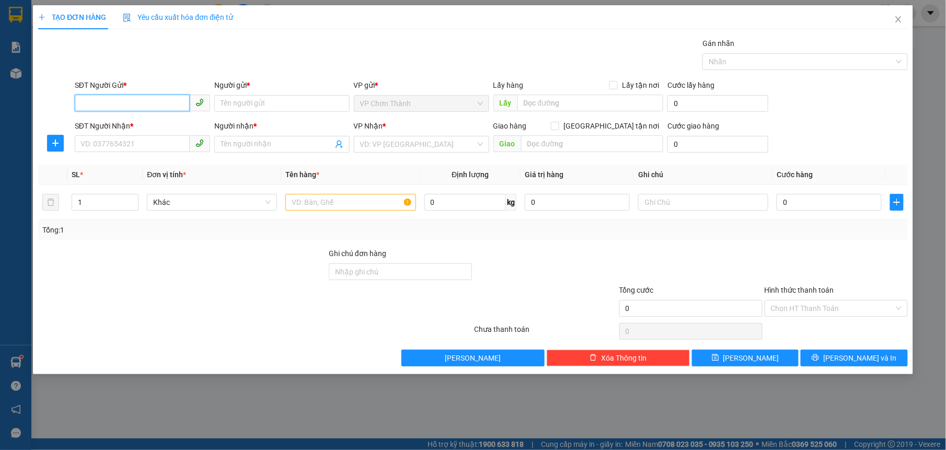
click at [168, 99] on input "SĐT Người Gửi *" at bounding box center [132, 103] width 115 height 17
type input "0963339339"
click at [151, 118] on div "0963339339 - NHẬT ANH" at bounding box center [142, 125] width 135 height 17
type input "[GEOGRAPHIC_DATA]"
type input "0774242424"
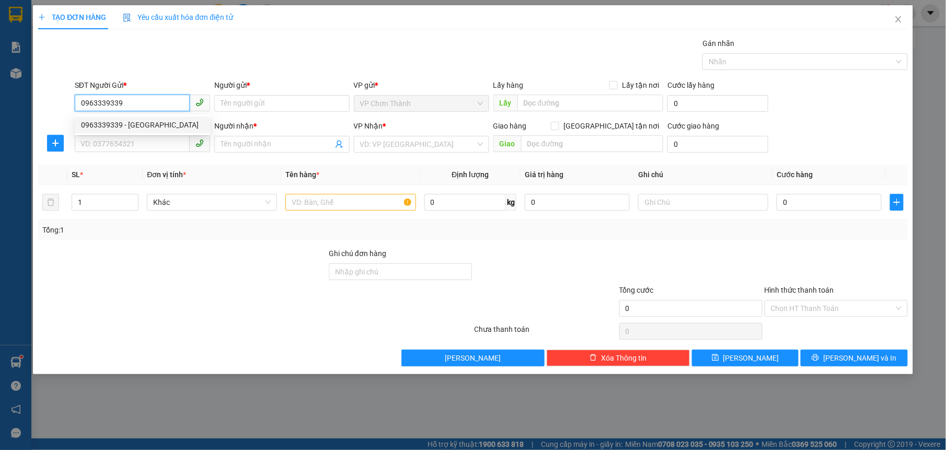
type input "[PERSON_NAME]"
type input "30.000"
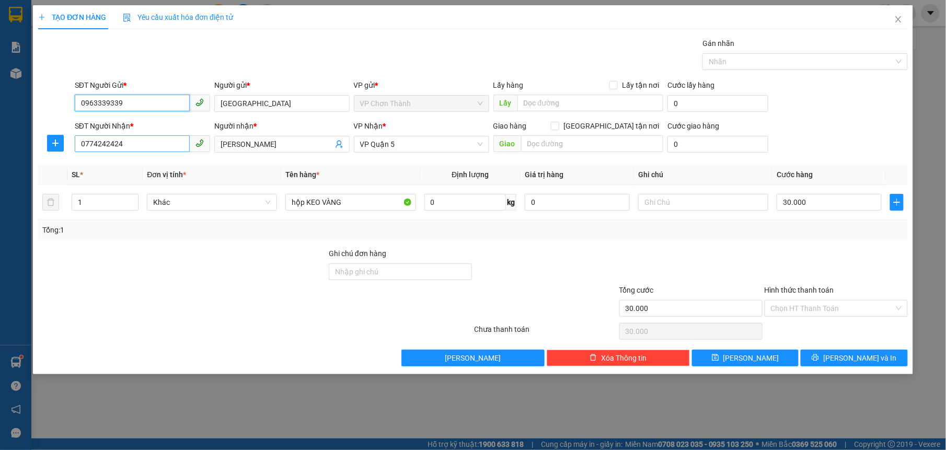
type input "0963339339"
click at [145, 145] on input "0774242424" at bounding box center [132, 143] width 115 height 17
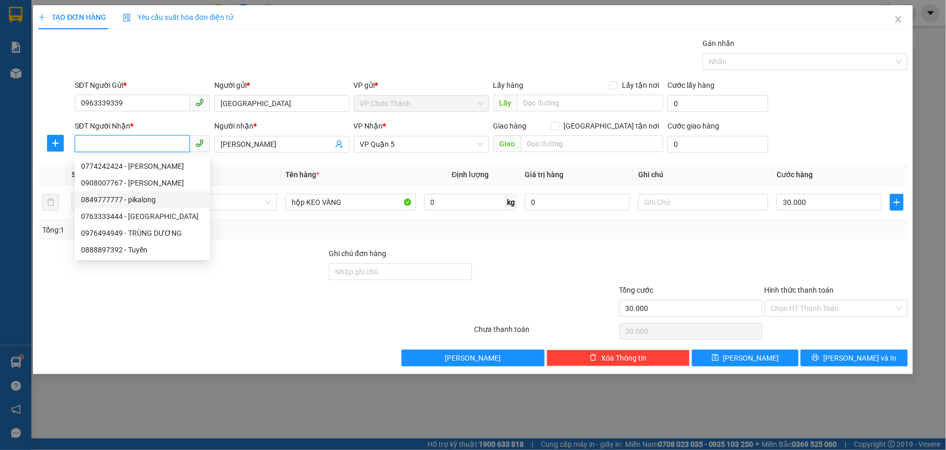
drag, startPoint x: 145, startPoint y: 199, endPoint x: 145, endPoint y: 180, distance: 18.8
click at [145, 198] on div "0849777777 - pikalong" at bounding box center [142, 199] width 123 height 11
type input "0849777777"
type input "pikalong"
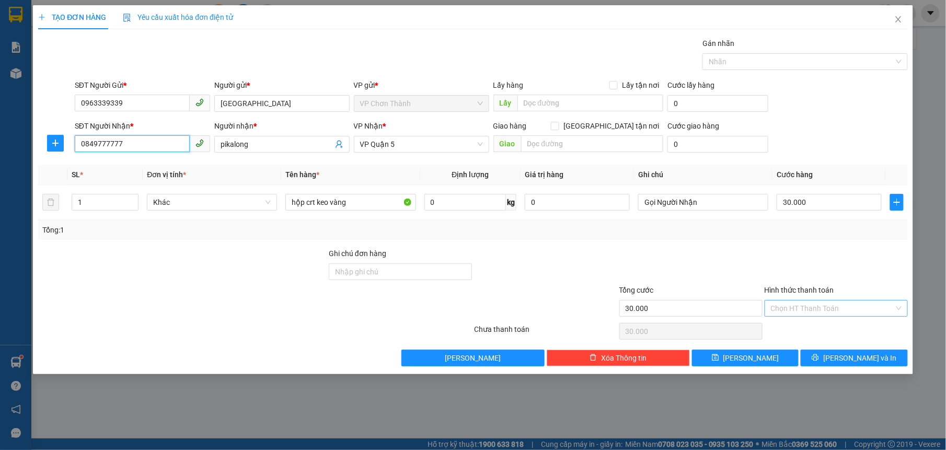
type input "0849777777"
click at [803, 306] on input "Hình thức thanh toán" at bounding box center [832, 309] width 123 height 16
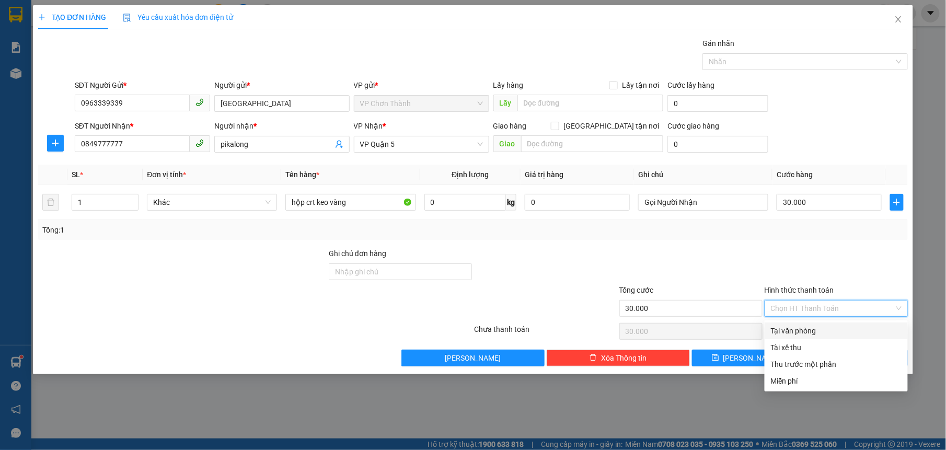
click at [801, 333] on div "Tại văn phòng" at bounding box center [836, 330] width 131 height 11
type input "0"
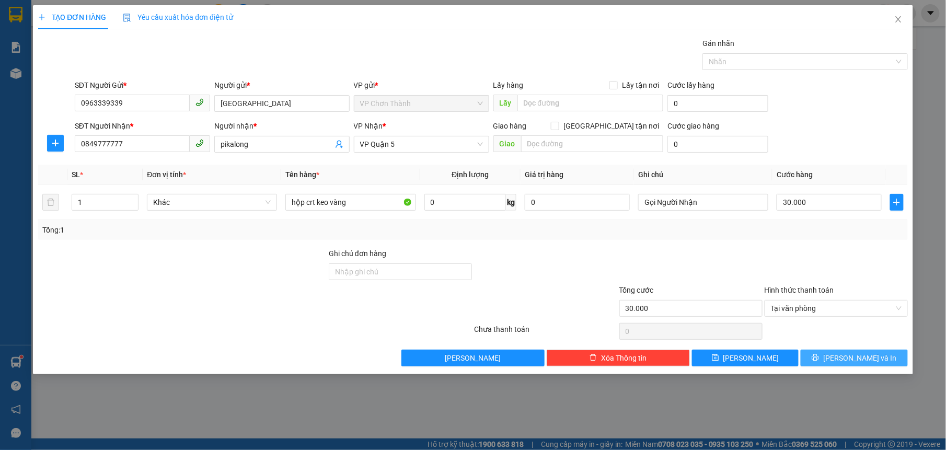
click at [829, 360] on button "[PERSON_NAME] và In" at bounding box center [854, 358] width 107 height 17
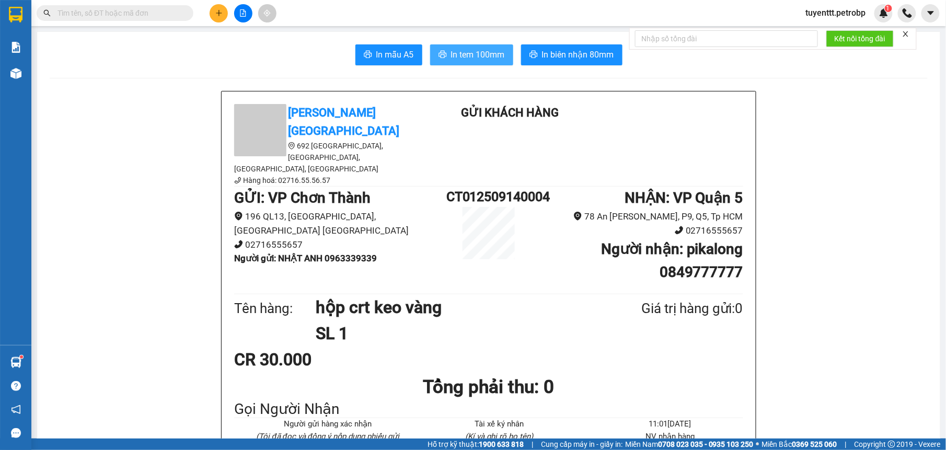
click at [465, 56] on span "In tem 100mm" at bounding box center [478, 54] width 54 height 13
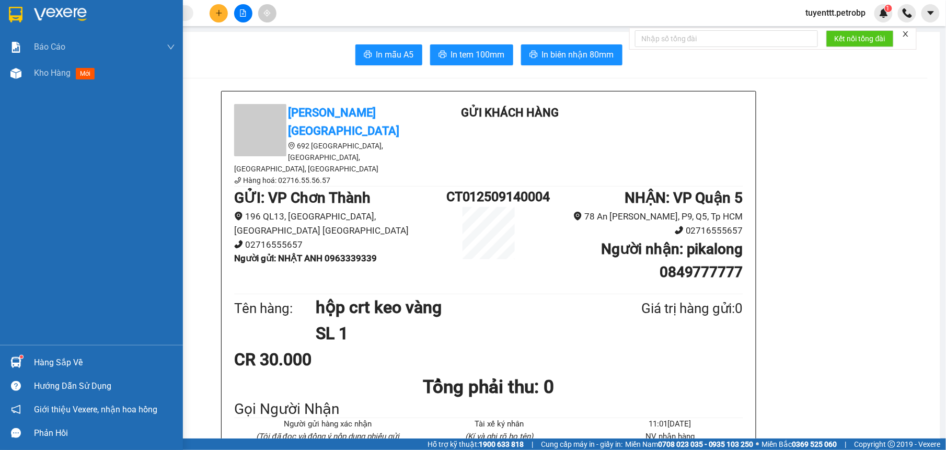
click at [24, 358] on div at bounding box center [16, 362] width 18 height 18
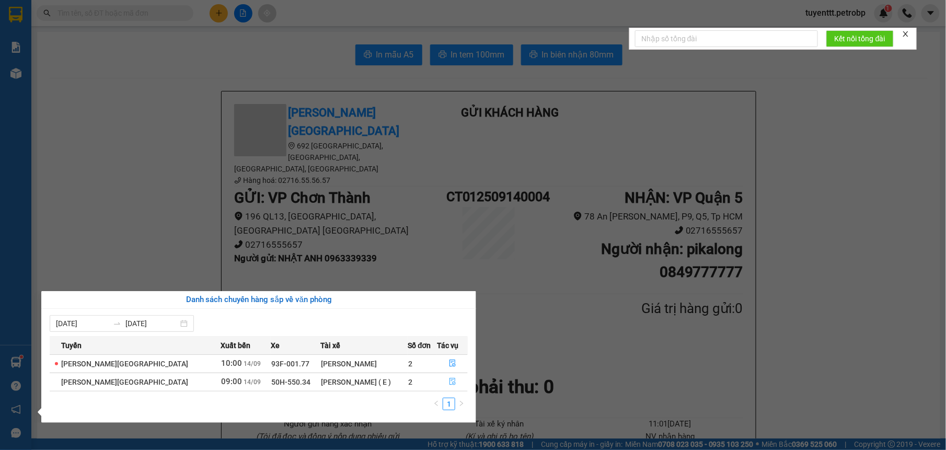
click at [450, 383] on icon "file-done" at bounding box center [452, 381] width 7 height 7
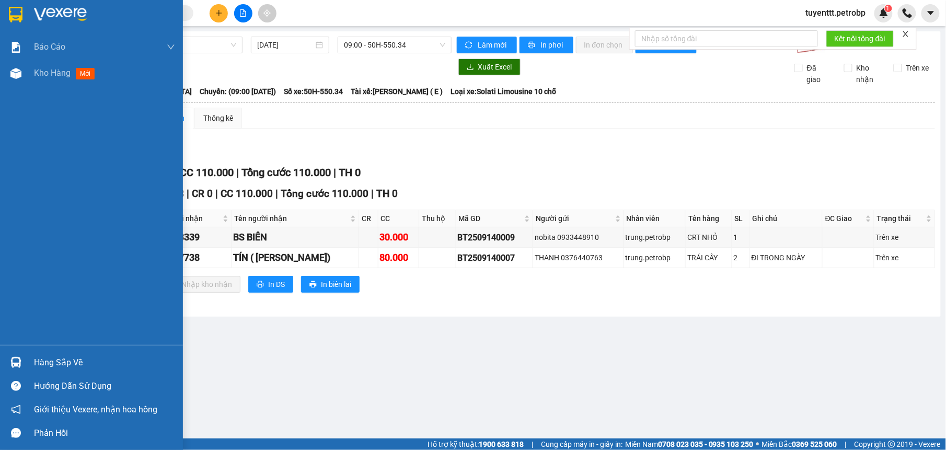
click at [17, 366] on img at bounding box center [15, 362] width 11 height 11
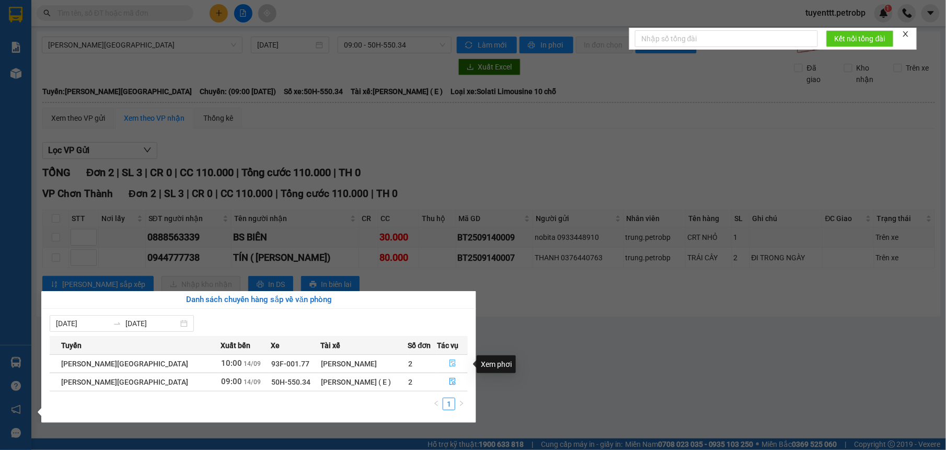
click at [452, 366] on icon "file-done" at bounding box center [452, 363] width 7 height 7
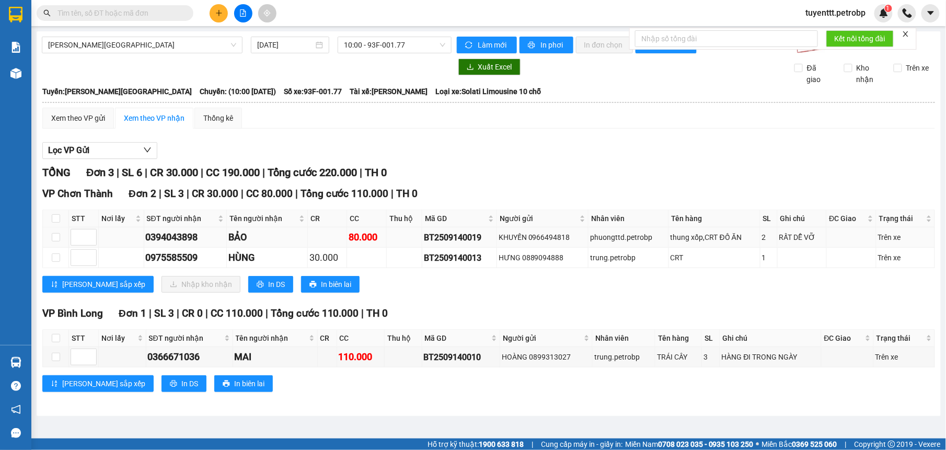
click at [192, 239] on div "0394043898" at bounding box center [185, 237] width 79 height 15
drag, startPoint x: 192, startPoint y: 239, endPoint x: 521, endPoint y: 279, distance: 331.2
click at [521, 279] on div "Lưu sắp xếp Nhập kho nhận In DS In biên lai" at bounding box center [488, 284] width 893 height 17
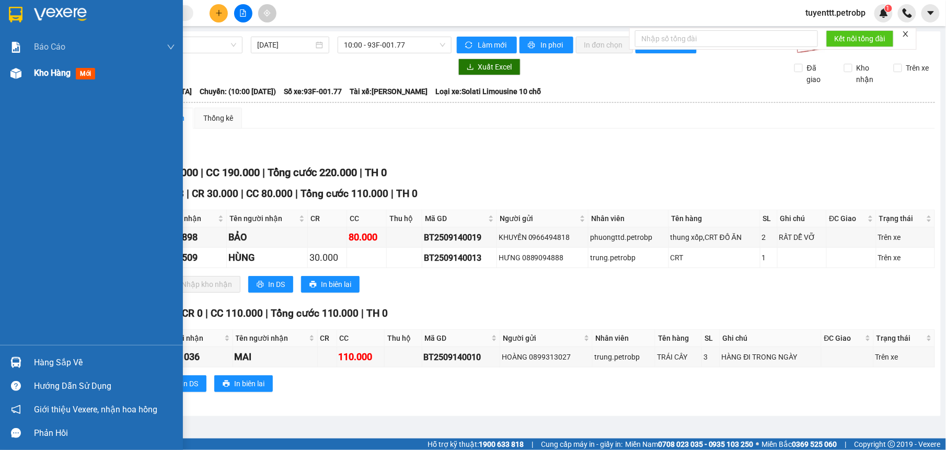
click at [14, 72] on img at bounding box center [15, 73] width 11 height 11
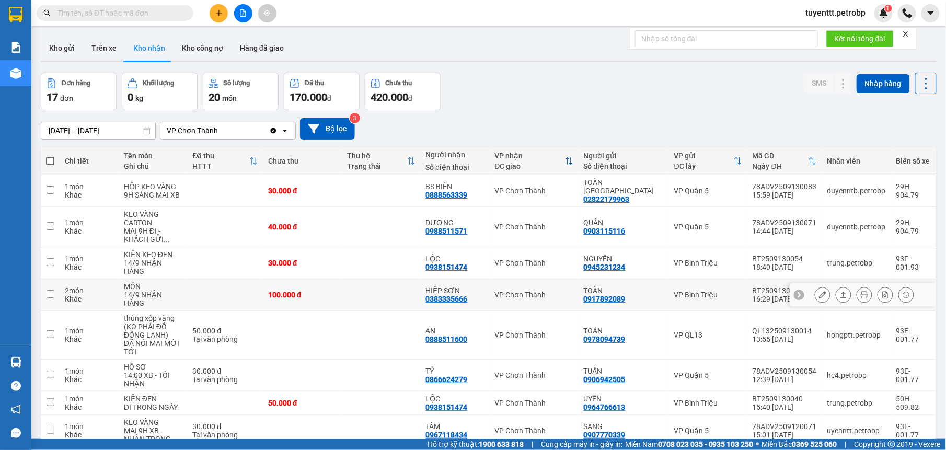
scroll to position [101, 0]
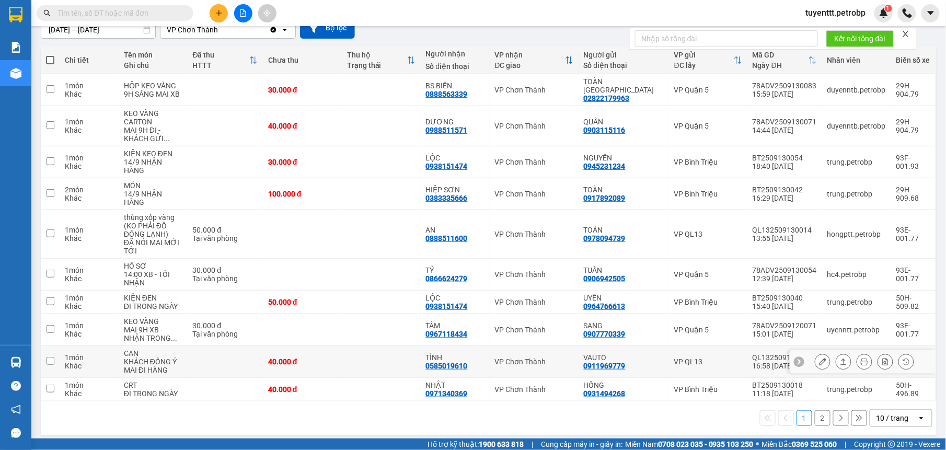
click at [483, 353] on div "TÌNH" at bounding box center [455, 357] width 59 height 8
checkbox input "true"
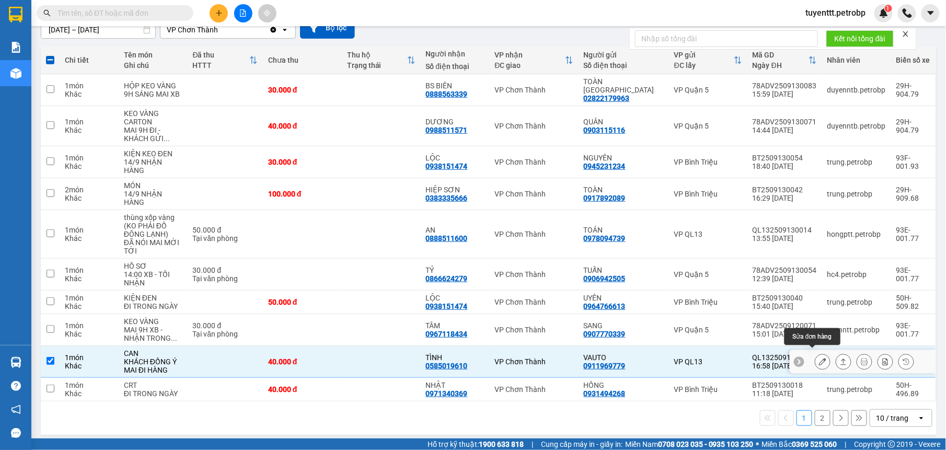
click at [814, 350] on div at bounding box center [863, 362] width 146 height 24
click at [815, 353] on button at bounding box center [822, 362] width 15 height 18
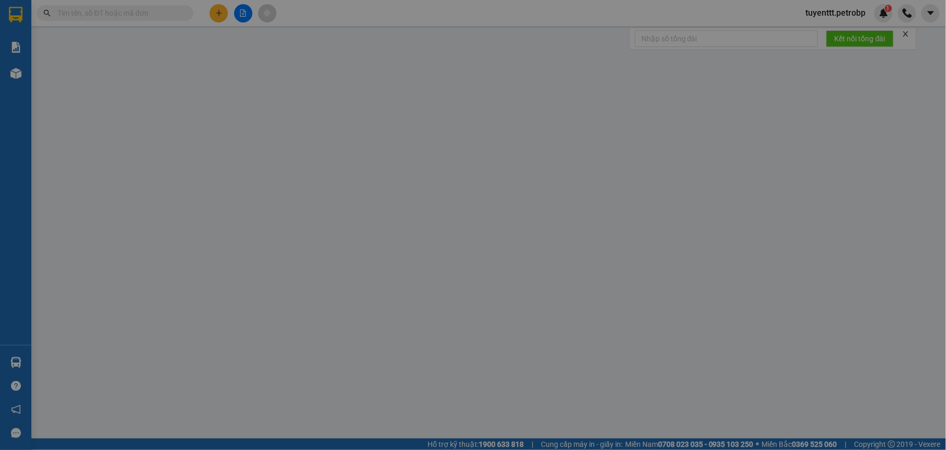
type input "0911969779"
type input "VAUTO"
type input "0585019610"
type input "TÌNH"
type input "40.000"
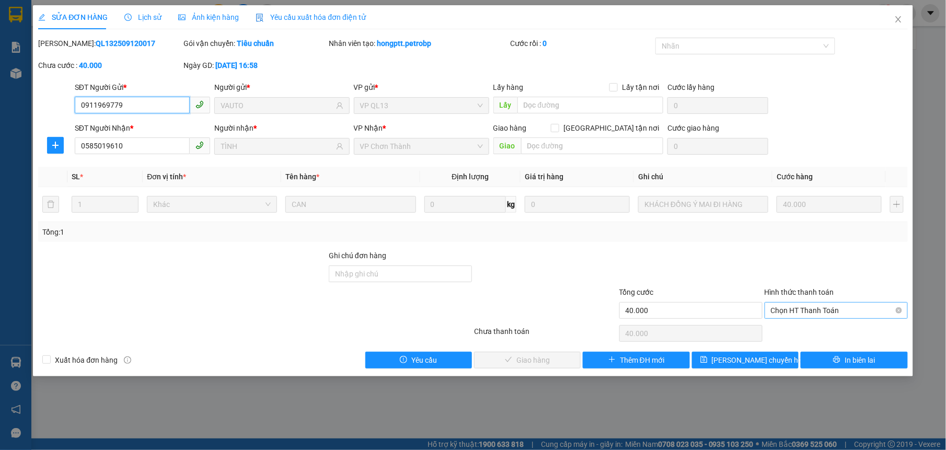
click at [848, 312] on span "Chọn HT Thanh Toán" at bounding box center [836, 311] width 131 height 16
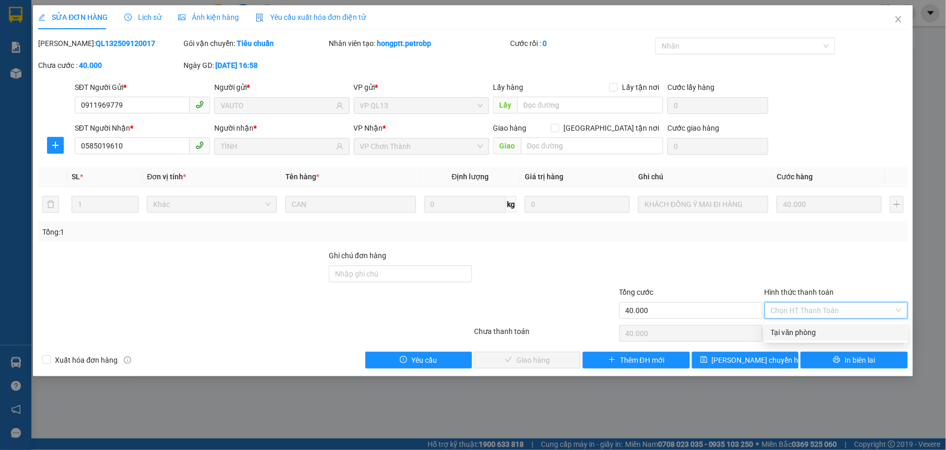
drag, startPoint x: 838, startPoint y: 329, endPoint x: 736, endPoint y: 328, distance: 101.9
click at [837, 328] on div "Tại văn phòng" at bounding box center [836, 332] width 131 height 11
type input "0"
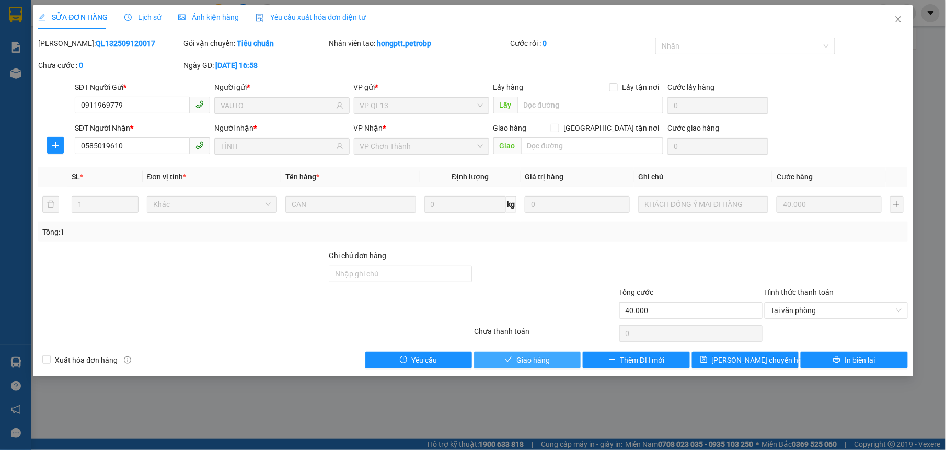
click at [532, 361] on span "Giao hàng" at bounding box center [532, 359] width 33 height 11
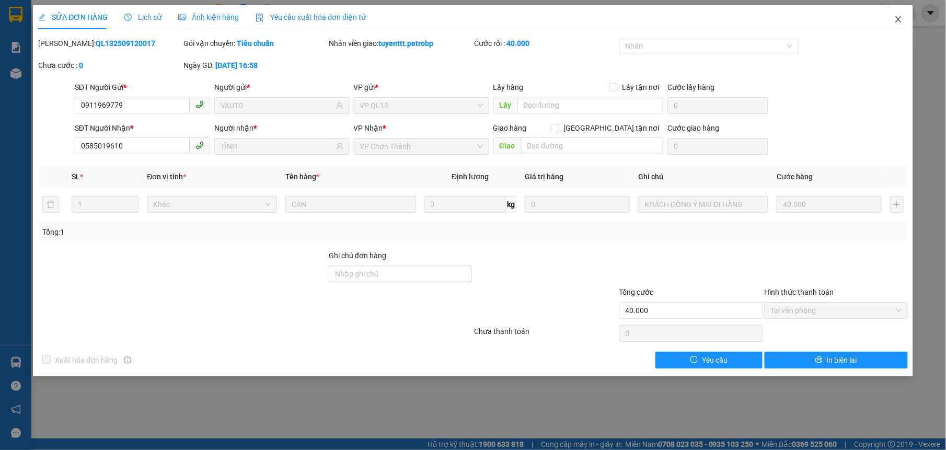
click at [898, 21] on icon "close" at bounding box center [898, 19] width 8 height 8
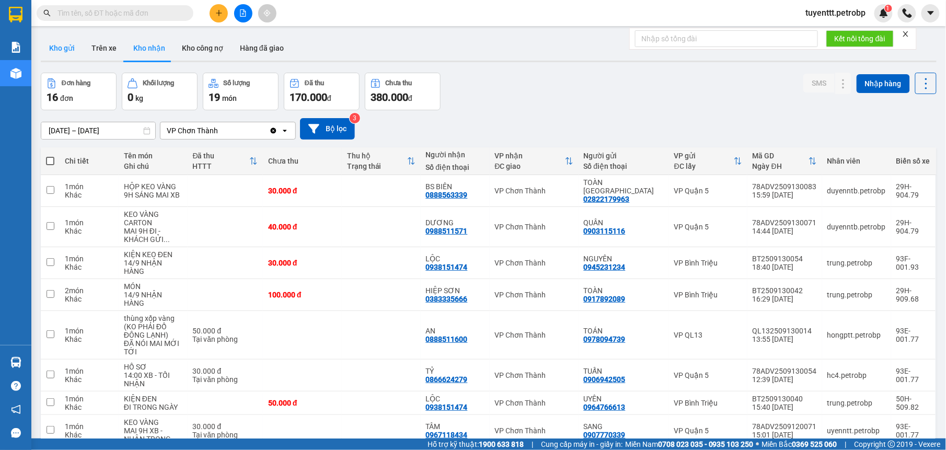
click at [63, 43] on button "Kho gửi" at bounding box center [62, 48] width 42 height 25
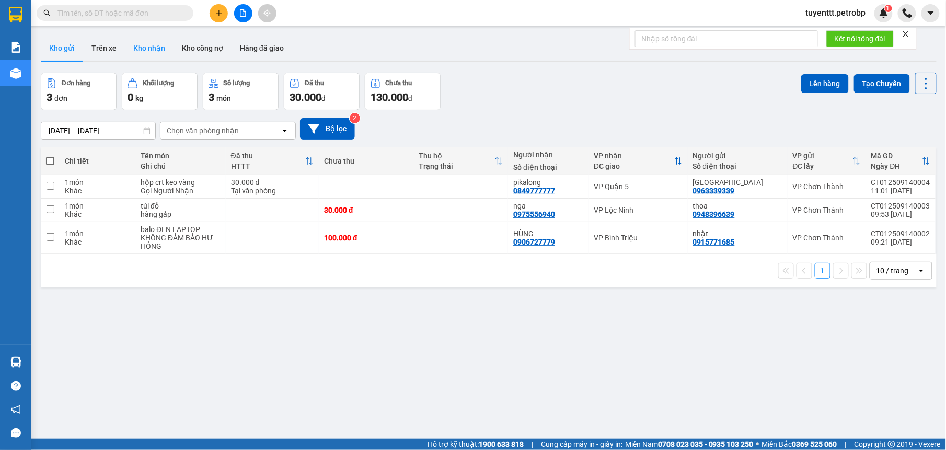
click at [153, 45] on button "Kho nhận" at bounding box center [149, 48] width 49 height 25
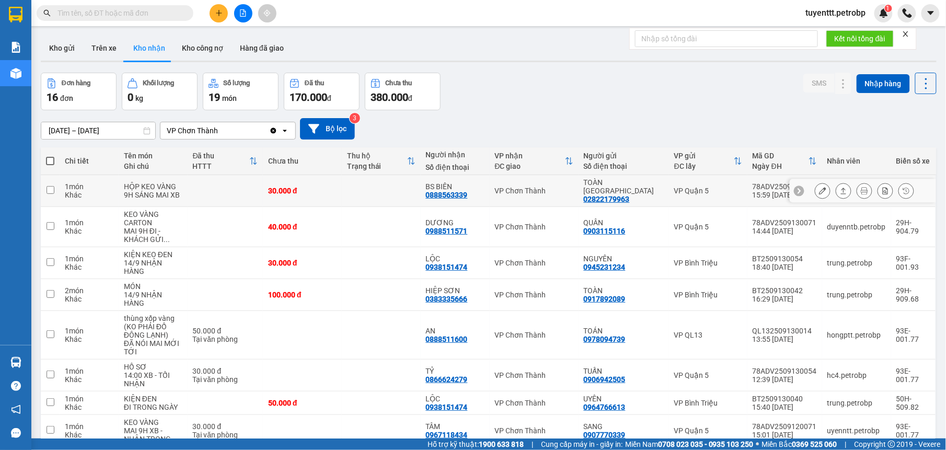
click at [483, 191] on div "BS BIÊN 0888563339" at bounding box center [455, 190] width 59 height 17
checkbox input "true"
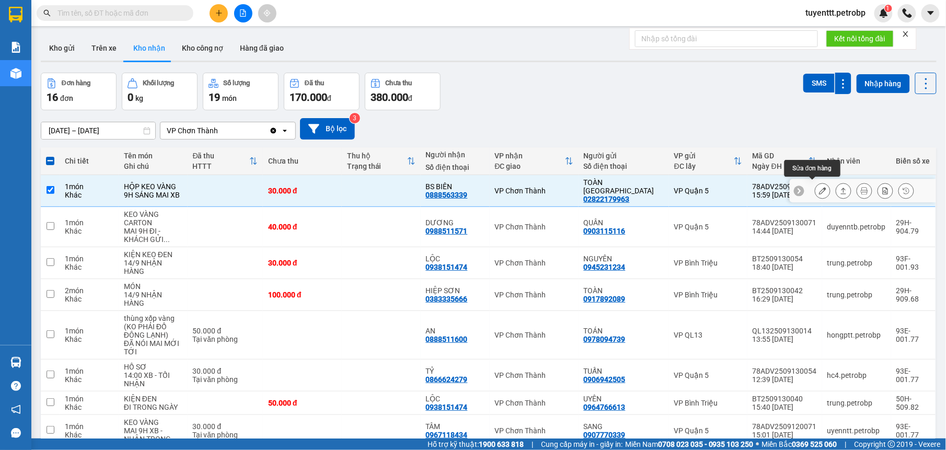
click at [820, 186] on button at bounding box center [822, 191] width 15 height 18
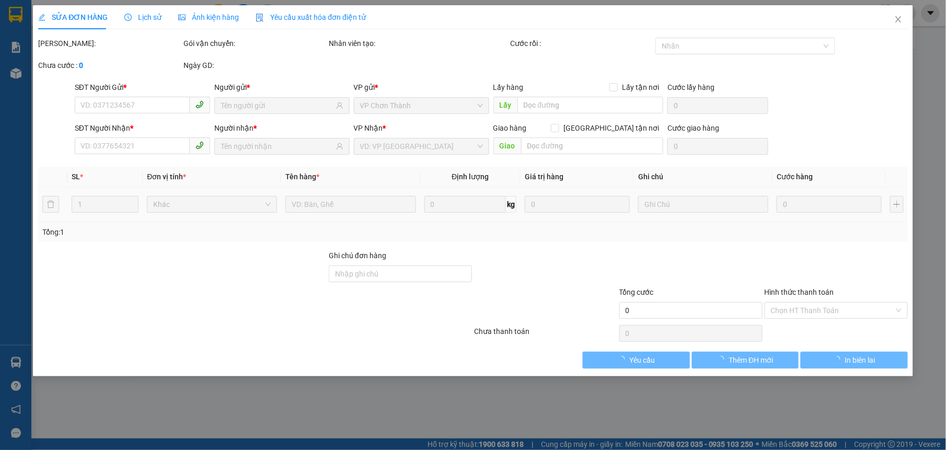
type input "02822179963"
type input "TOÀN [GEOGRAPHIC_DATA]"
type input "0888563339"
type input "BS BIÊN"
type input "30.000"
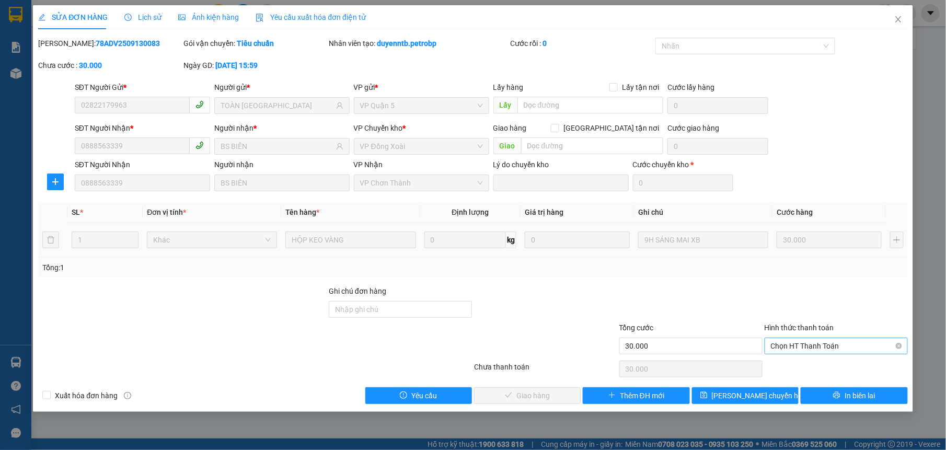
click at [782, 352] on span "Chọn HT Thanh Toán" at bounding box center [836, 346] width 131 height 16
click at [787, 371] on div "Tại văn phòng" at bounding box center [836, 367] width 131 height 11
type input "0"
click at [536, 394] on span "Giao hàng" at bounding box center [532, 395] width 33 height 11
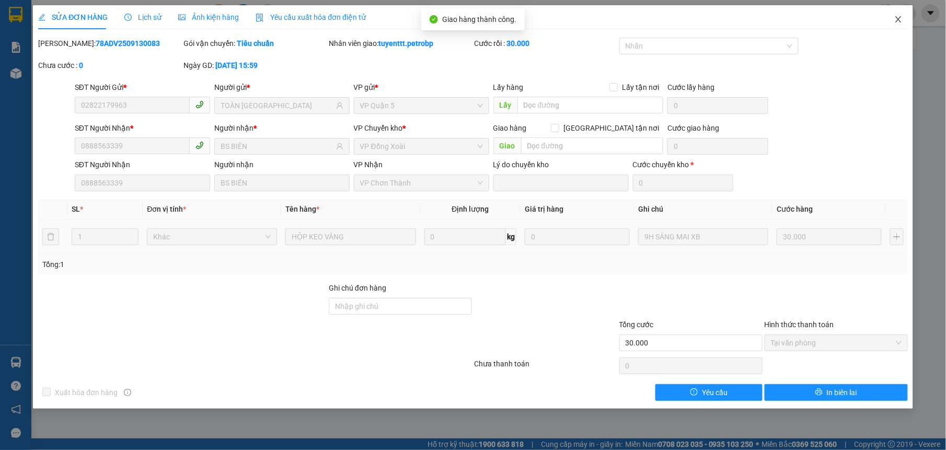
click at [899, 16] on icon "close" at bounding box center [898, 19] width 8 height 8
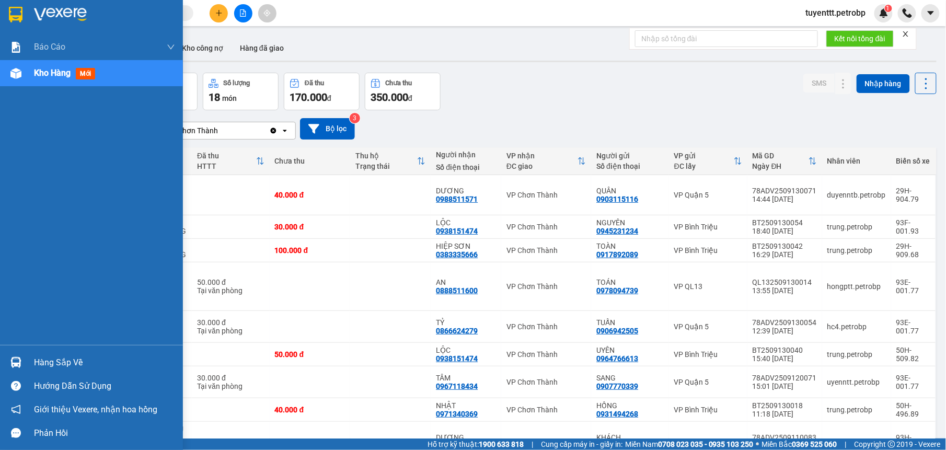
click at [28, 356] on div "Hàng sắp về" at bounding box center [91, 363] width 183 height 24
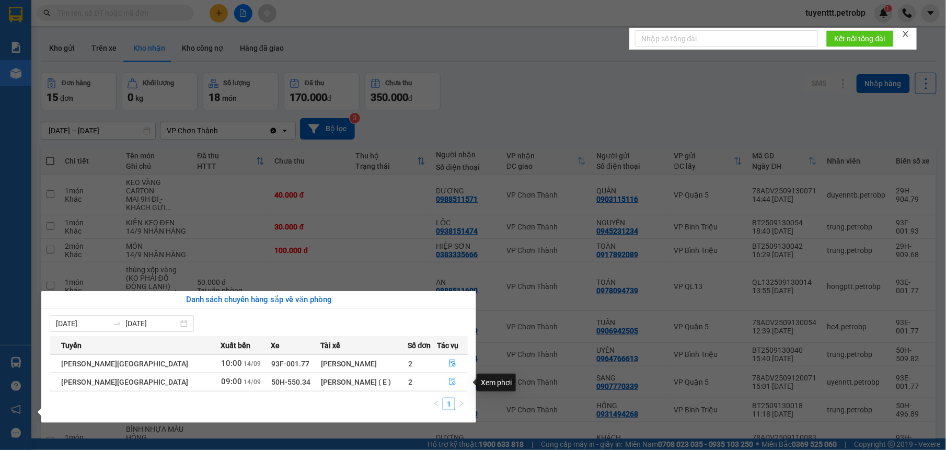
click at [452, 381] on icon "file-done" at bounding box center [452, 381] width 7 height 7
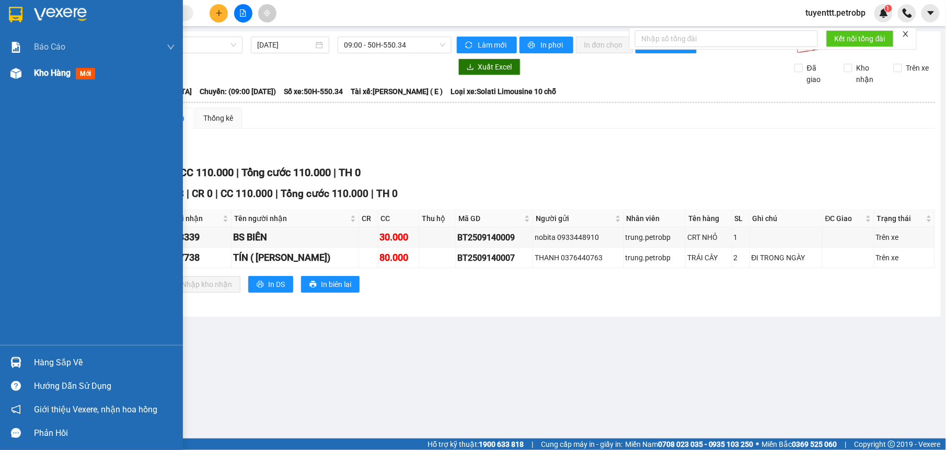
click at [19, 74] on img at bounding box center [15, 73] width 11 height 11
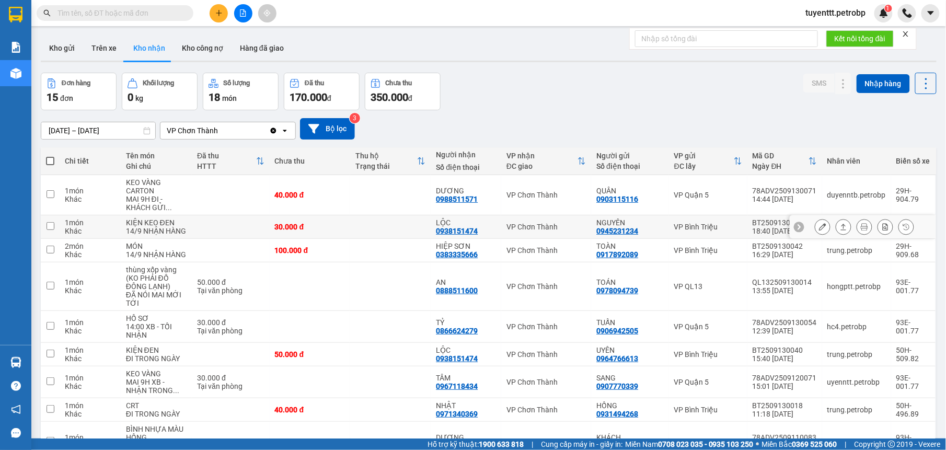
scroll to position [109, 0]
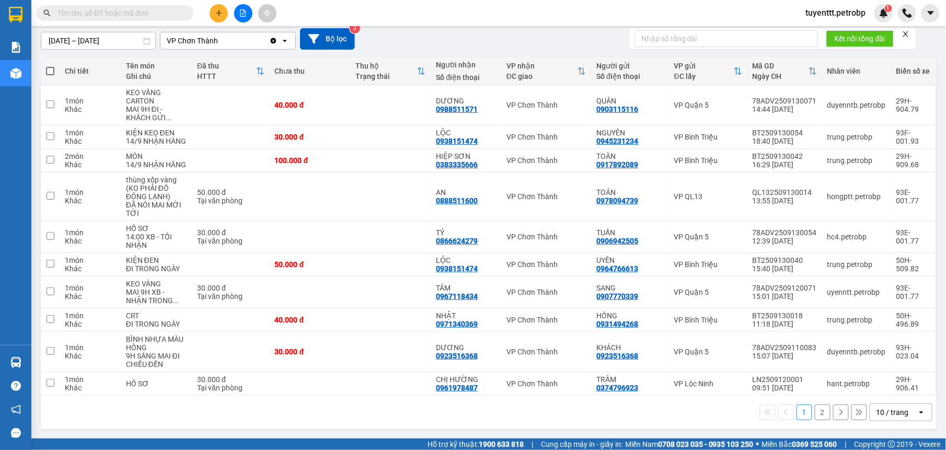
click at [815, 410] on button "2" at bounding box center [823, 413] width 16 height 16
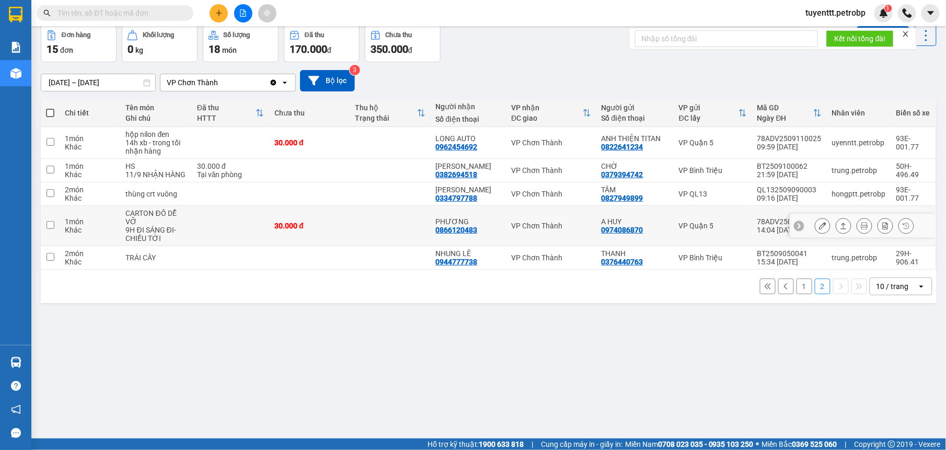
scroll to position [0, 0]
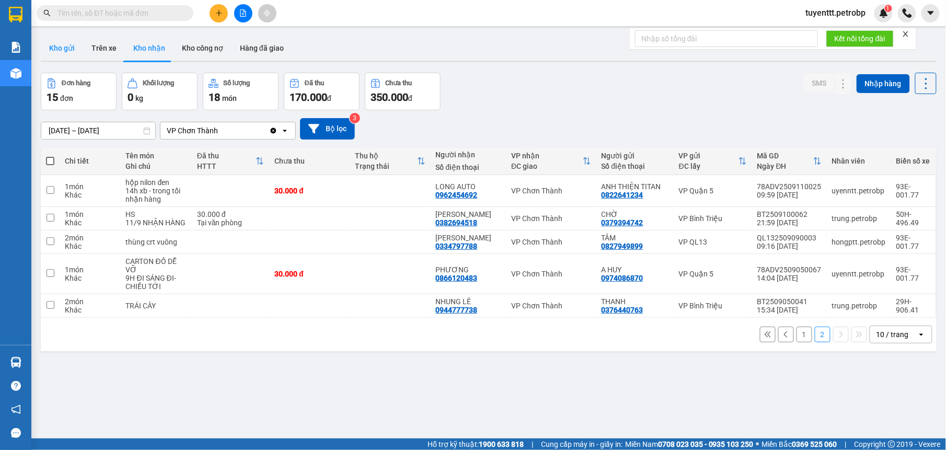
click at [66, 44] on button "Kho gửi" at bounding box center [62, 48] width 42 height 25
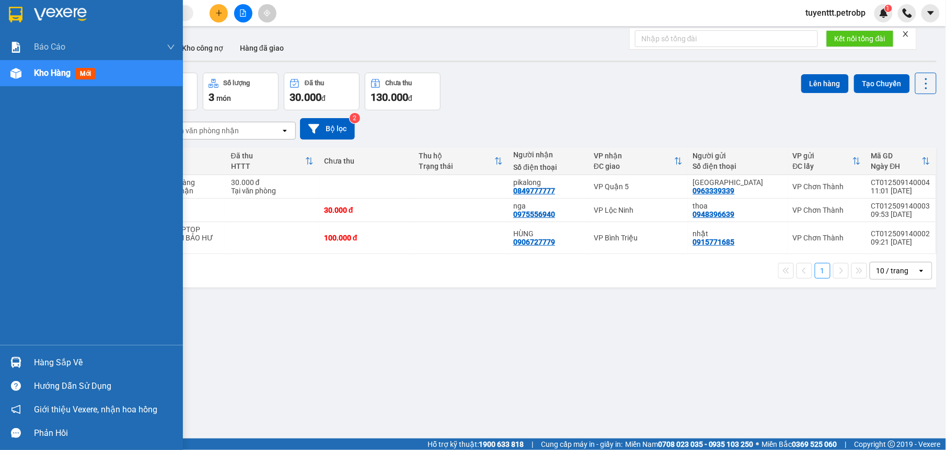
click at [25, 356] on div "Hàng sắp về" at bounding box center [91, 363] width 183 height 24
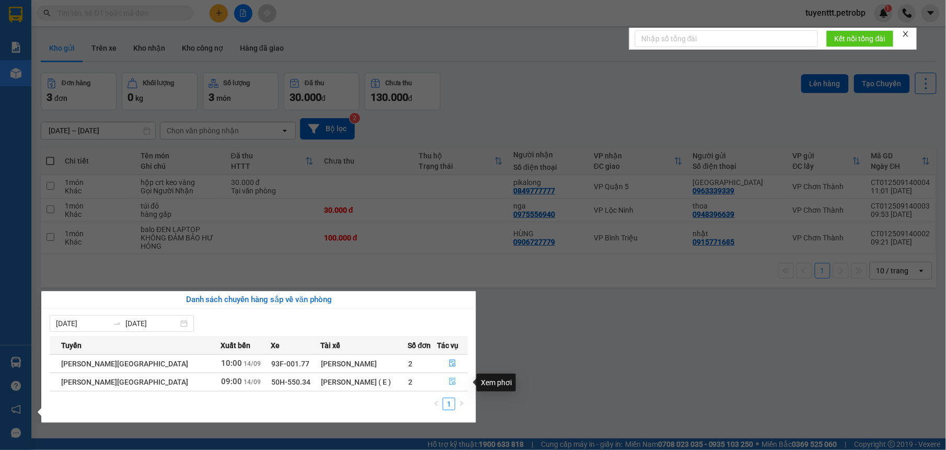
click at [449, 385] on icon "file-done" at bounding box center [452, 381] width 7 height 7
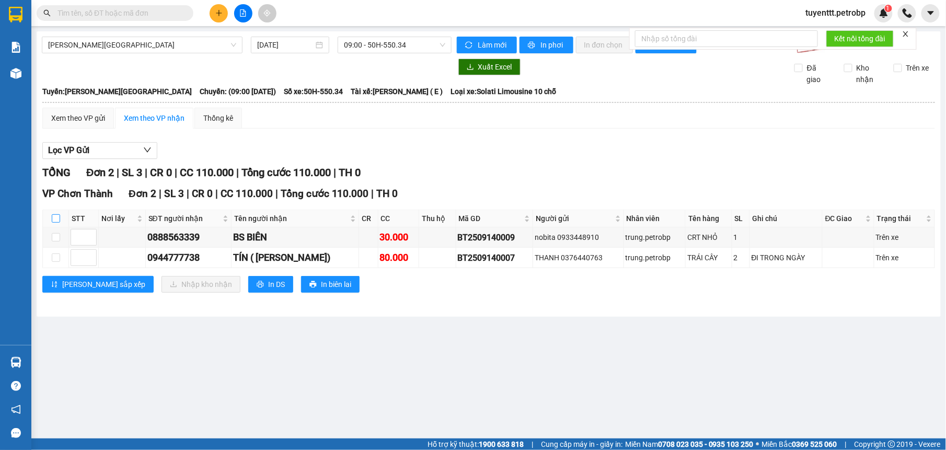
click at [55, 217] on input "checkbox" at bounding box center [56, 218] width 8 height 8
checkbox input "true"
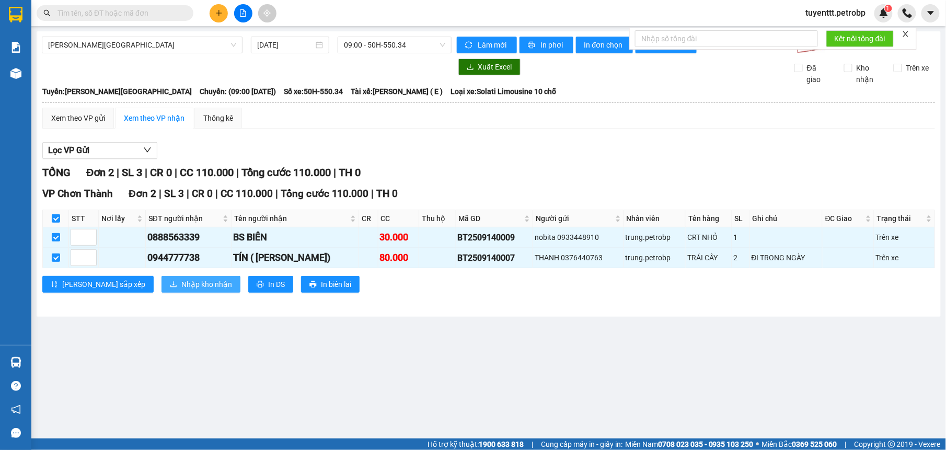
click at [181, 289] on span "Nhập kho nhận" at bounding box center [206, 284] width 51 height 11
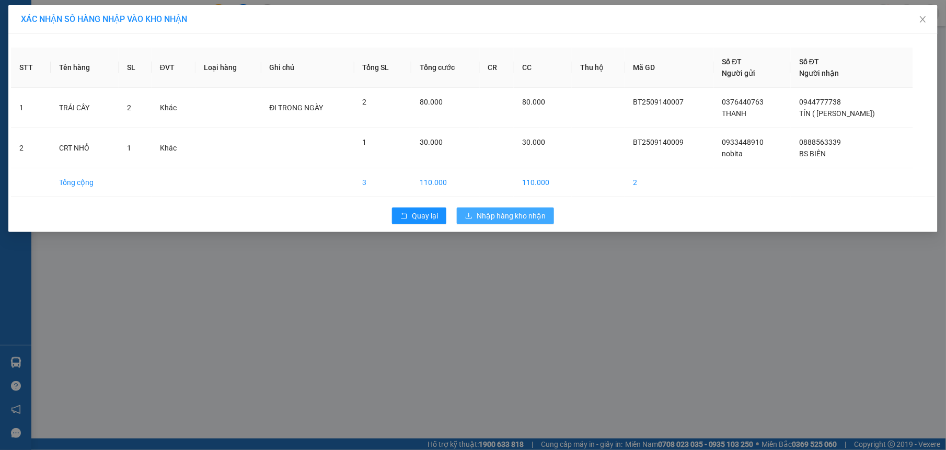
click at [502, 214] on span "Nhập hàng kho nhận" at bounding box center [511, 215] width 69 height 11
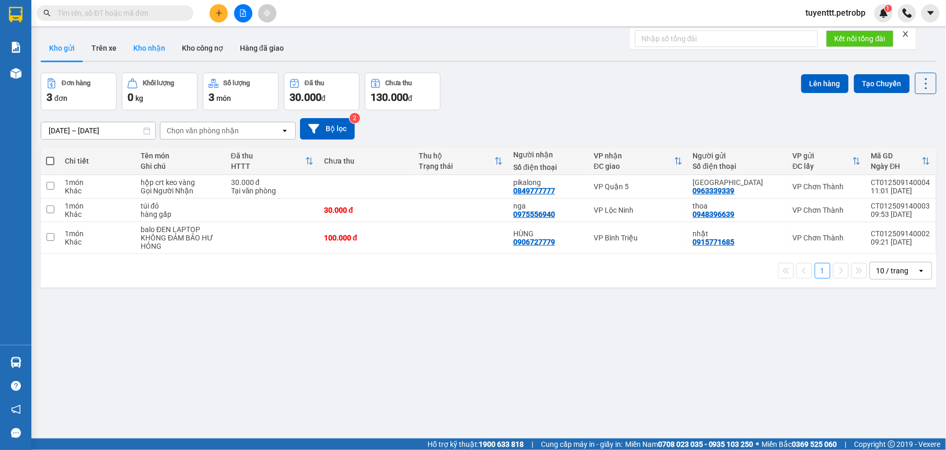
click at [153, 47] on button "Kho nhận" at bounding box center [149, 48] width 49 height 25
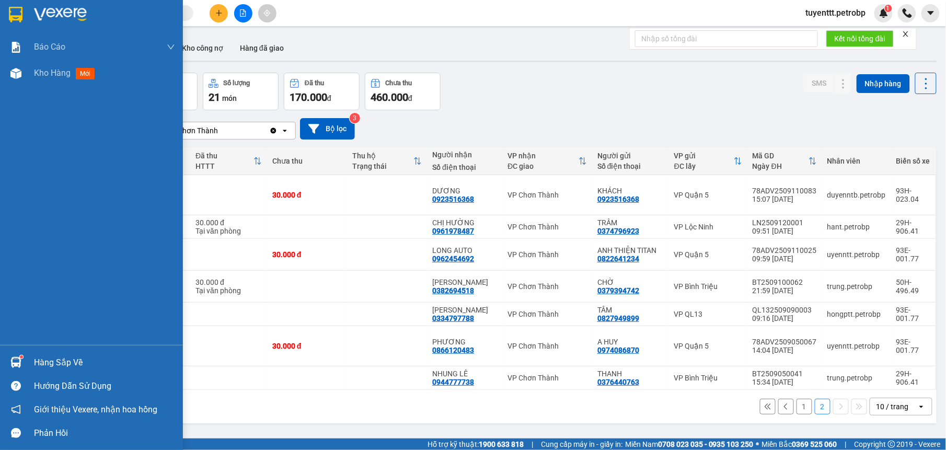
click at [15, 360] on img at bounding box center [15, 362] width 11 height 11
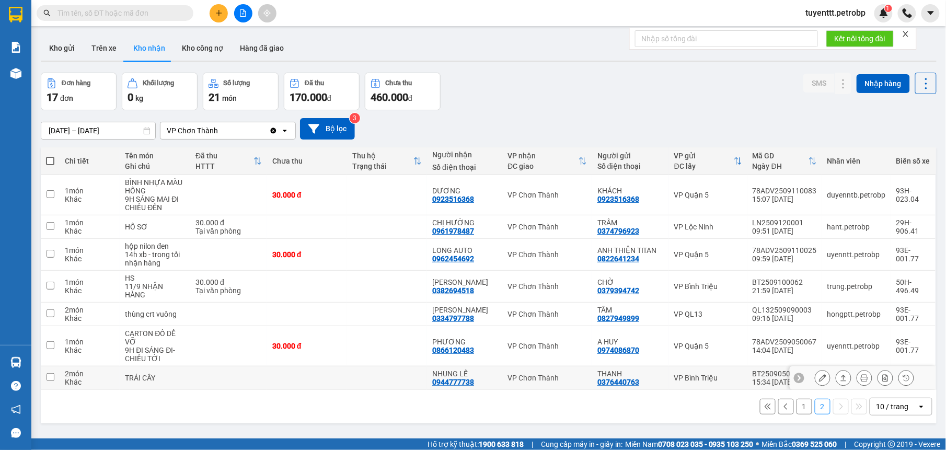
click at [516, 368] on section "Kết quả tìm kiếm ( 13 ) Bộ lọc Mã ĐH Trạng thái Món hàng Tổng cước Chưa cước Ng…" at bounding box center [473, 225] width 946 height 450
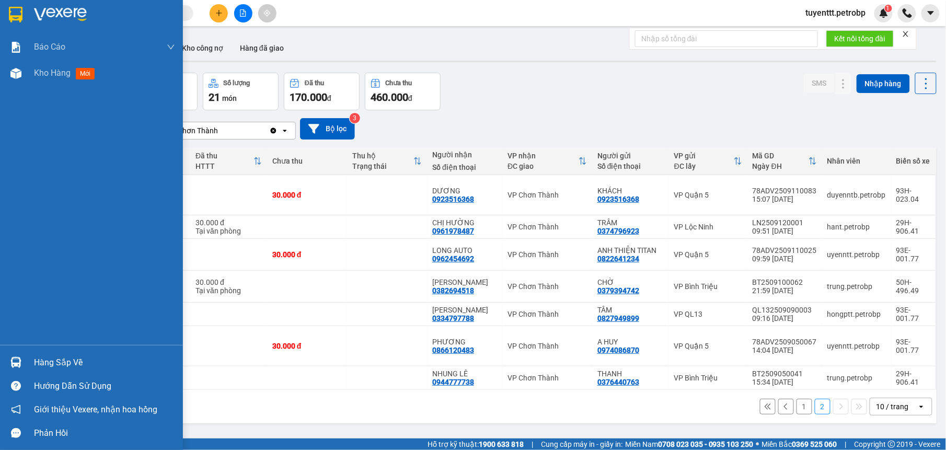
click at [23, 360] on div at bounding box center [16, 362] width 18 height 18
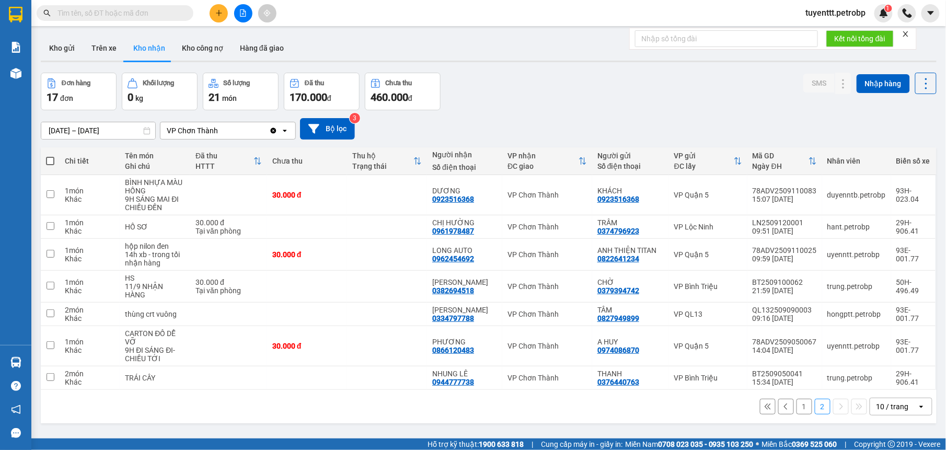
click at [556, 396] on section "Kết quả tìm kiếm ( 13 ) Bộ lọc Mã ĐH Trạng thái Món hàng Tổng cước Chưa cước Ng…" at bounding box center [473, 225] width 946 height 450
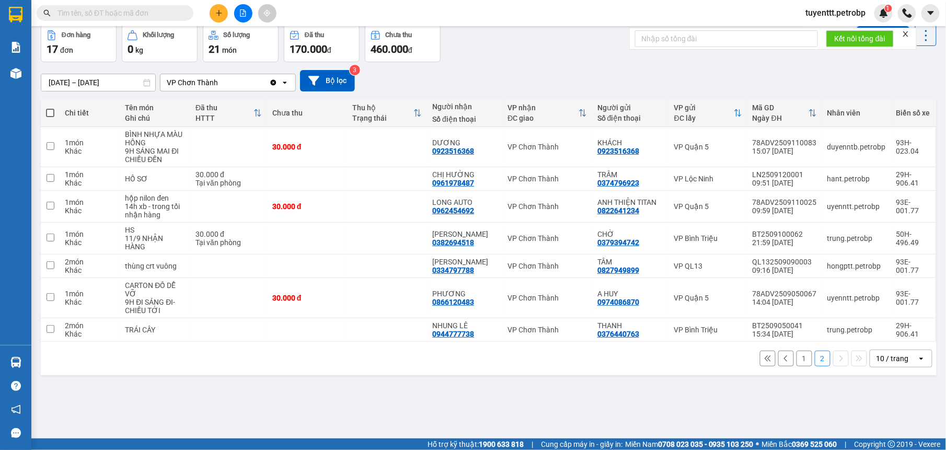
click at [797, 360] on button "1" at bounding box center [805, 359] width 16 height 16
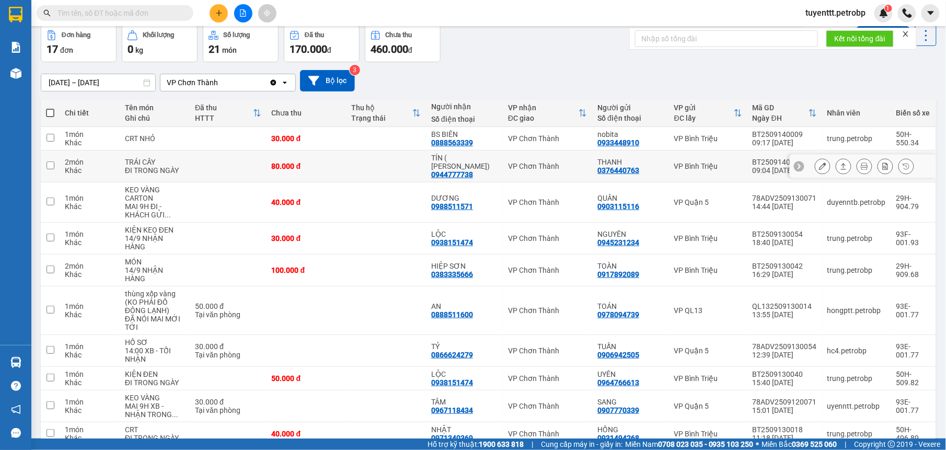
click at [479, 159] on div "TÍN ( NHUNG LÊ)" at bounding box center [464, 162] width 66 height 17
checkbox input "true"
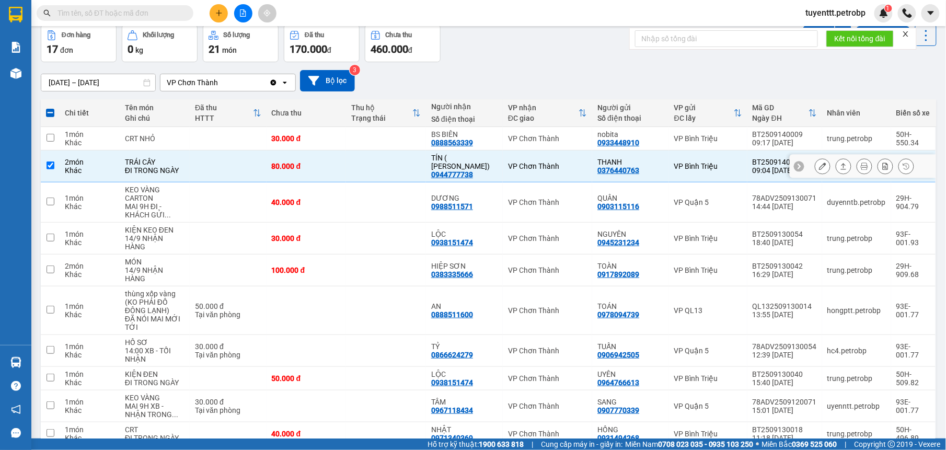
click at [819, 163] on icon at bounding box center [822, 166] width 7 height 7
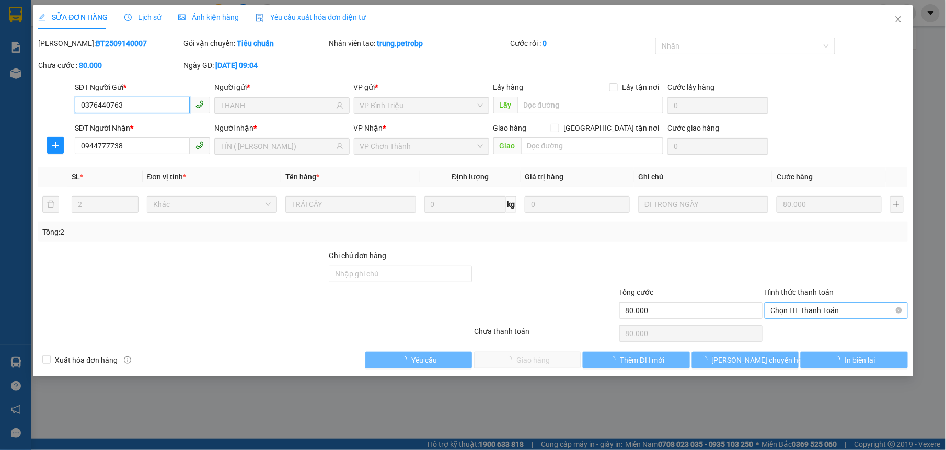
click at [805, 309] on span "Chọn HT Thanh Toán" at bounding box center [836, 311] width 131 height 16
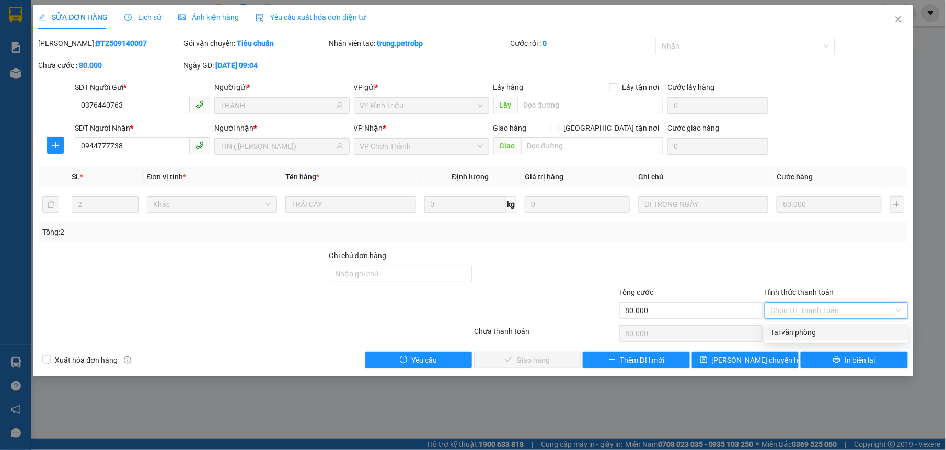
click at [805, 330] on div "Tại văn phòng" at bounding box center [836, 332] width 131 height 11
type input "0"
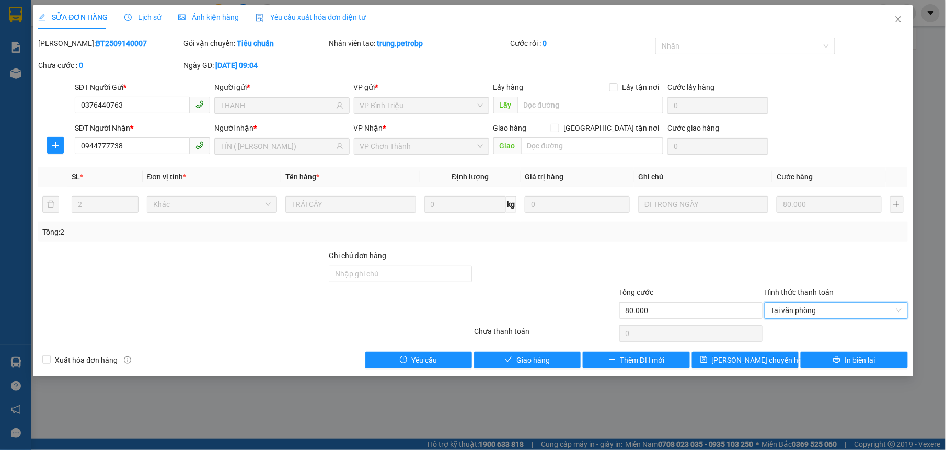
click at [525, 347] on div "Total Paid Fee 0 Total UnPaid Fee 80.000 Cash Collection Total Fee Mã ĐH: BT250…" at bounding box center [472, 203] width 869 height 331
click at [526, 356] on span "Giao hàng" at bounding box center [532, 359] width 33 height 11
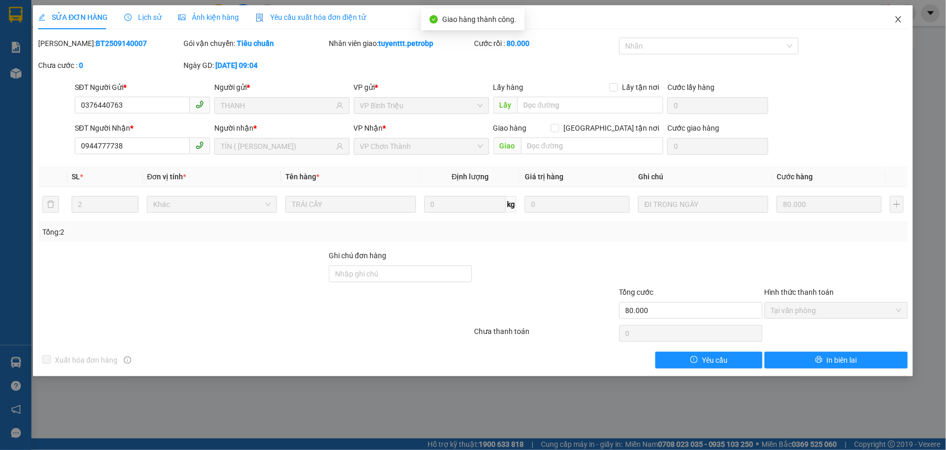
click at [897, 17] on icon "close" at bounding box center [898, 19] width 8 height 8
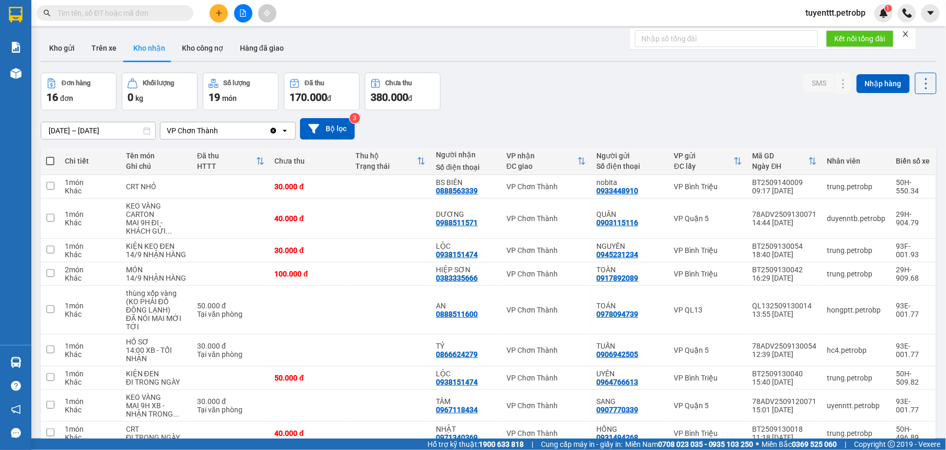
click at [821, 16] on span "tuyenttt.petrobp" at bounding box center [836, 12] width 77 height 13
click at [810, 28] on li "Đăng xuất" at bounding box center [835, 32] width 80 height 17
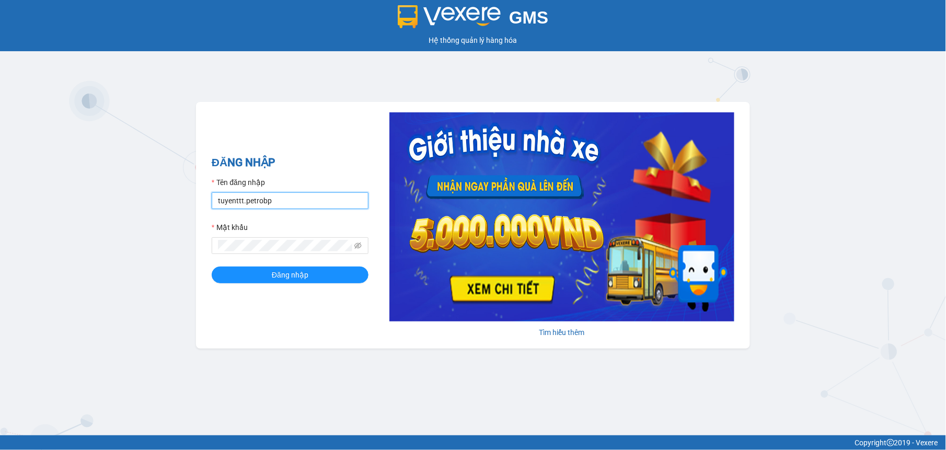
click at [236, 201] on input "tuyenttt.petrobp" at bounding box center [290, 200] width 157 height 17
type input "nguyenntt.petrobp"
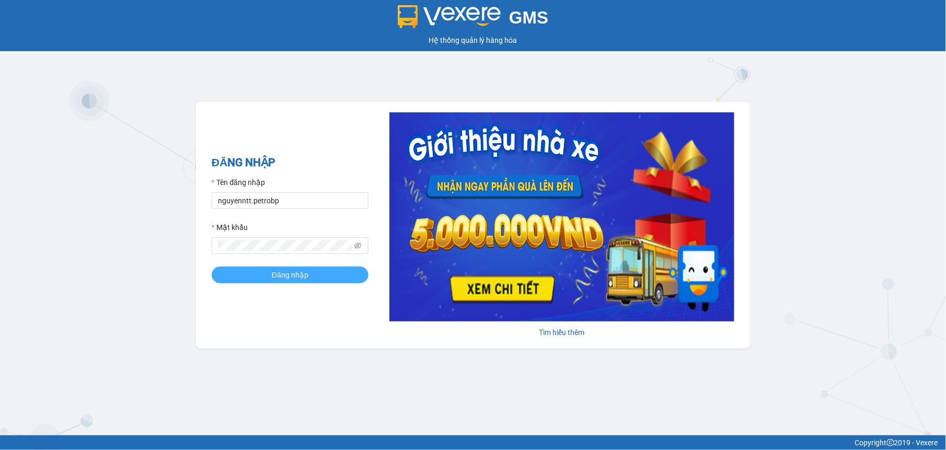
click at [279, 278] on span "Đăng nhập" at bounding box center [290, 274] width 37 height 11
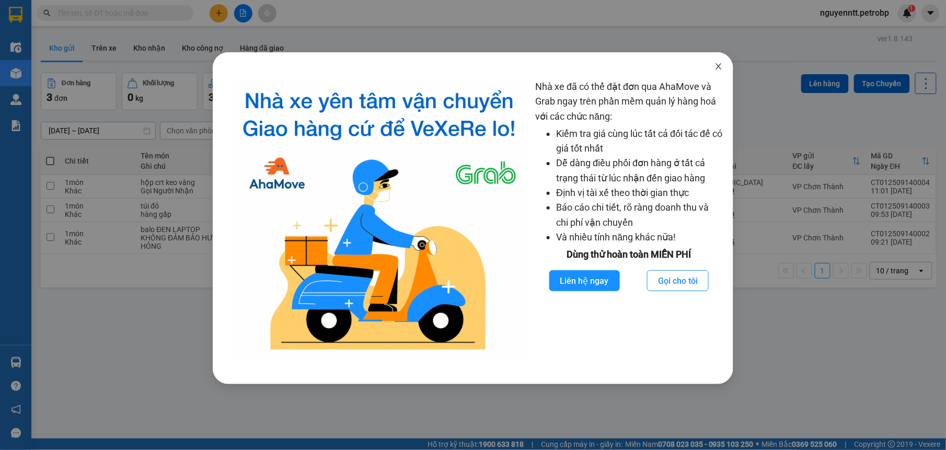
click at [718, 64] on icon "close" at bounding box center [718, 66] width 8 height 8
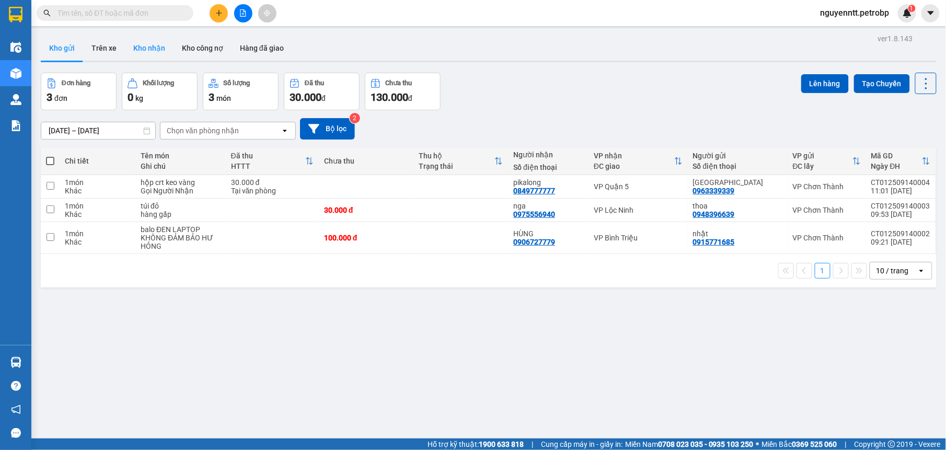
click at [134, 42] on button "Kho nhận" at bounding box center [149, 48] width 49 height 25
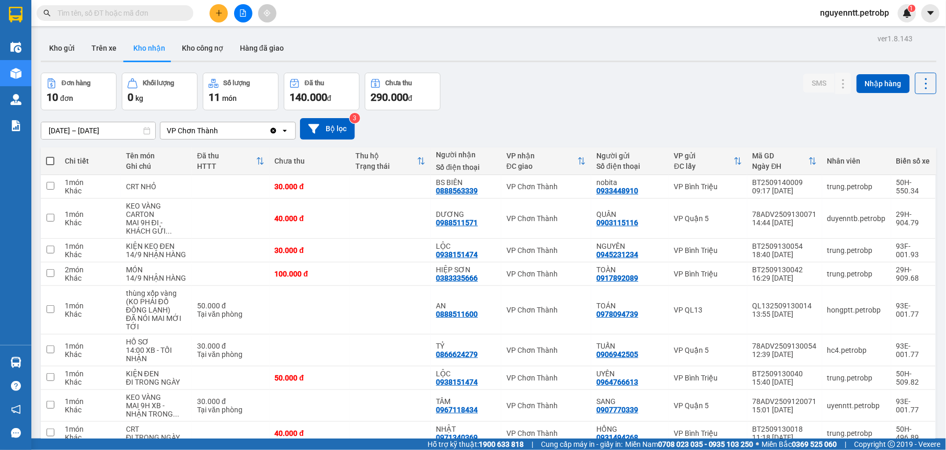
click at [136, 9] on input "text" at bounding box center [118, 12] width 123 height 11
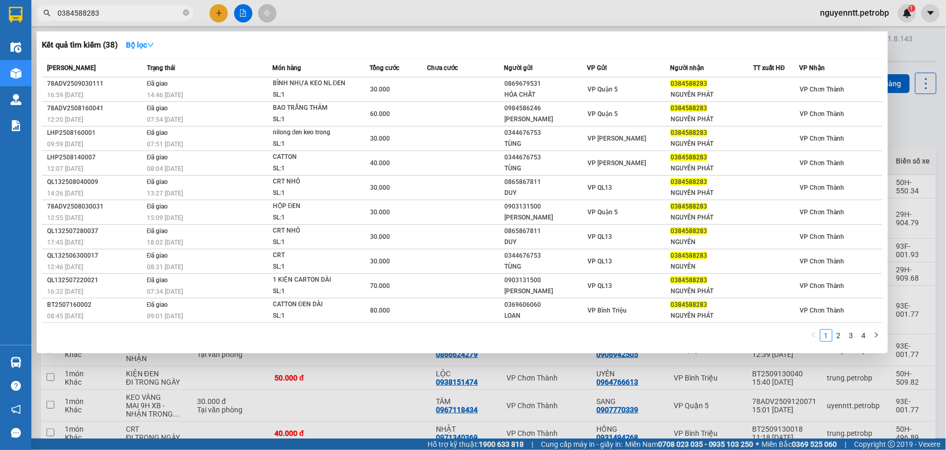
type input "0384588283"
click at [460, 414] on div at bounding box center [473, 225] width 946 height 450
click at [117, 14] on input "0384588283" at bounding box center [118, 12] width 123 height 11
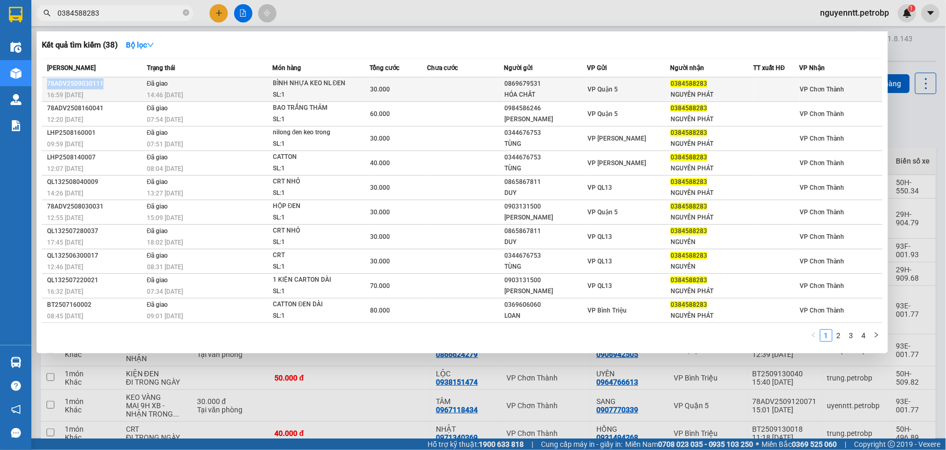
drag, startPoint x: 44, startPoint y: 80, endPoint x: 107, endPoint y: 82, distance: 62.8
click at [107, 82] on td "78ADV2509030111 16:59 [DATE]" at bounding box center [93, 89] width 102 height 25
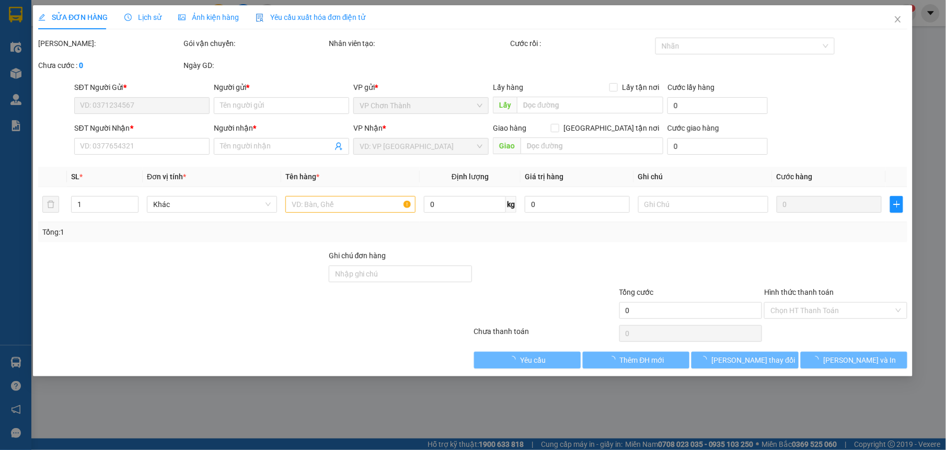
type input "0869679531"
type input "HÓA CHẤT"
type input "0384588283"
type input "NGUYÊN PHÁT"
type input "30.000"
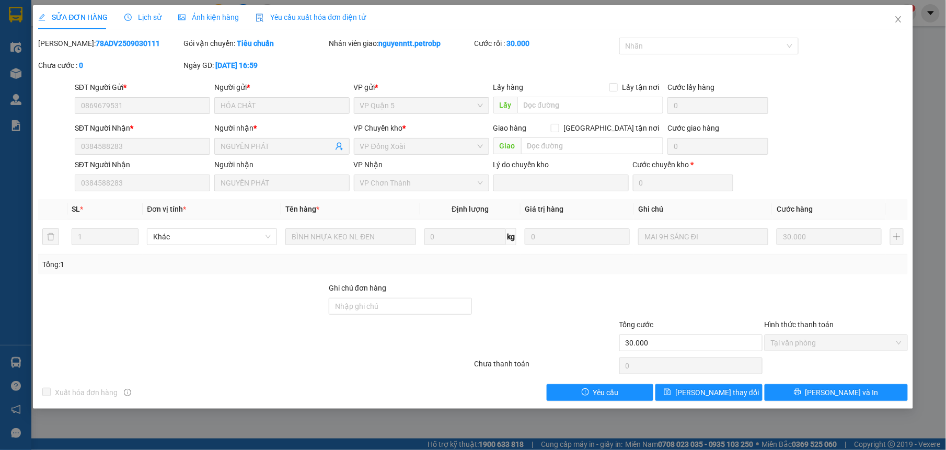
drag, startPoint x: 62, startPoint y: 42, endPoint x: 130, endPoint y: 42, distance: 68.5
click at [130, 42] on div "[PERSON_NAME]: 78ADV2509030111" at bounding box center [109, 43] width 143 height 11
copy b "78ADV2509030111"
click at [896, 19] on icon "close" at bounding box center [898, 19] width 8 height 8
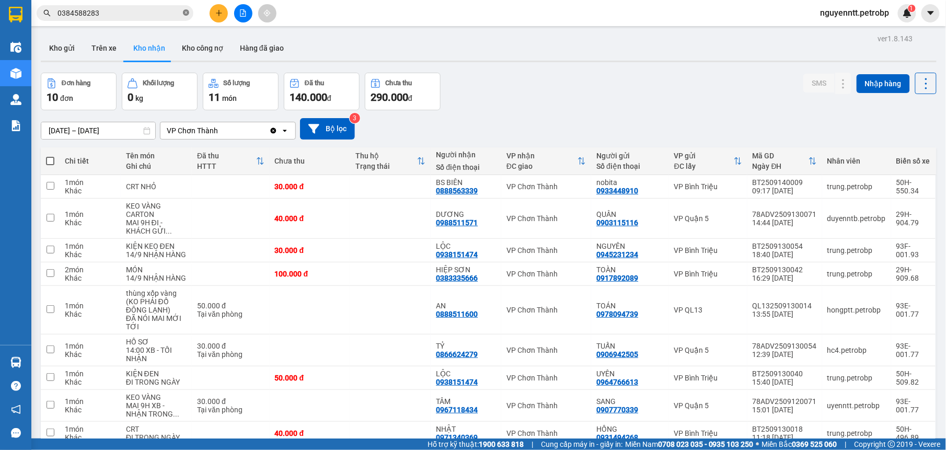
click at [184, 14] on icon "close-circle" at bounding box center [186, 12] width 6 height 6
paste input "78ADV2509030111"
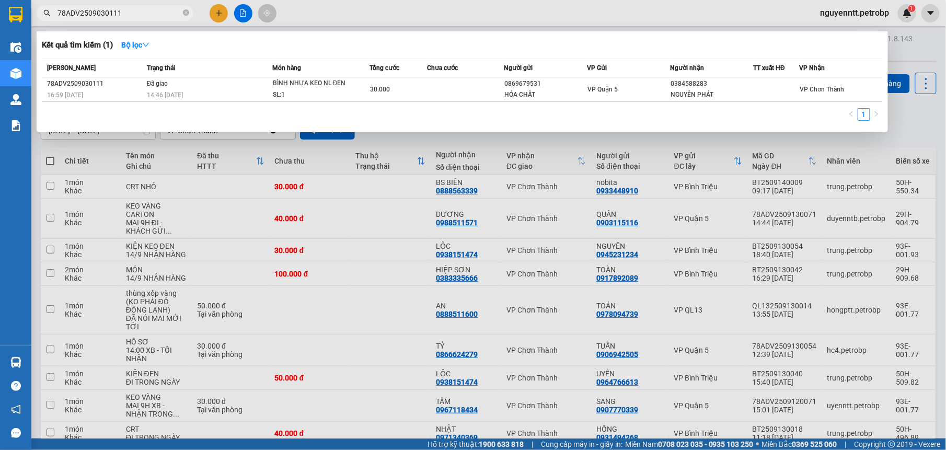
click at [103, 11] on input "78ADV2509030111" at bounding box center [118, 12] width 123 height 11
click at [145, 10] on input "78ADV2509110111" at bounding box center [118, 12] width 123 height 11
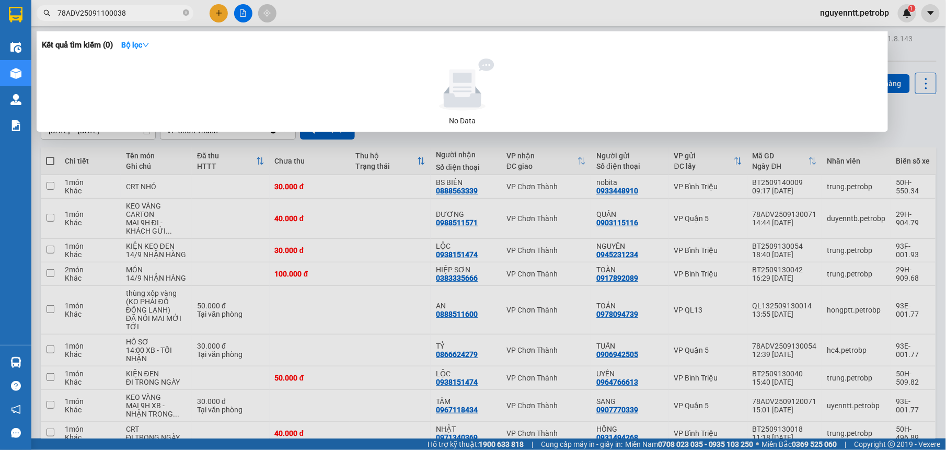
click at [107, 11] on input "78ADV25091100038" at bounding box center [118, 12] width 123 height 11
click at [110, 10] on input "78ADV25091100038" at bounding box center [118, 12] width 123 height 11
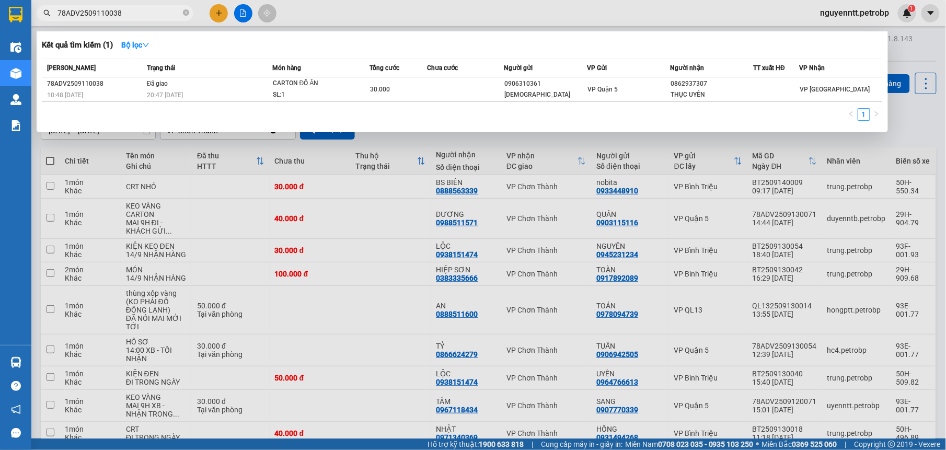
click at [145, 8] on input "78ADV2509110038" at bounding box center [118, 12] width 123 height 11
type input "78ADV2509110038"
click at [901, 106] on div at bounding box center [473, 225] width 946 height 450
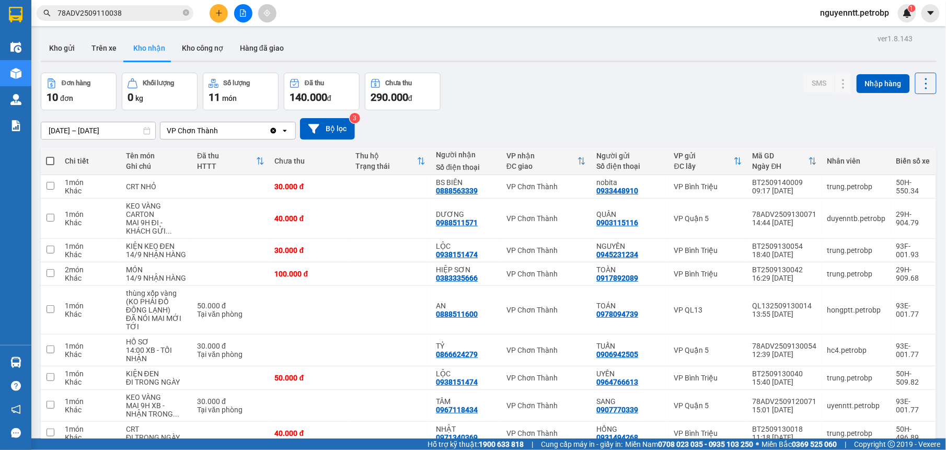
click at [102, 135] on input "[DATE] – [DATE]" at bounding box center [98, 130] width 114 height 17
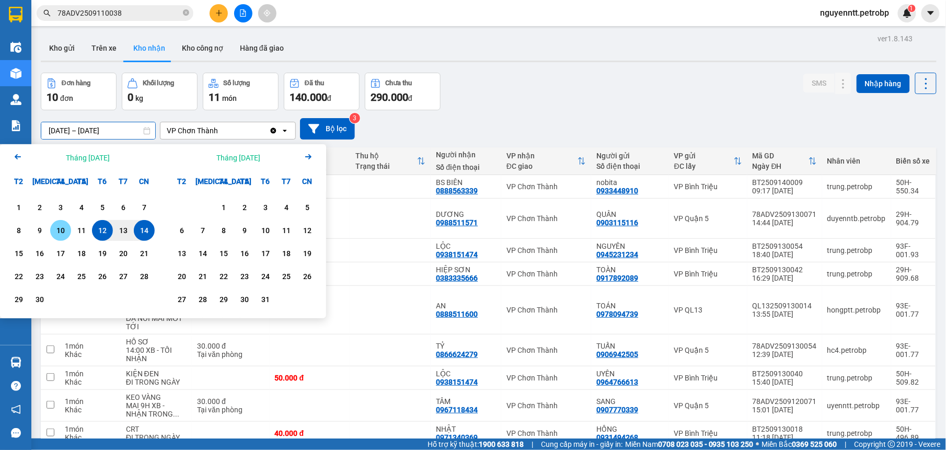
click at [65, 227] on div "10" at bounding box center [60, 230] width 15 height 13
click at [139, 230] on div "14" at bounding box center [144, 230] width 15 height 13
type input "[DATE] – [DATE]"
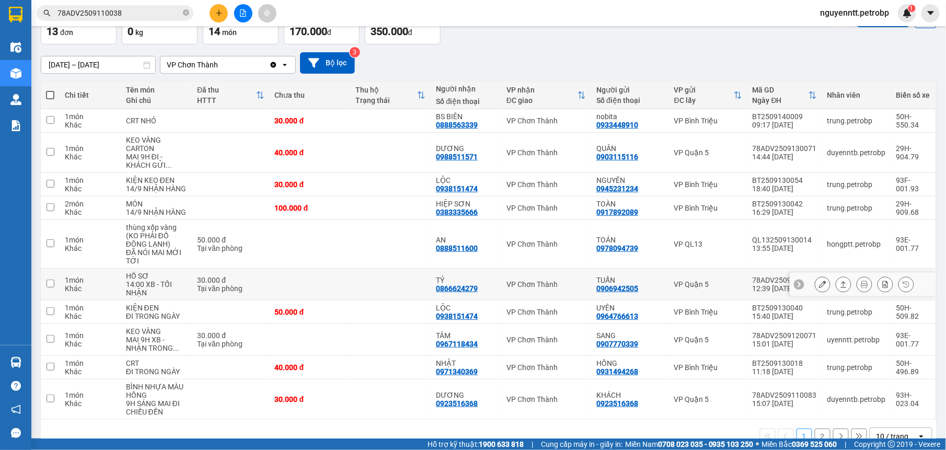
scroll to position [109, 0]
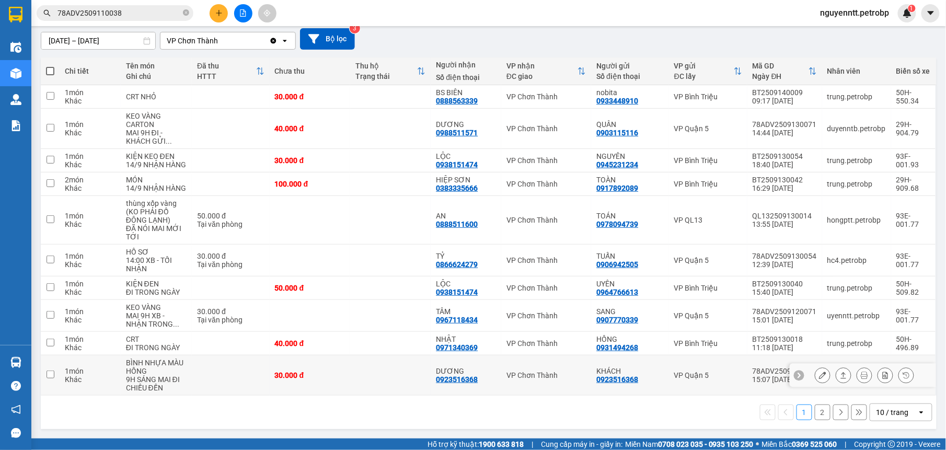
click at [222, 369] on td at bounding box center [230, 375] width 77 height 40
checkbox input "true"
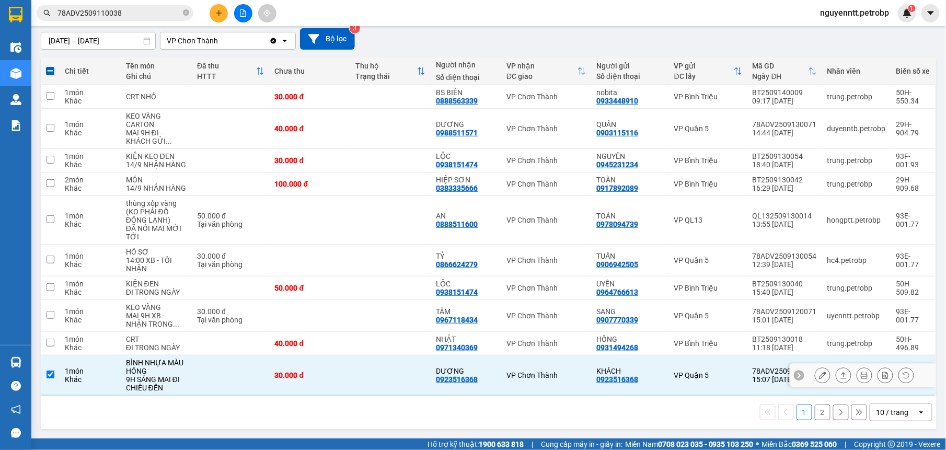
click at [836, 379] on button at bounding box center [843, 375] width 15 height 18
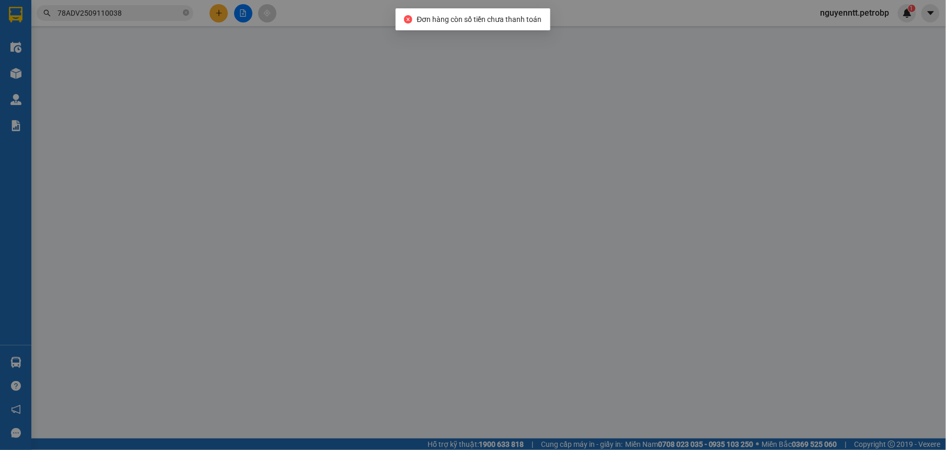
type input "0923516368"
type input "KHÁCH"
type input "0923516368"
type input "DƯƠNG"
type input "30.000"
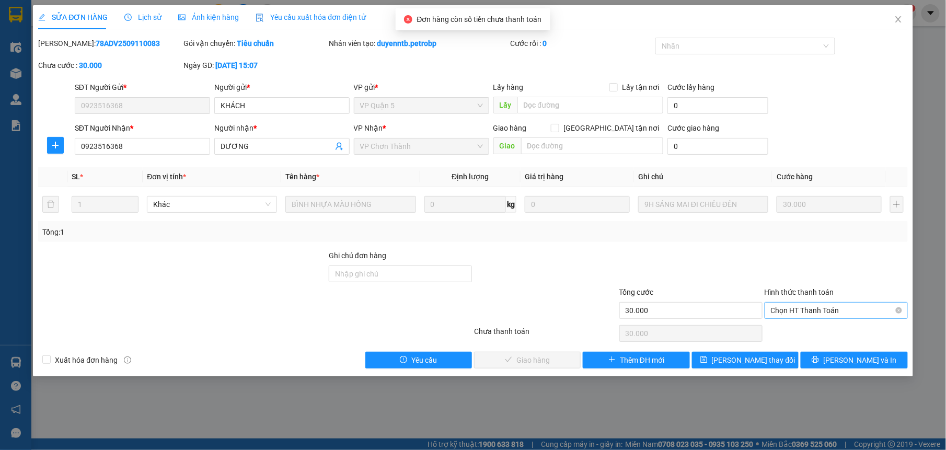
click at [825, 314] on span "Chọn HT Thanh Toán" at bounding box center [836, 311] width 131 height 16
click at [805, 329] on div "Tại văn phòng" at bounding box center [836, 332] width 131 height 11
type input "0"
click at [536, 366] on span "[PERSON_NAME] và Giao hàng" at bounding box center [544, 359] width 100 height 11
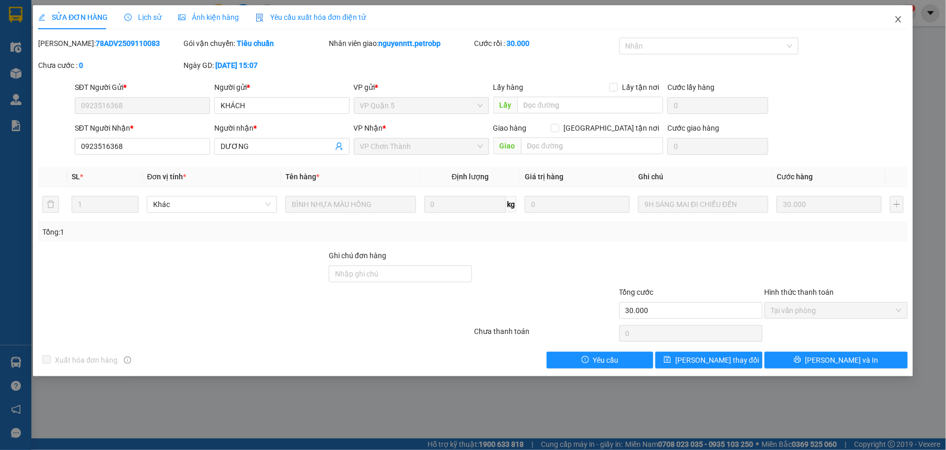
click at [894, 15] on span "Close" at bounding box center [898, 19] width 29 height 29
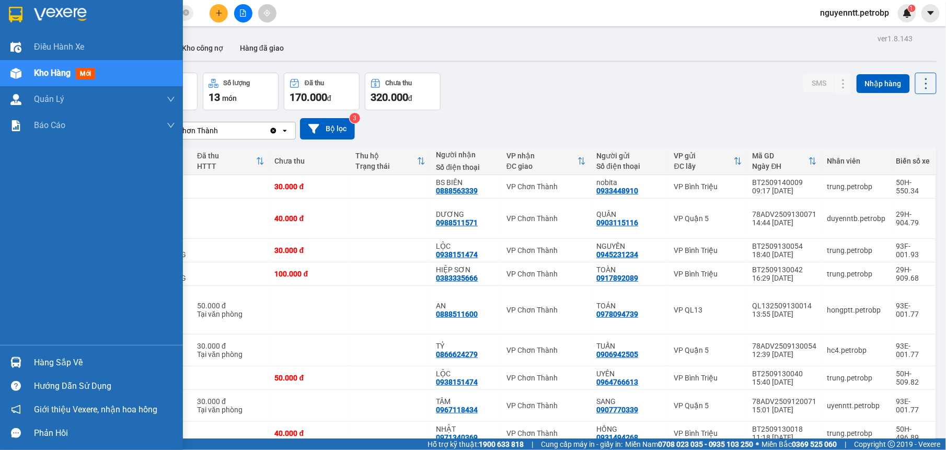
click at [25, 360] on div "Hàng sắp về" at bounding box center [91, 363] width 183 height 24
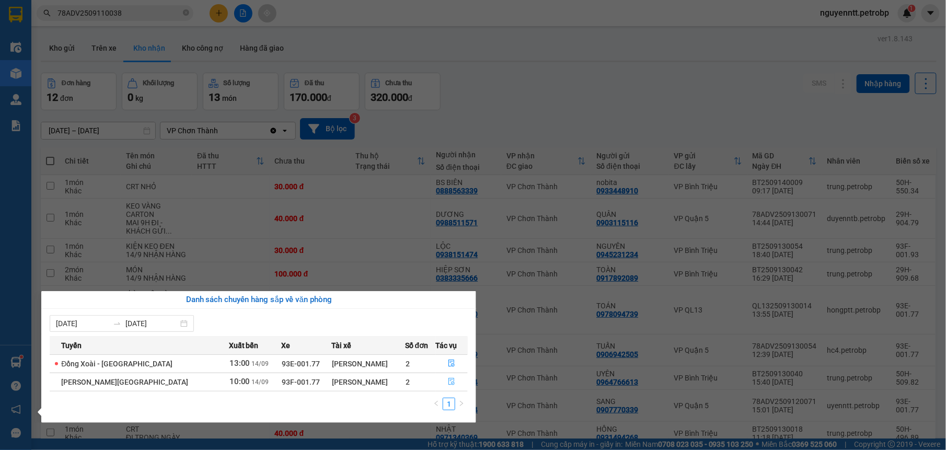
click at [448, 384] on icon "file-done" at bounding box center [451, 381] width 7 height 7
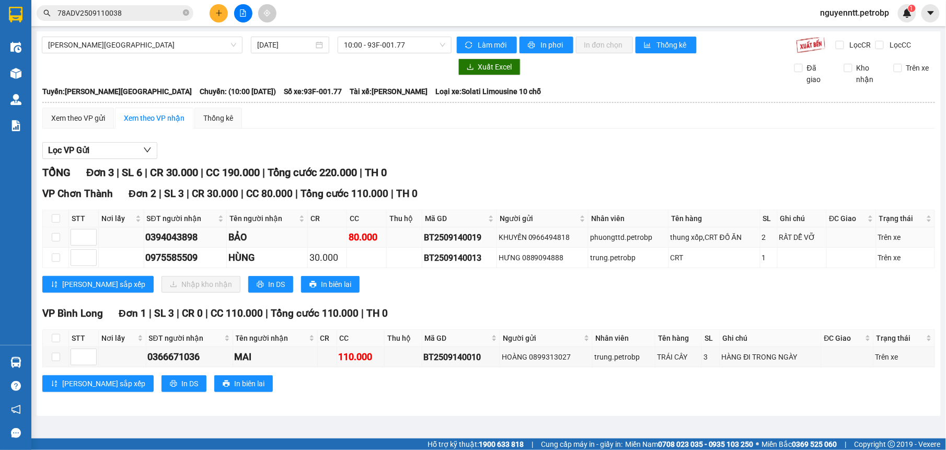
click at [53, 232] on td at bounding box center [56, 237] width 26 height 20
click at [53, 236] on input "checkbox" at bounding box center [56, 237] width 8 height 8
checkbox input "true"
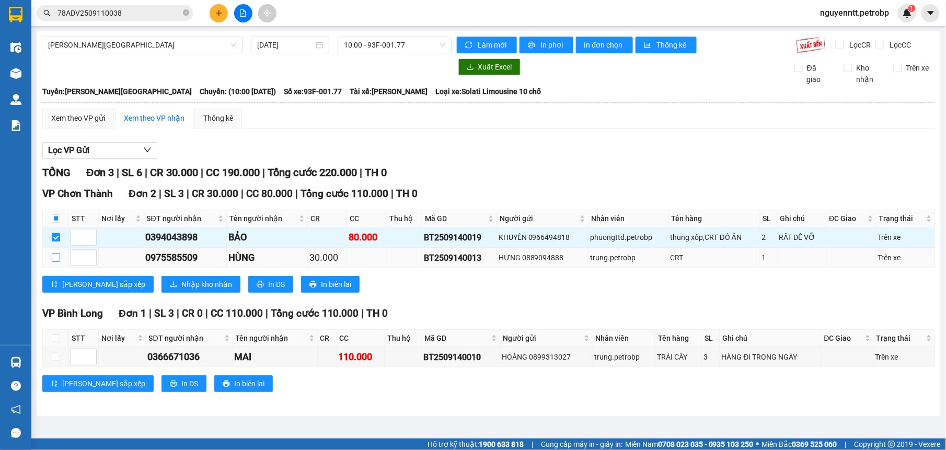
click at [54, 260] on input "checkbox" at bounding box center [56, 257] width 8 height 8
checkbox input "true"
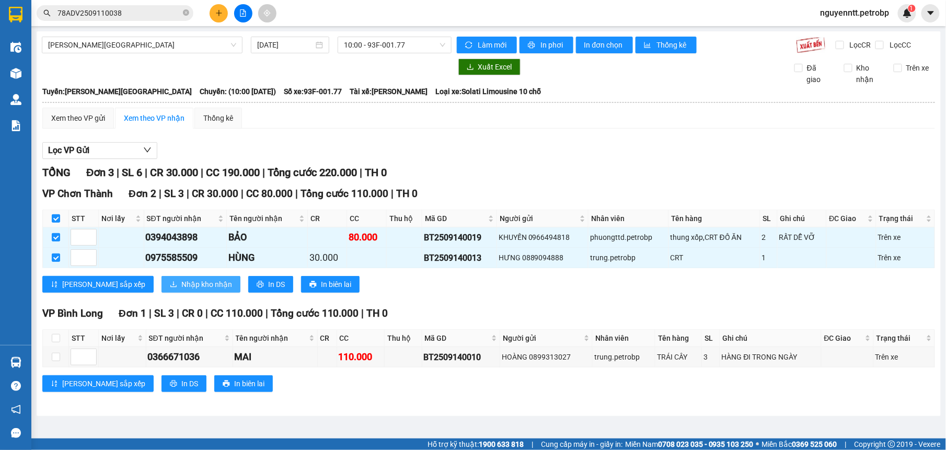
click at [181, 289] on span "Nhập kho nhận" at bounding box center [206, 284] width 51 height 11
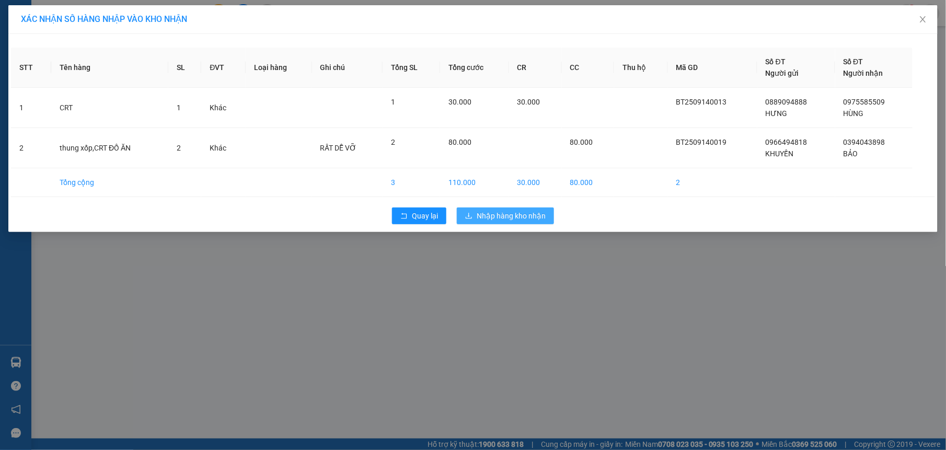
click at [519, 220] on span "Nhập hàng kho nhận" at bounding box center [511, 215] width 69 height 11
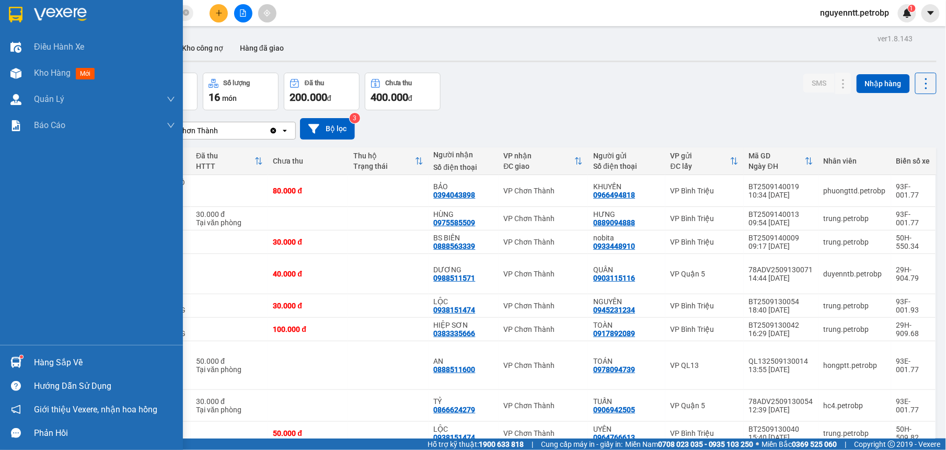
click at [18, 352] on div "Hàng sắp về" at bounding box center [91, 363] width 183 height 24
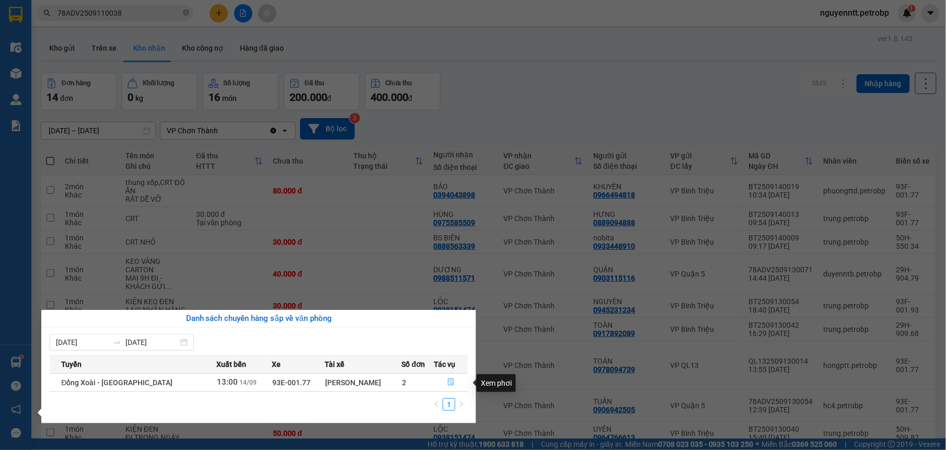
click at [454, 385] on button "button" at bounding box center [450, 382] width 33 height 17
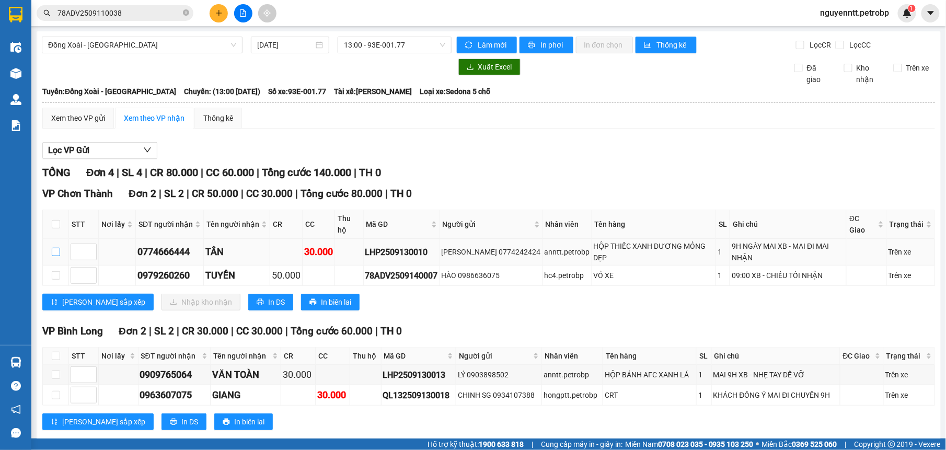
click at [55, 252] on input "checkbox" at bounding box center [56, 252] width 8 height 8
checkbox input "true"
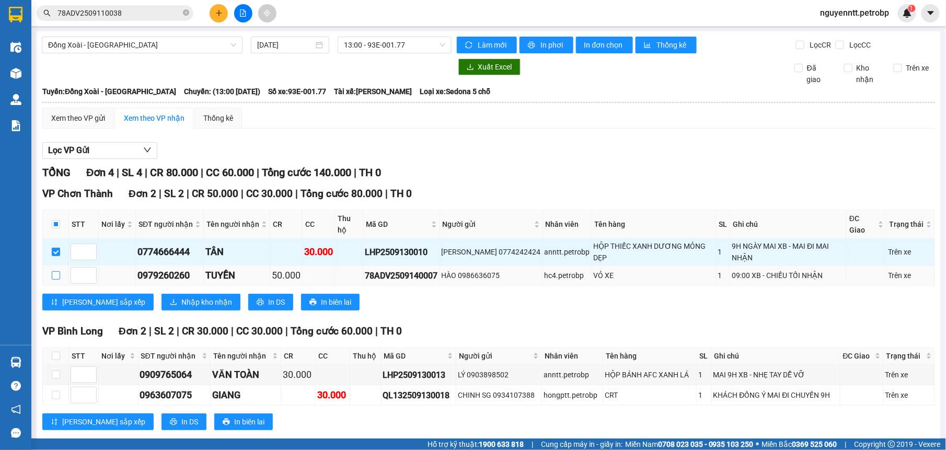
click at [55, 274] on input "checkbox" at bounding box center [56, 275] width 8 height 8
checkbox input "true"
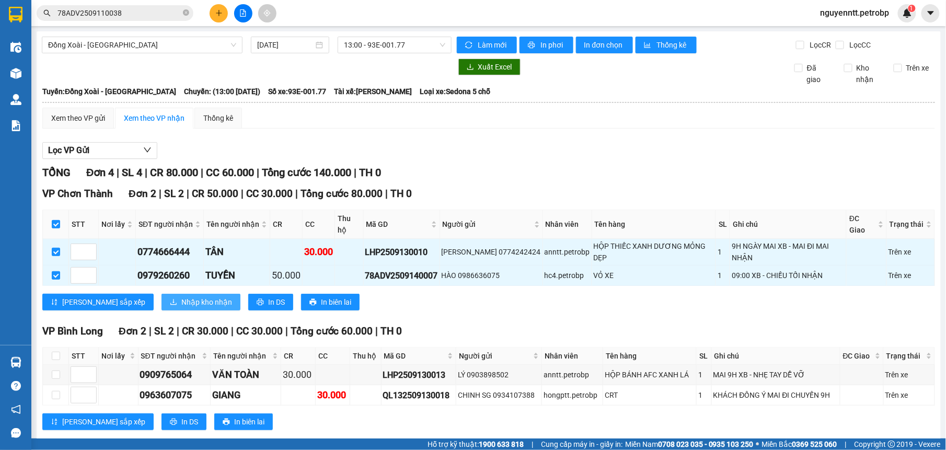
click at [181, 306] on span "Nhập kho nhận" at bounding box center [206, 301] width 51 height 11
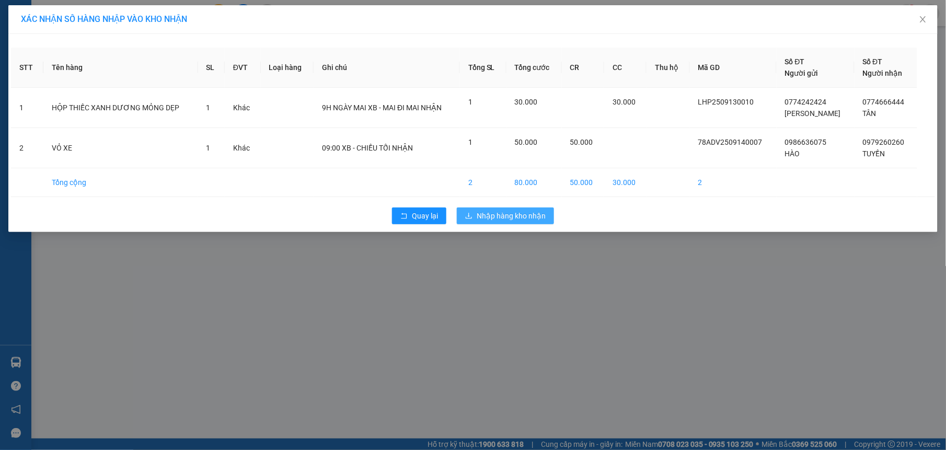
click at [523, 218] on span "Nhập hàng kho nhận" at bounding box center [511, 215] width 69 height 11
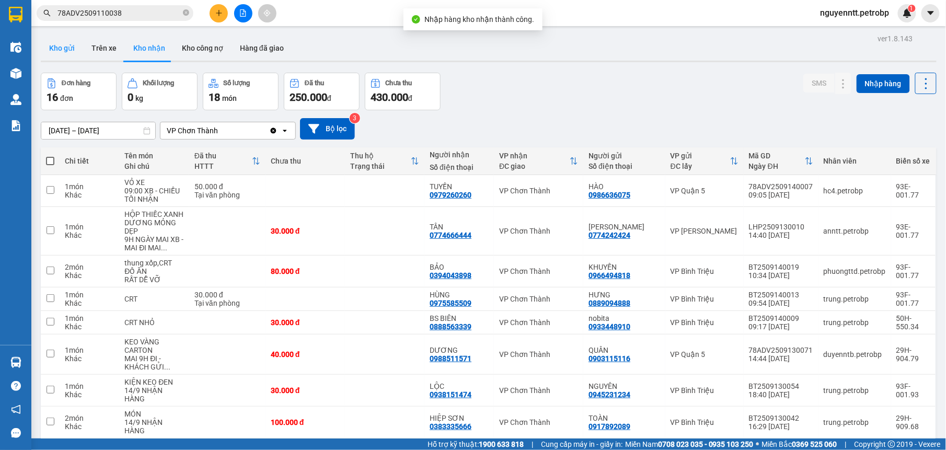
click at [71, 45] on button "Kho gửi" at bounding box center [62, 48] width 42 height 25
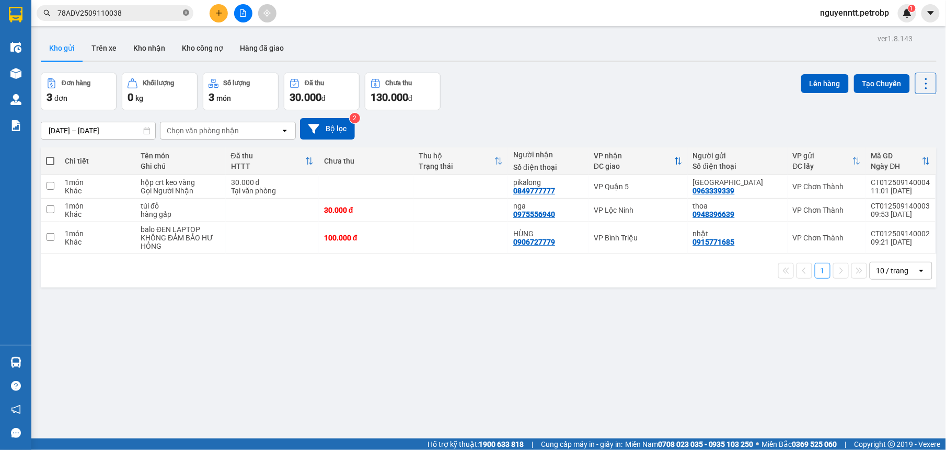
click at [186, 13] on icon "close-circle" at bounding box center [186, 12] width 6 height 6
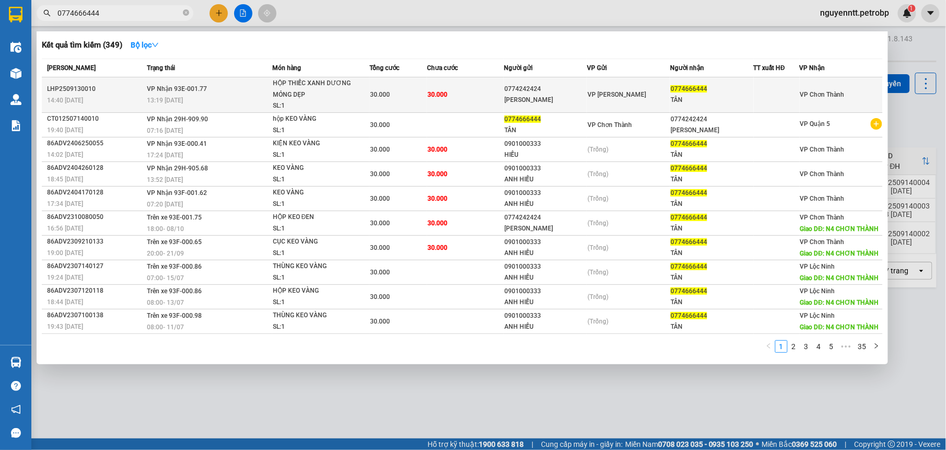
type input "0774666444"
click at [408, 95] on div "30.000" at bounding box center [398, 94] width 56 height 11
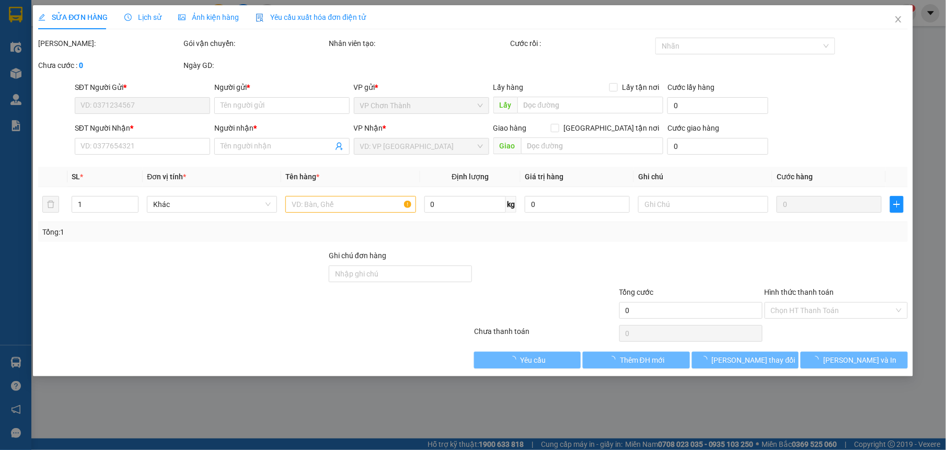
type input "0774242424"
type input "[PERSON_NAME]"
type input "0774666444"
type input "TÂN"
type input "30.000"
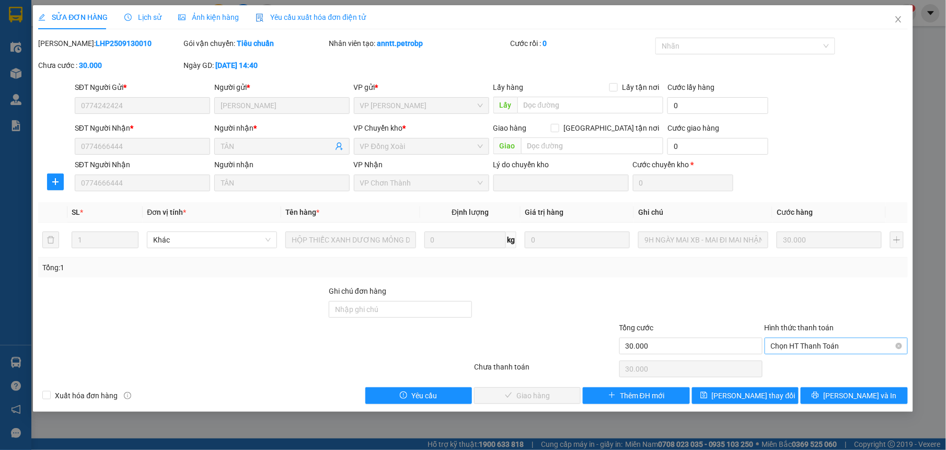
click at [768, 342] on div "Chọn HT Thanh Toán" at bounding box center [836, 346] width 143 height 17
click at [794, 368] on div "Tại văn phòng" at bounding box center [836, 367] width 131 height 11
type input "0"
click at [502, 391] on button "[PERSON_NAME] và Giao hàng" at bounding box center [527, 395] width 107 height 17
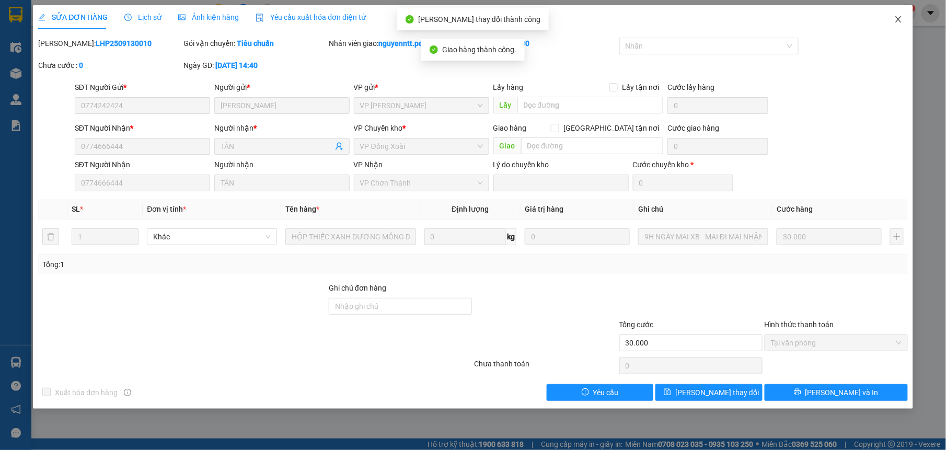
click at [900, 21] on icon "close" at bounding box center [898, 19] width 6 height 6
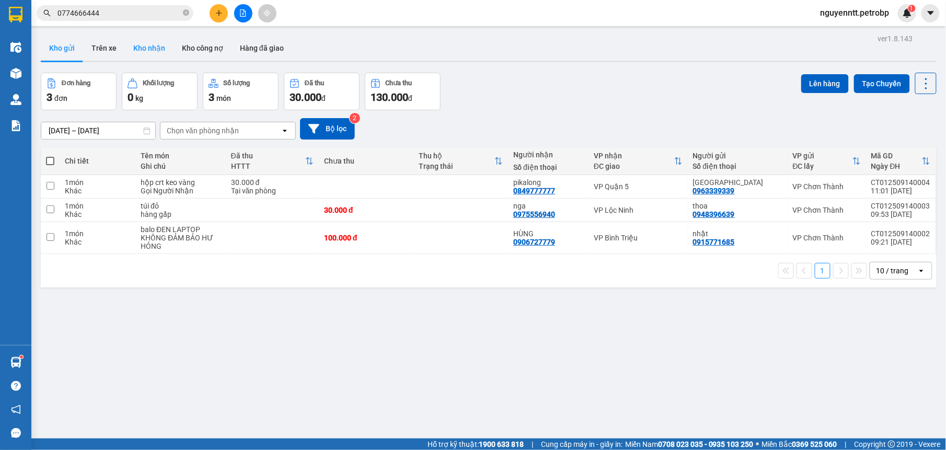
click at [147, 43] on button "Kho nhận" at bounding box center [149, 48] width 49 height 25
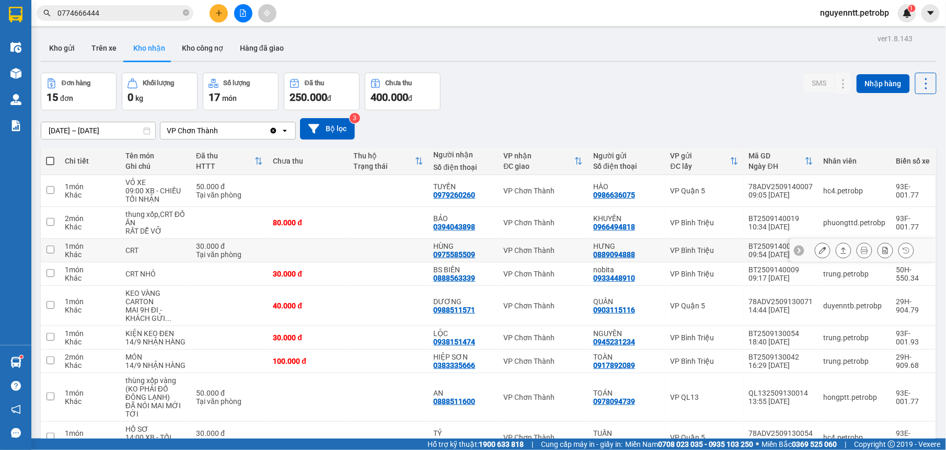
click at [411, 251] on td at bounding box center [388, 251] width 80 height 24
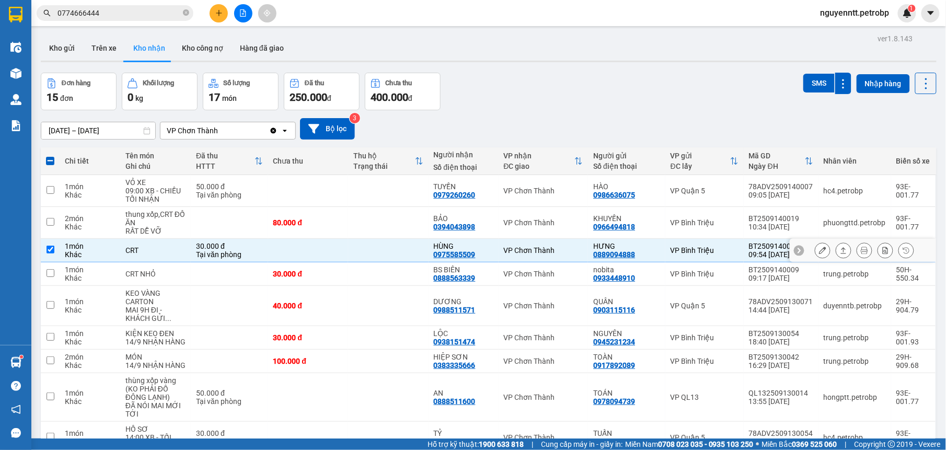
click at [840, 254] on icon at bounding box center [843, 250] width 7 height 7
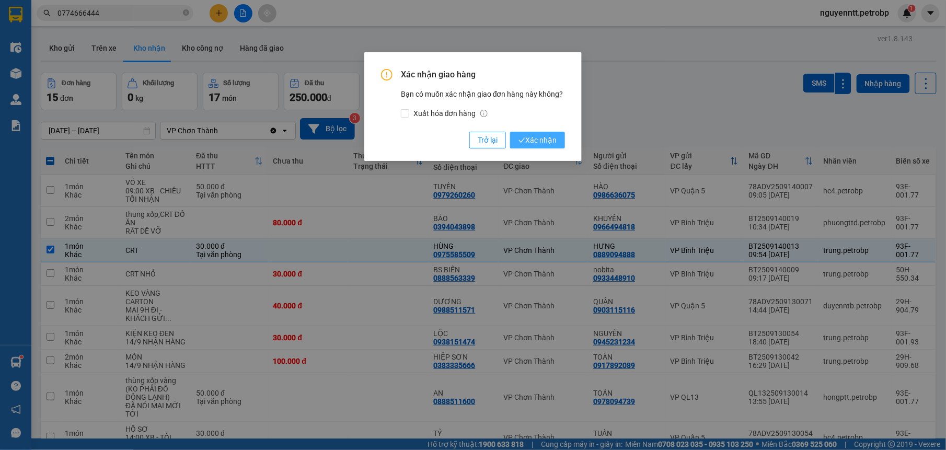
click at [534, 136] on span "Xác nhận" at bounding box center [537, 139] width 38 height 11
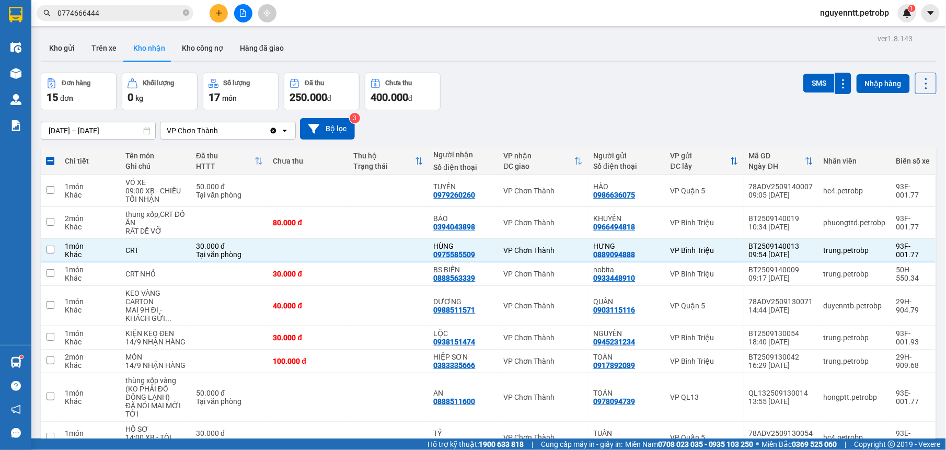
checkbox input "false"
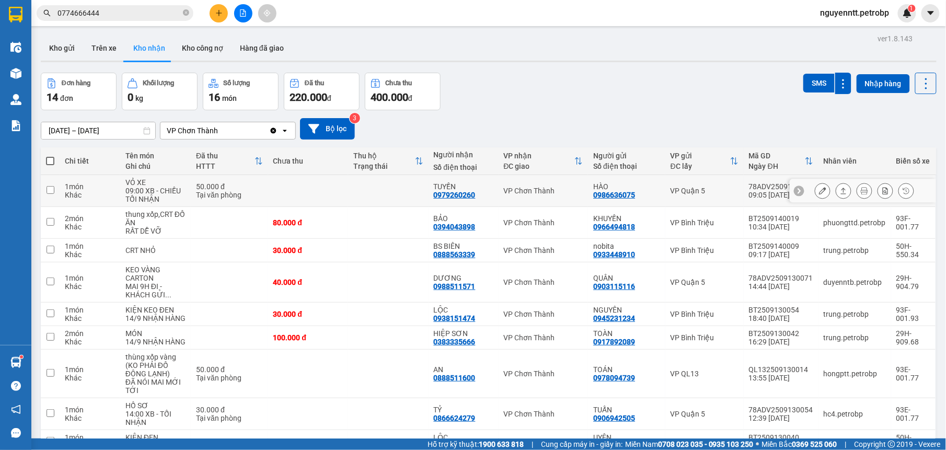
click at [382, 198] on td at bounding box center [388, 191] width 80 height 32
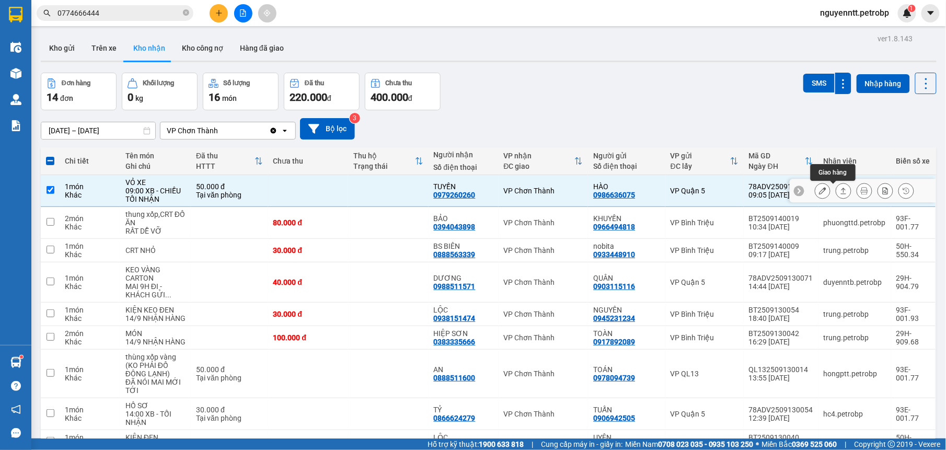
click at [836, 191] on button at bounding box center [843, 191] width 15 height 18
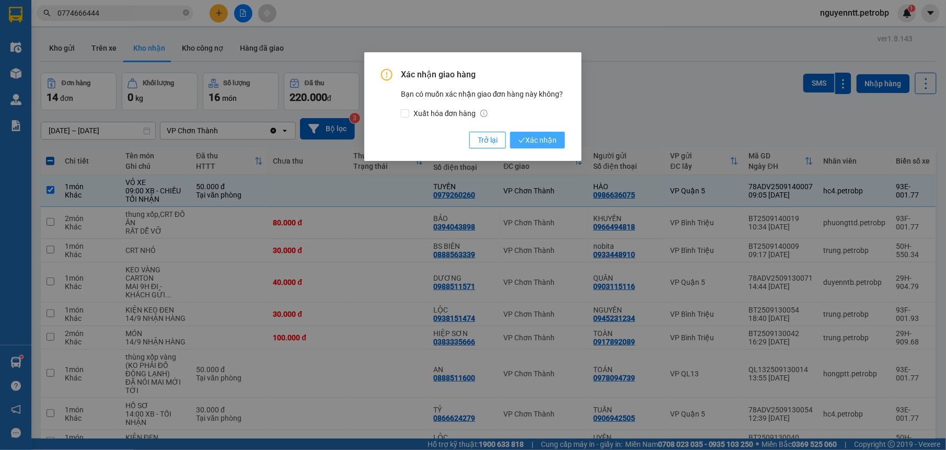
click at [555, 144] on span "Xác nhận" at bounding box center [537, 139] width 38 height 11
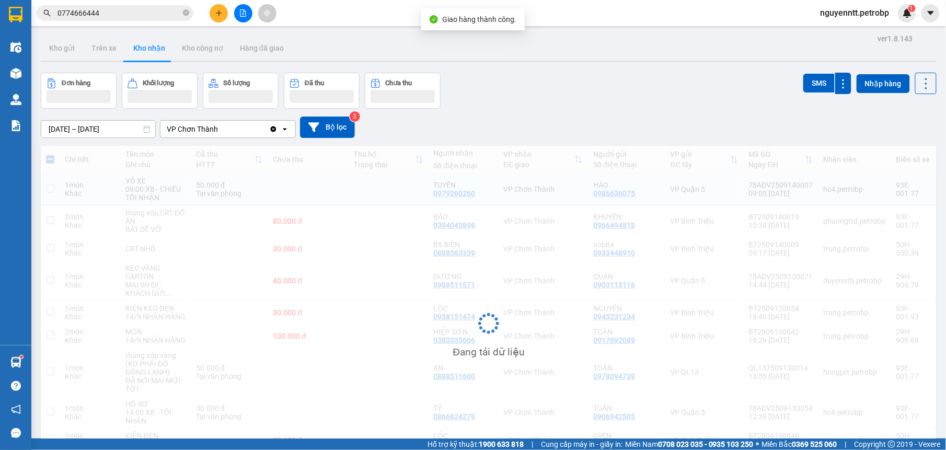
checkbox input "false"
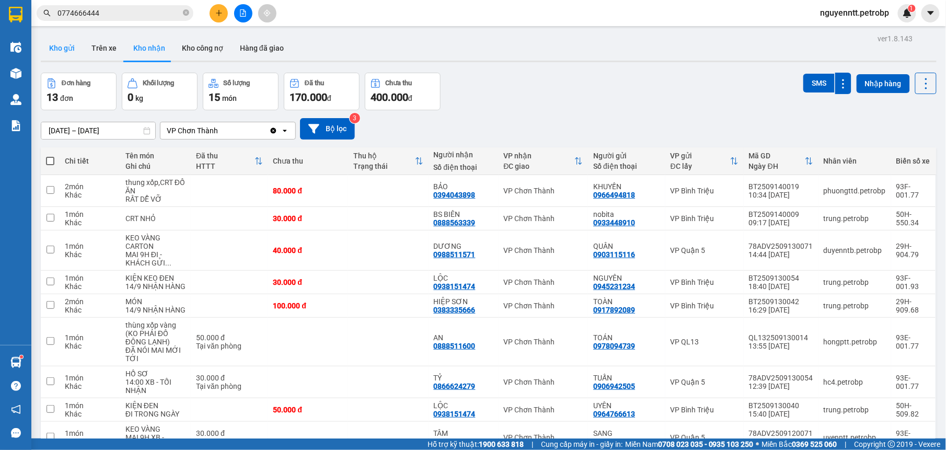
click at [65, 53] on button "Kho gửi" at bounding box center [62, 48] width 42 height 25
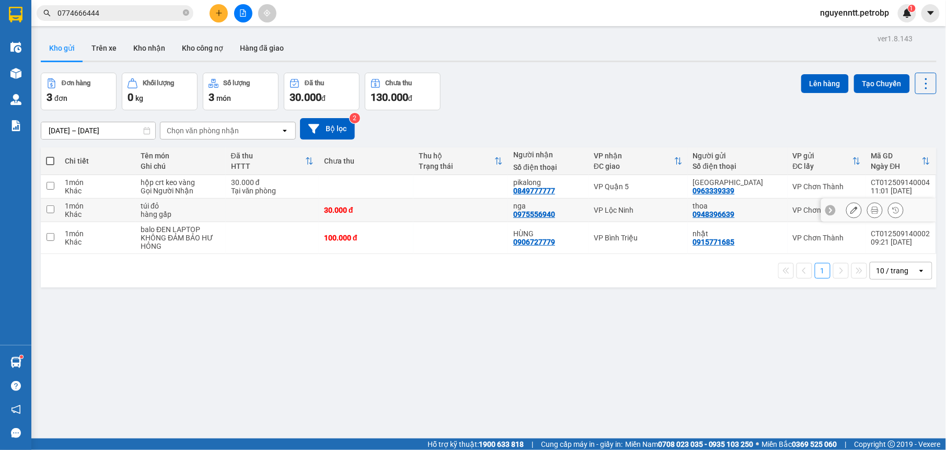
click at [458, 220] on td at bounding box center [460, 211] width 95 height 24
checkbox input "true"
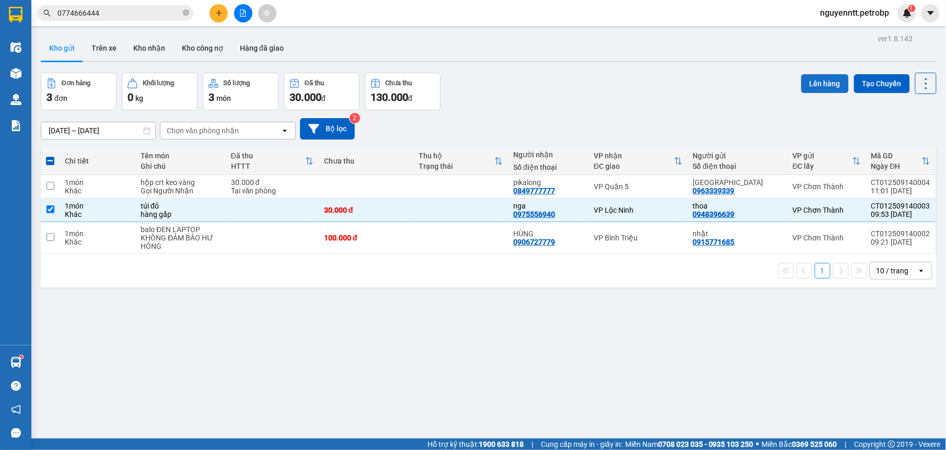
click at [814, 84] on button "Lên hàng" at bounding box center [825, 83] width 48 height 19
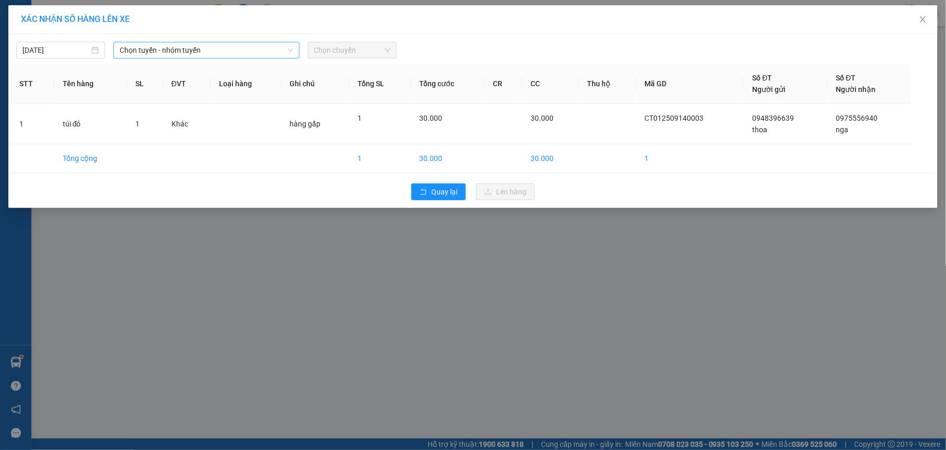
click at [170, 49] on span "Chọn tuyến - nhóm tuyến" at bounding box center [207, 50] width 174 height 16
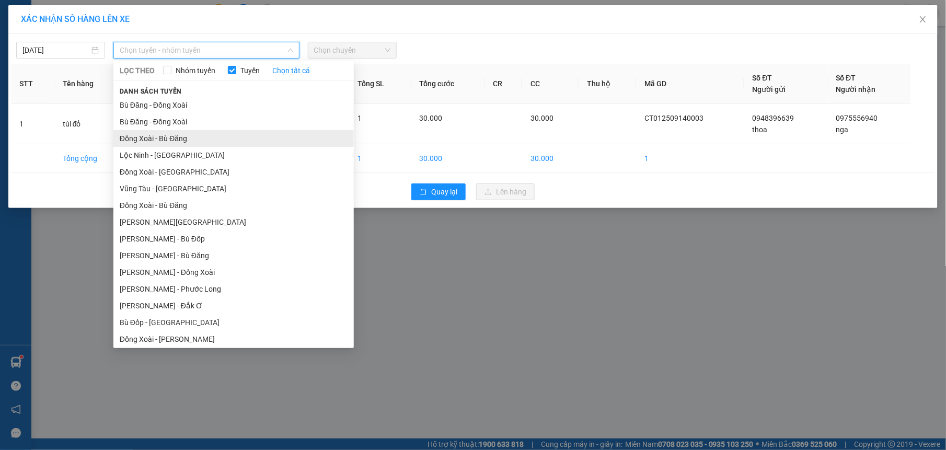
scroll to position [87, 0]
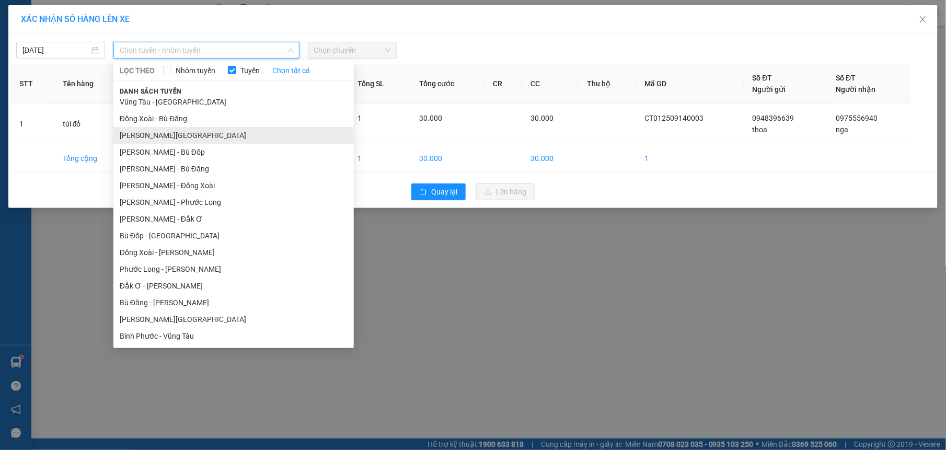
click at [201, 140] on li "[PERSON_NAME][GEOGRAPHIC_DATA]" at bounding box center [233, 135] width 240 height 17
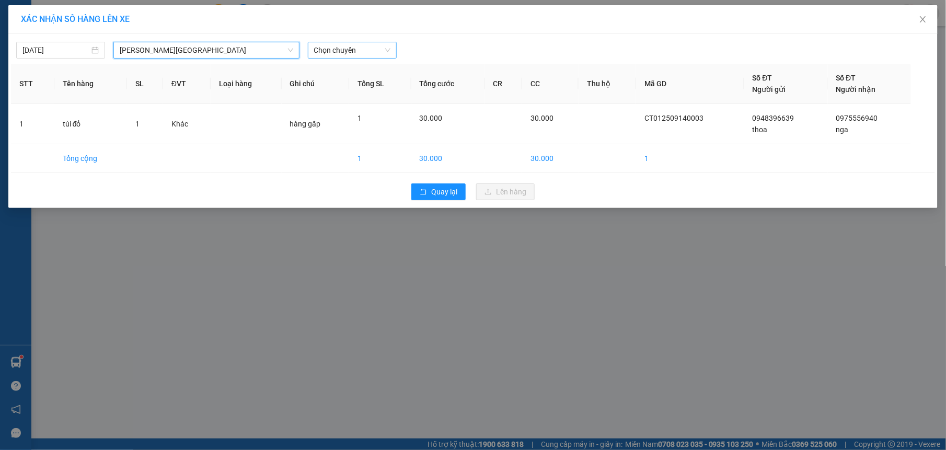
click at [342, 47] on span "Chọn chuyến" at bounding box center [352, 50] width 76 height 16
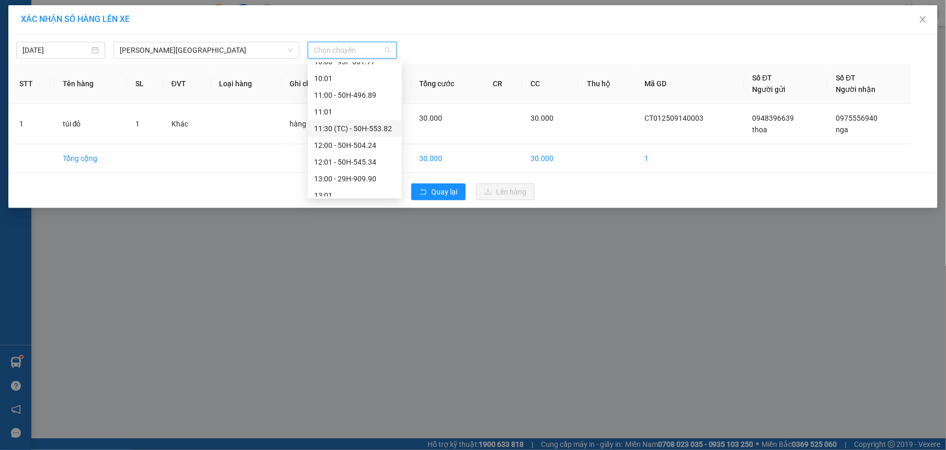
scroll to position [201, 0]
click at [352, 120] on div "10:00 - 93F-001.77" at bounding box center [355, 121] width 82 height 11
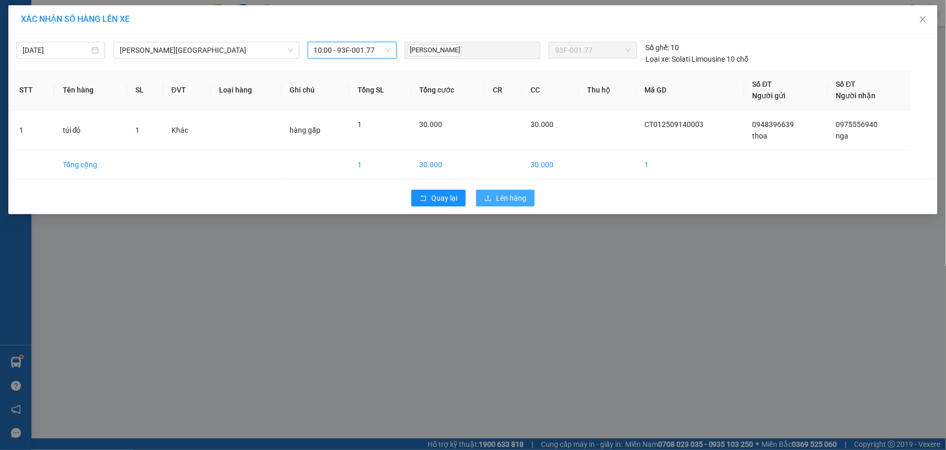
click at [496, 203] on span "Lên hàng" at bounding box center [511, 197] width 30 height 11
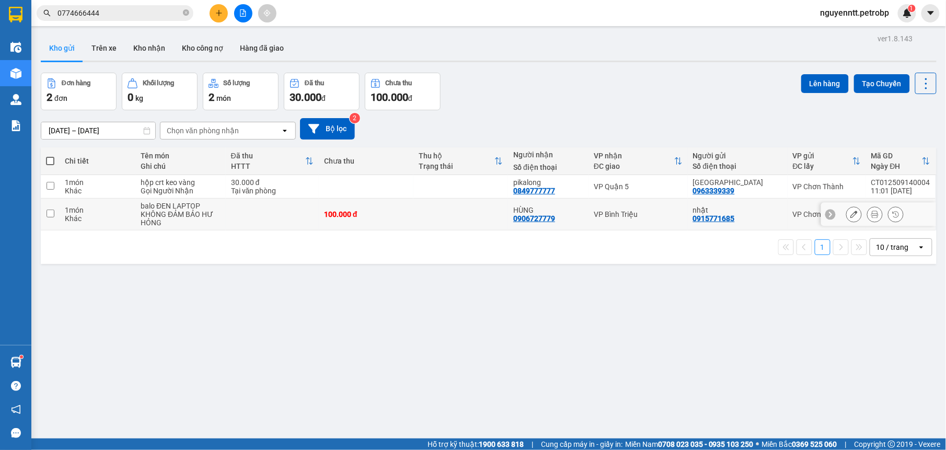
click at [448, 187] on td at bounding box center [460, 187] width 95 height 24
checkbox input "true"
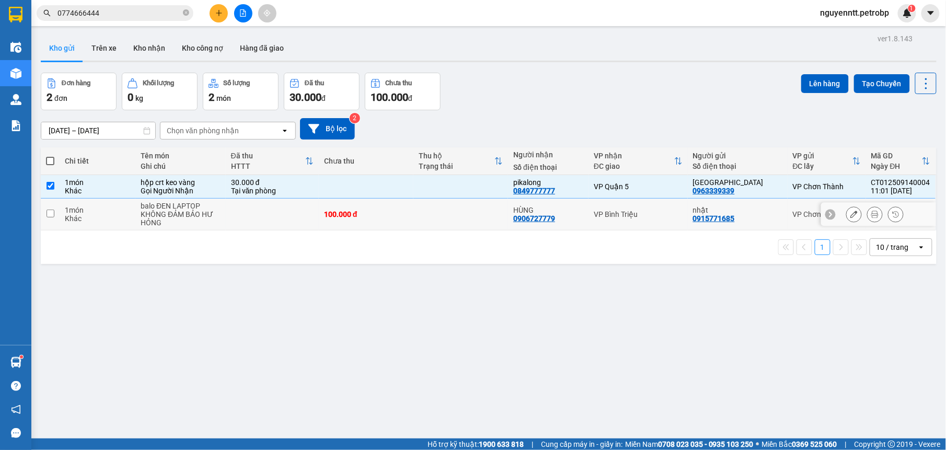
click at [448, 210] on td at bounding box center [460, 215] width 95 height 32
checkbox input "true"
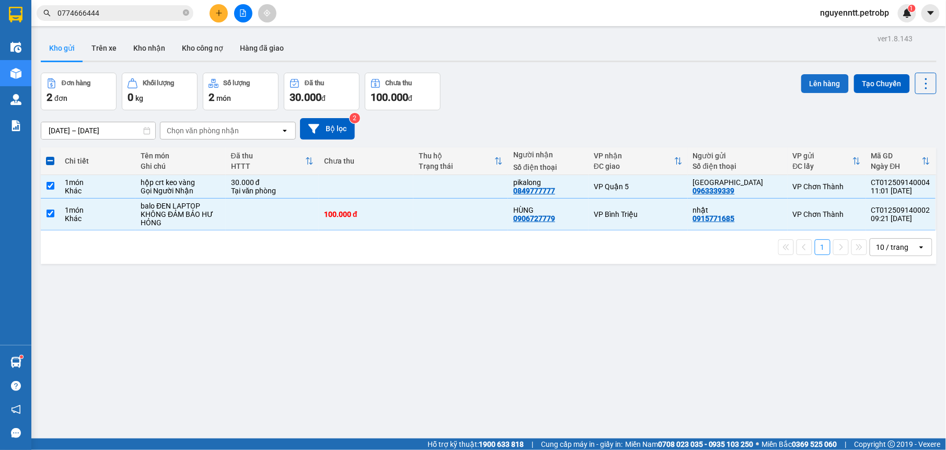
click at [816, 84] on button "Lên hàng" at bounding box center [825, 83] width 48 height 19
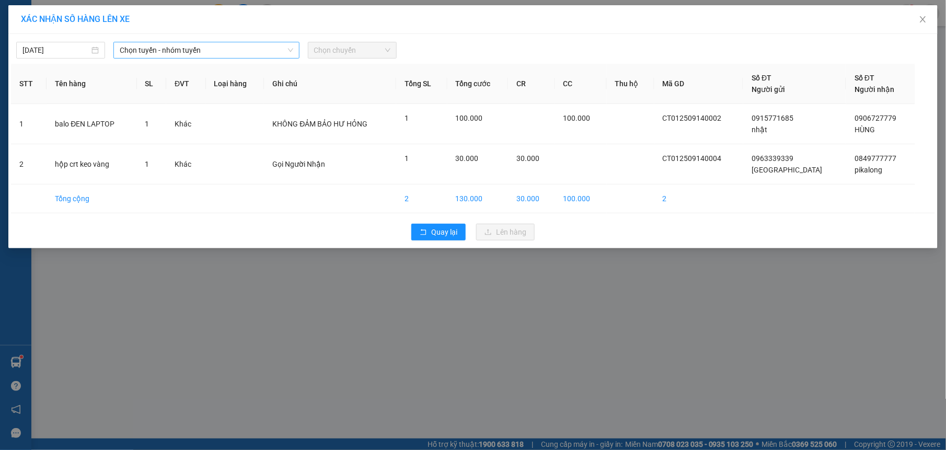
click at [179, 51] on span "Chọn tuyến - nhóm tuyến" at bounding box center [207, 50] width 174 height 16
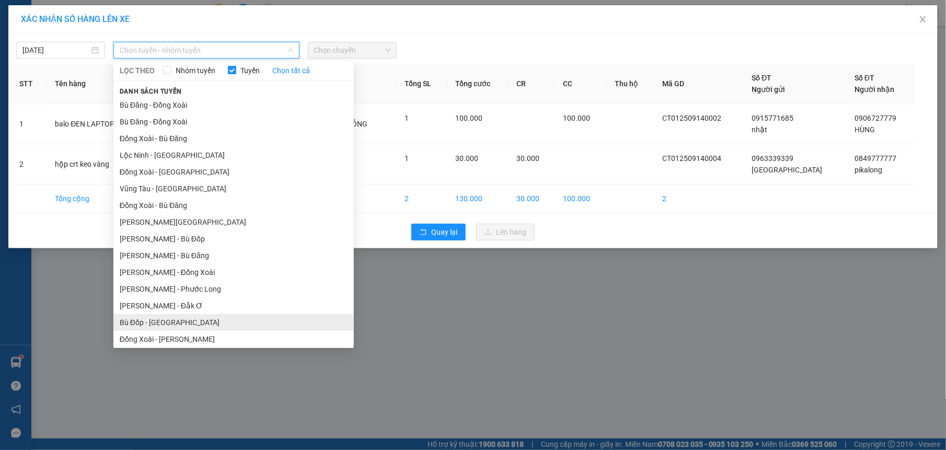
scroll to position [87, 0]
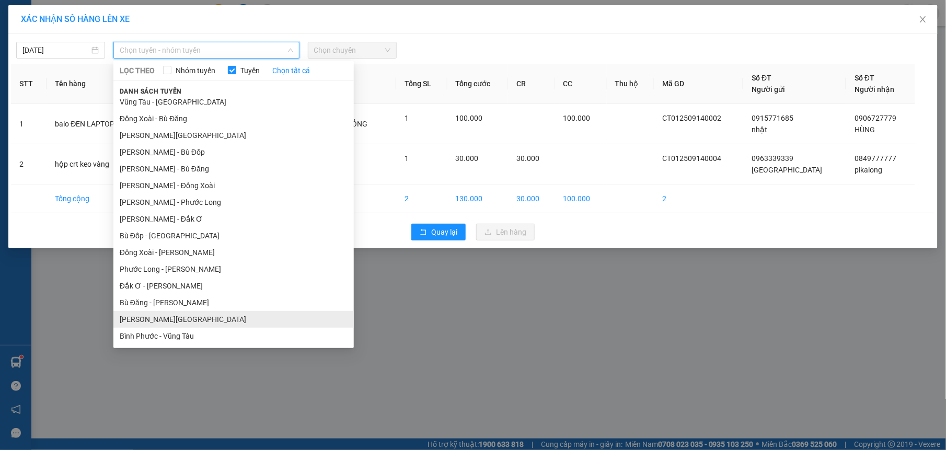
click at [190, 313] on li "[PERSON_NAME][GEOGRAPHIC_DATA]" at bounding box center [233, 319] width 240 height 17
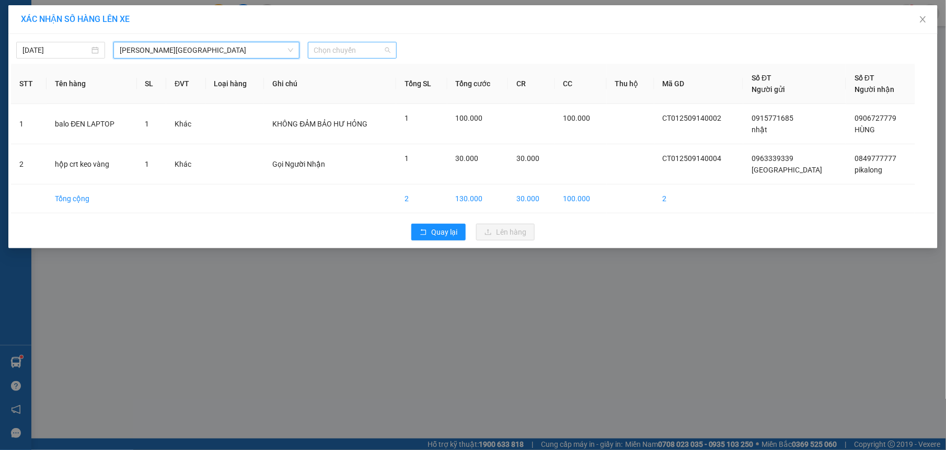
click at [350, 50] on span "Chọn chuyến" at bounding box center [352, 50] width 76 height 16
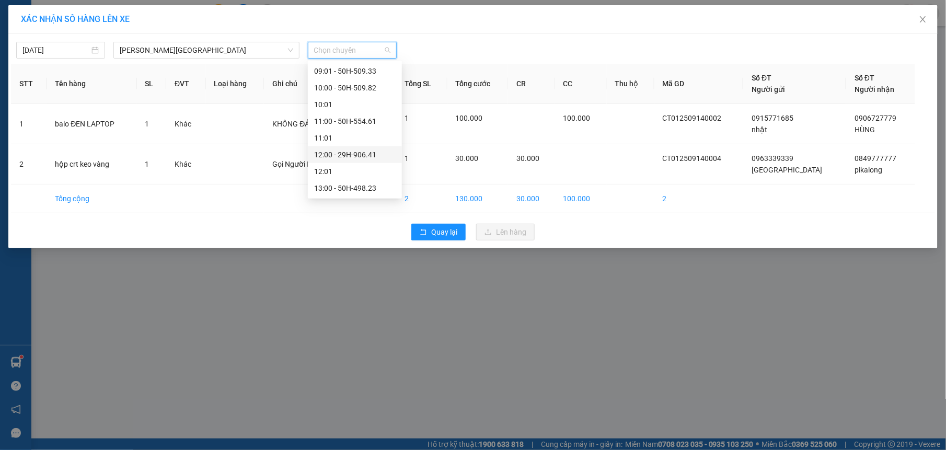
scroll to position [381, 0]
click at [364, 102] on div "13:00 - 50H-498.23" at bounding box center [355, 107] width 82 height 11
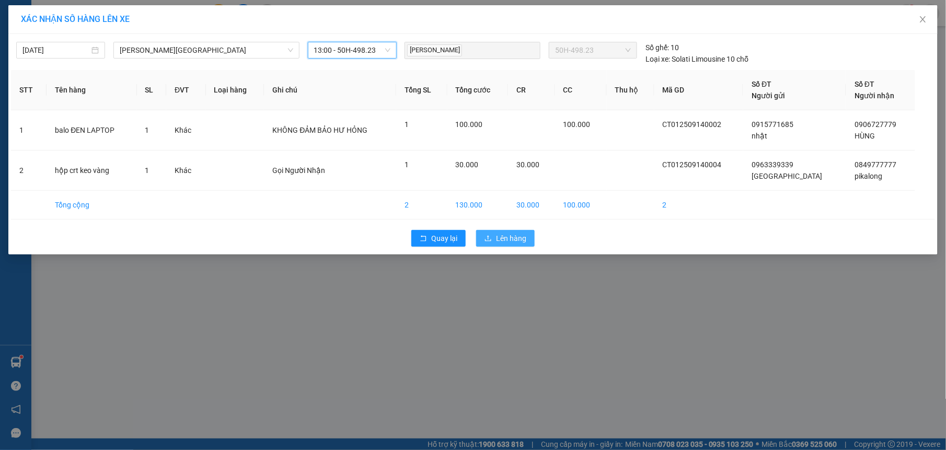
click at [502, 235] on span "Lên hàng" at bounding box center [511, 238] width 30 height 11
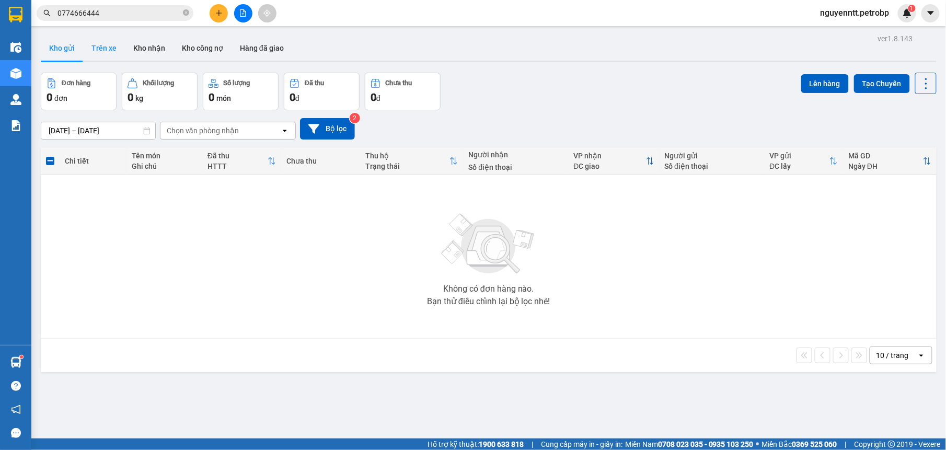
click at [99, 43] on button "Trên xe" at bounding box center [104, 48] width 42 height 25
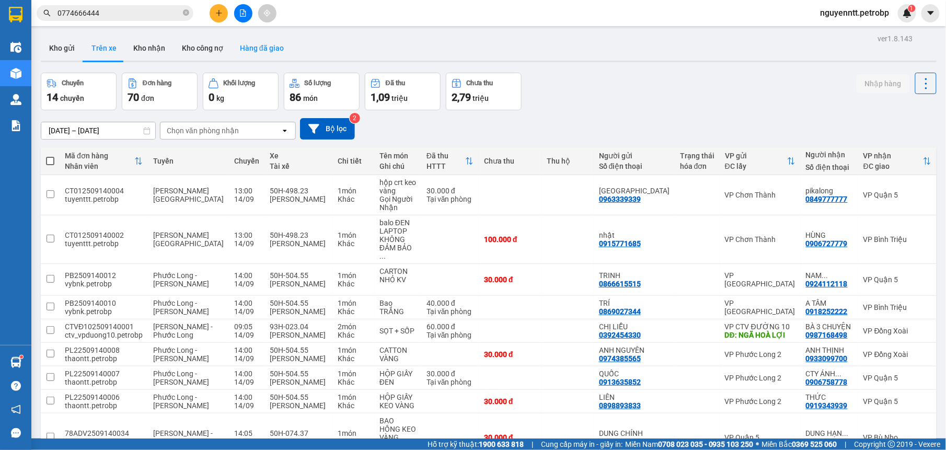
click at [243, 47] on button "Hàng đã giao" at bounding box center [262, 48] width 61 height 25
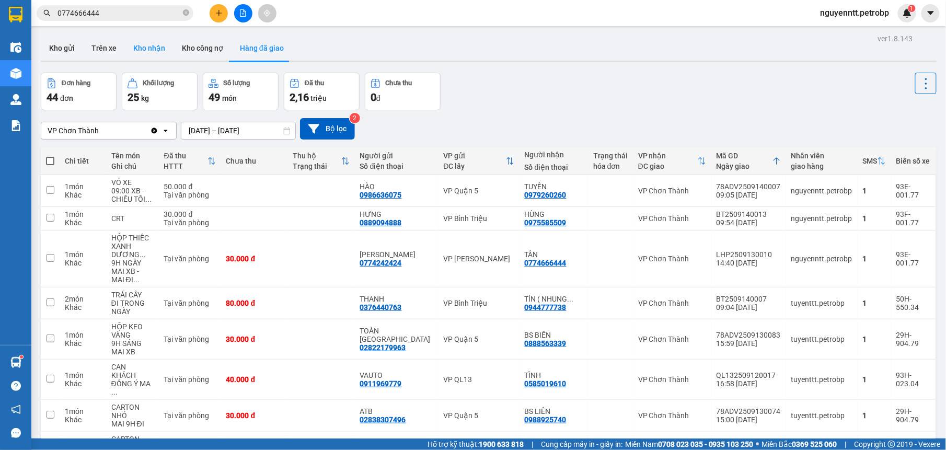
click at [135, 45] on button "Kho nhận" at bounding box center [149, 48] width 49 height 25
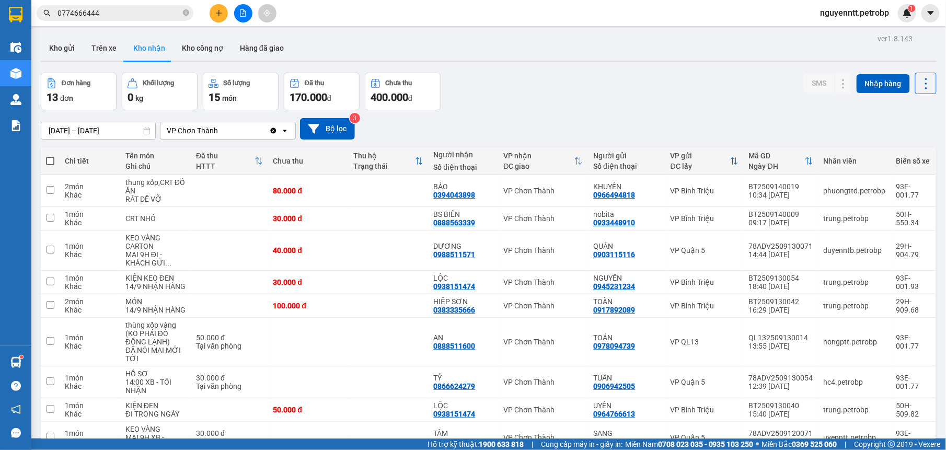
click at [484, 107] on div "Đơn hàng 13 đơn Khối lượng 0 kg Số lượng 15 món Đã thu 170.000 đ Chưa thu 400.0…" at bounding box center [489, 92] width 896 height 38
click at [188, 15] on icon "close-circle" at bounding box center [186, 12] width 6 height 6
click at [141, 8] on input "text" at bounding box center [118, 12] width 123 height 11
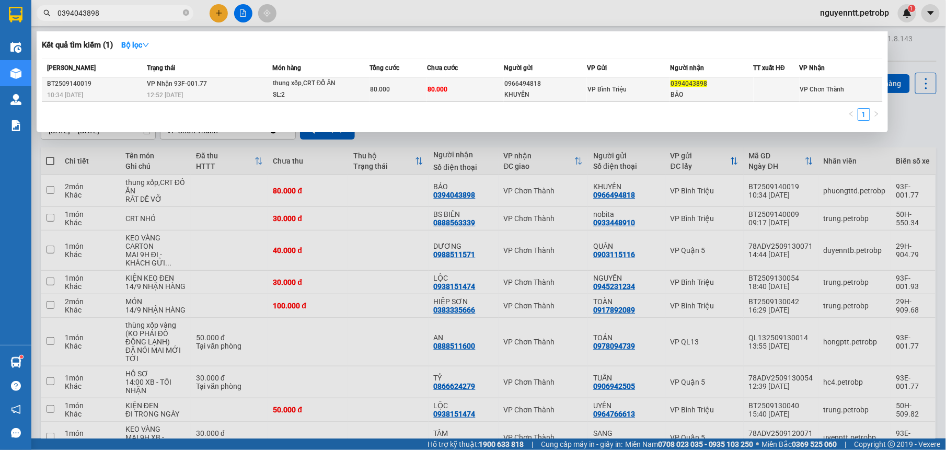
type input "0394043898"
click at [572, 93] on div "KHUYẾN" at bounding box center [545, 94] width 82 height 11
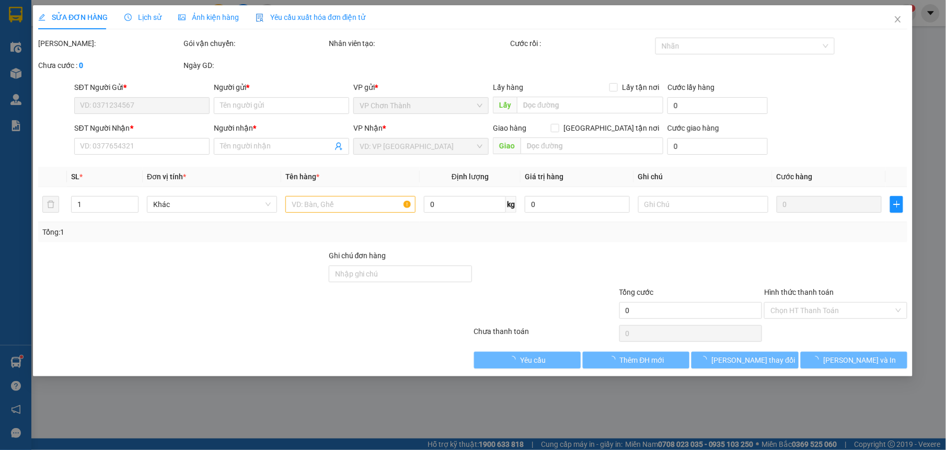
type input "0966494818"
type input "KHUYẾN"
type input "0394043898"
type input "BẢO"
type input "80.000"
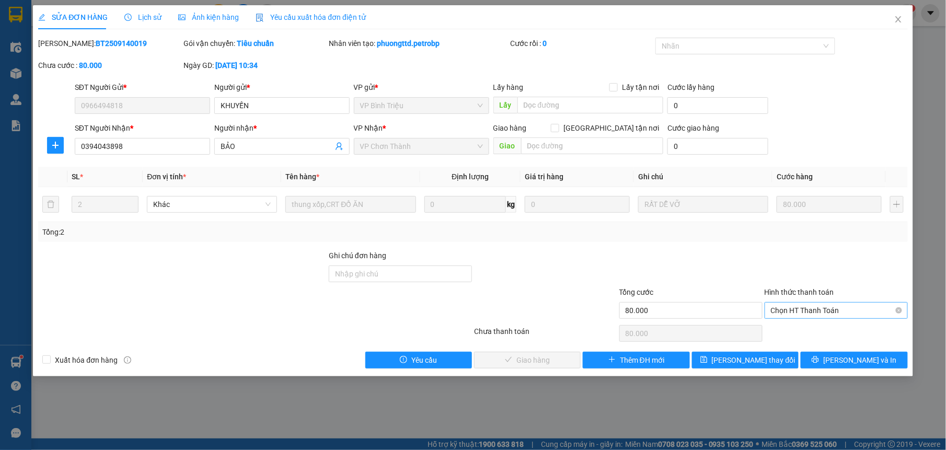
click at [804, 308] on span "Chọn HT Thanh Toán" at bounding box center [836, 311] width 131 height 16
click at [797, 333] on div "Tại văn phòng" at bounding box center [836, 332] width 131 height 11
type input "0"
click at [566, 360] on button "[PERSON_NAME] và Giao hàng" at bounding box center [527, 360] width 107 height 17
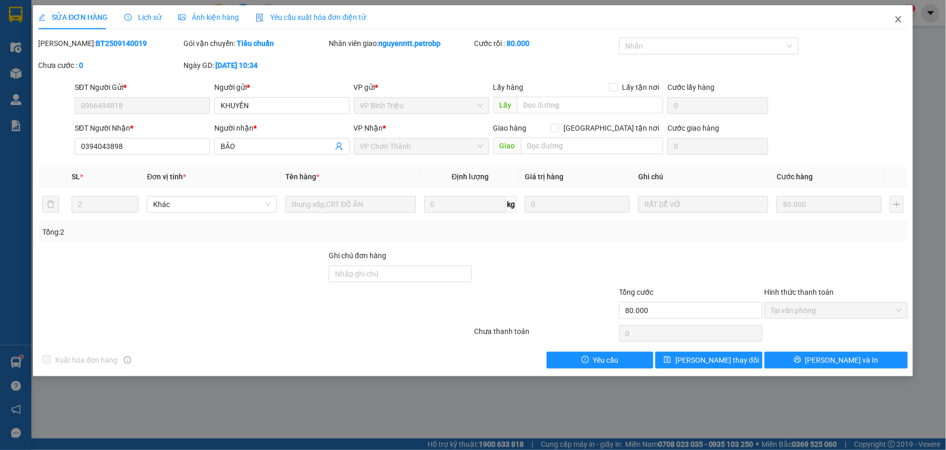
click at [896, 18] on icon "close" at bounding box center [898, 19] width 8 height 8
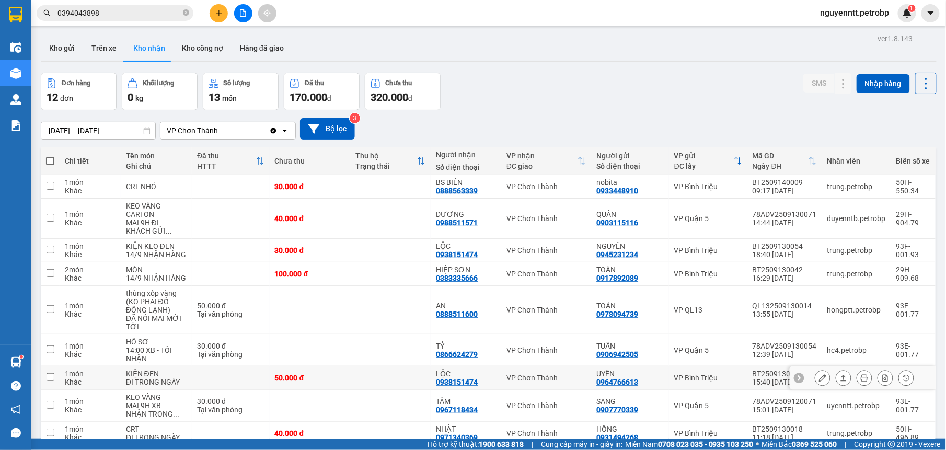
scroll to position [93, 0]
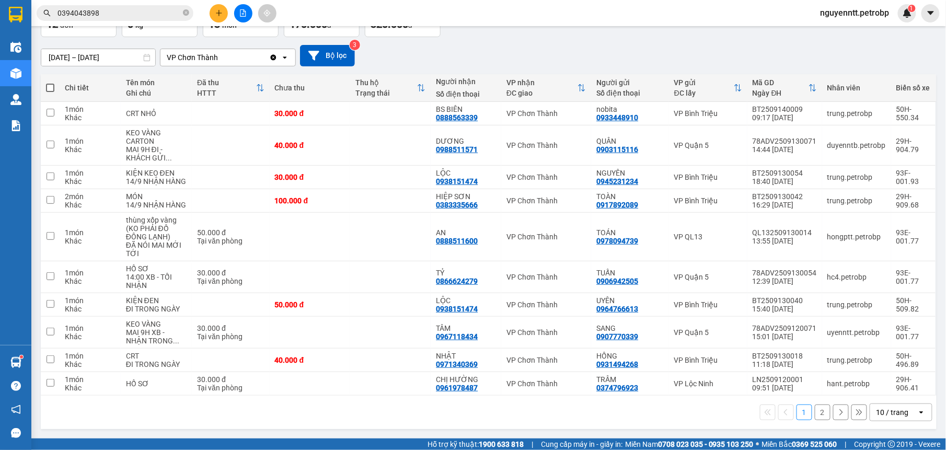
click at [815, 411] on button "2" at bounding box center [823, 413] width 16 height 16
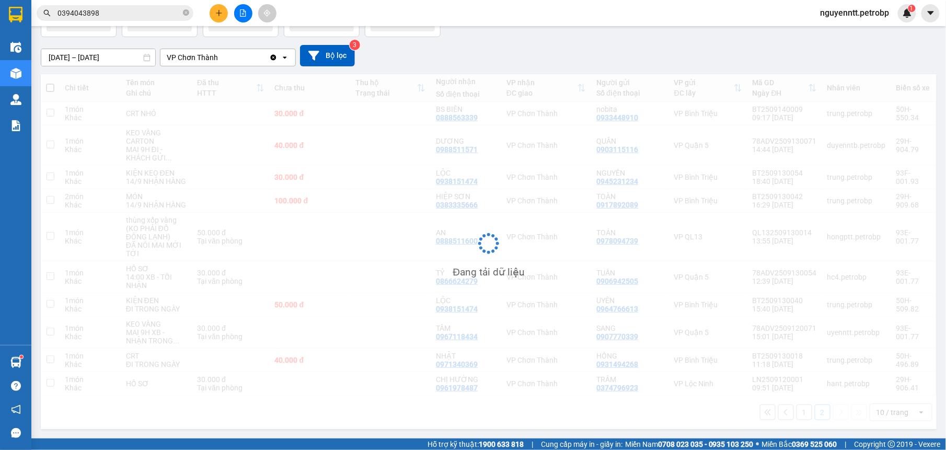
scroll to position [48, 0]
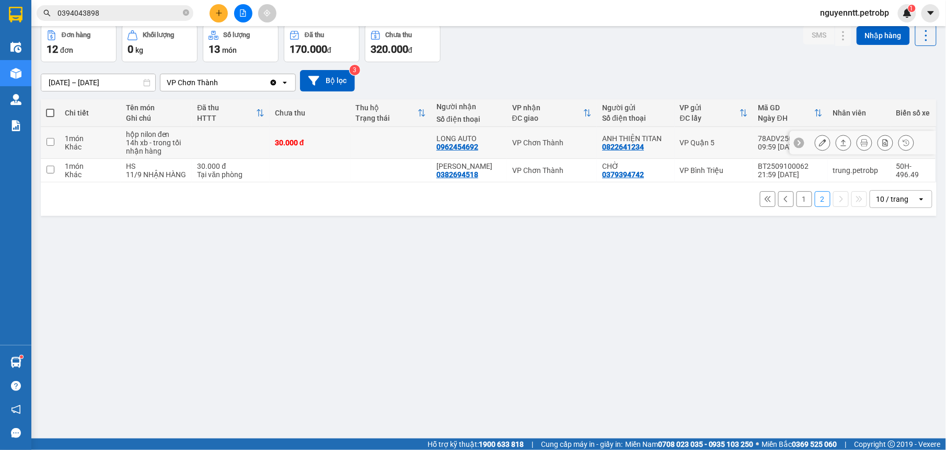
click at [382, 139] on td at bounding box center [391, 143] width 81 height 32
checkbox input "true"
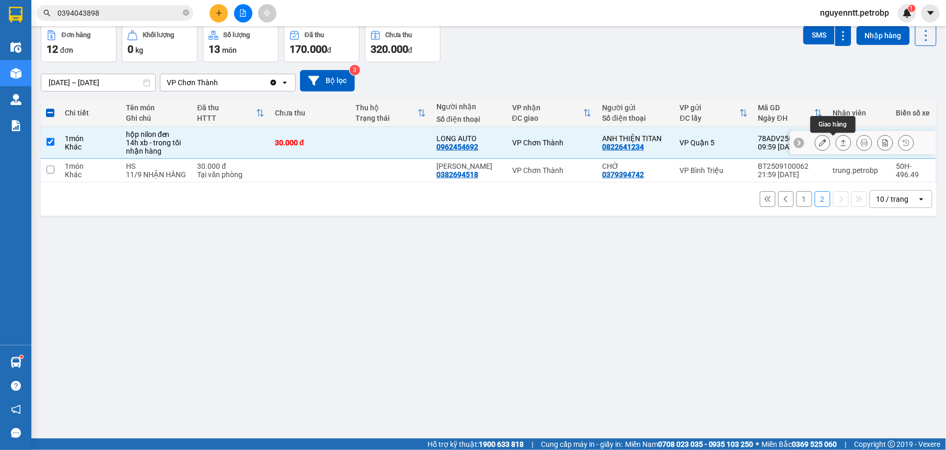
click at [840, 143] on icon at bounding box center [843, 142] width 7 height 7
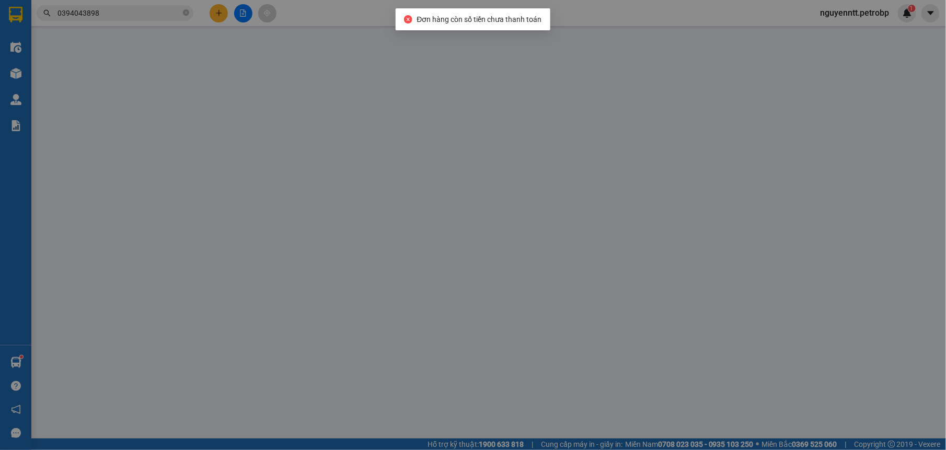
type input "0822641234"
type input "ANH THIỆN TITAN"
type input "0962454692"
type input "LONG AUTO"
type input "30.000"
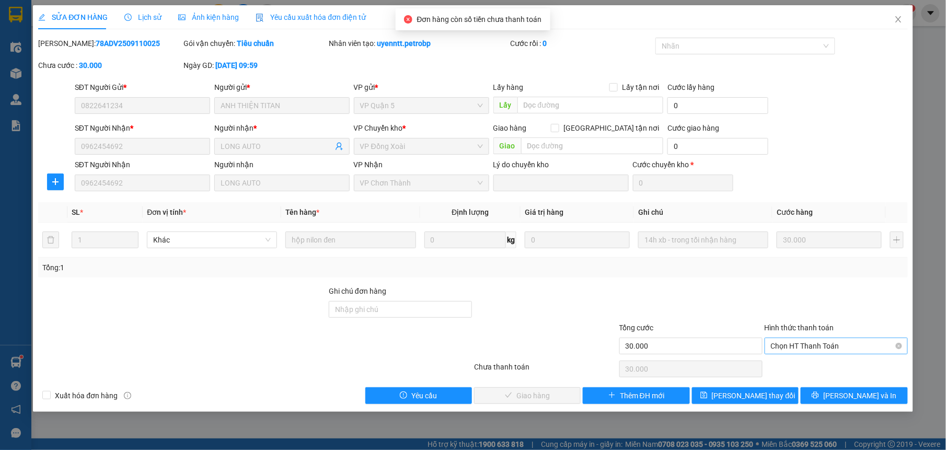
click at [813, 350] on span "Chọn HT Thanh Toán" at bounding box center [836, 346] width 131 height 16
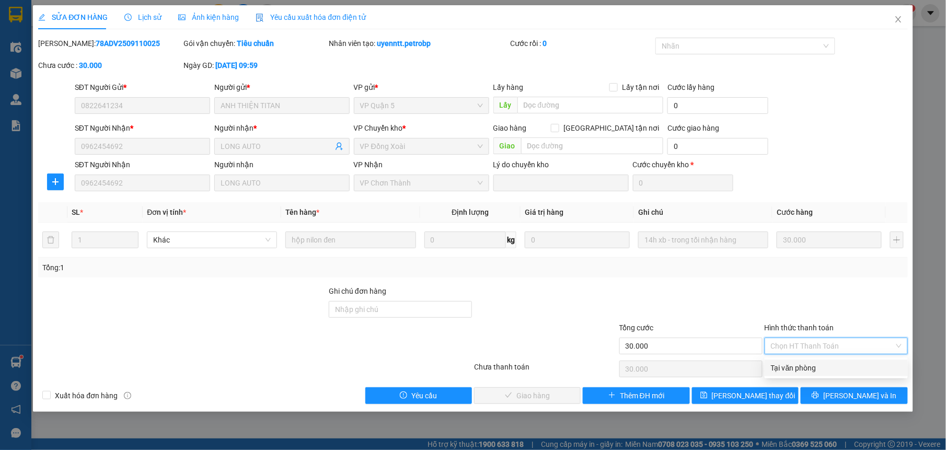
click at [795, 362] on div "Tại văn phòng" at bounding box center [836, 367] width 131 height 11
type input "0"
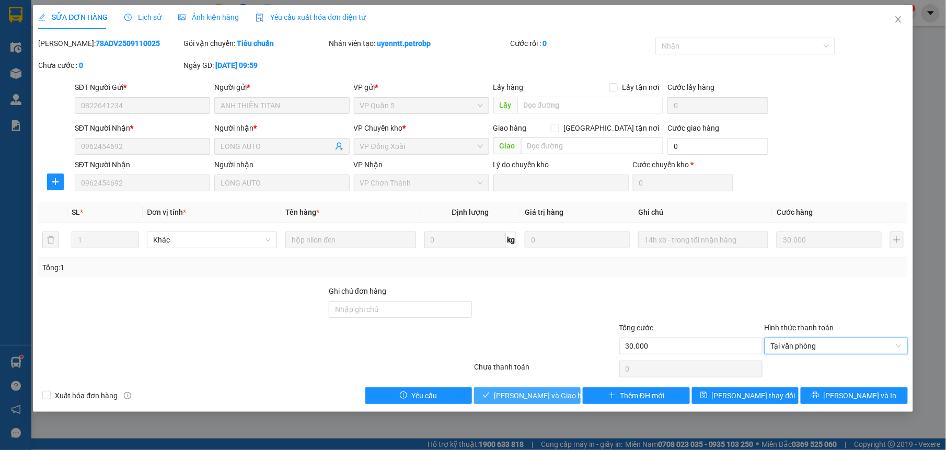
click at [532, 401] on span "[PERSON_NAME] và Giao hàng" at bounding box center [544, 395] width 100 height 11
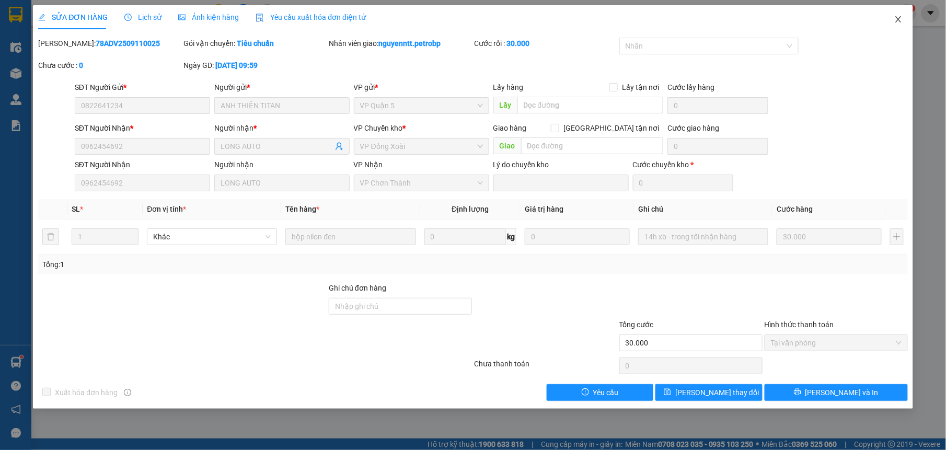
click at [897, 16] on icon "close" at bounding box center [898, 19] width 8 height 8
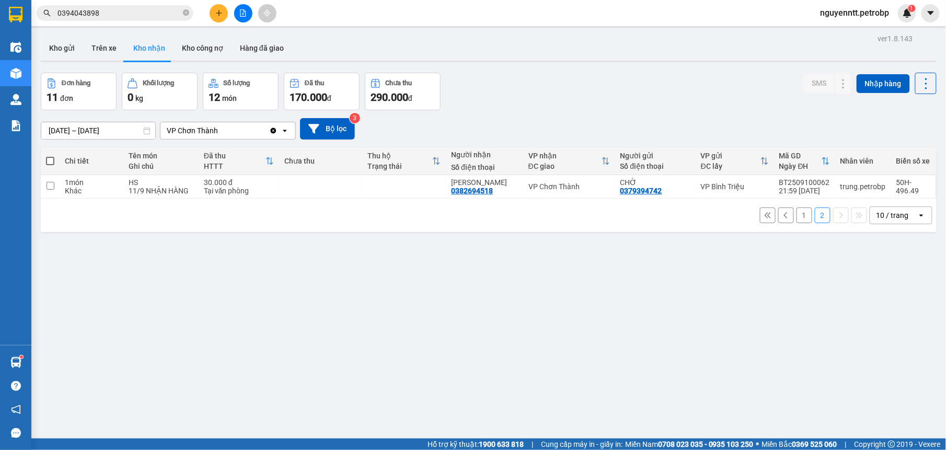
click at [797, 218] on button "1" at bounding box center [805, 216] width 16 height 16
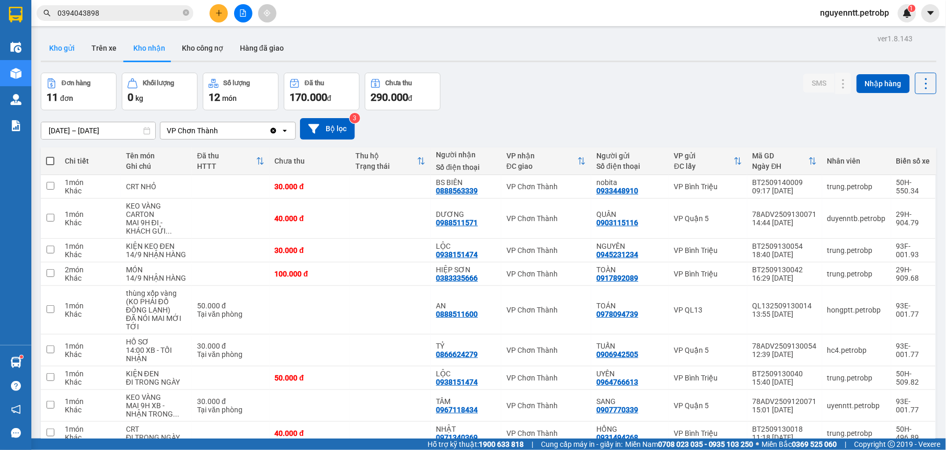
click at [63, 48] on button "Kho gửi" at bounding box center [62, 48] width 42 height 25
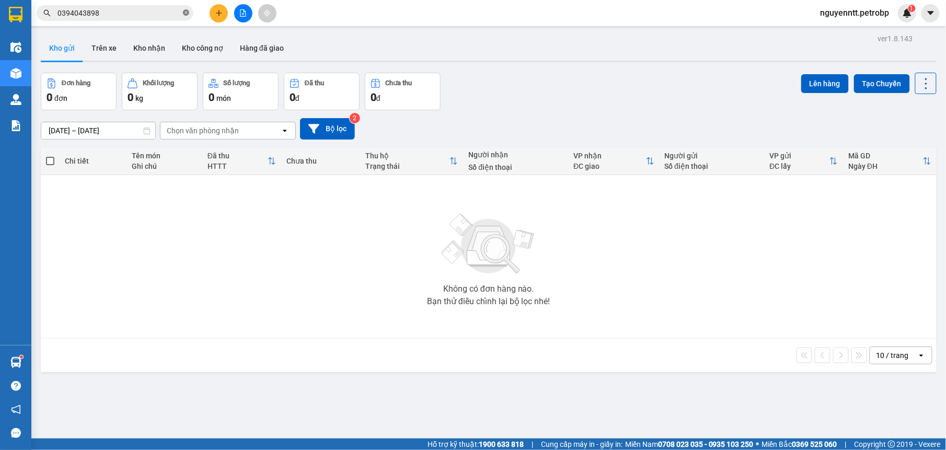
click at [186, 11] on icon "close-circle" at bounding box center [186, 12] width 6 height 6
click at [166, 11] on input "text" at bounding box center [118, 12] width 123 height 11
click at [151, 46] on button "Kho nhận" at bounding box center [149, 48] width 49 height 25
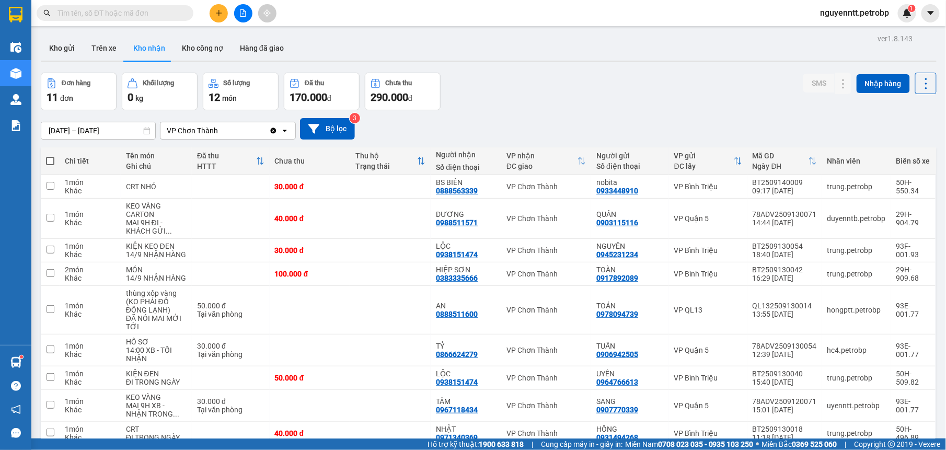
click at [151, 13] on input "text" at bounding box center [118, 12] width 123 height 11
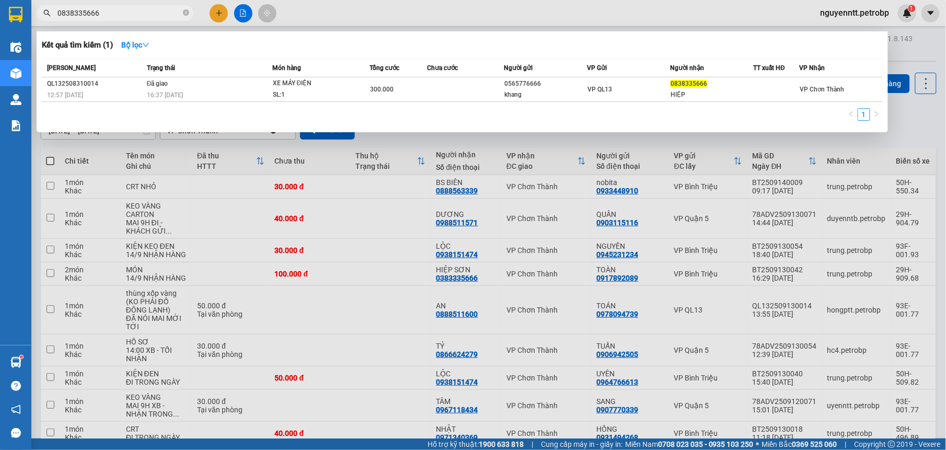
type input "0838335666"
click at [421, 286] on div at bounding box center [473, 225] width 946 height 450
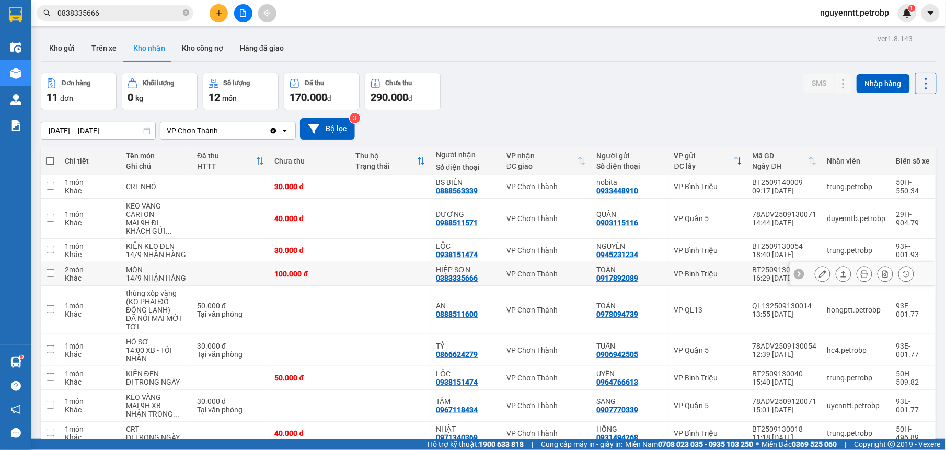
click at [385, 279] on td at bounding box center [390, 274] width 80 height 24
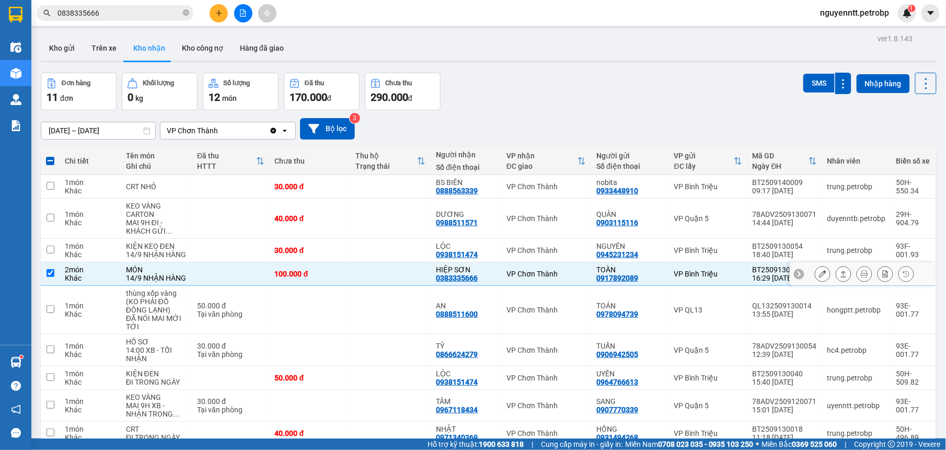
click at [406, 279] on td at bounding box center [390, 274] width 80 height 24
checkbox input "false"
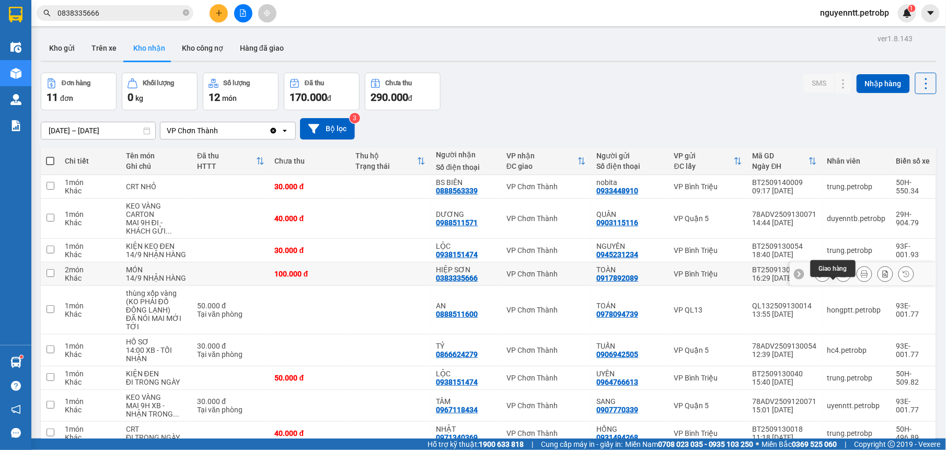
click at [836, 283] on button at bounding box center [843, 274] width 15 height 18
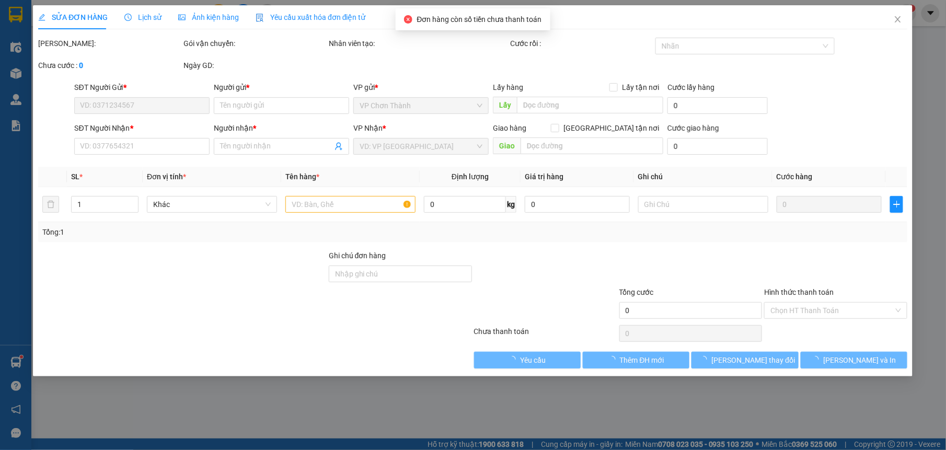
type input "0917892089"
type input "TOÀN"
type input "0383335666"
type input "HIỆP SƠN"
type input "100.000"
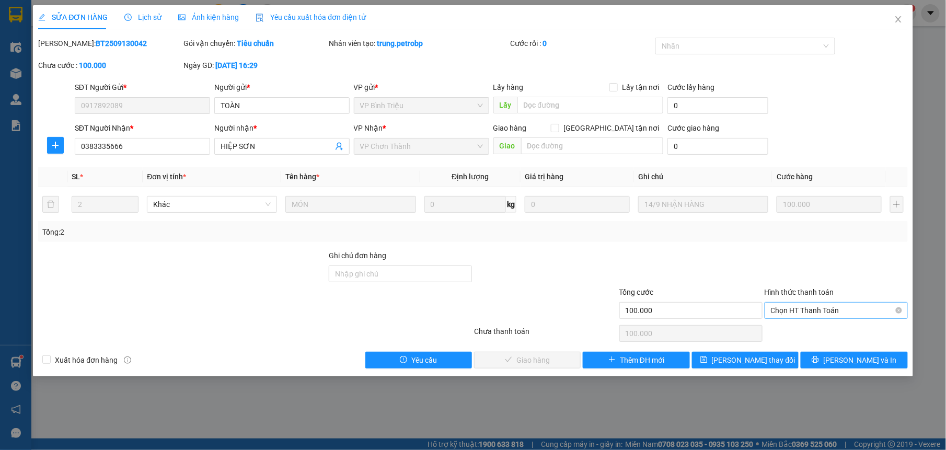
click at [814, 306] on span "Chọn HT Thanh Toán" at bounding box center [836, 311] width 131 height 16
click at [810, 328] on div "Tại văn phòng" at bounding box center [836, 332] width 131 height 11
type input "0"
click at [558, 361] on span "[PERSON_NAME] và Giao hàng" at bounding box center [544, 359] width 100 height 11
